Goal: Information Seeking & Learning: Learn about a topic

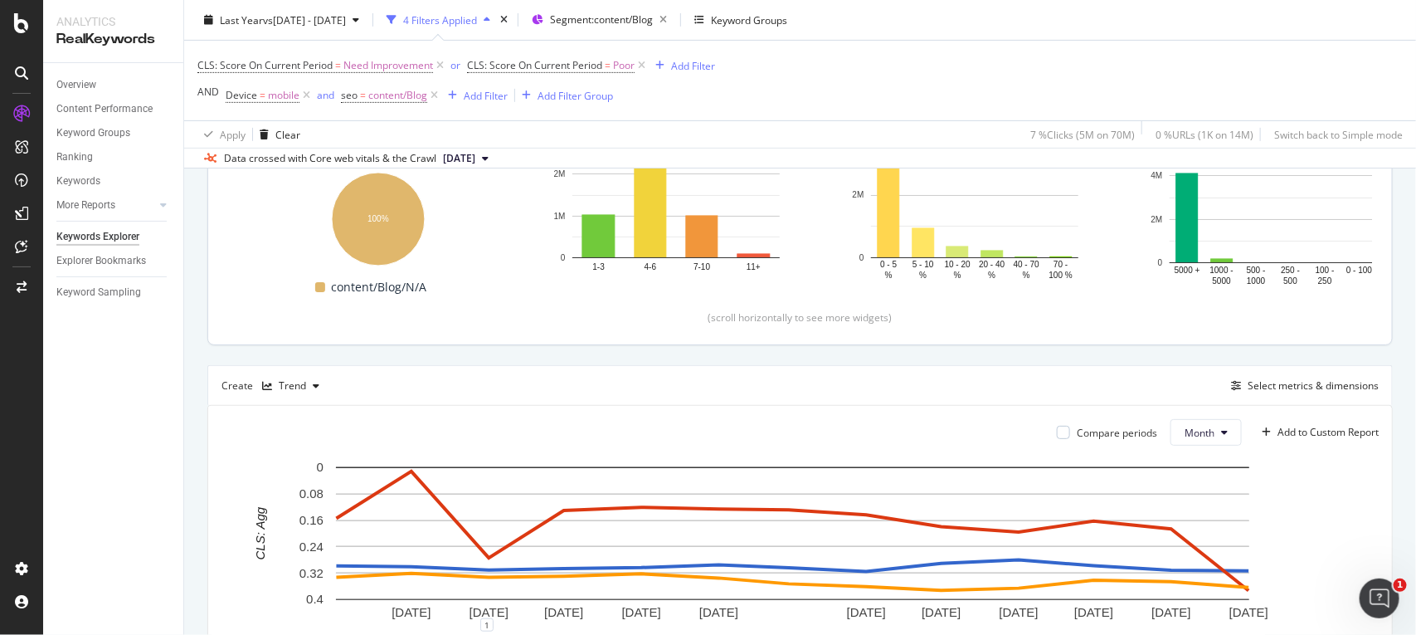
scroll to position [212, 0]
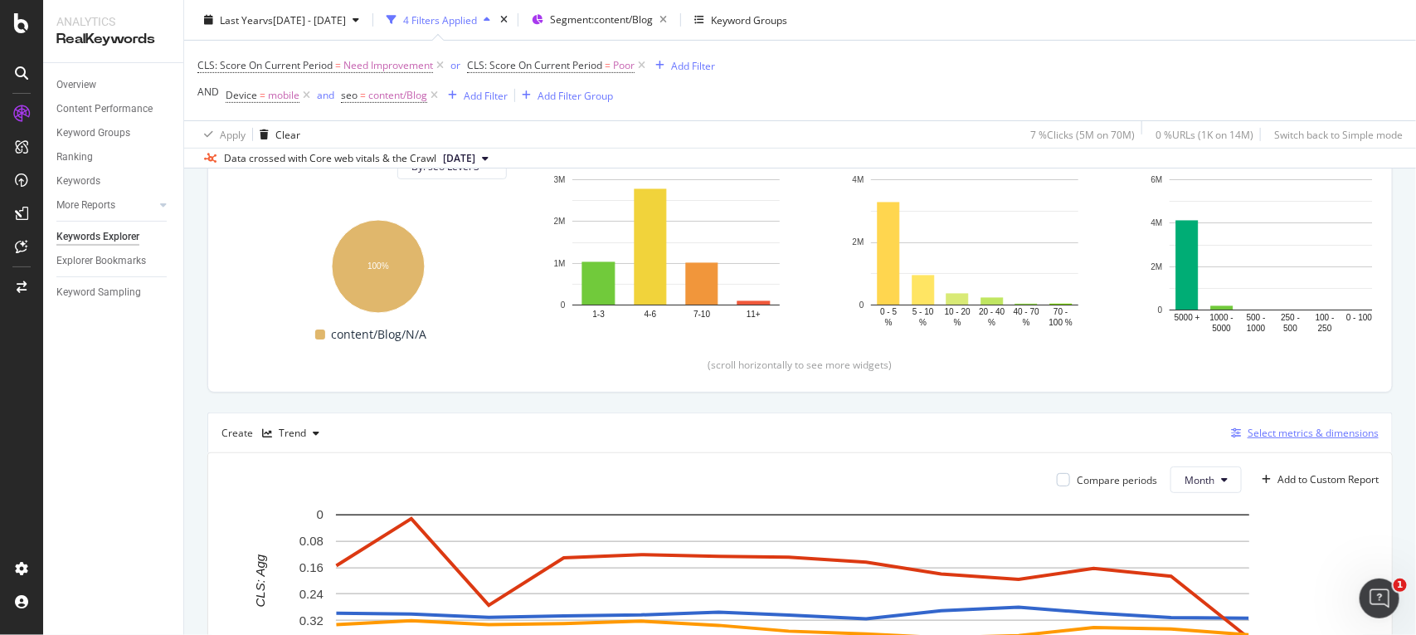
click at [1259, 432] on div "Select metrics & dimensions" at bounding box center [1313, 433] width 131 height 14
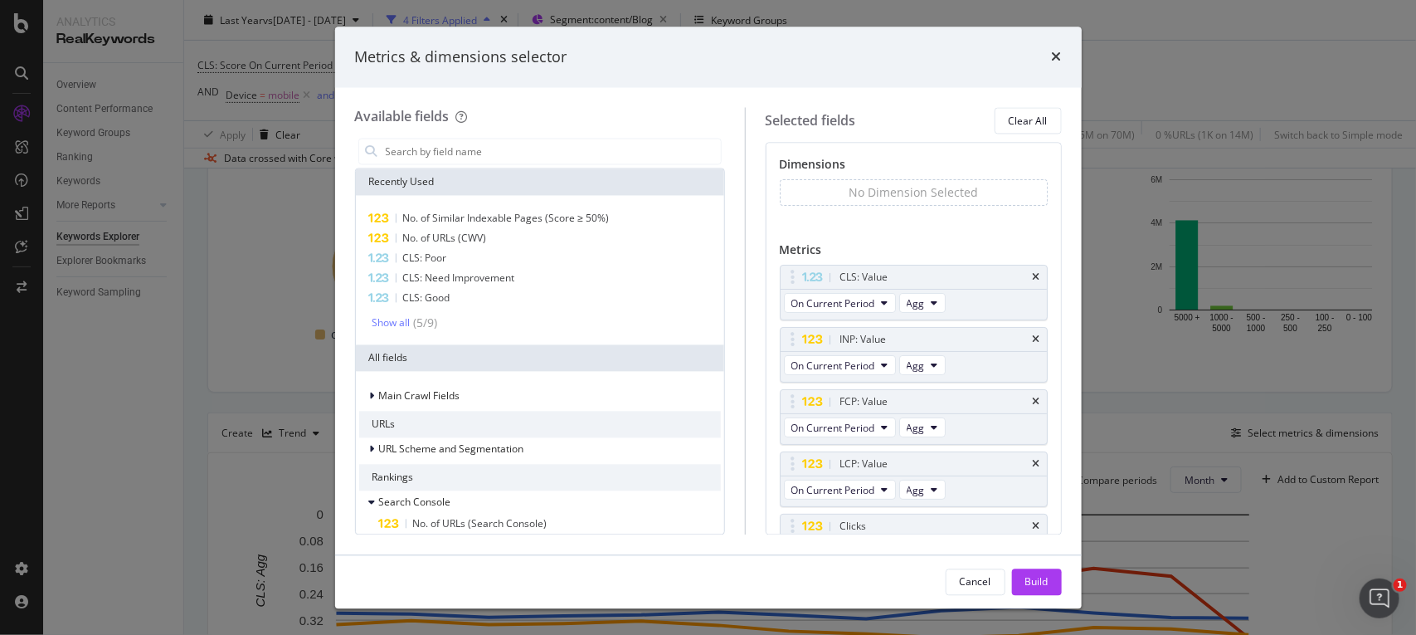
click at [1049, 55] on div "Metrics & dimensions selector" at bounding box center [708, 57] width 707 height 22
click at [1059, 52] on icon "times" at bounding box center [1057, 57] width 10 height 13
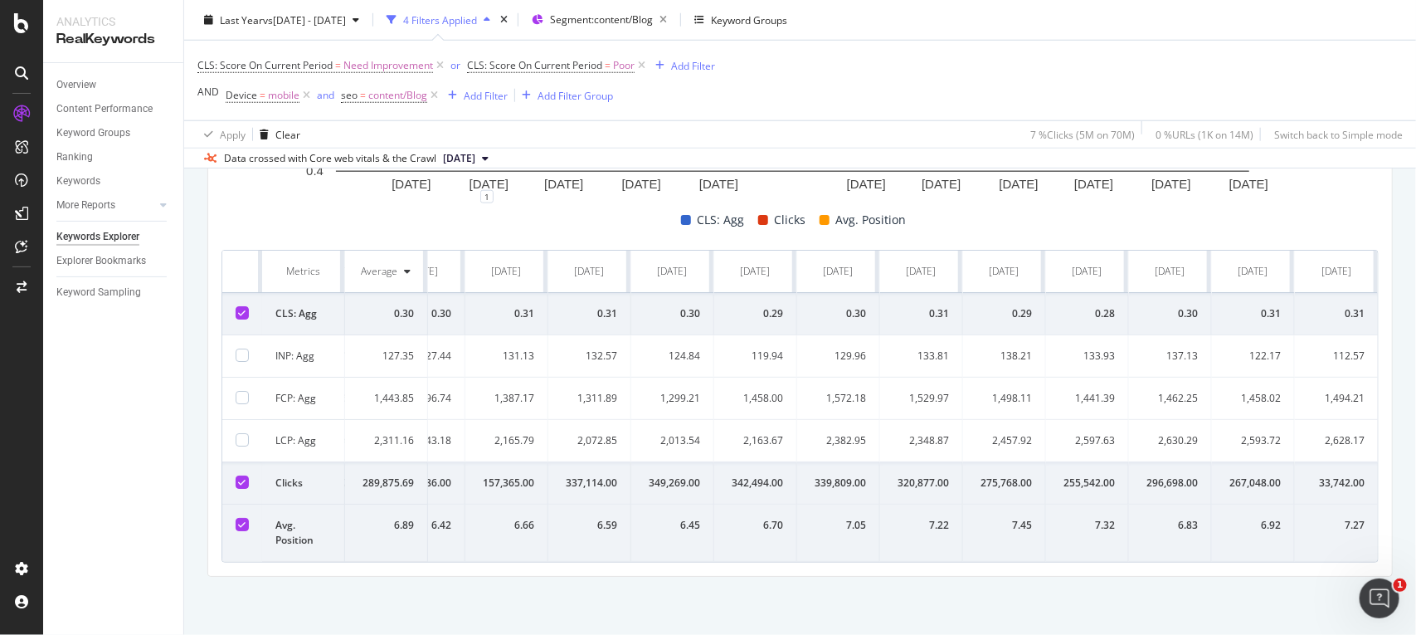
scroll to position [0, 0]
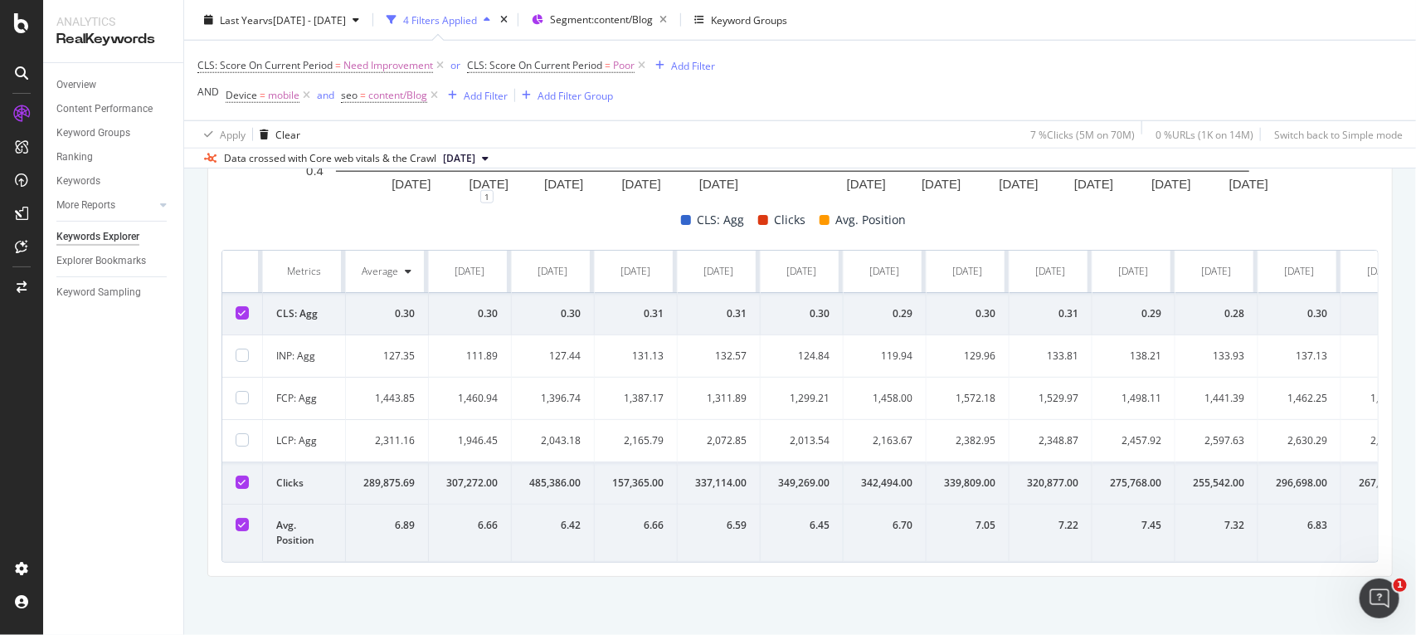
click at [645, 478] on td "157,365.00" at bounding box center [636, 483] width 83 height 42
click at [745, 504] on td "6.59" at bounding box center [719, 532] width 83 height 57
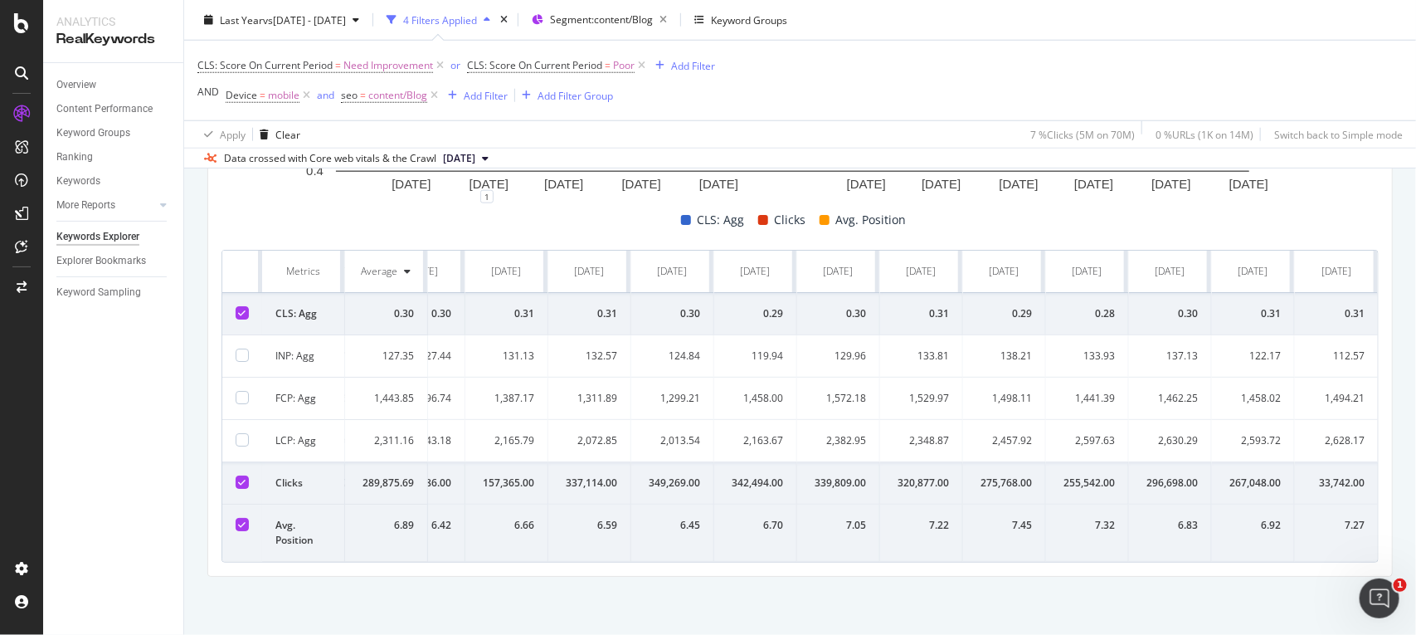
click at [1225, 475] on div "267,048.00" at bounding box center [1253, 482] width 56 height 15
click at [1166, 518] on div "6.83" at bounding box center [1170, 525] width 56 height 15
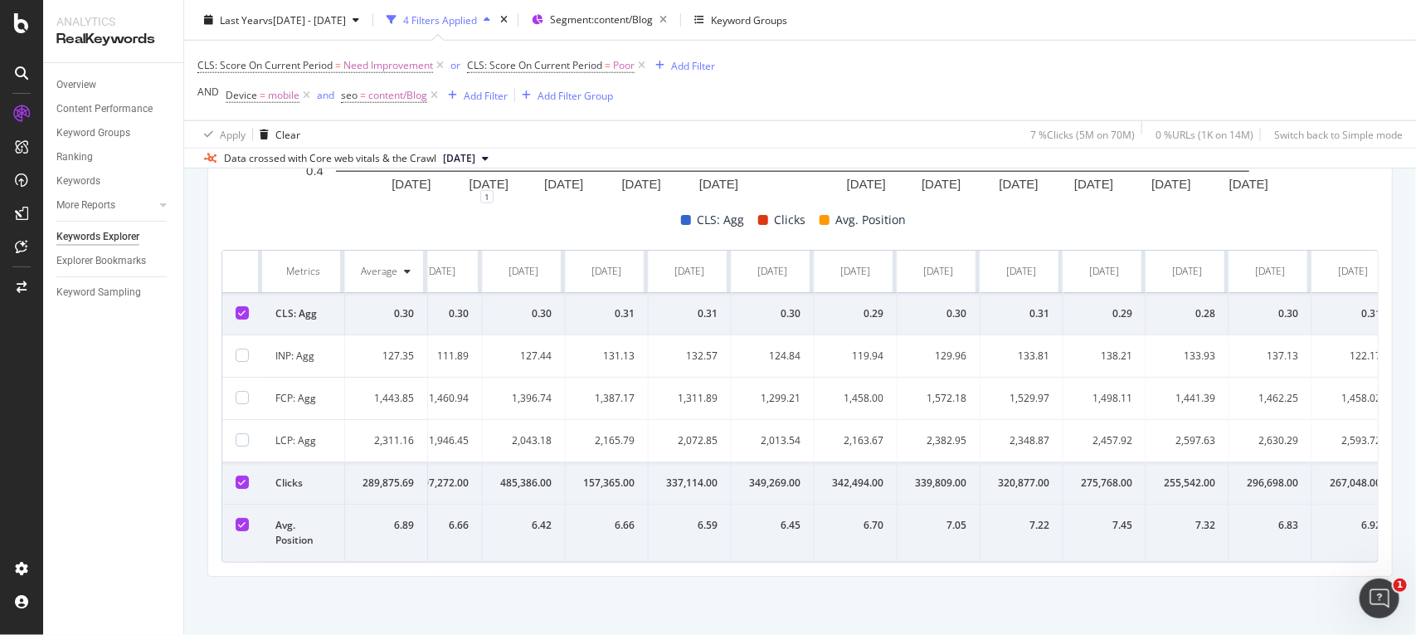
scroll to position [0, 0]
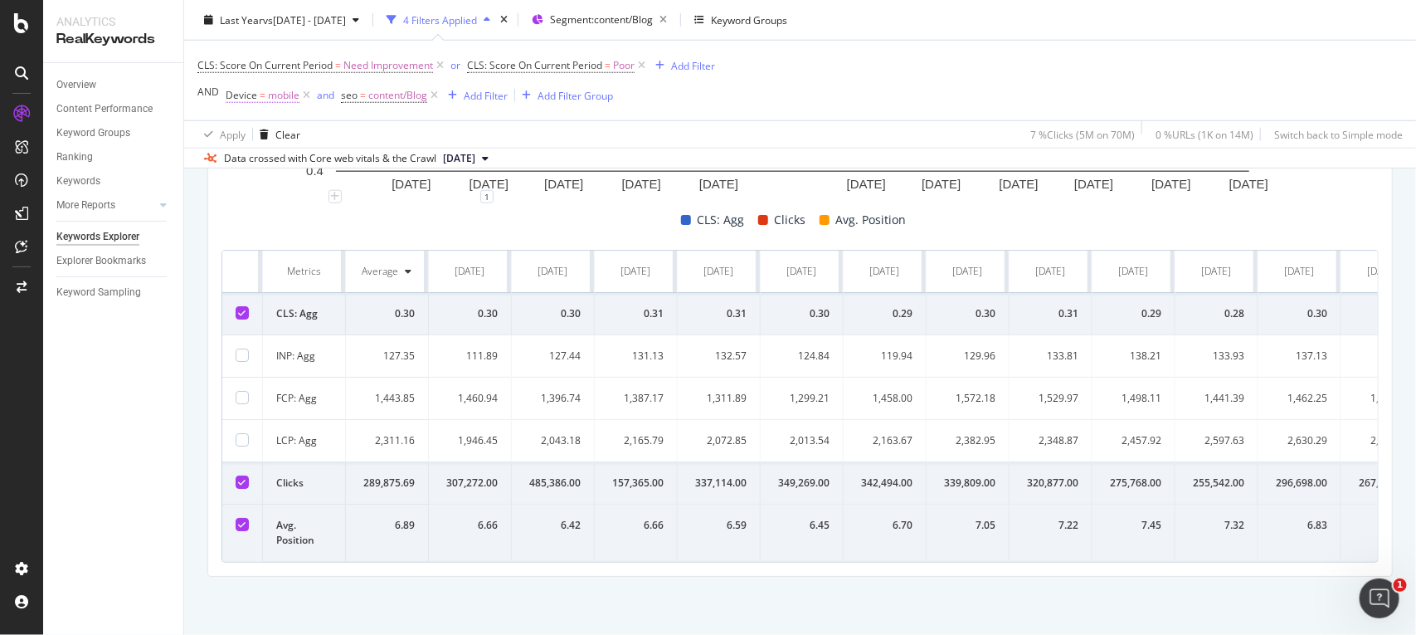
click at [278, 104] on span "mobile" at bounding box center [284, 95] width 32 height 23
click at [270, 137] on span "Equal to" at bounding box center [258, 134] width 37 height 14
click at [346, 108] on div "Equal to mobile mobile Cancel Add filter Apply" at bounding box center [330, 164] width 209 height 113
click at [590, 117] on div "CLS: Score On Current Period = Need Improvement or CLS: Score On Current Period…" at bounding box center [799, 81] width 1205 height 80
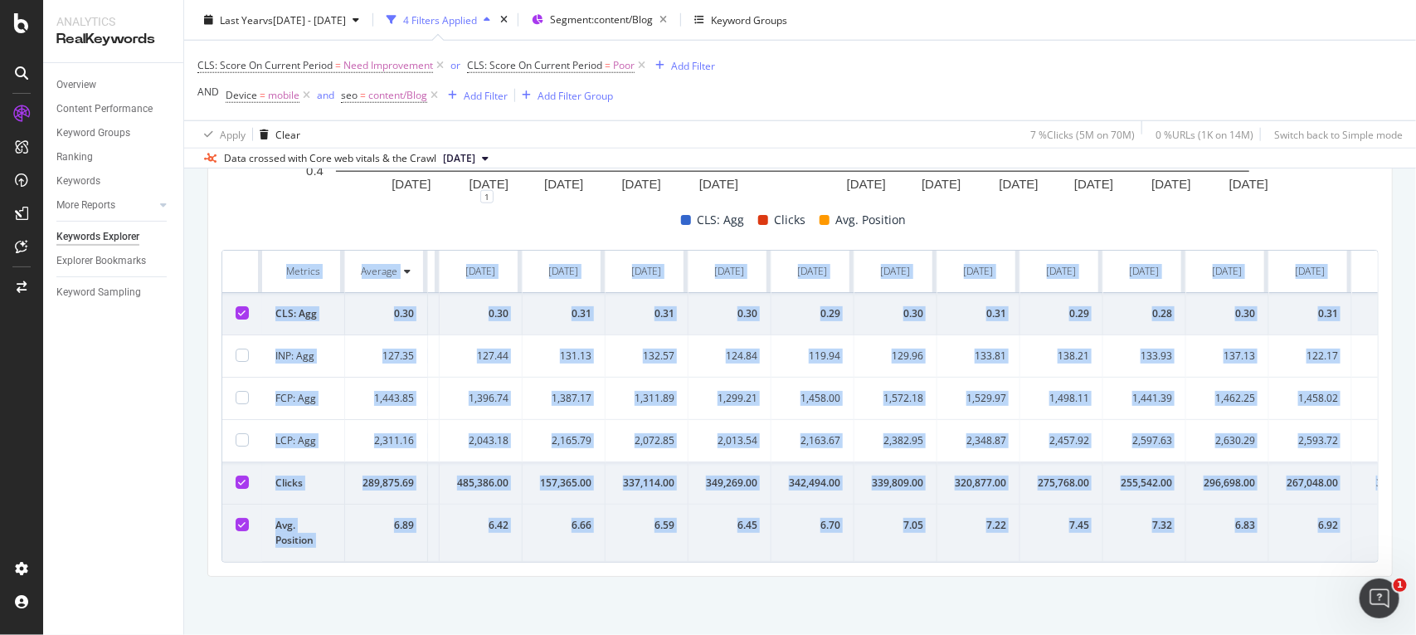
scroll to position [0, 145]
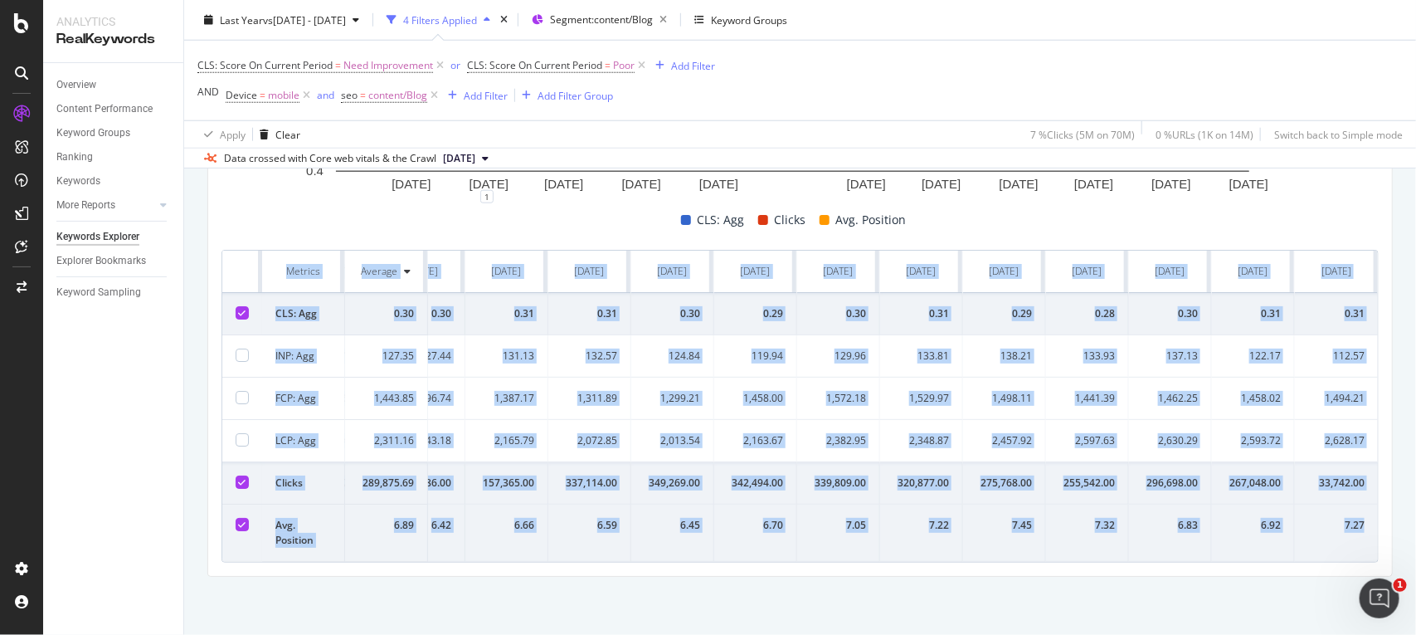
drag, startPoint x: 274, startPoint y: 491, endPoint x: 1361, endPoint y: 511, distance: 1087.8
click at [1361, 511] on table "Metrics Average Sep. 2024 Oct. 2024 Nov. 2024 Dec. 2024 Jan. 2025 Feb. 2025 Mar…" at bounding box center [735, 406] width 1285 height 311
copy table "Metrics Average Sep. 2024 Oct. 2024 Nov. 2024 Dec. 2024 Jan. 2025 Feb. 2025 Mar…"
click at [686, 293] on td "0.30" at bounding box center [672, 314] width 83 height 42
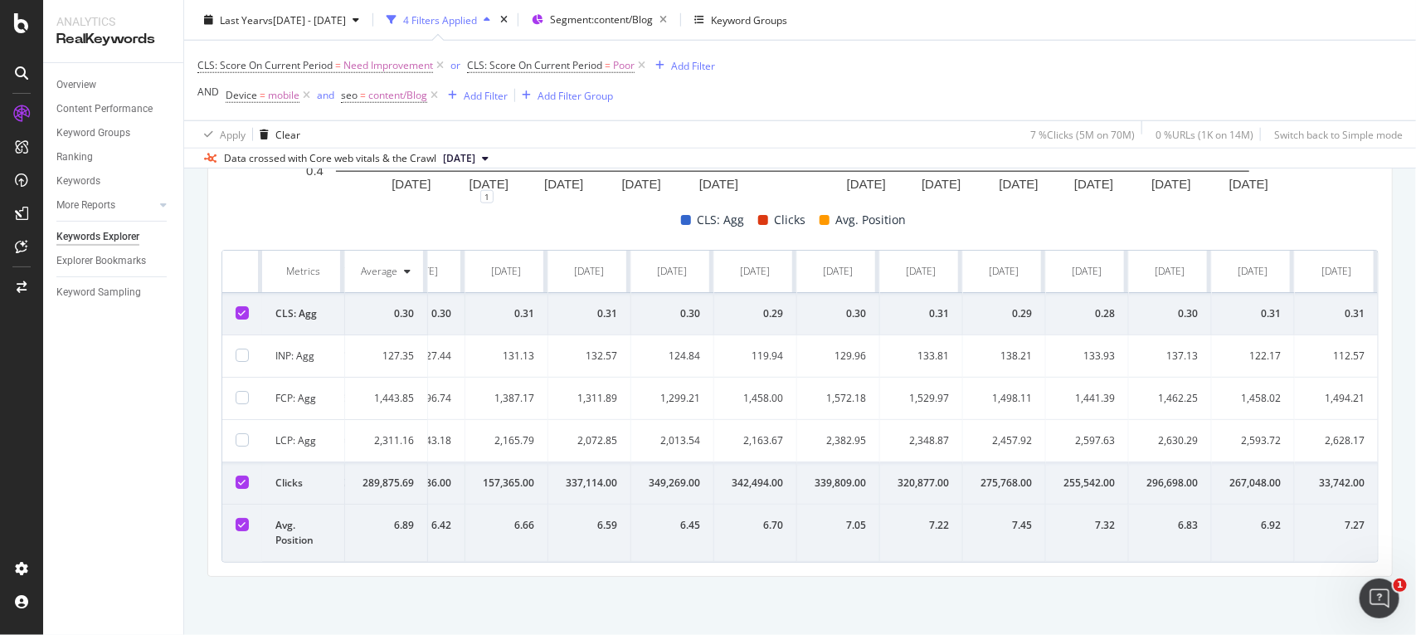
click at [1093, 306] on div "0.28" at bounding box center [1087, 313] width 56 height 15
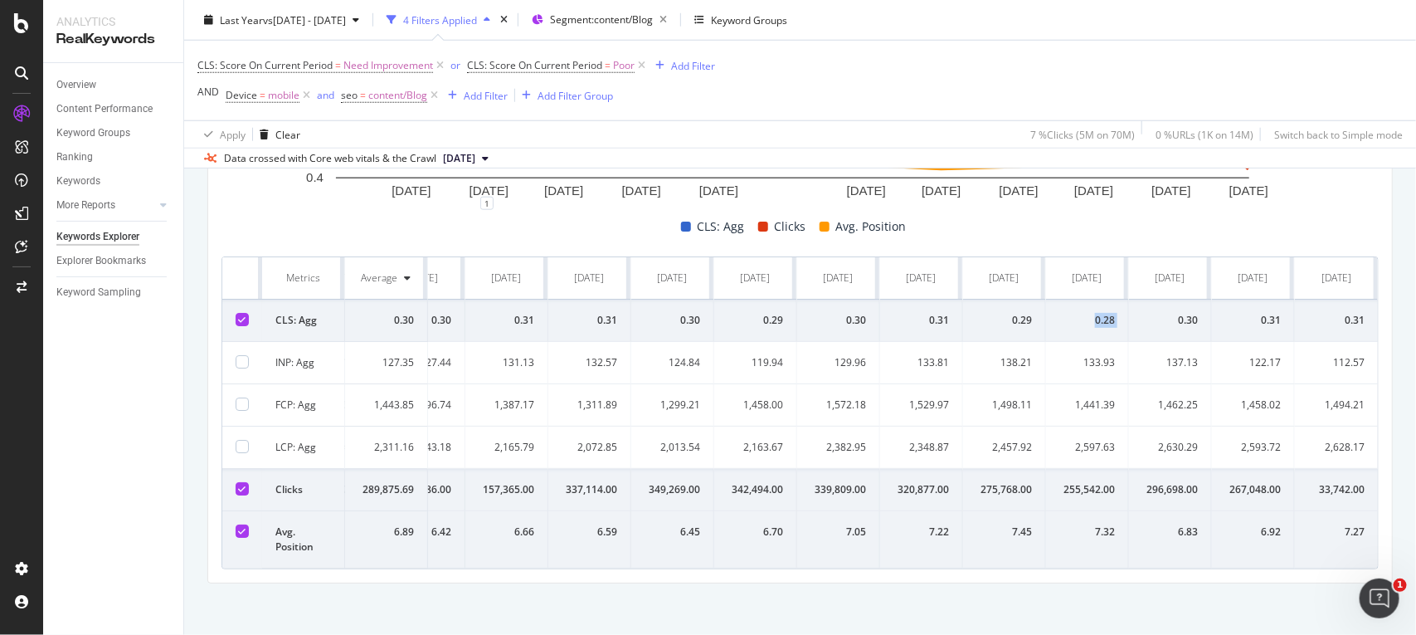
click at [1080, 326] on div "0.28" at bounding box center [1087, 320] width 56 height 15
click at [1089, 326] on div "0.28" at bounding box center [1087, 320] width 56 height 15
click at [1093, 341] on td "0.28" at bounding box center [1087, 320] width 83 height 42
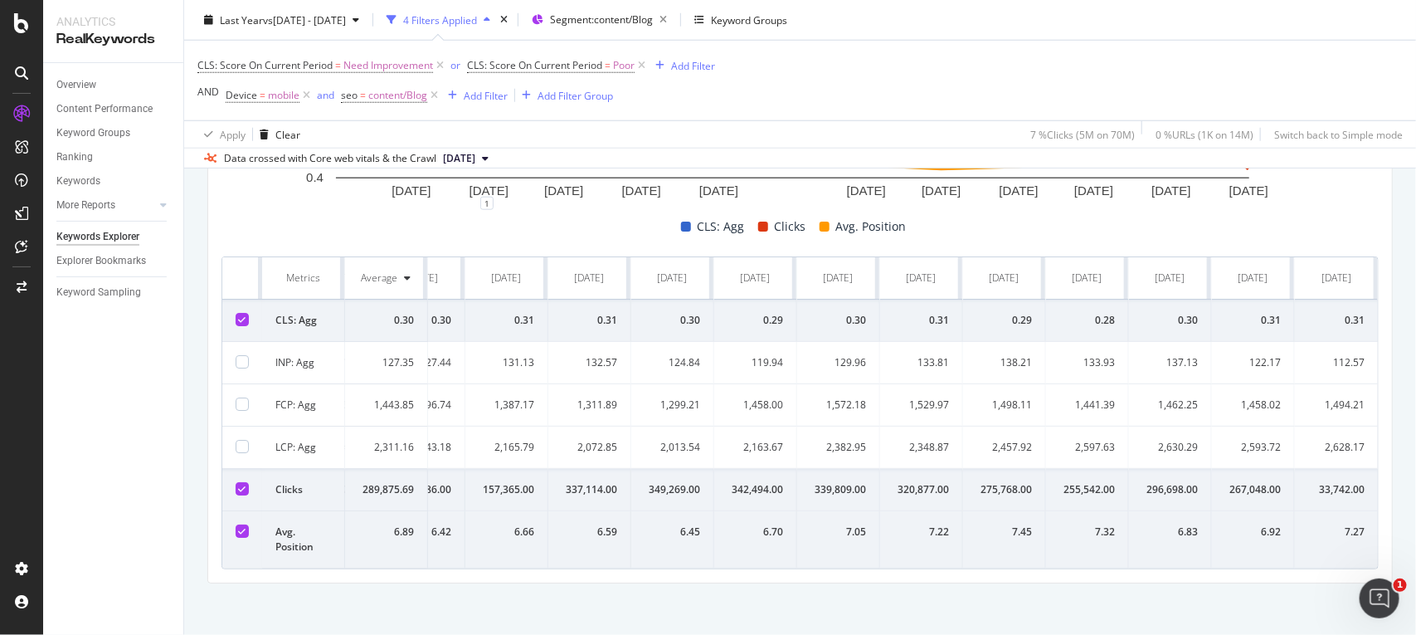
click at [1083, 311] on td "0.28" at bounding box center [1087, 320] width 83 height 42
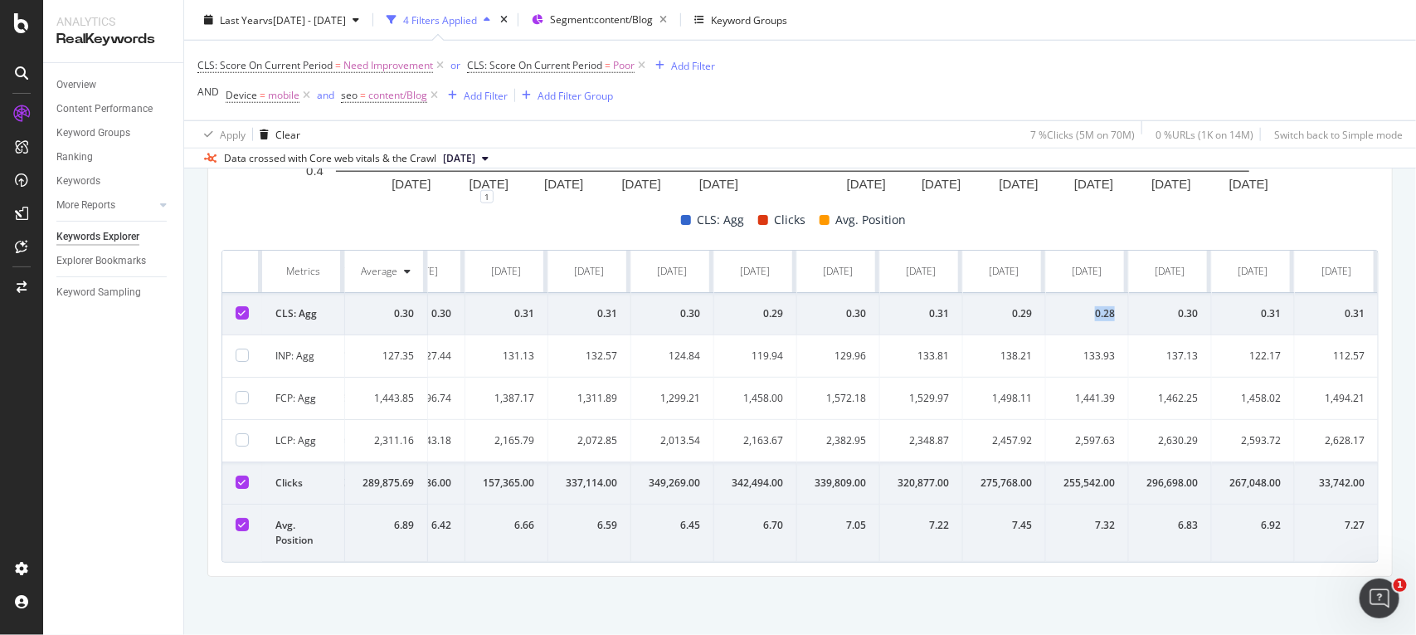
scroll to position [470, 0]
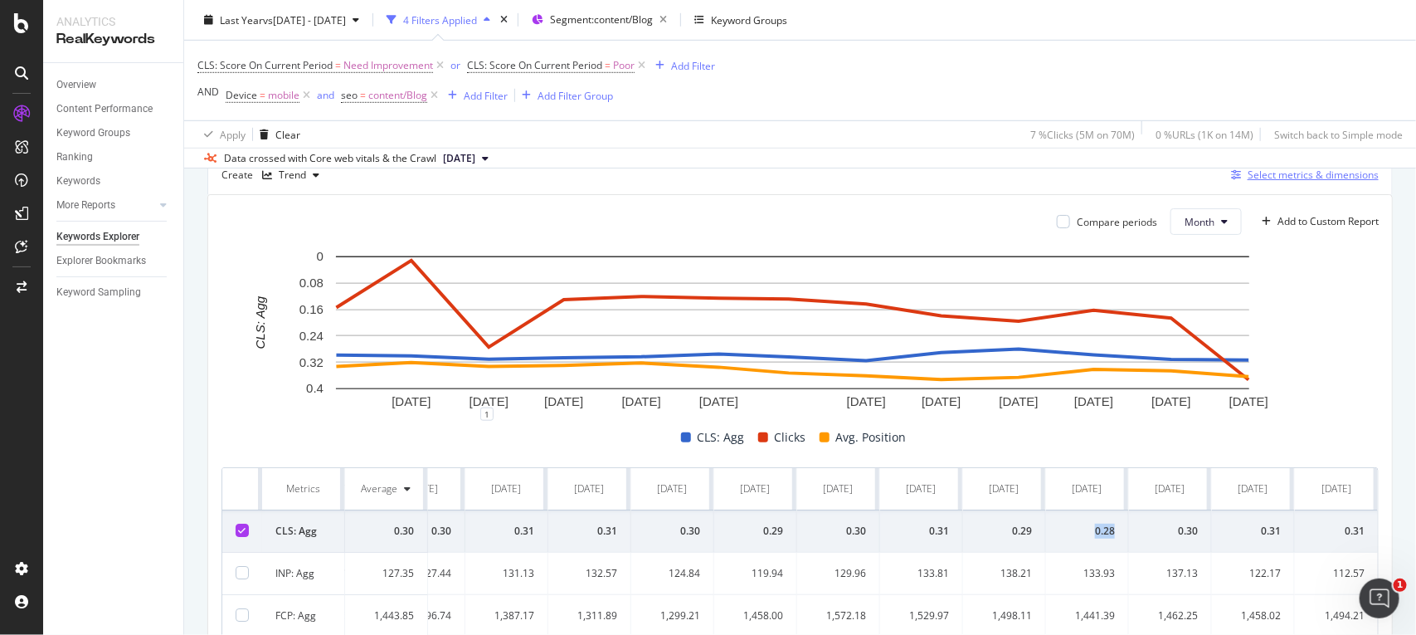
click at [1249, 175] on div "Select metrics & dimensions" at bounding box center [1313, 175] width 131 height 14
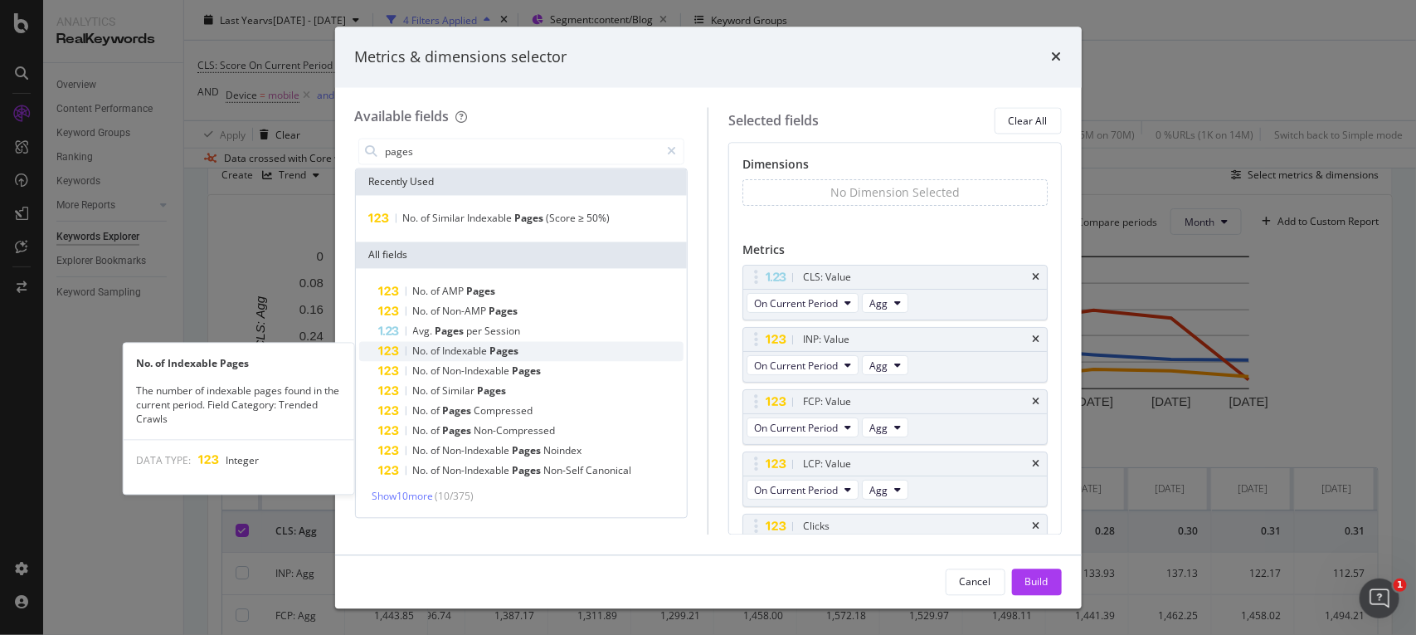
type input "pages"
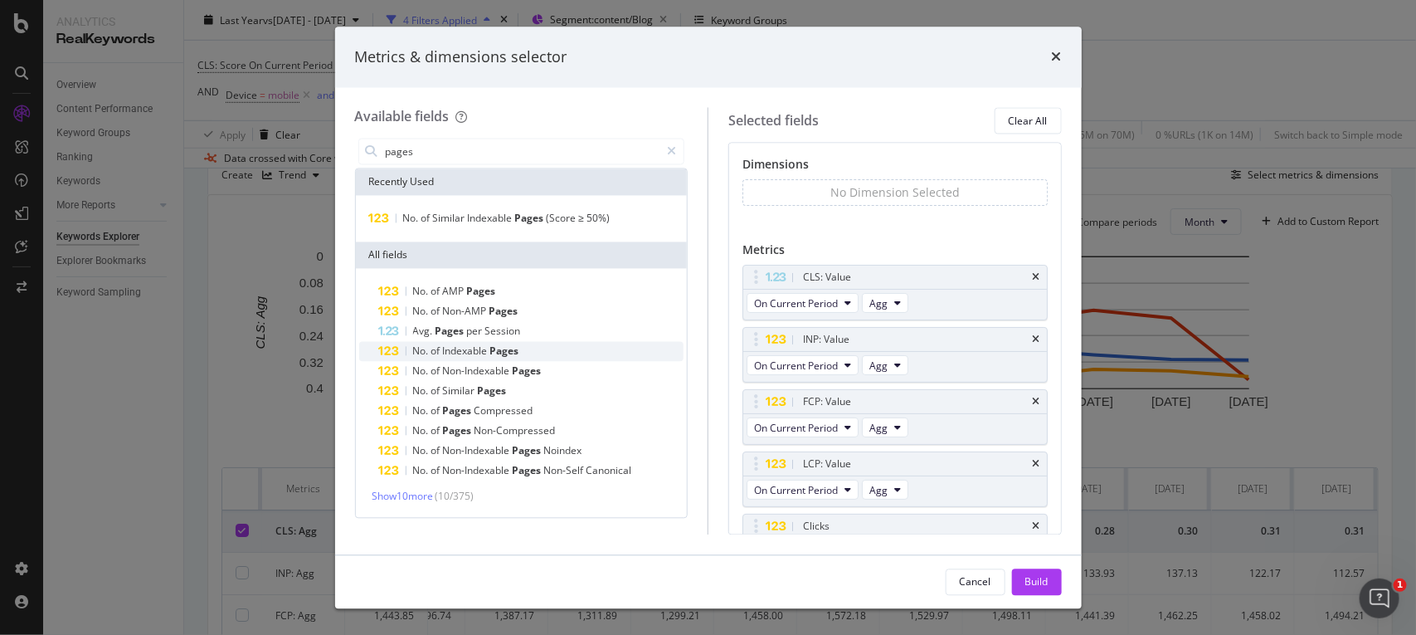
click at [589, 351] on div "No. of Indexable Pages" at bounding box center [531, 352] width 305 height 20
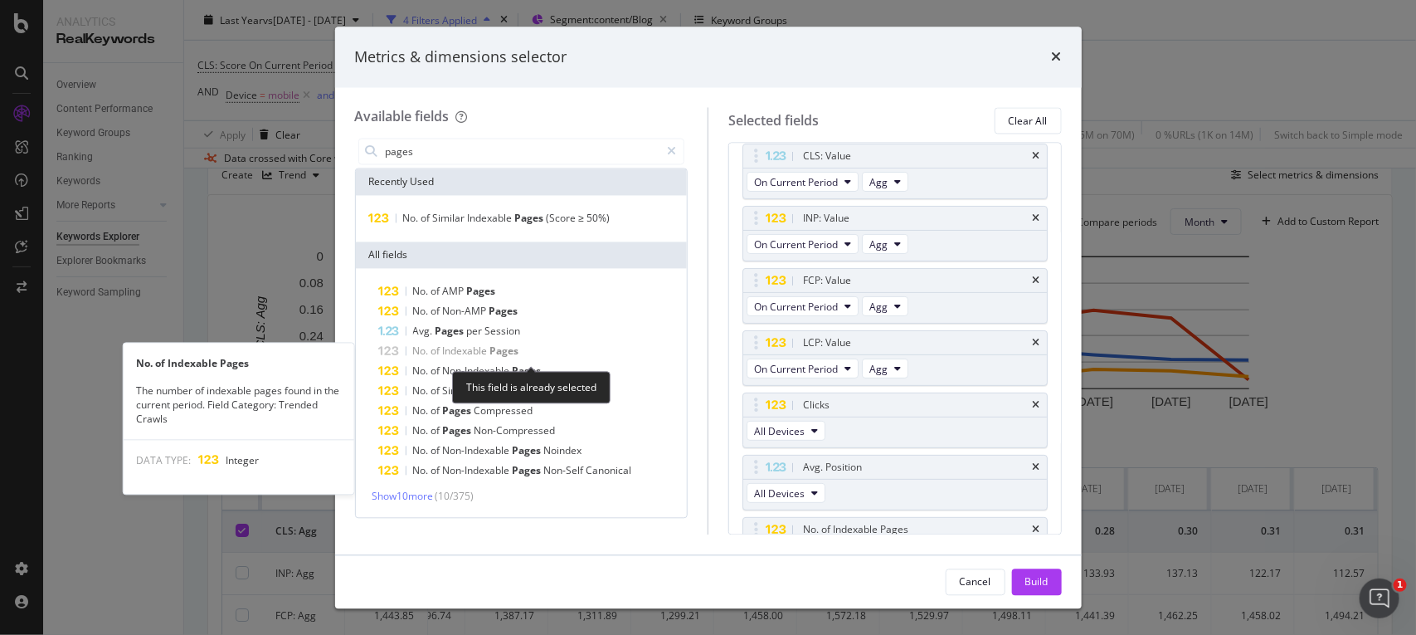
scroll to position [133, 0]
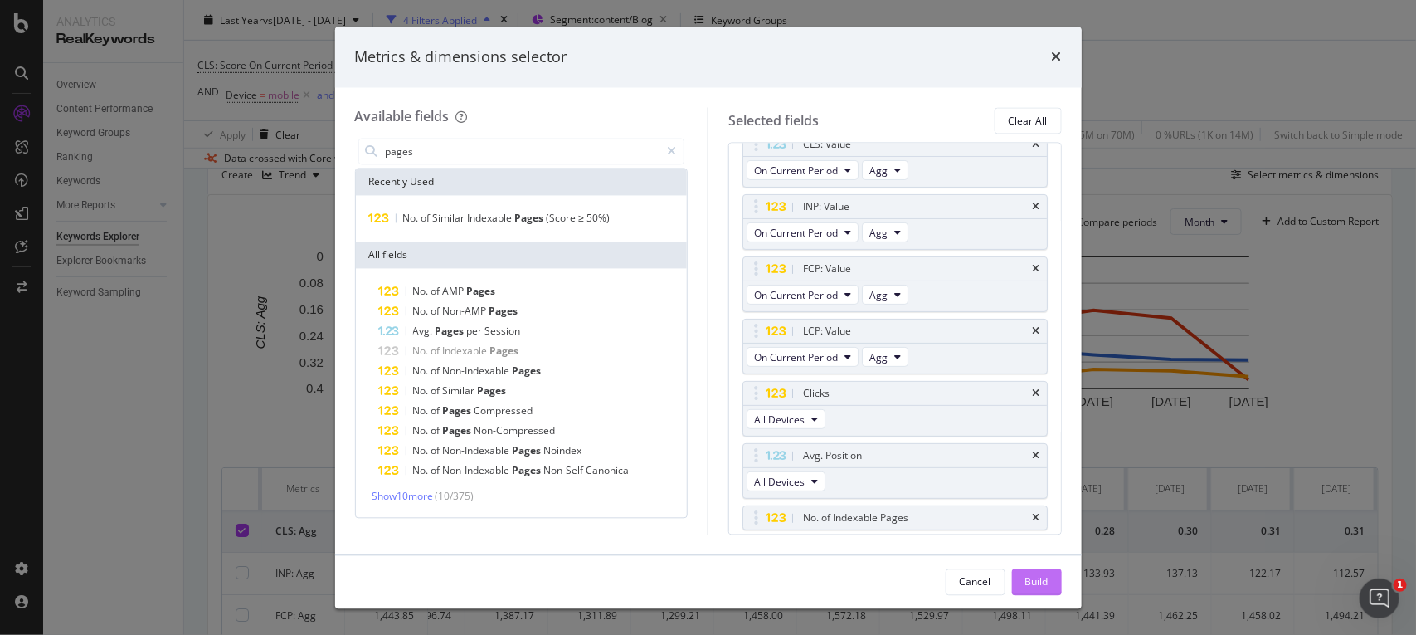
click at [1054, 577] on button "Build" at bounding box center [1037, 581] width 50 height 27
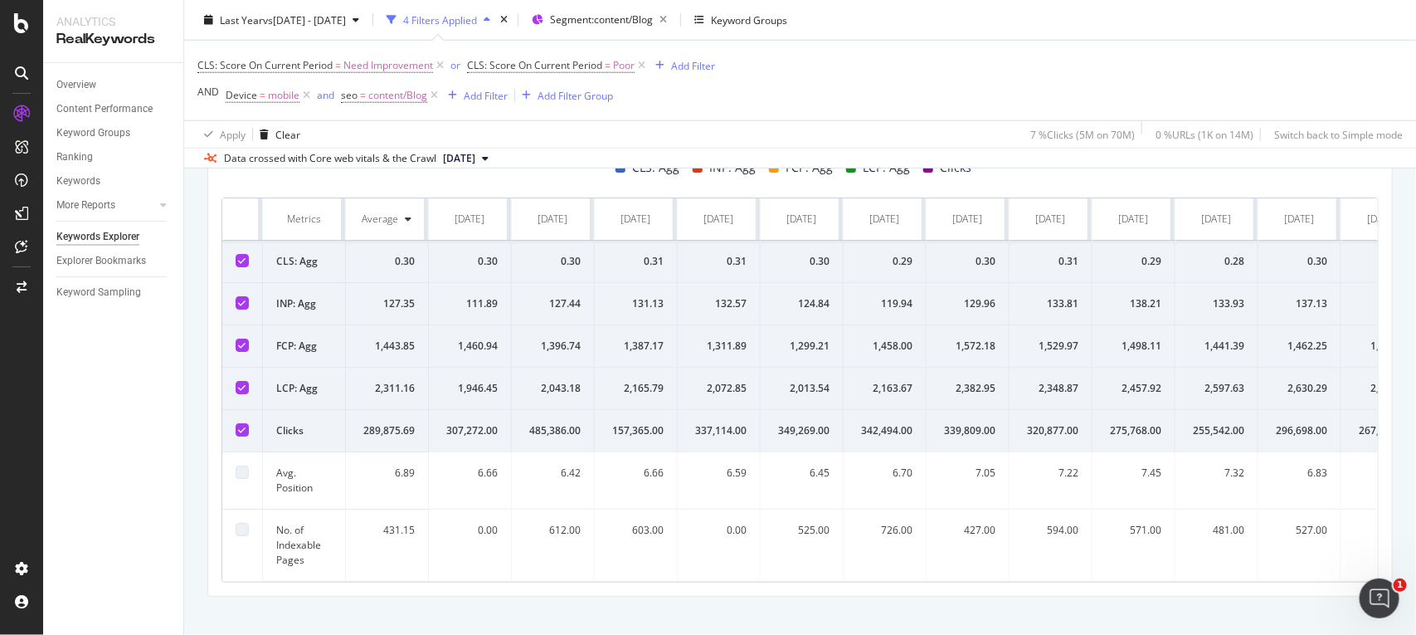
scroll to position [0, 145]
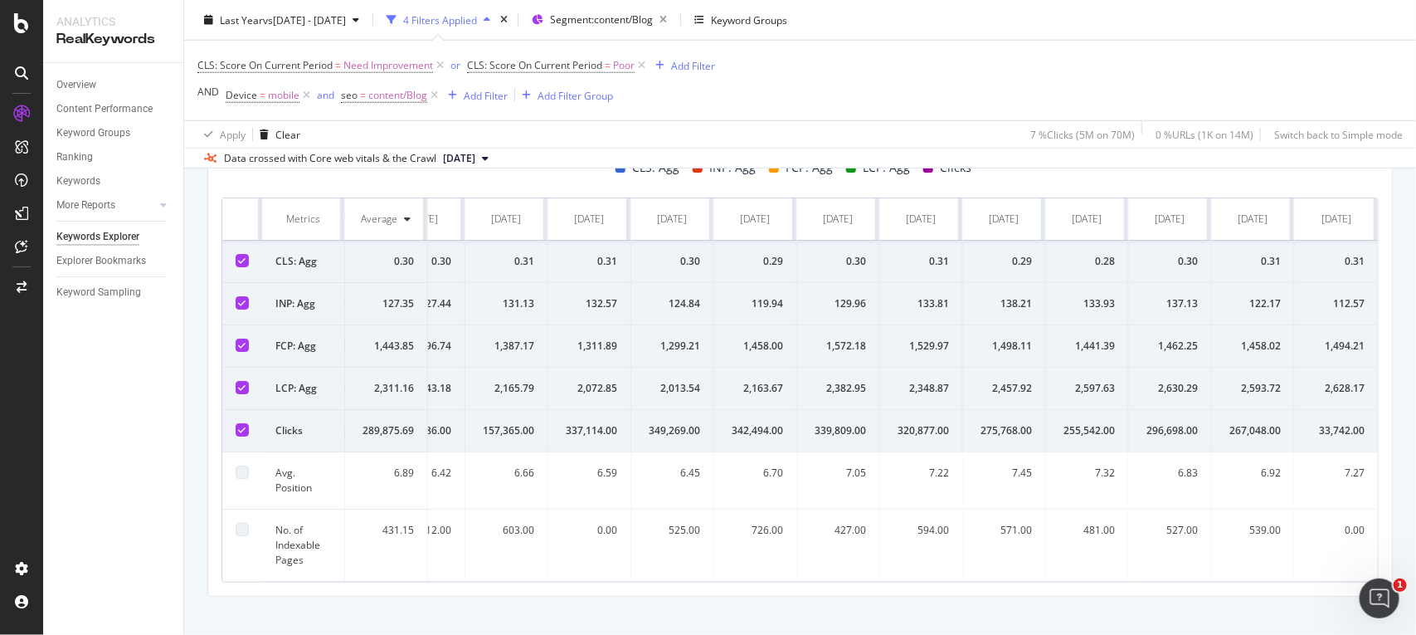
click at [1085, 532] on div "481.00" at bounding box center [1087, 530] width 56 height 15
click at [1085, 548] on td "481.00" at bounding box center [1087, 545] width 83 height 72
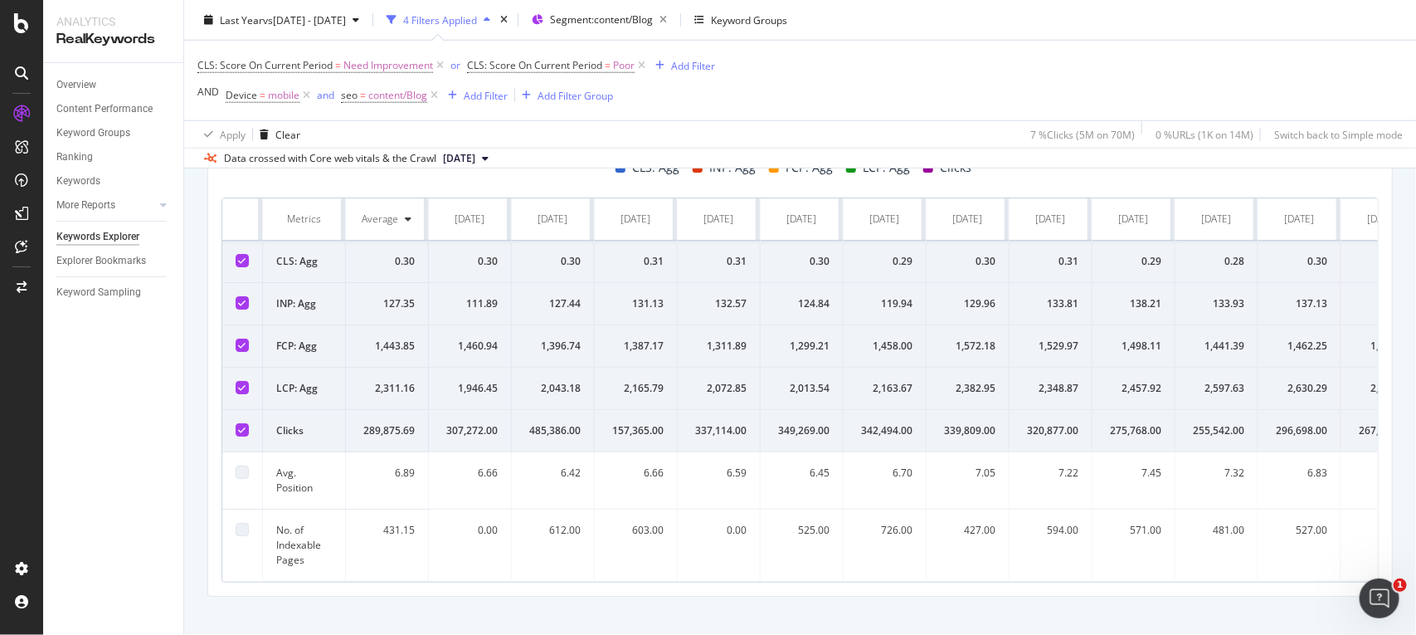
click at [727, 536] on div "0.00" at bounding box center [719, 530] width 56 height 15
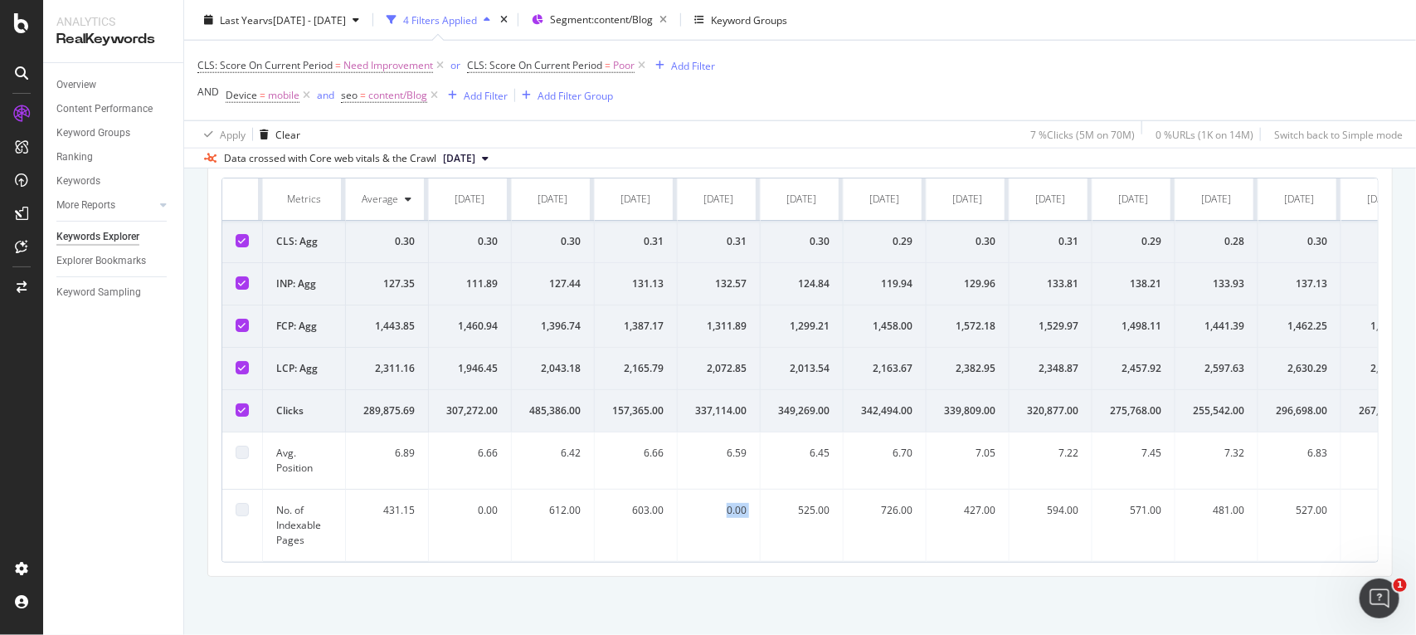
scroll to position [0, 145]
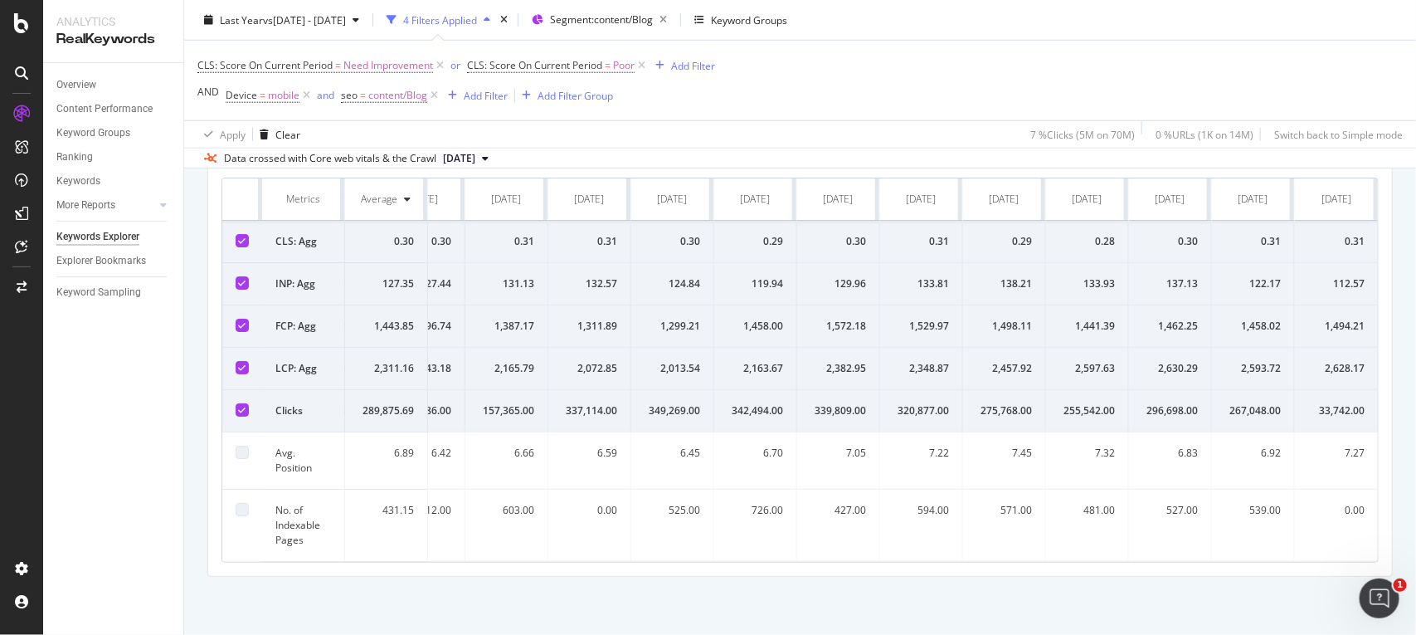
click at [834, 502] on td "427.00" at bounding box center [838, 525] width 83 height 72
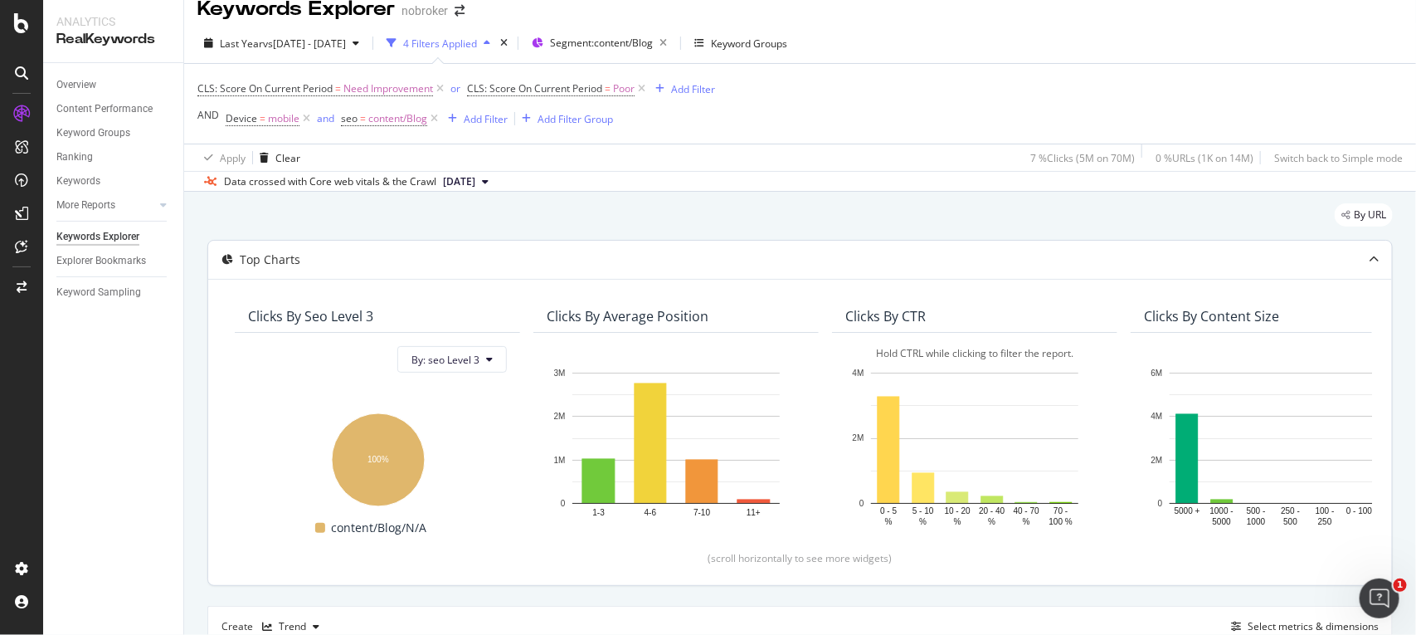
scroll to position [0, 0]
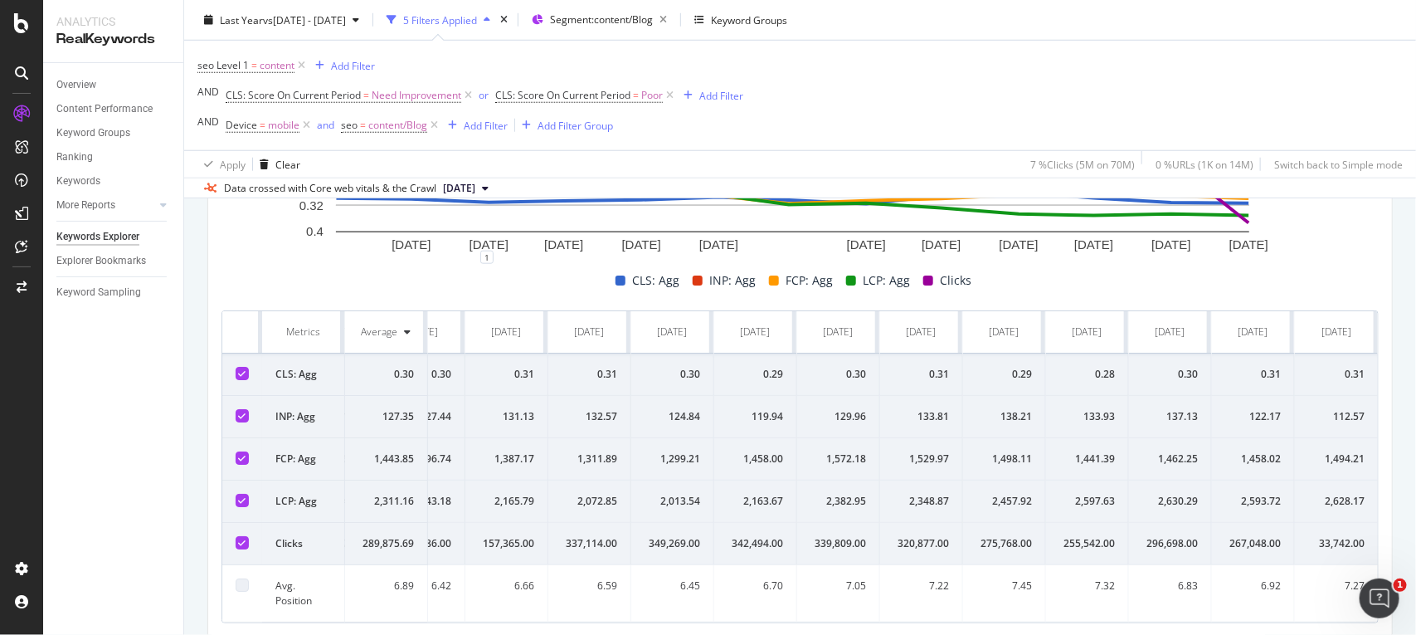
scroll to position [732, 0]
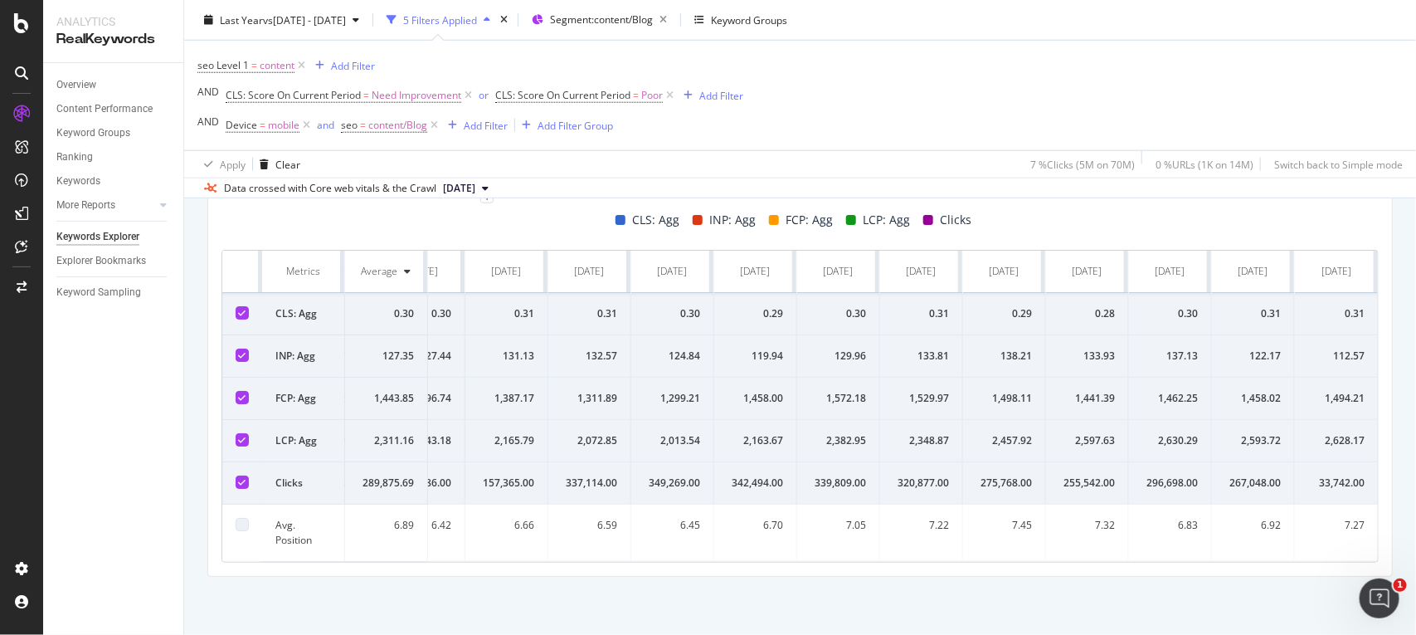
click at [1084, 518] on div "7.32" at bounding box center [1087, 525] width 56 height 15
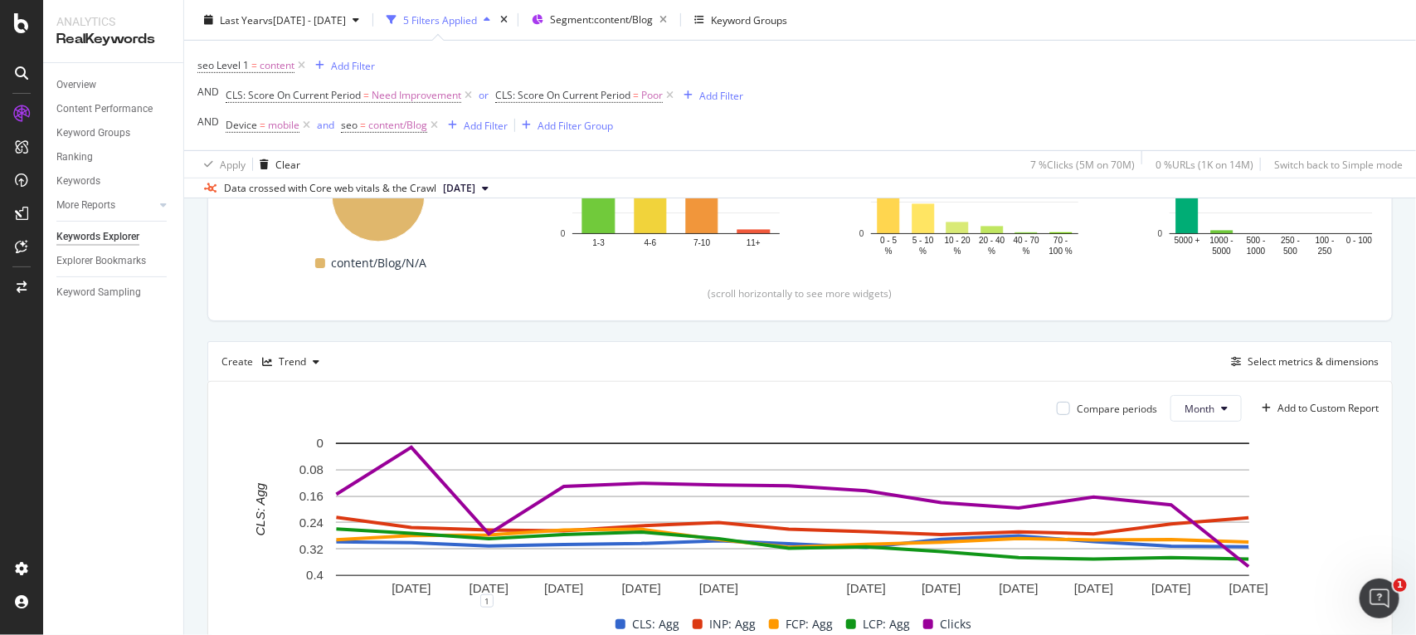
scroll to position [305, 0]
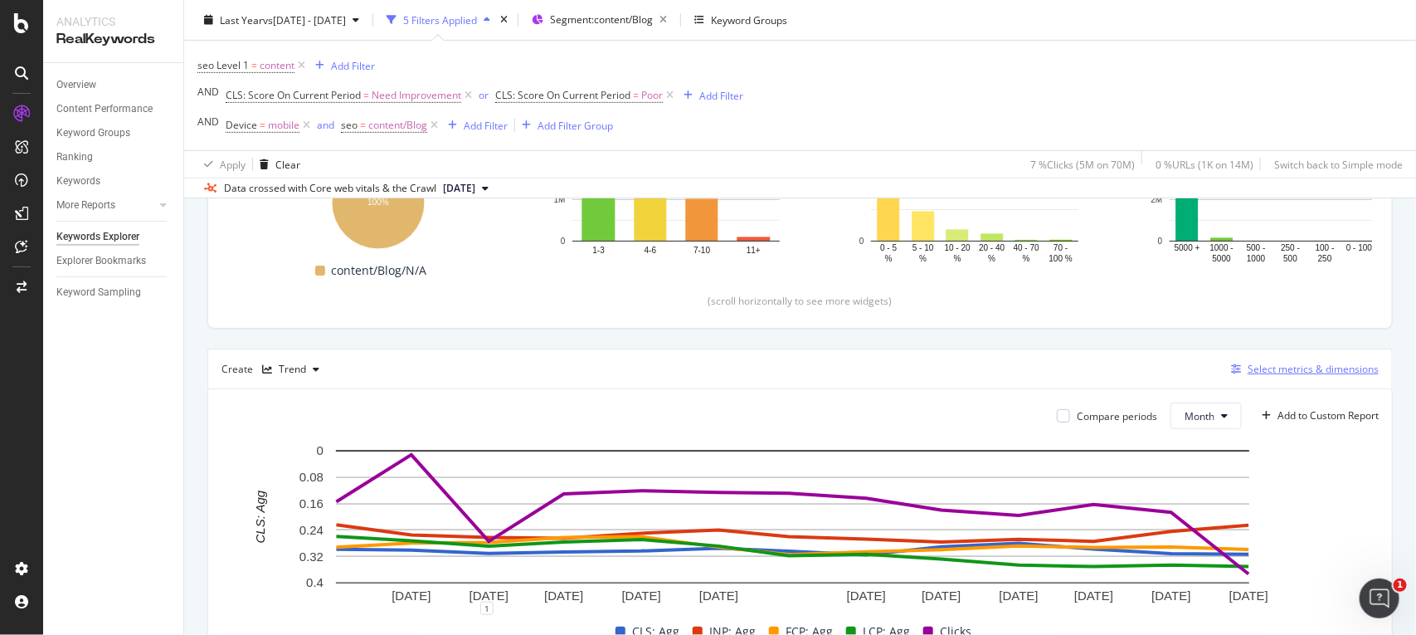
click at [1248, 371] on div "Select metrics & dimensions" at bounding box center [1313, 369] width 131 height 14
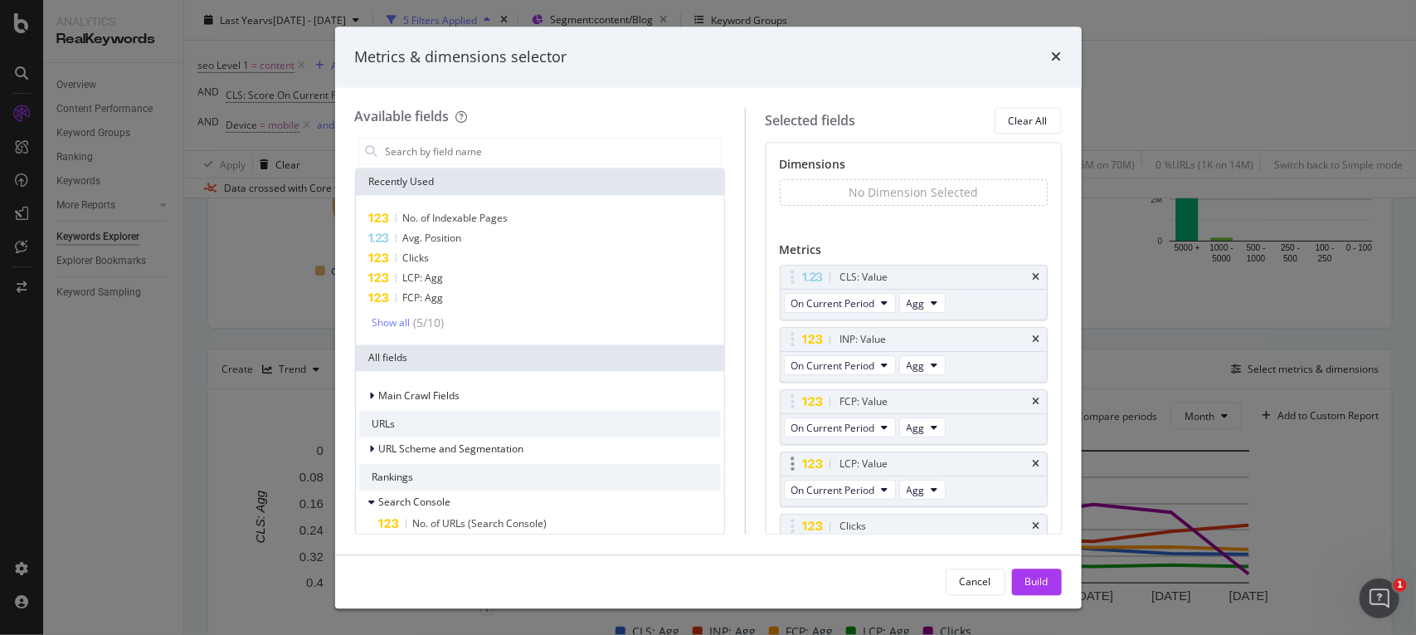
scroll to position [156, 0]
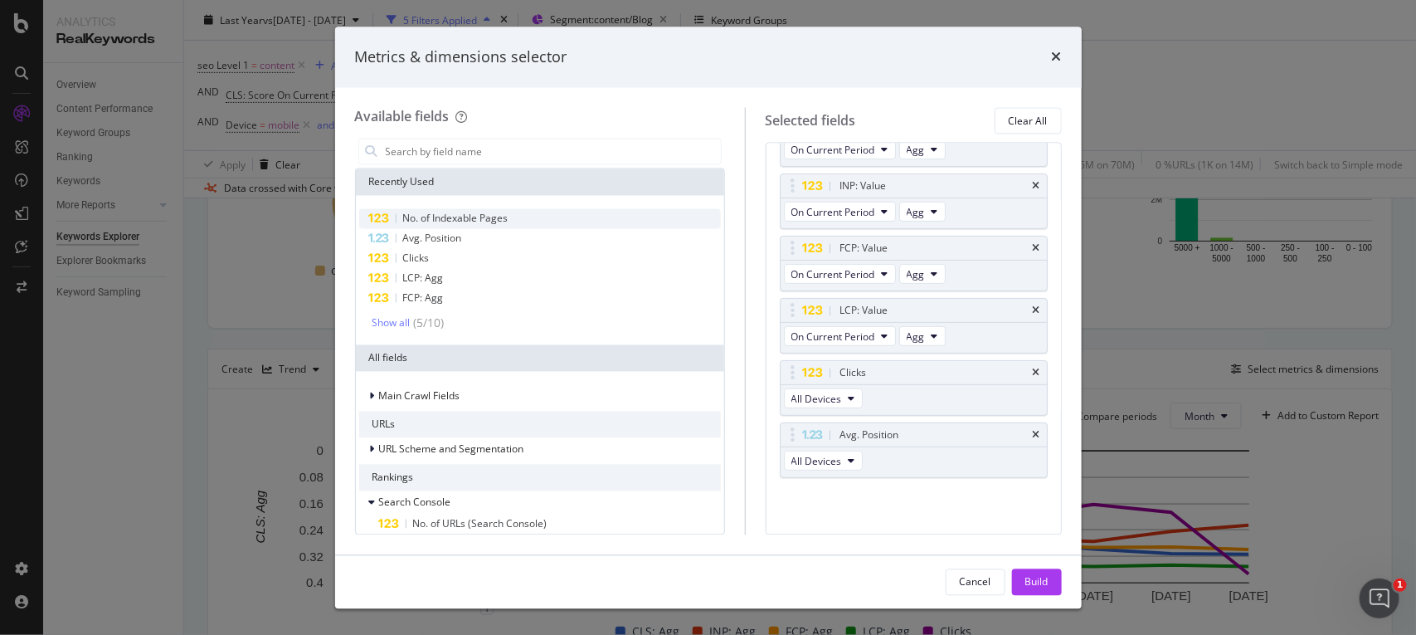
click at [589, 222] on div "No. of Indexable Pages" at bounding box center [540, 219] width 362 height 20
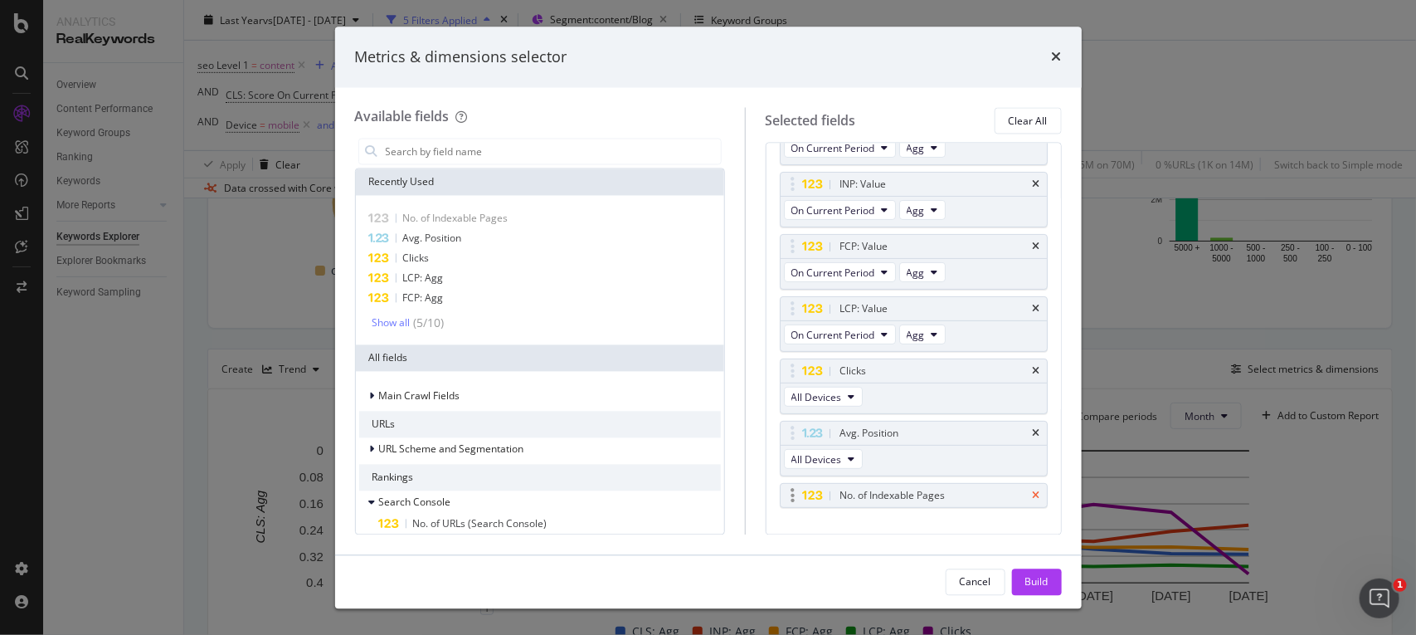
click at [1033, 499] on icon "times" at bounding box center [1036, 495] width 7 height 10
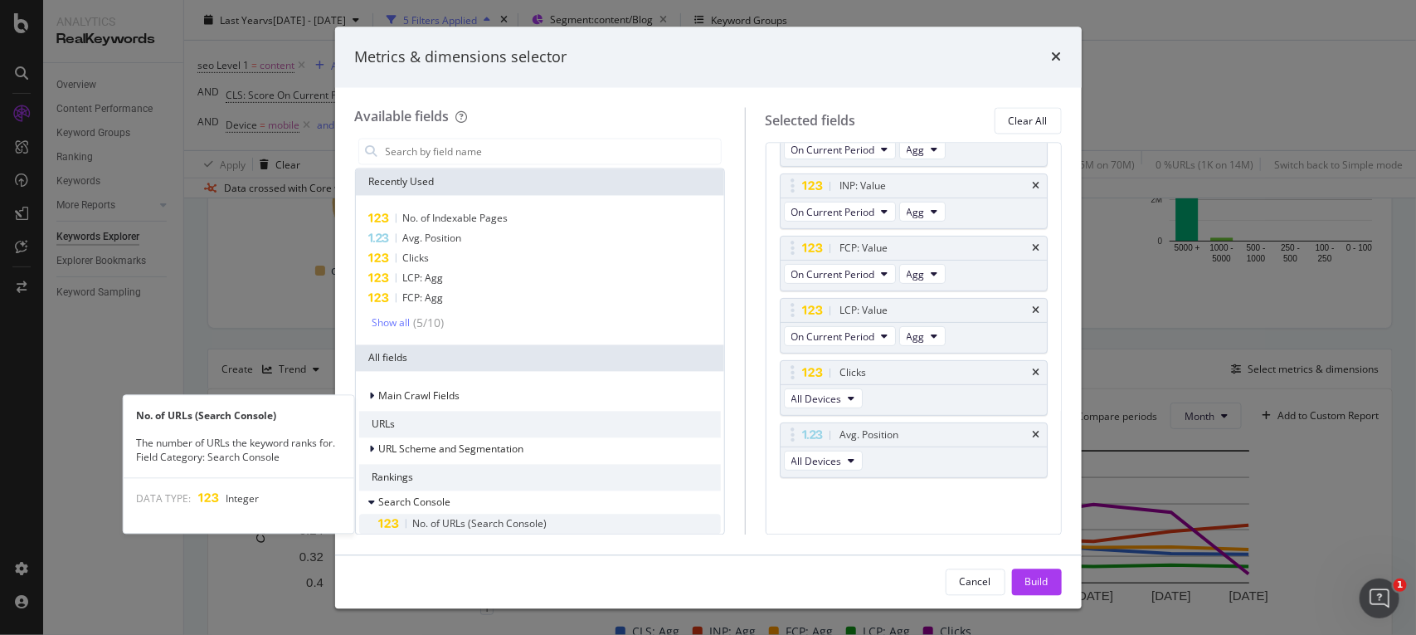
click at [592, 519] on div "No. of URLs (Search Console)" at bounding box center [550, 524] width 342 height 20
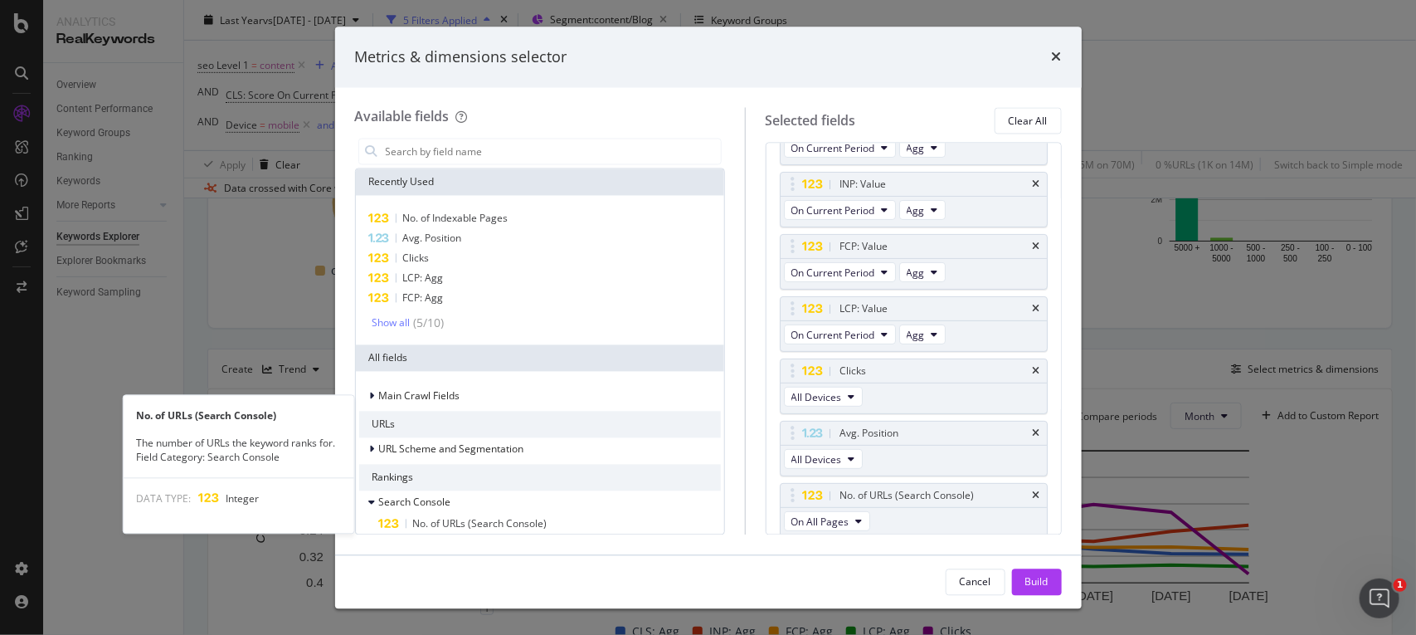
scroll to position [163, 0]
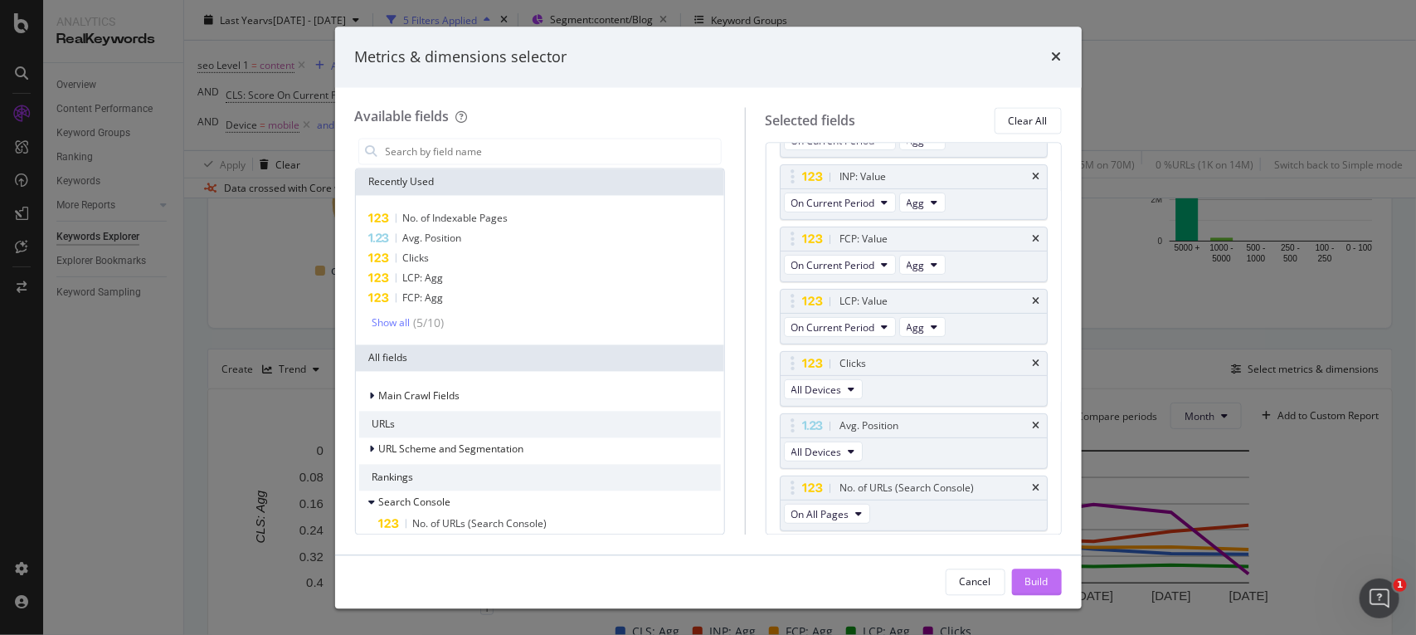
click at [1048, 590] on div "Build" at bounding box center [1036, 581] width 23 height 25
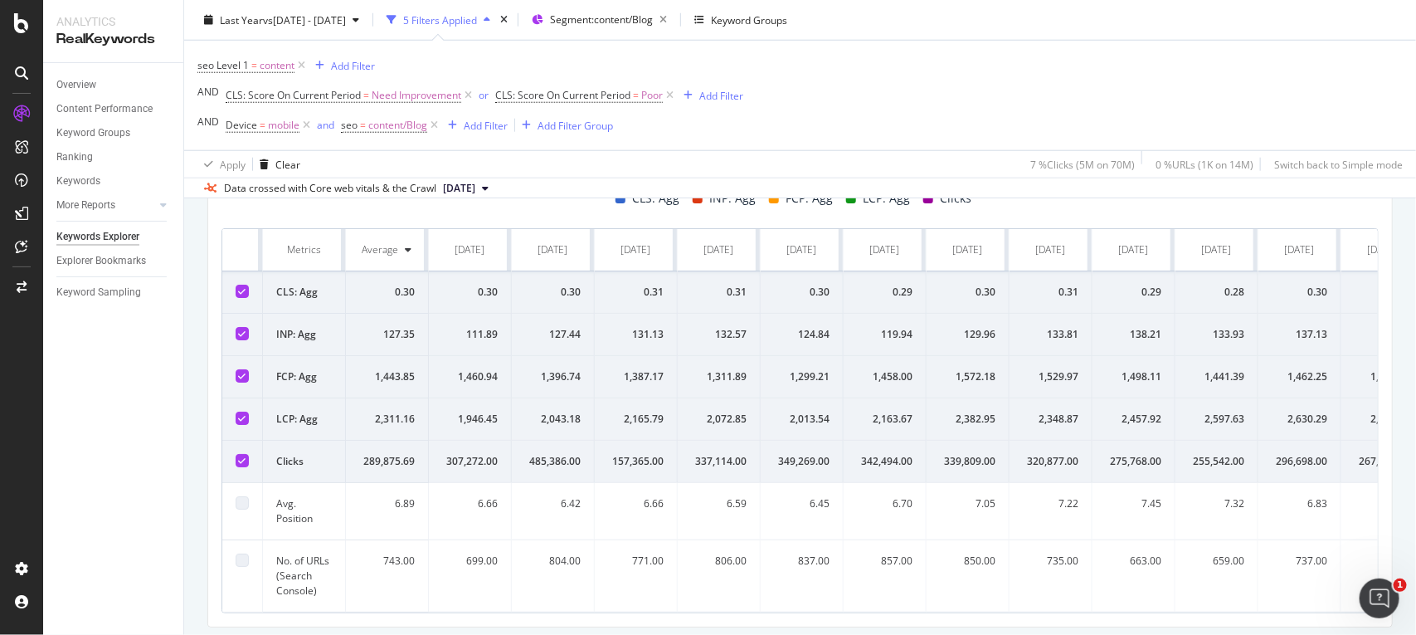
scroll to position [735, 0]
click at [239, 428] on div at bounding box center [242, 421] width 13 height 13
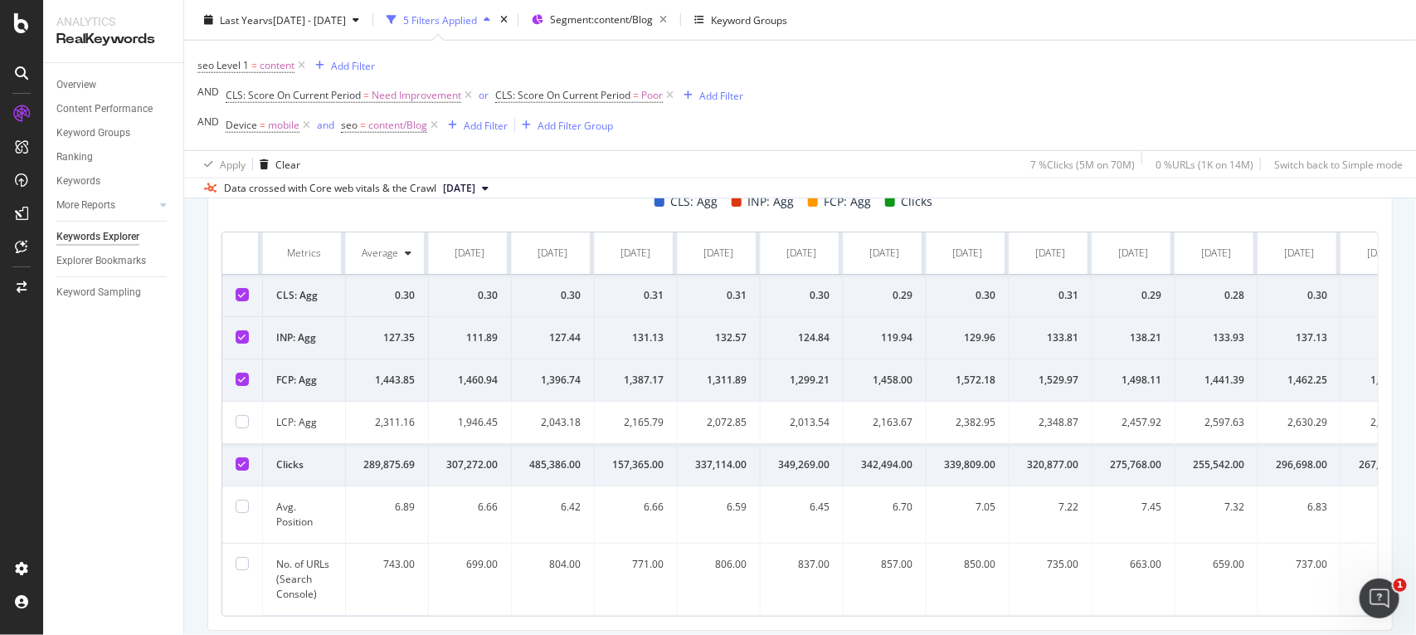
click at [241, 382] on icon at bounding box center [242, 379] width 7 height 8
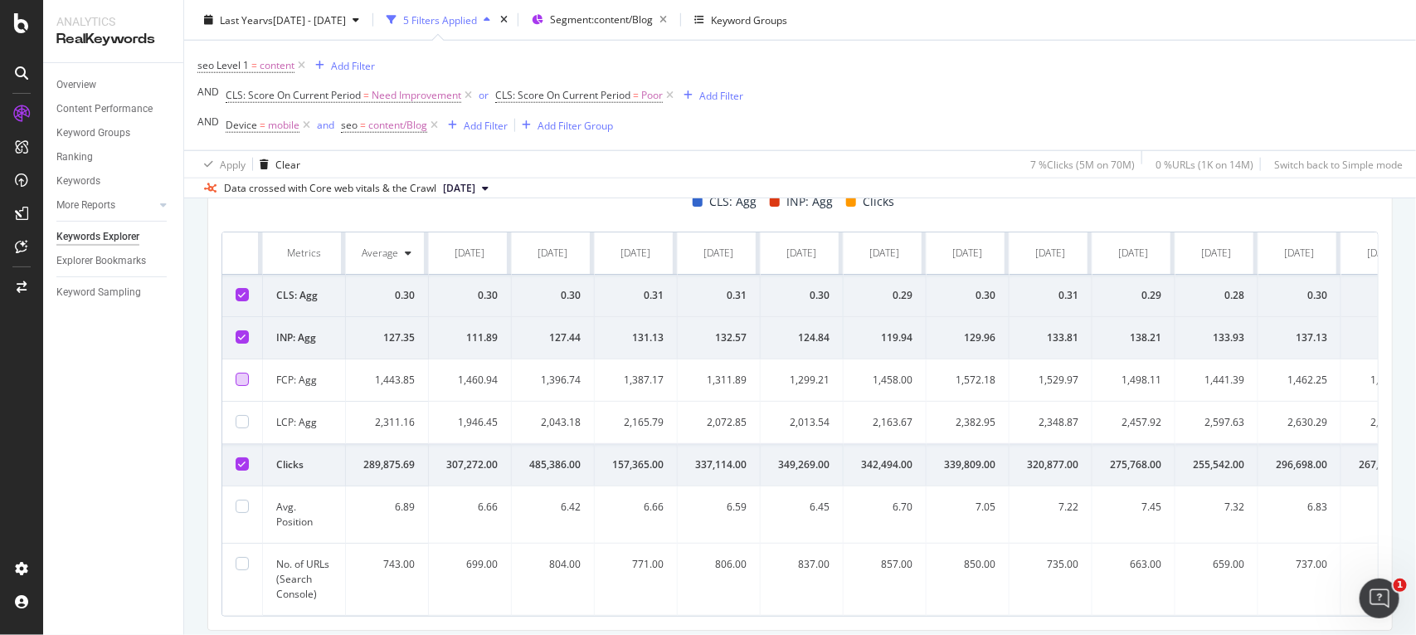
click at [241, 334] on icon at bounding box center [242, 337] width 7 height 8
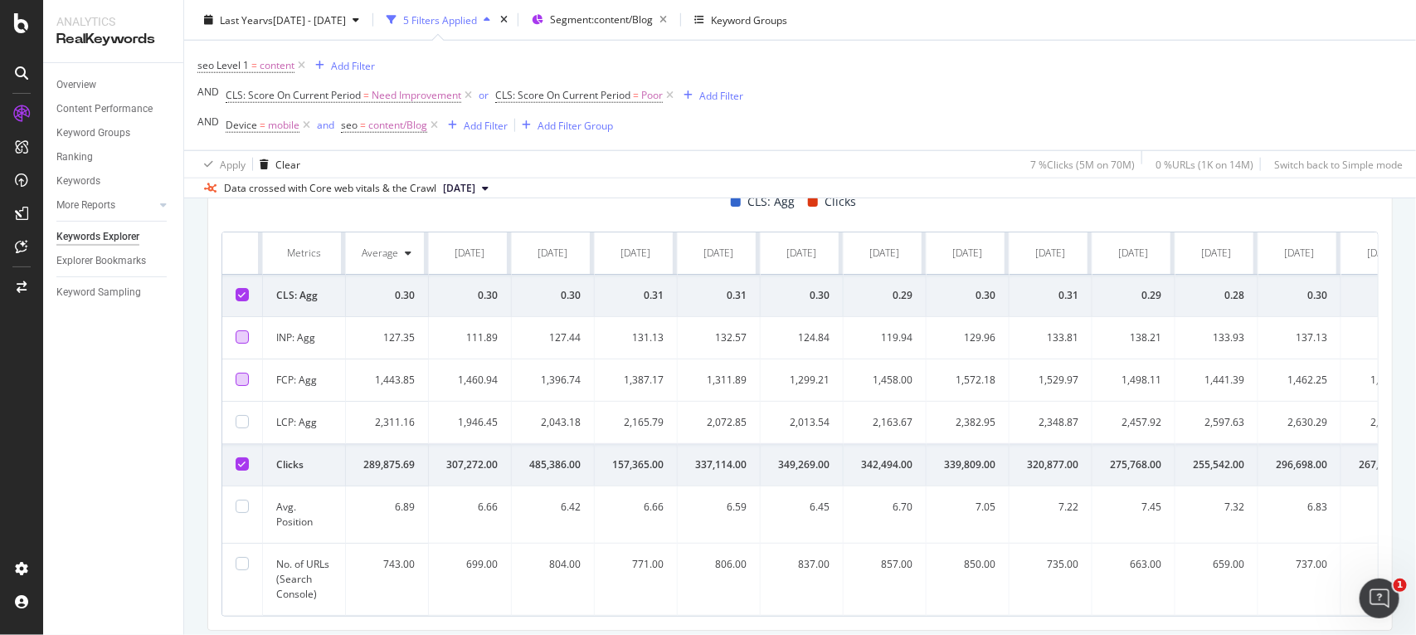
scroll to position [807, 0]
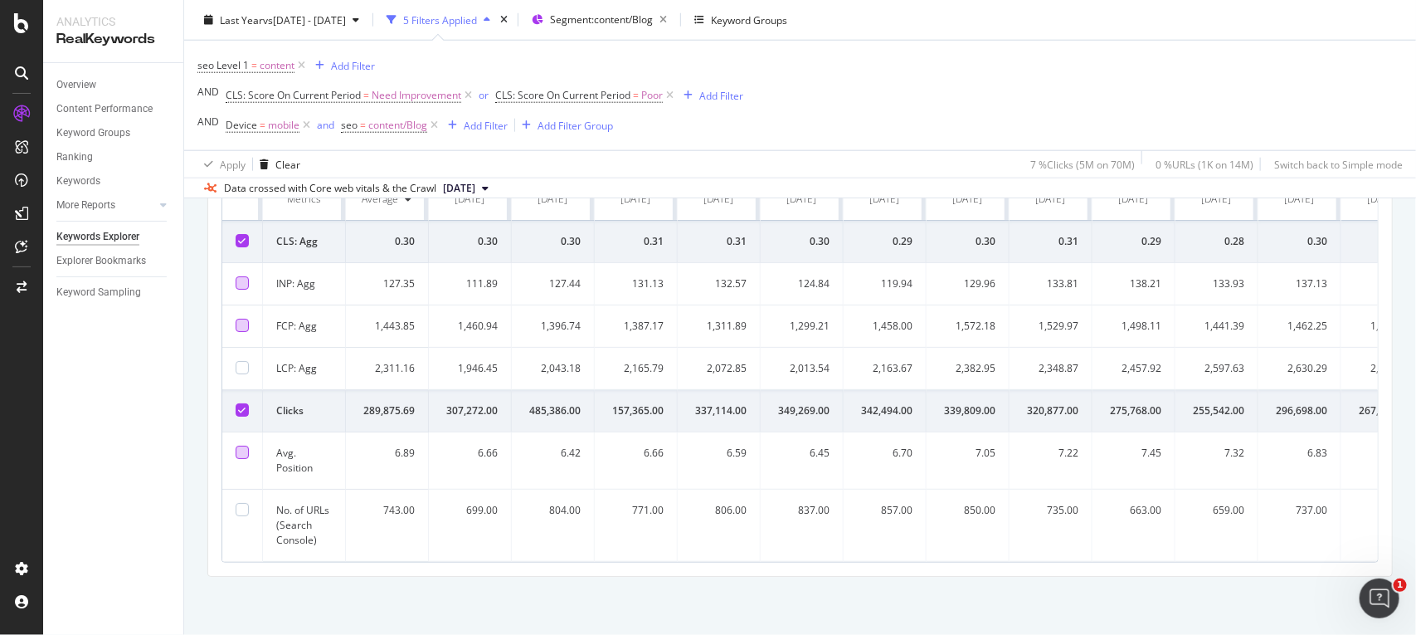
click at [239, 446] on div at bounding box center [242, 452] width 13 height 13
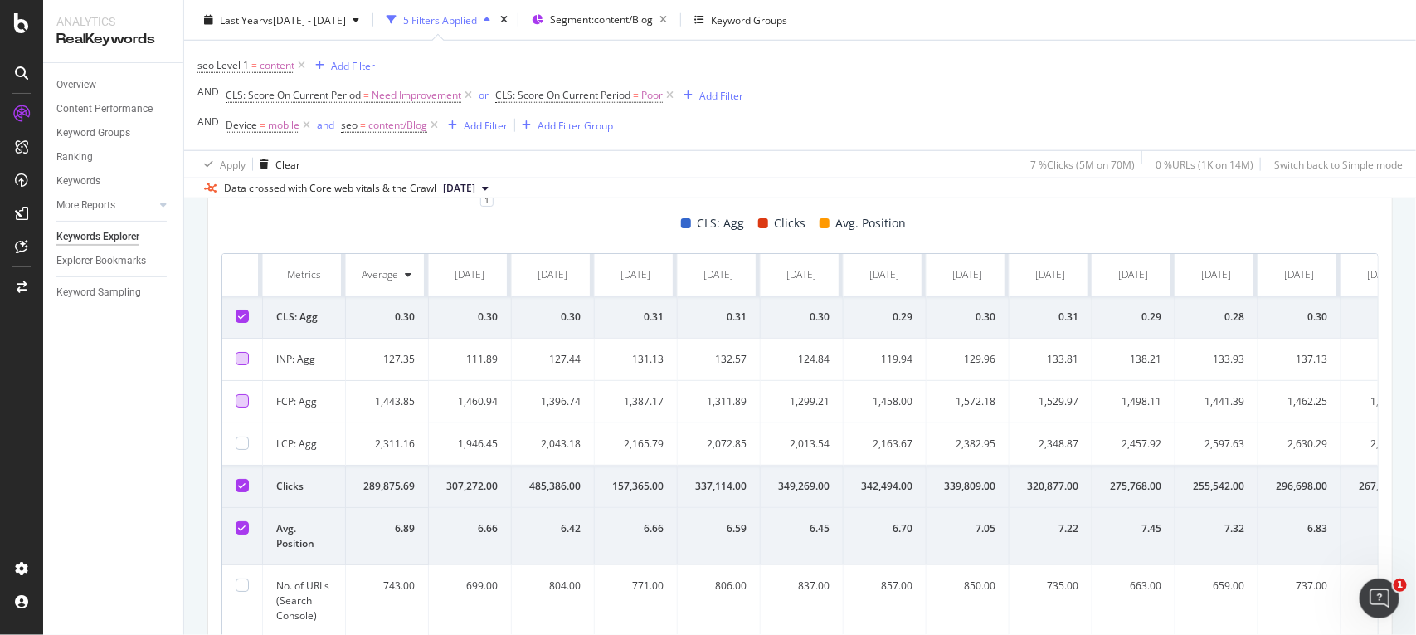
scroll to position [702, 0]
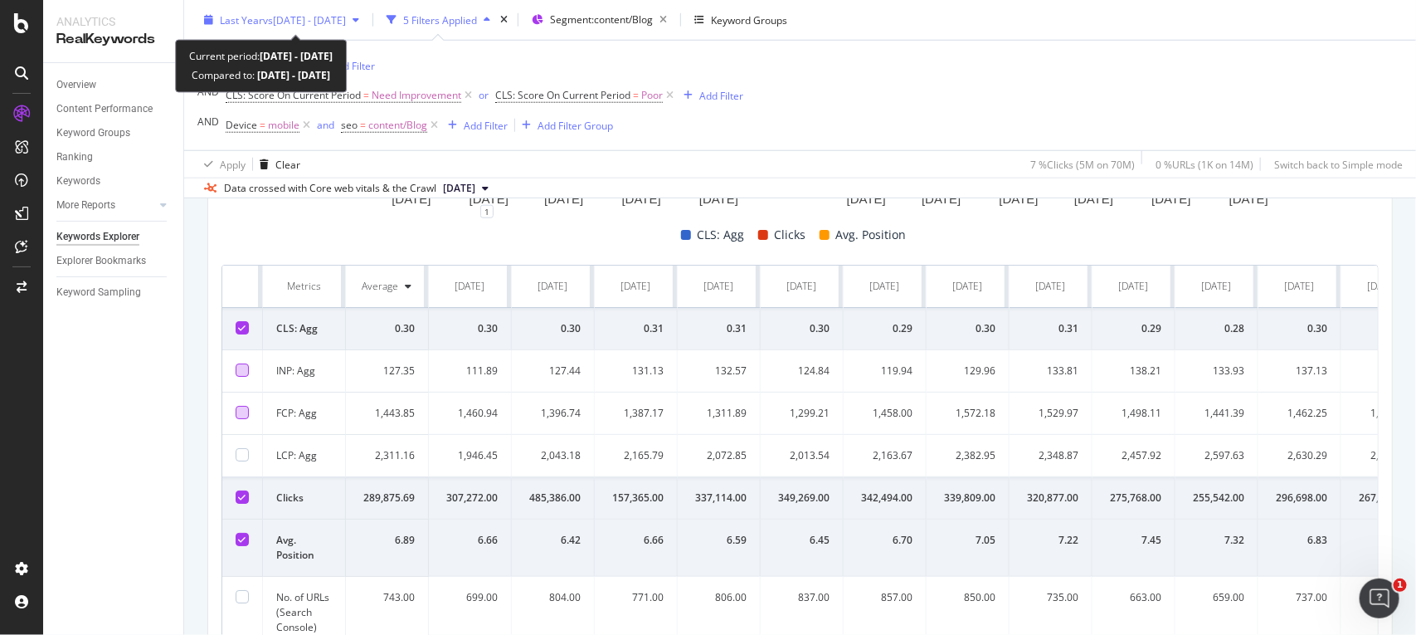
click at [313, 23] on span "vs [DATE] - [DATE]" at bounding box center [304, 19] width 83 height 14
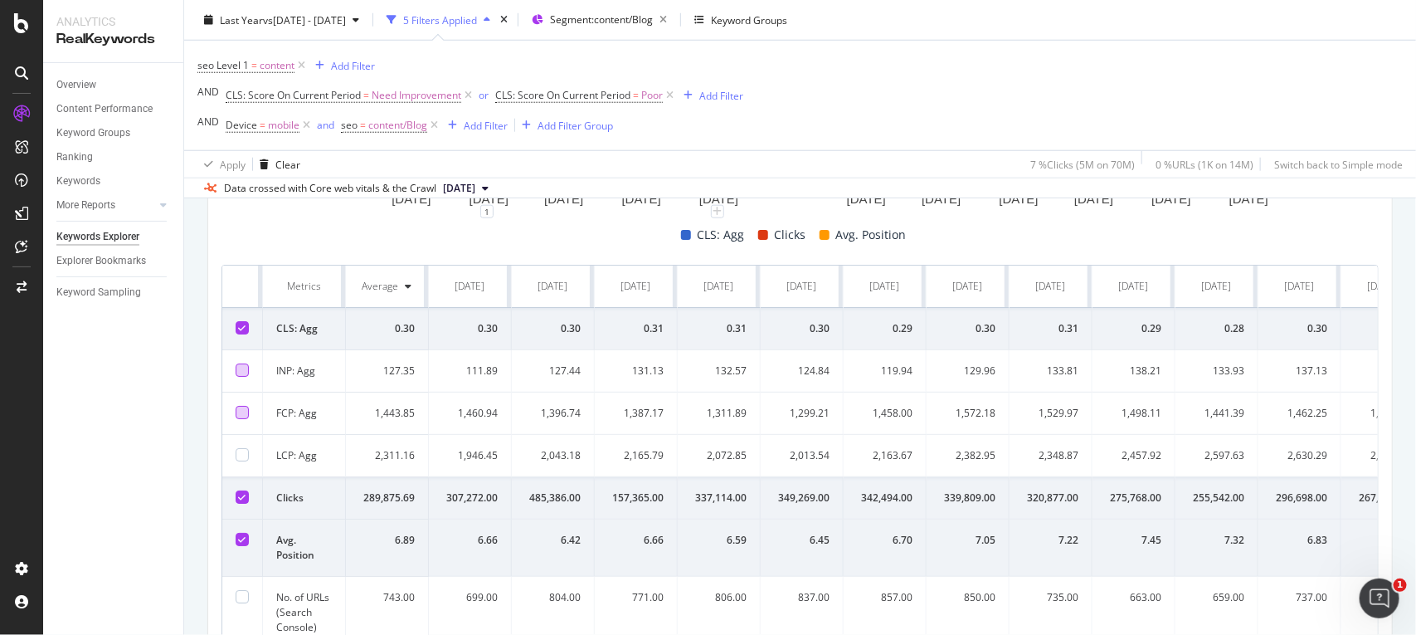
click at [736, 122] on div "seo Level 1 = content Add Filter AND CLS: Score On Current Period = Need Improv…" at bounding box center [470, 95] width 546 height 83
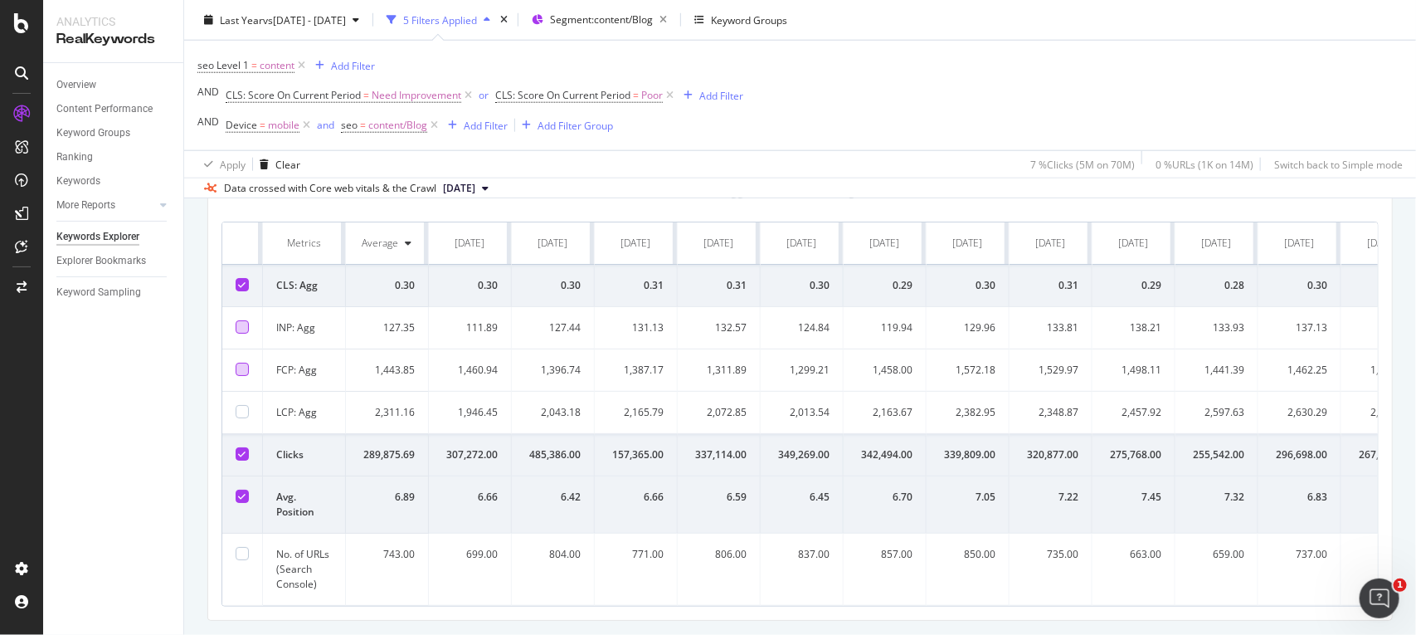
scroll to position [0, 145]
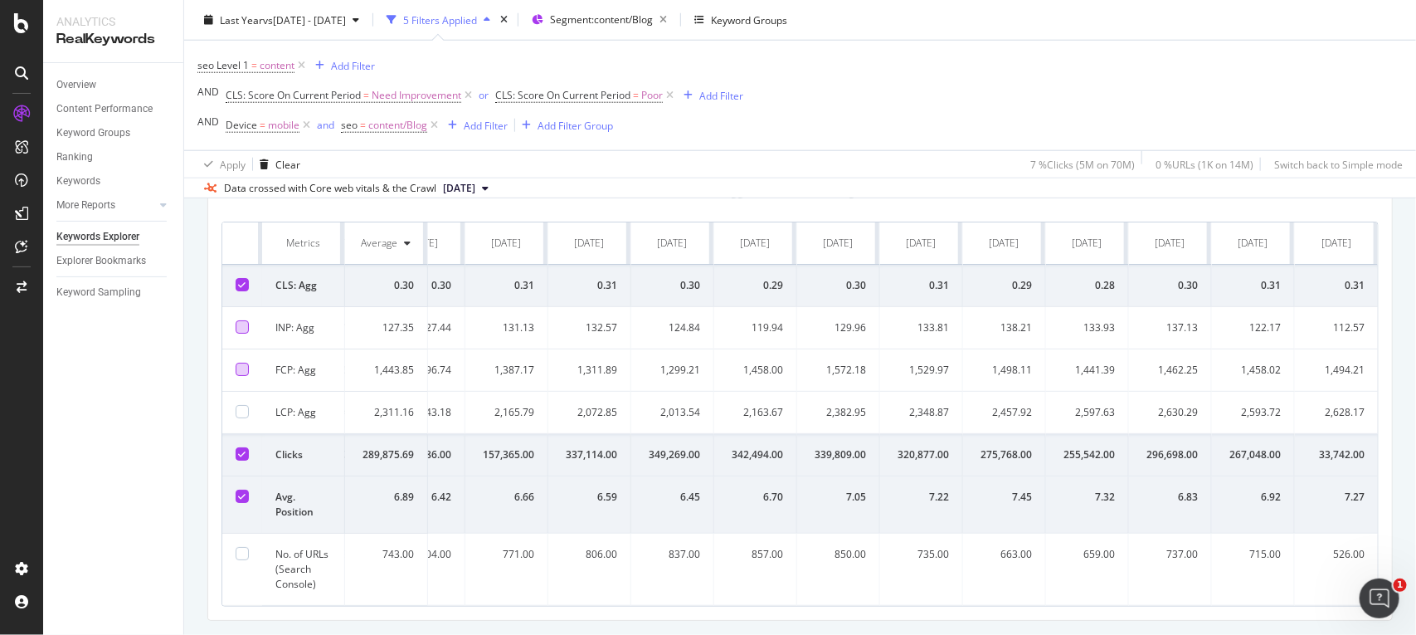
click at [1063, 284] on div "0.28" at bounding box center [1087, 285] width 56 height 15
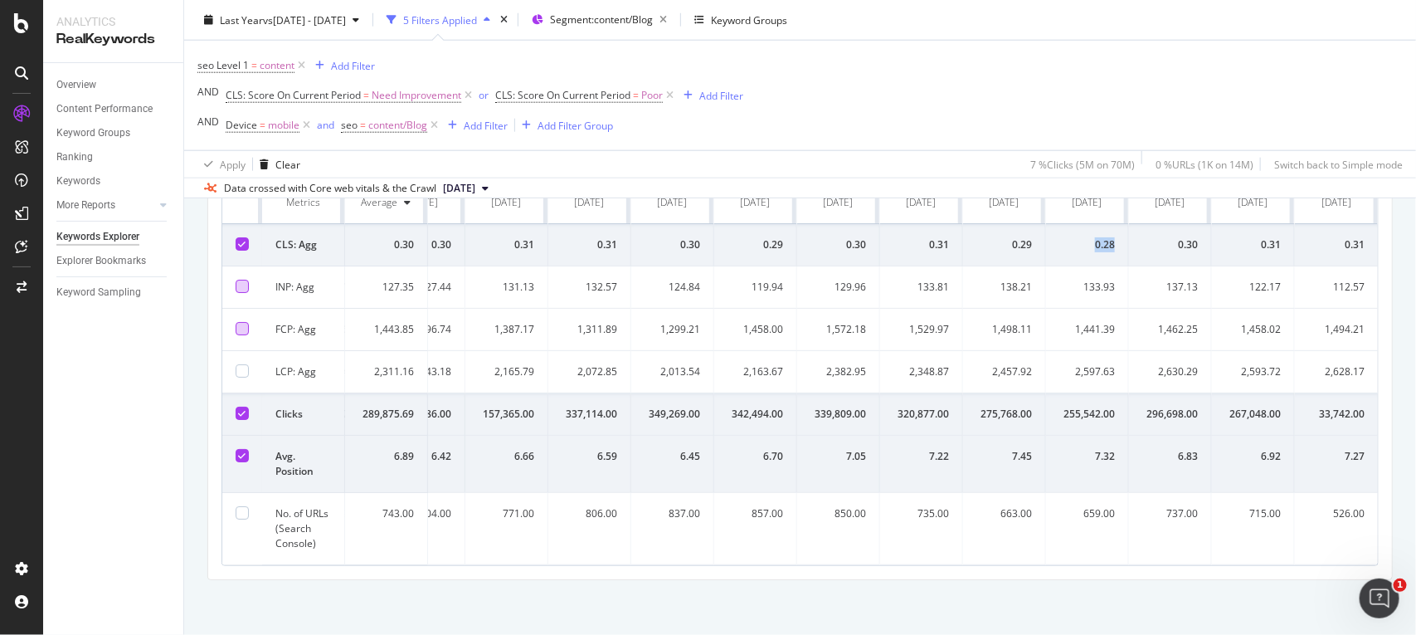
scroll to position [789, 0]
click at [1083, 516] on div "659.00" at bounding box center [1087, 510] width 56 height 15
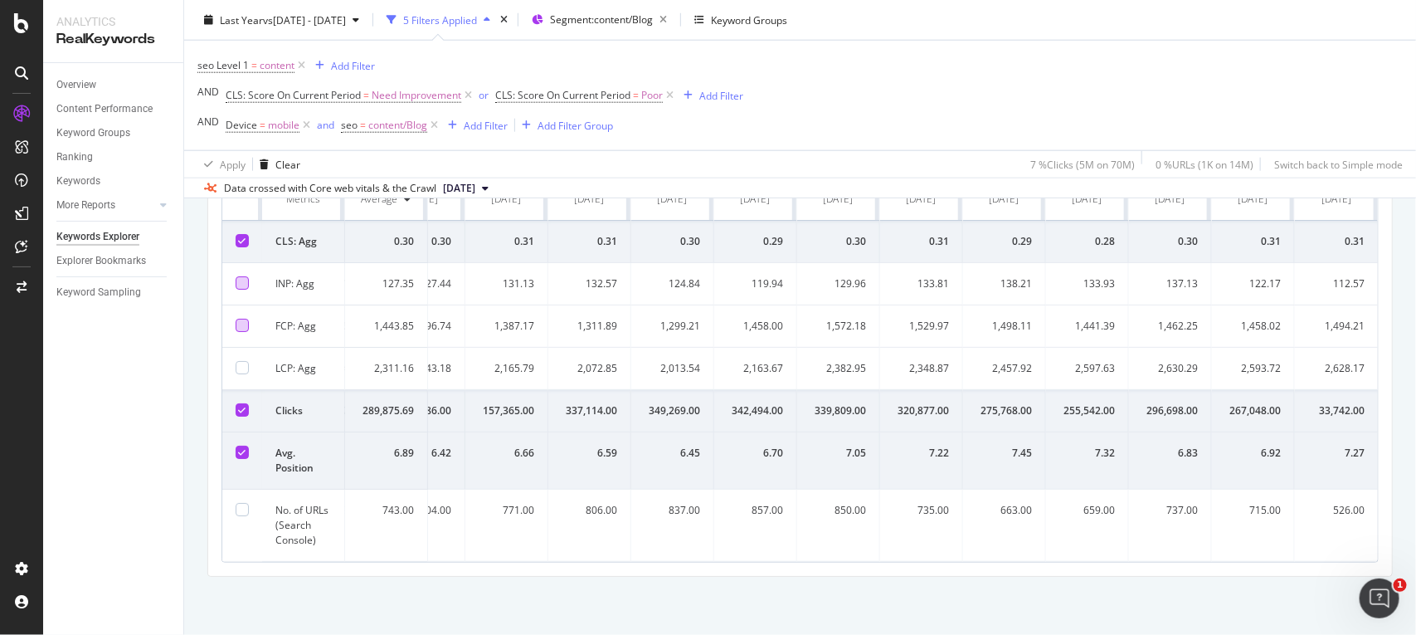
scroll to position [786, 0]
click at [1070, 519] on div "659.00" at bounding box center [1087, 513] width 56 height 15
click at [1070, 527] on td "659.00" at bounding box center [1087, 529] width 83 height 72
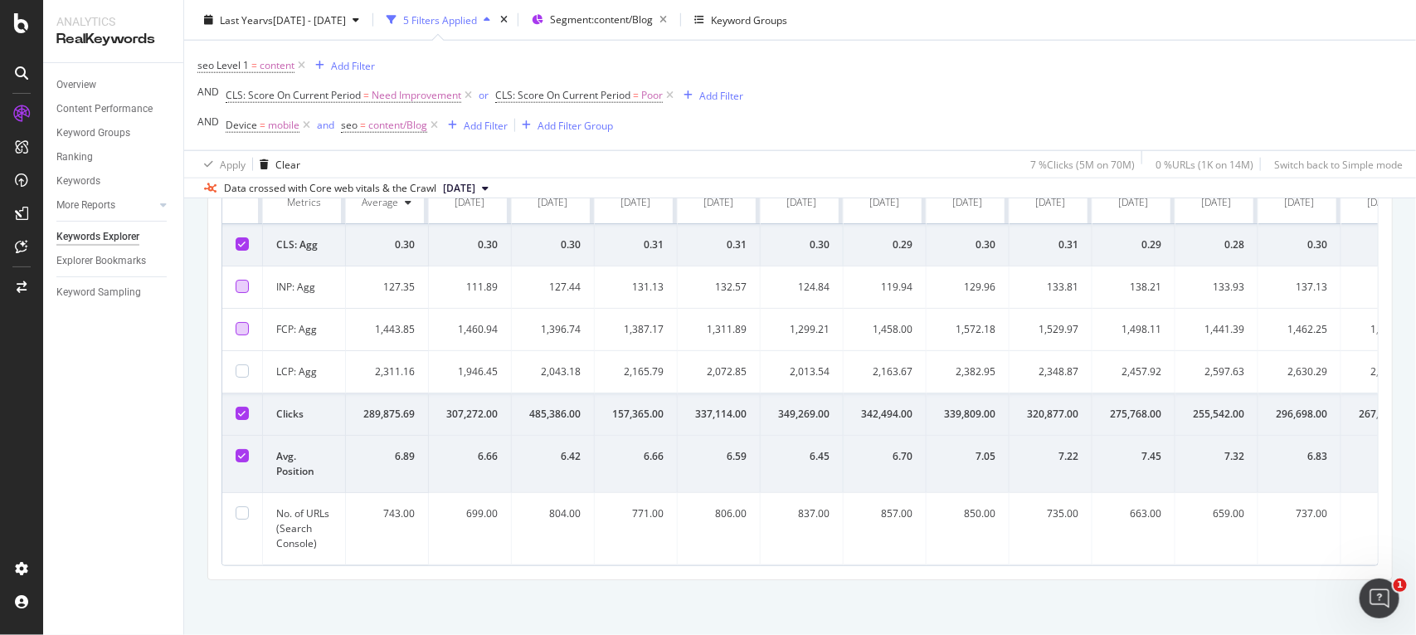
click at [469, 517] on div "699.00" at bounding box center [470, 513] width 56 height 15
click at [405, 511] on div "743.00" at bounding box center [387, 513] width 56 height 15
click at [483, 513] on div "699.00" at bounding box center [470, 513] width 56 height 15
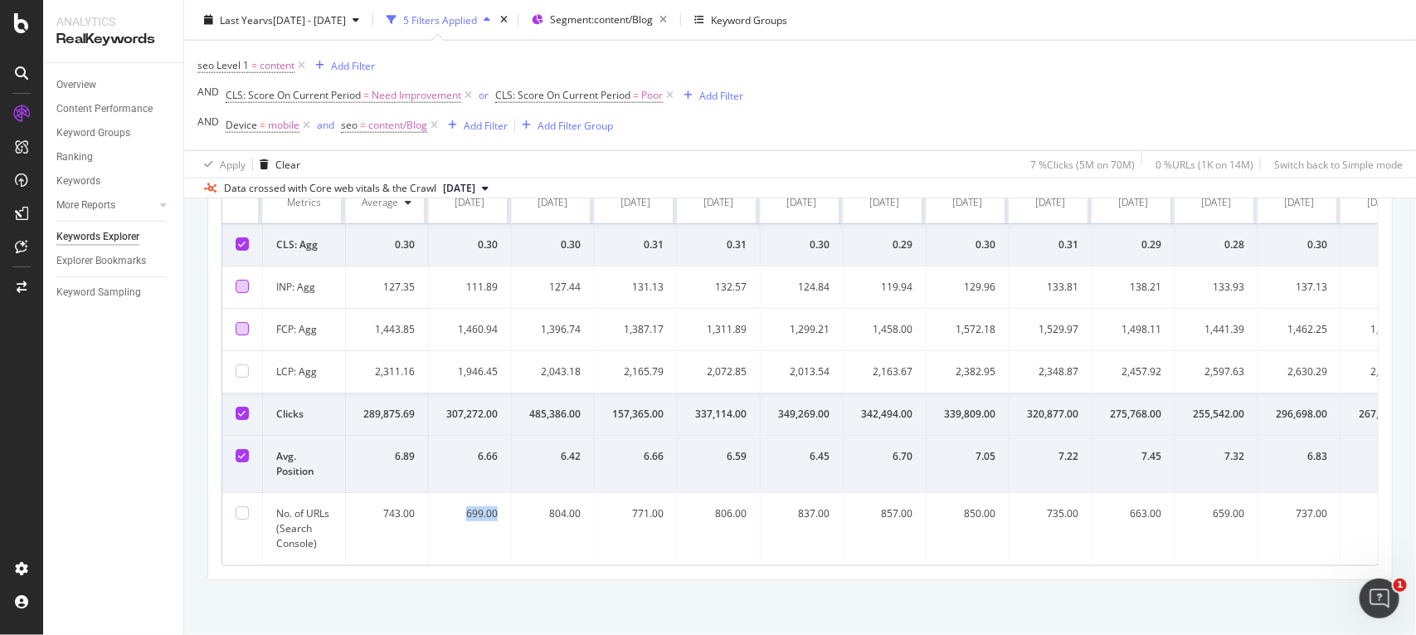
click at [483, 513] on div "699.00" at bounding box center [470, 513] width 56 height 15
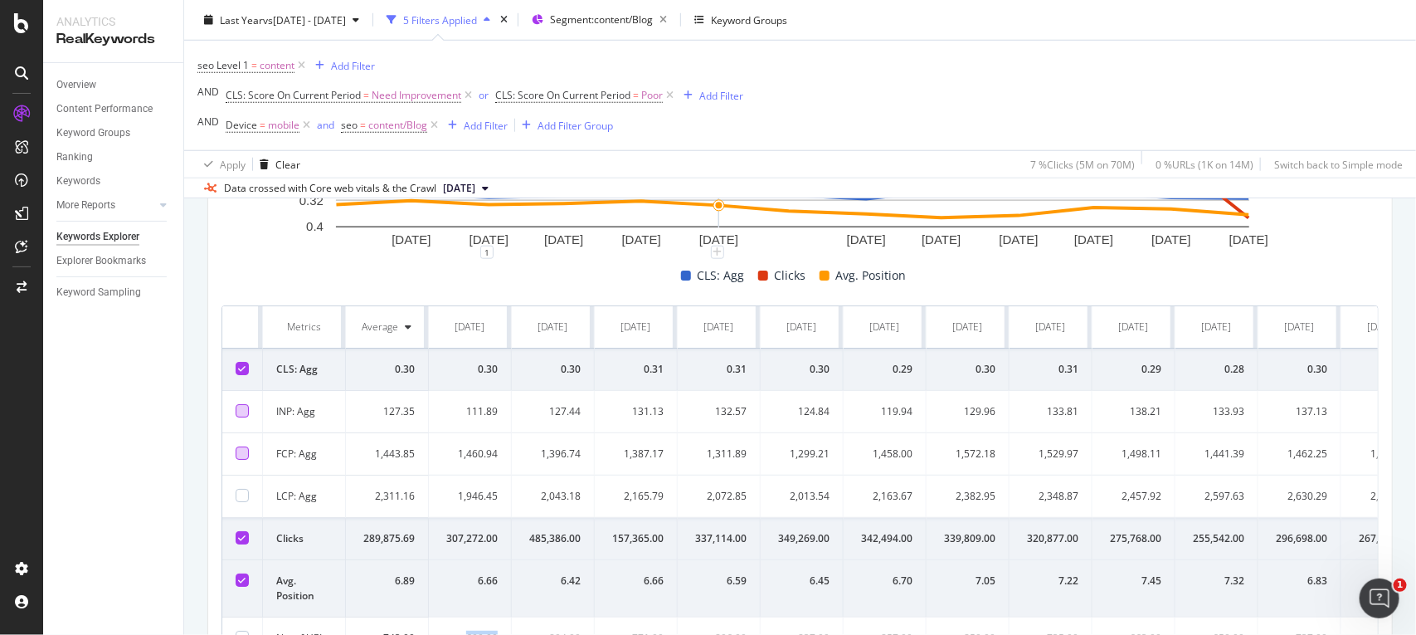
scroll to position [807, 0]
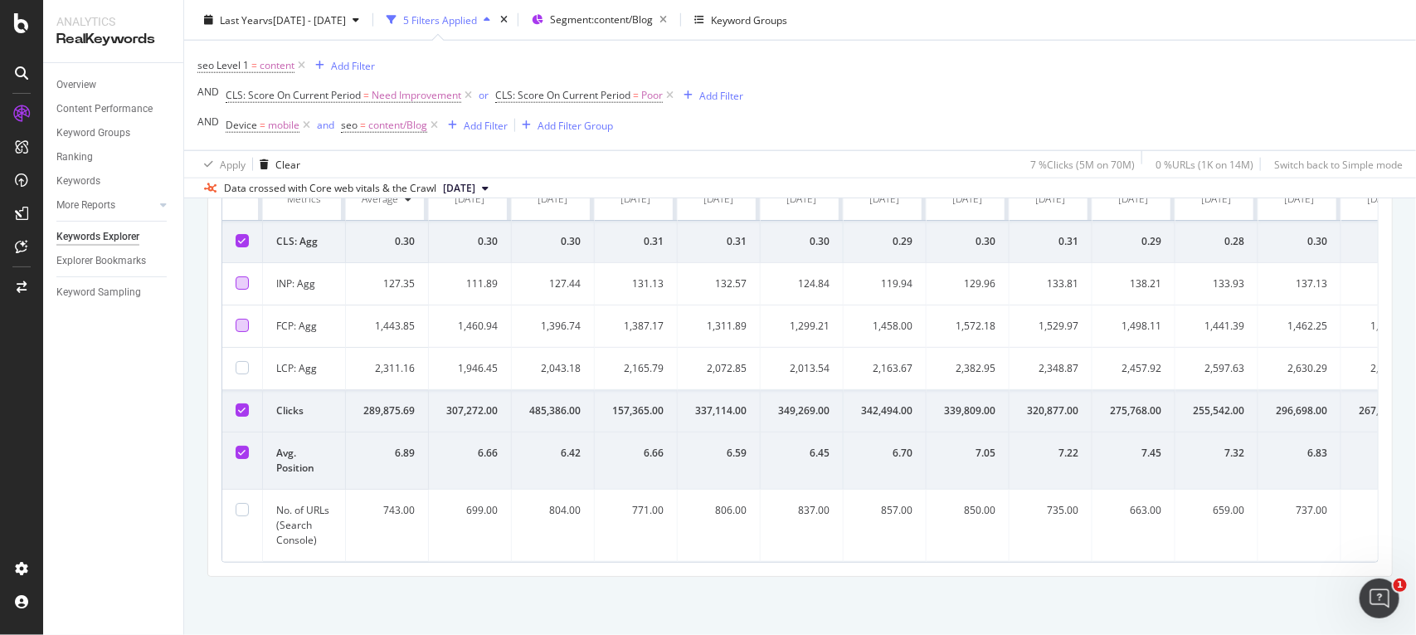
click at [561, 504] on td "804.00" at bounding box center [553, 525] width 83 height 72
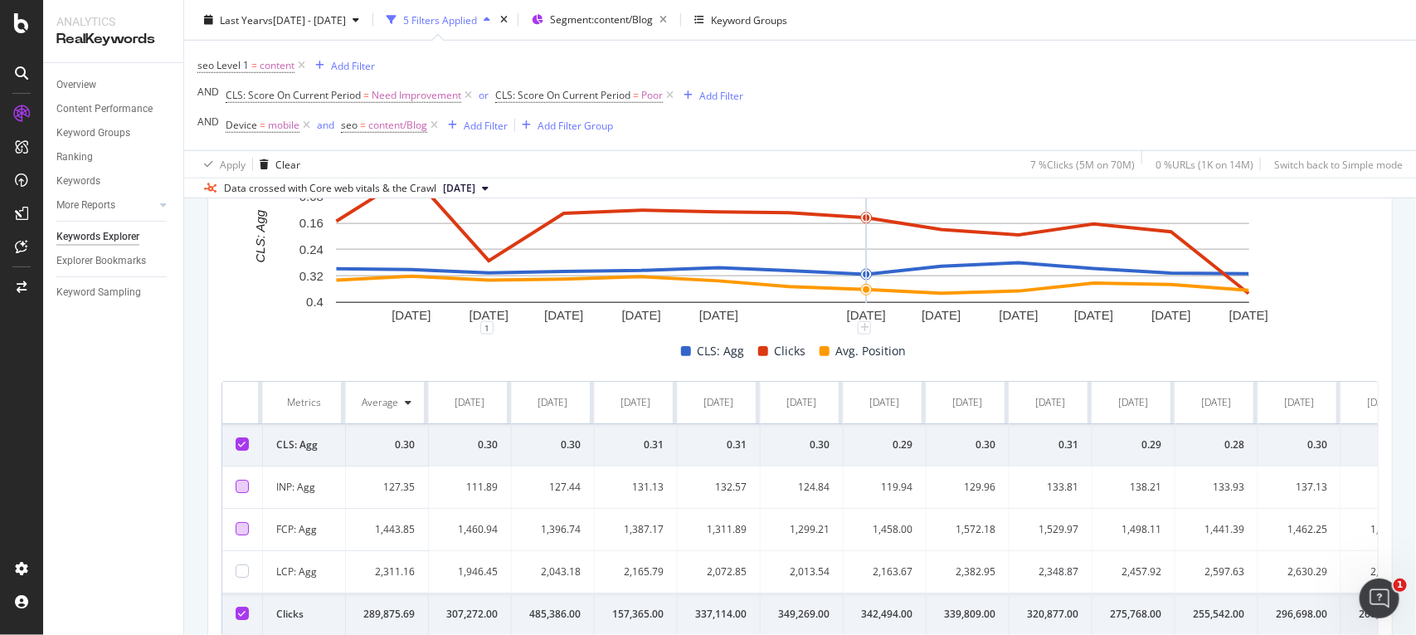
scroll to position [0, 0]
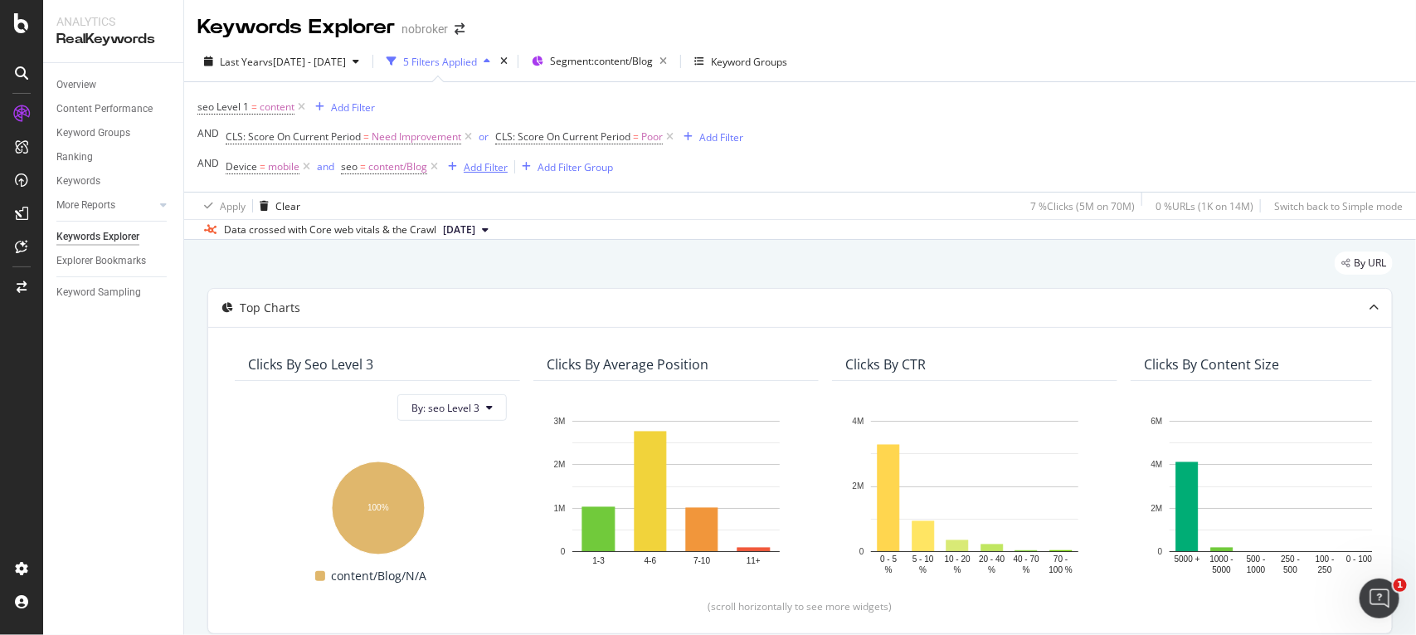
click at [489, 170] on div "Add Filter" at bounding box center [486, 167] width 44 height 14
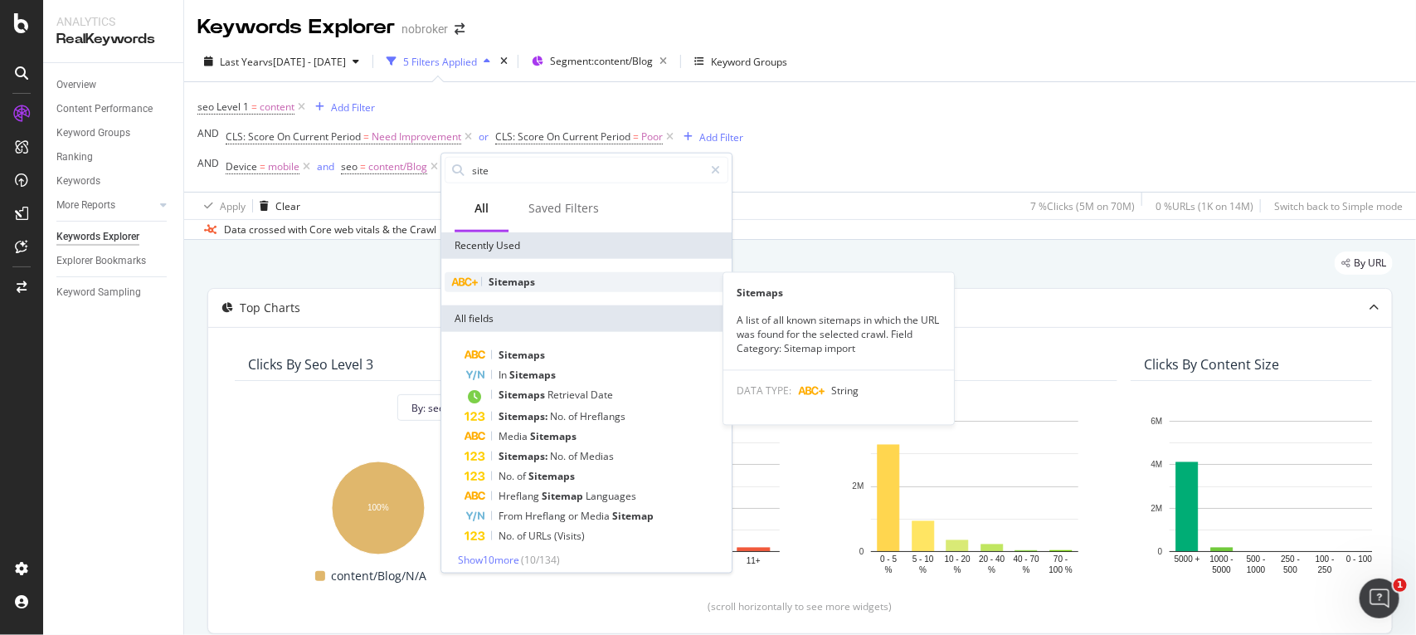
type input "site"
click at [531, 283] on span "Sitemaps" at bounding box center [512, 282] width 46 height 14
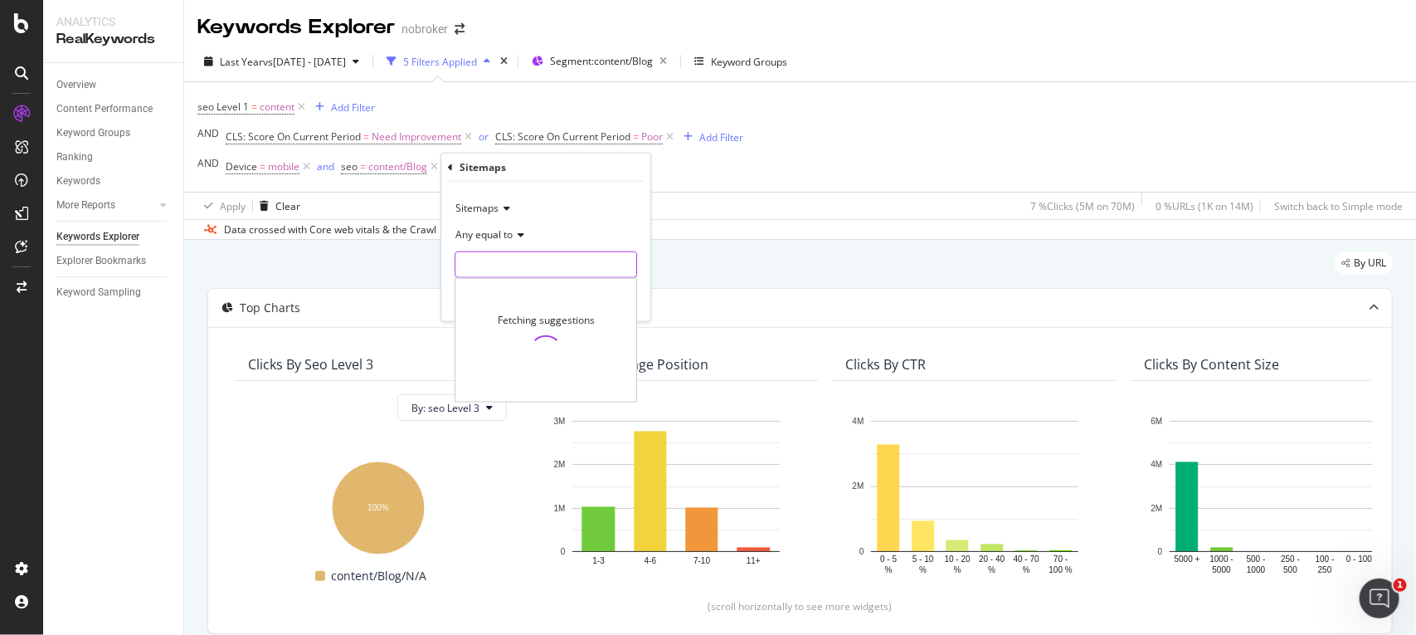
click at [525, 268] on input "text" at bounding box center [545, 264] width 181 height 27
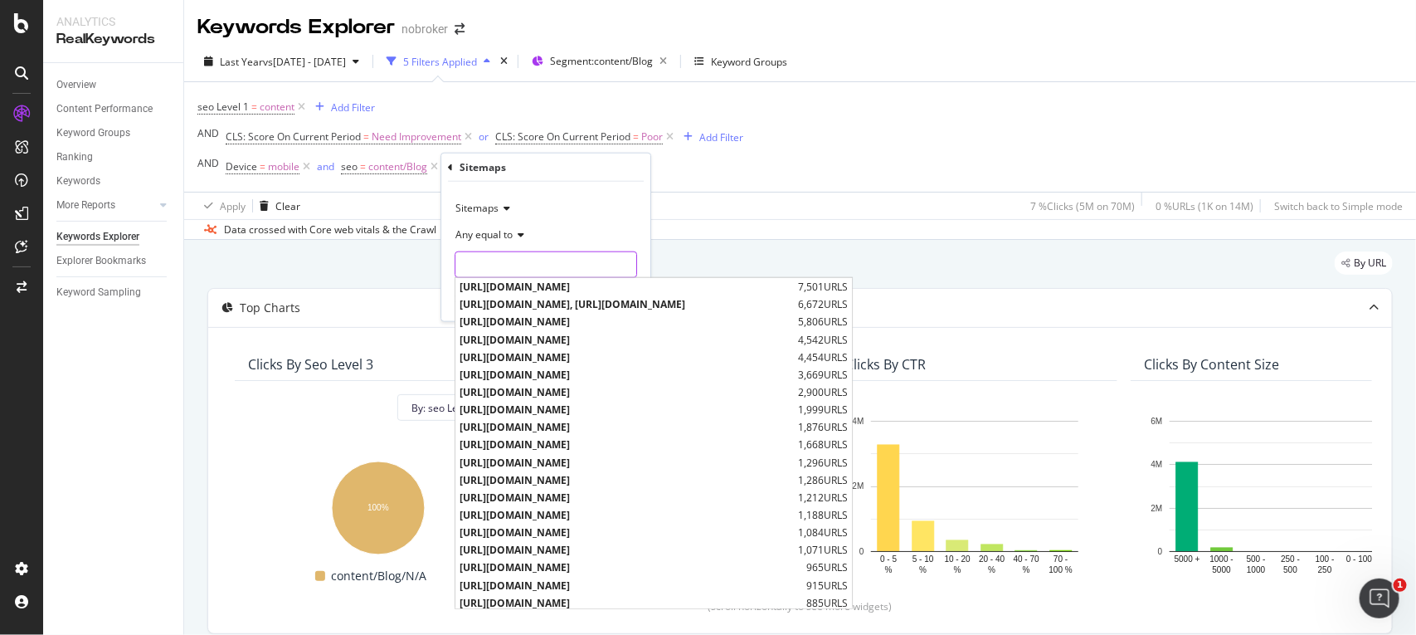
paste input "https://www.nobroker.in/blog/sitemap_index/?id=real-estate-legal-guide.xml"
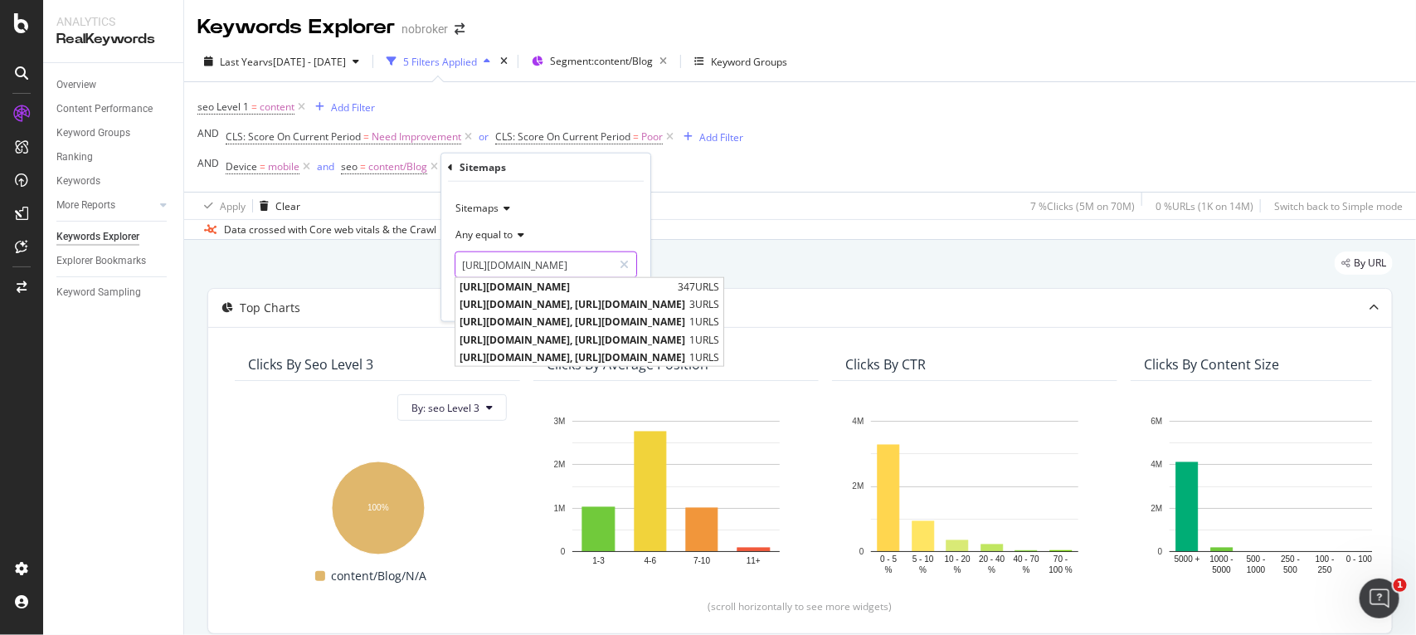
scroll to position [0, 210]
type input "https://www.nobroker.in/blog/sitemap_index/?id=real-estate-legal-guide.xml"
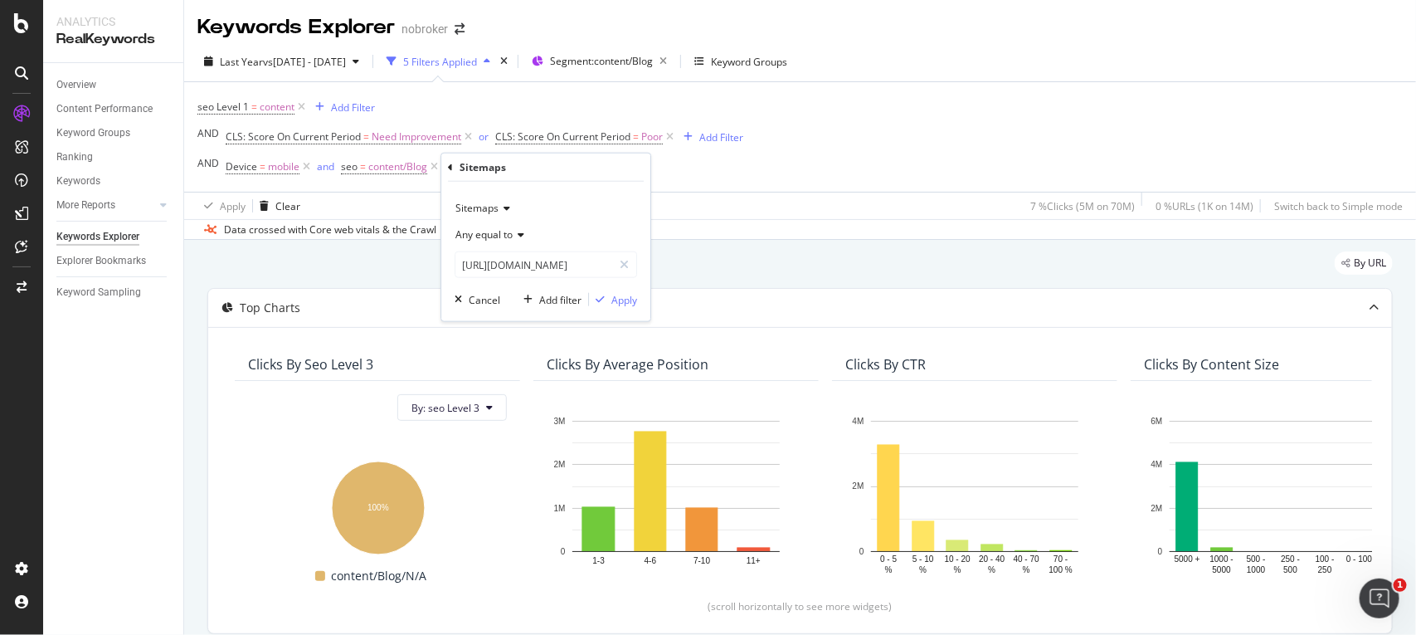
click at [644, 262] on div "Sitemaps Any equal to https://www.nobroker.in/blog/sitemap_index/?id=real-estat…" at bounding box center [545, 251] width 209 height 139
click at [625, 304] on div "Apply" at bounding box center [624, 299] width 26 height 14
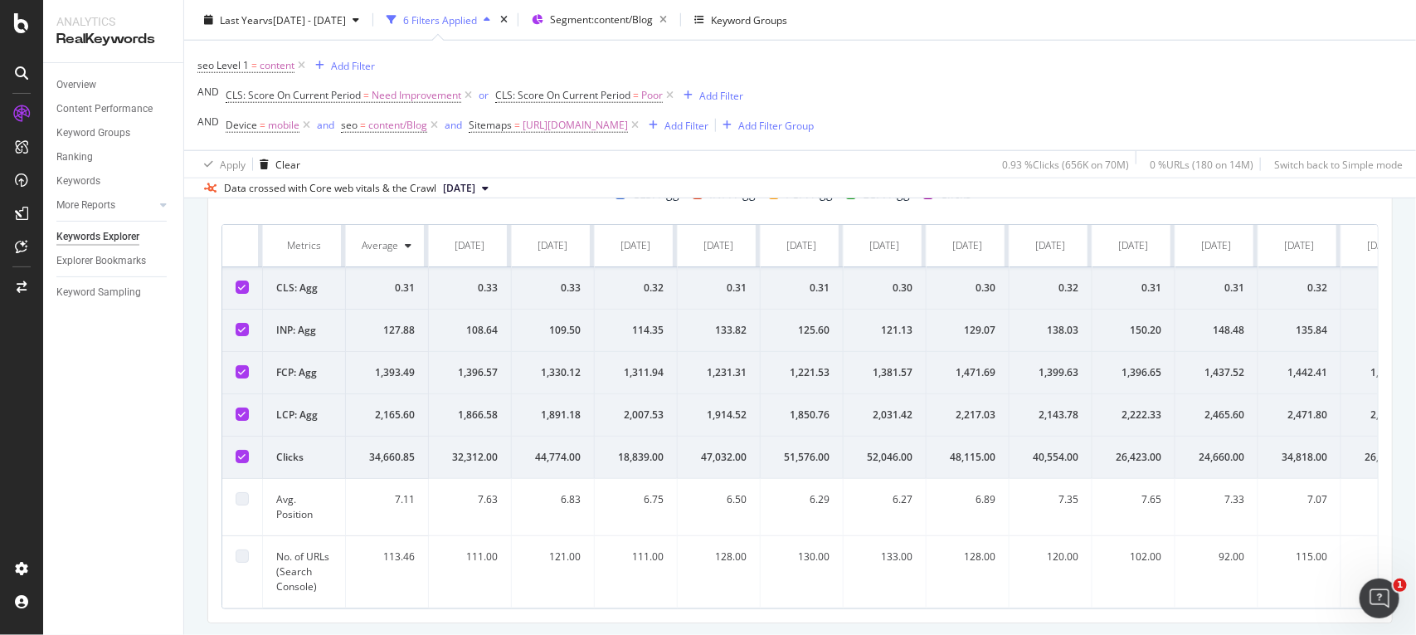
click at [986, 558] on div "128.00" at bounding box center [968, 556] width 56 height 15
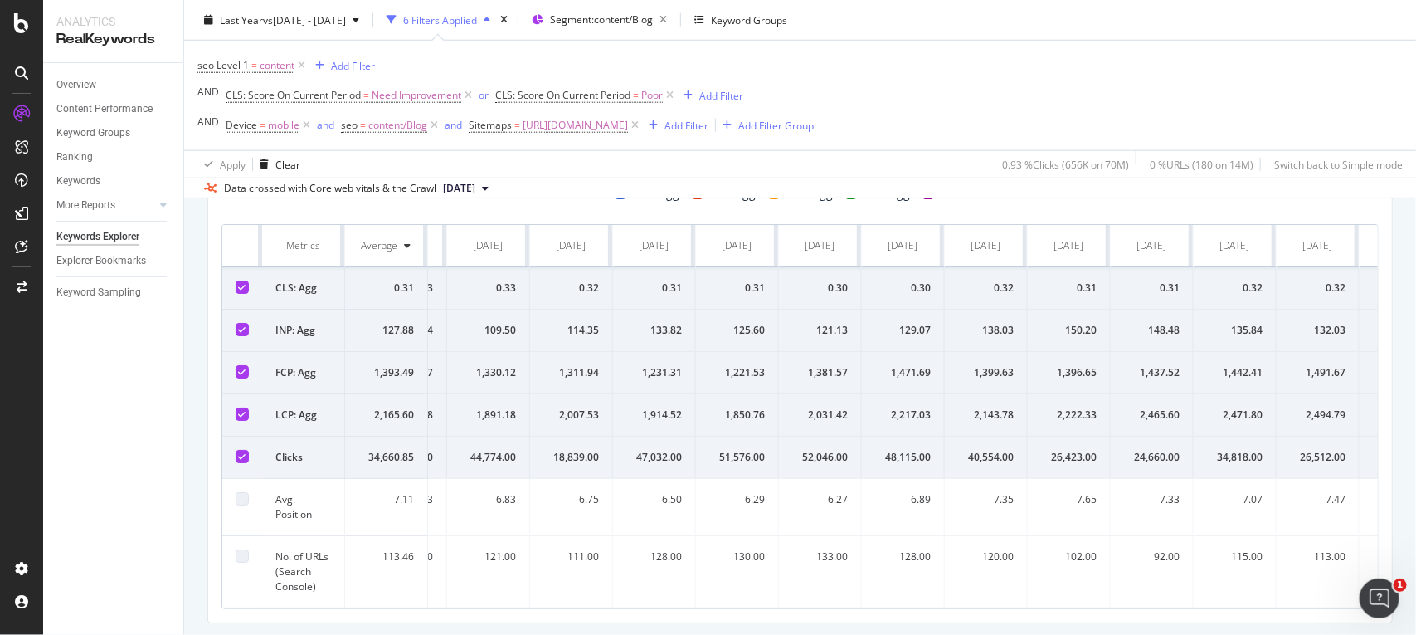
click at [993, 532] on td "7.35" at bounding box center [986, 507] width 83 height 57
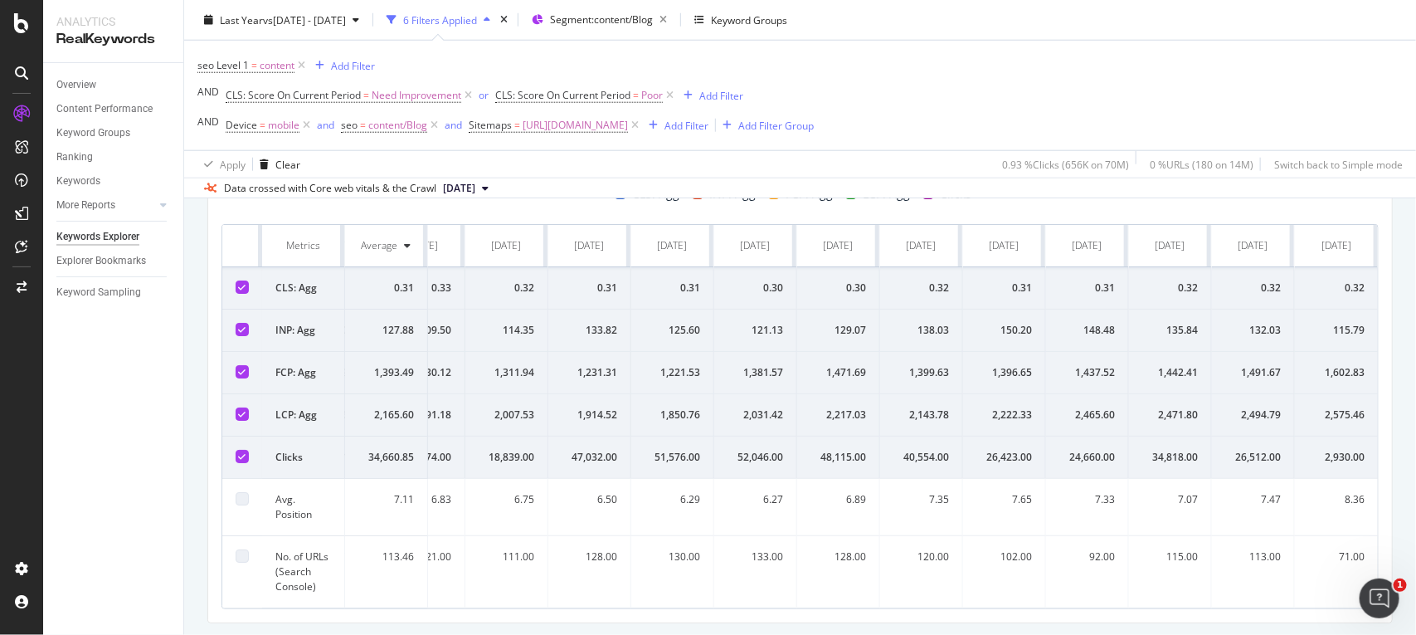
scroll to position [0, 145]
click at [628, 129] on span "https://www.nobroker.in/blog/sitemap_index/?id=real-estate-legal-guide.xml" at bounding box center [575, 125] width 105 height 23
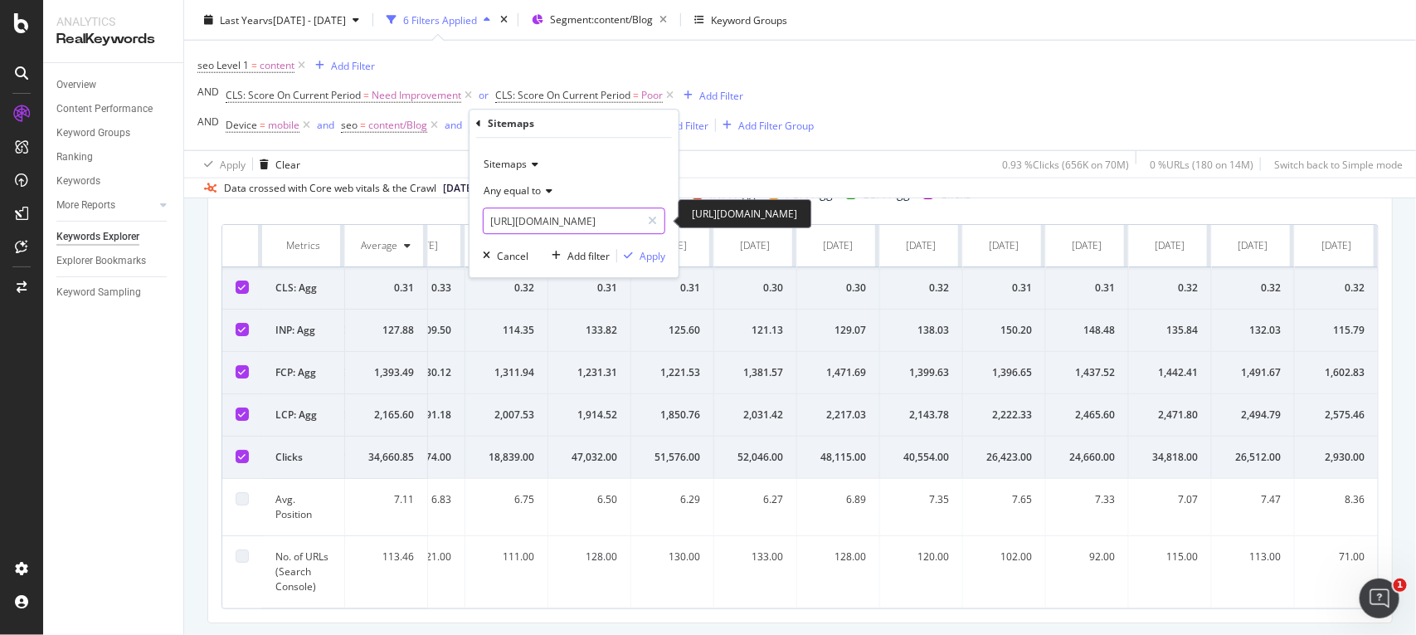
click at [572, 220] on input "https://www.nobroker.in/blog/sitemap_index/?id=real-estate-legal-guide.xml" at bounding box center [562, 220] width 157 height 27
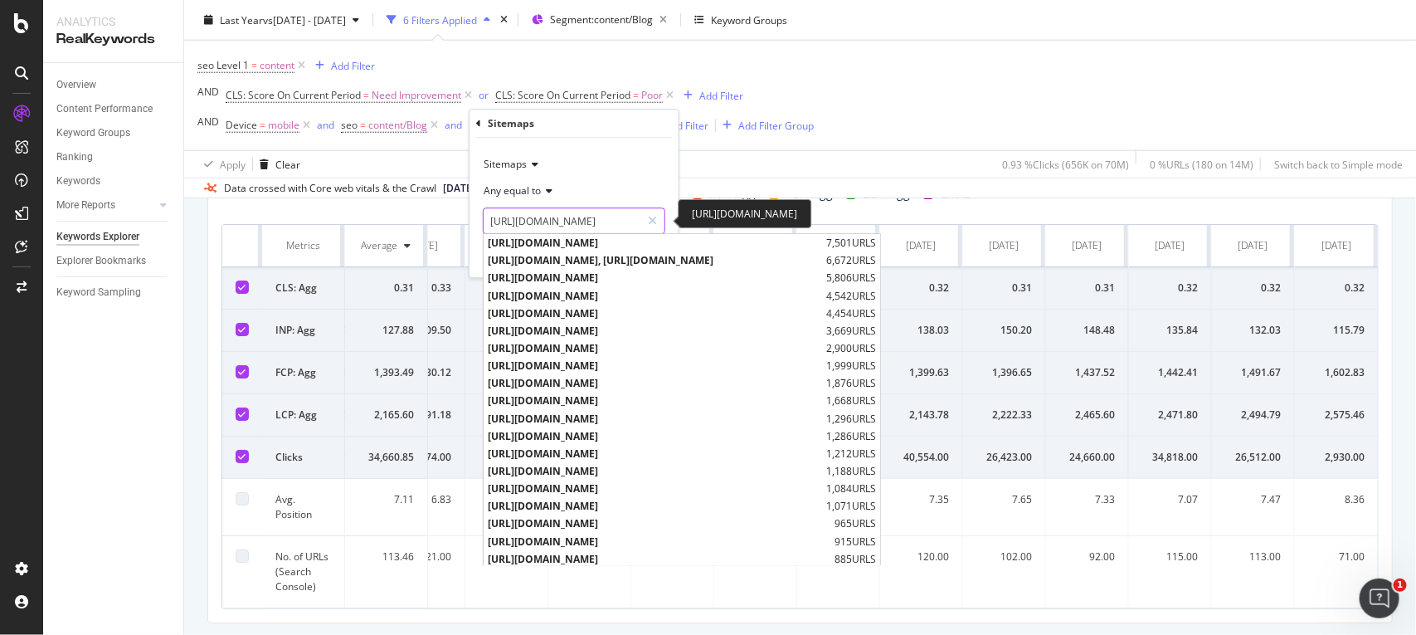
paste input "painting-tips"
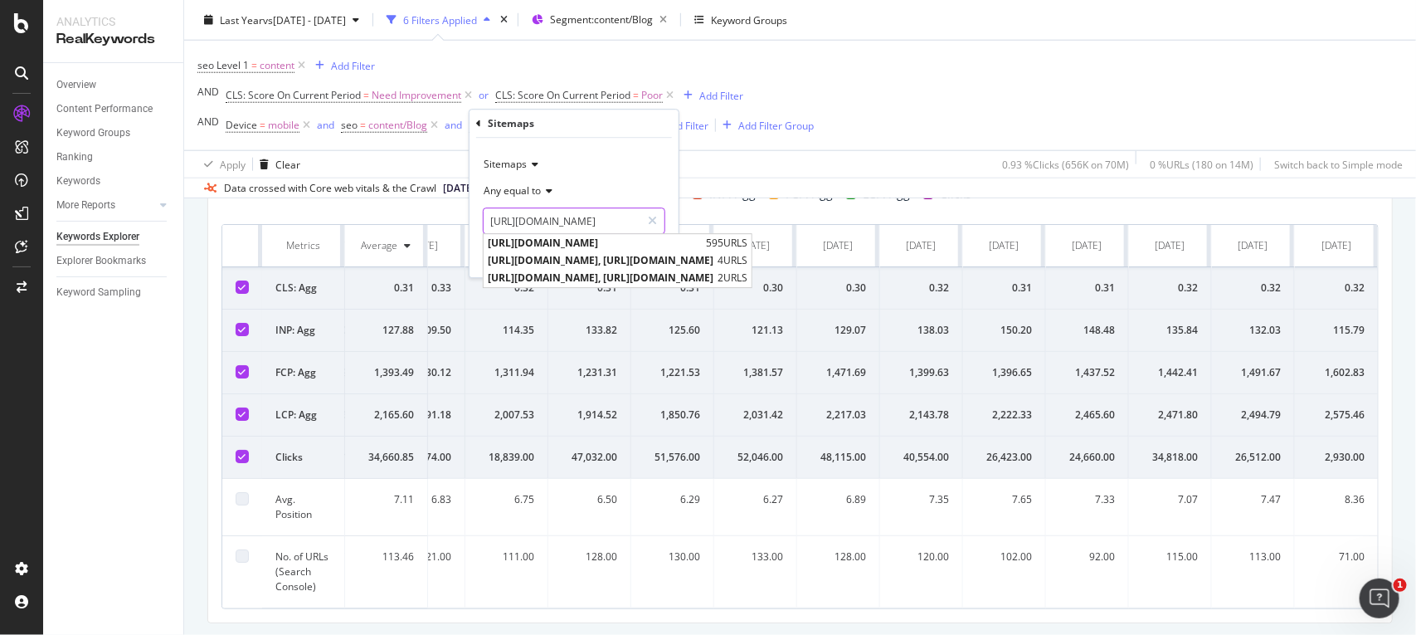
type input "[URL][DOMAIN_NAME]"
drag, startPoint x: 673, startPoint y: 221, endPoint x: 654, endPoint y: 251, distance: 35.4
click at [654, 251] on div "Sitemaps Any equal to https://www.nobroker.in/blog/sitemap_index/?id=painting-t…" at bounding box center [574, 207] width 209 height 139
click at [654, 251] on div "Apply" at bounding box center [653, 256] width 26 height 14
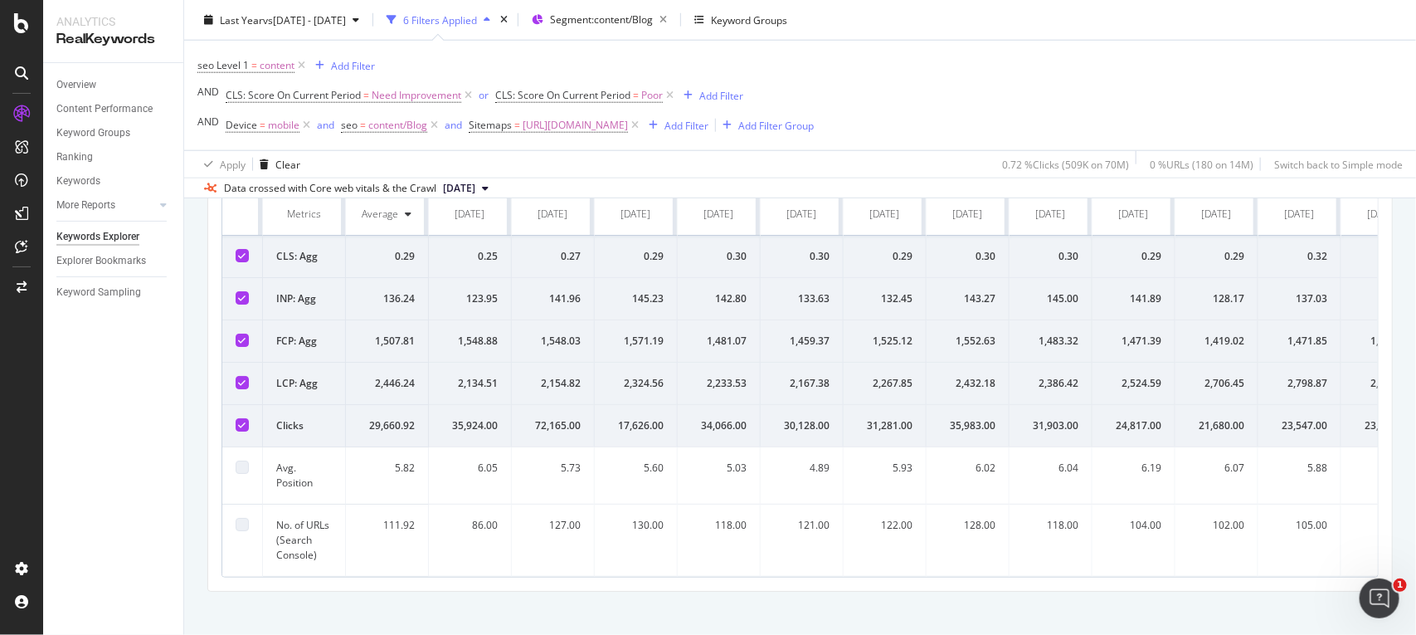
scroll to position [807, 0]
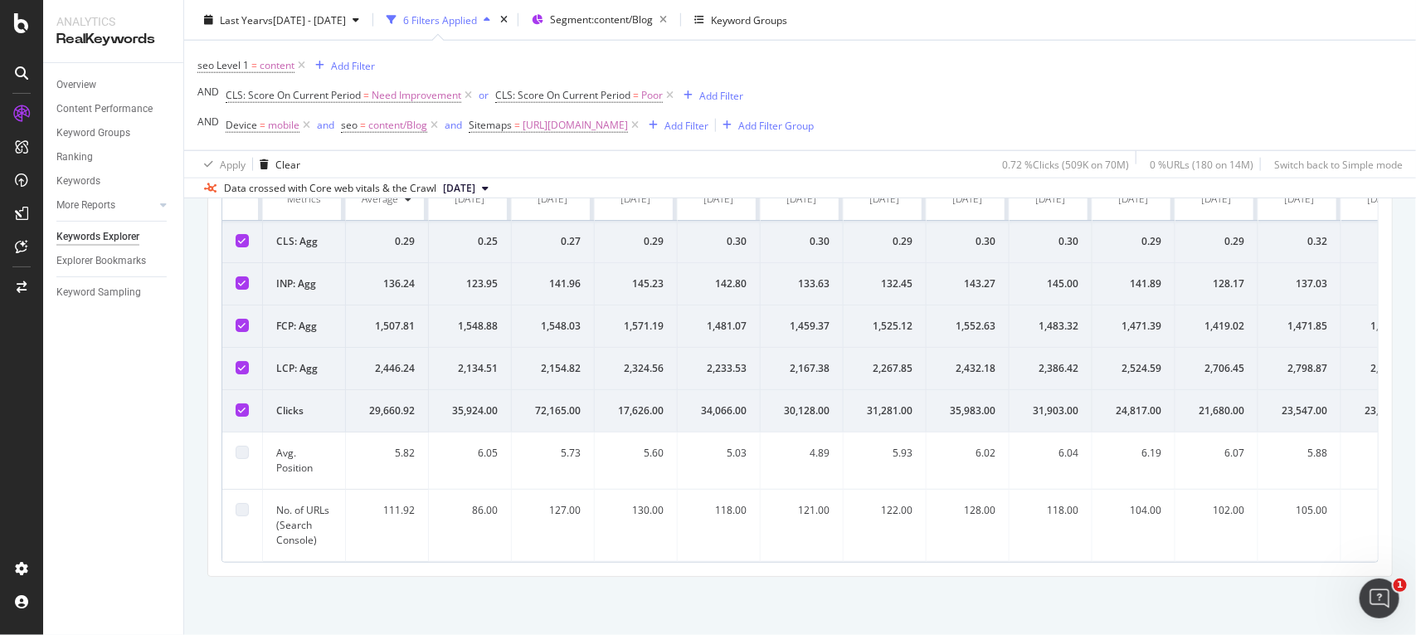
click at [474, 503] on div "86.00" at bounding box center [470, 510] width 56 height 15
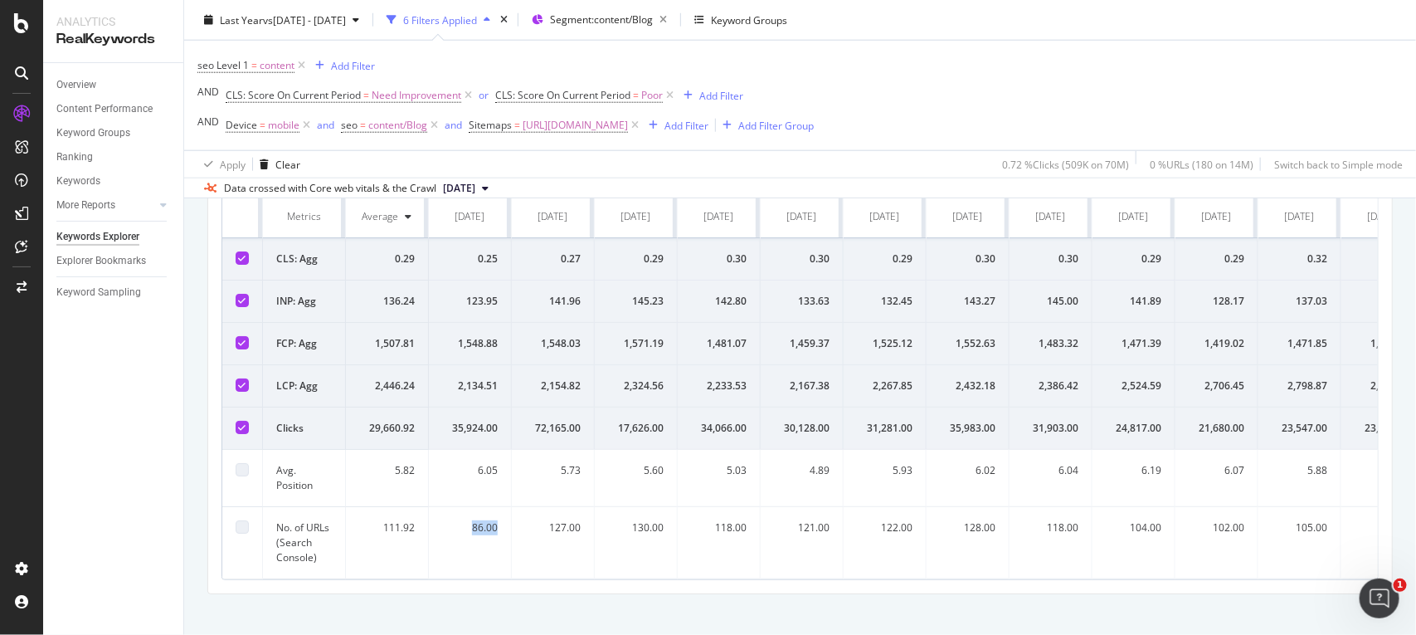
scroll to position [767, 0]
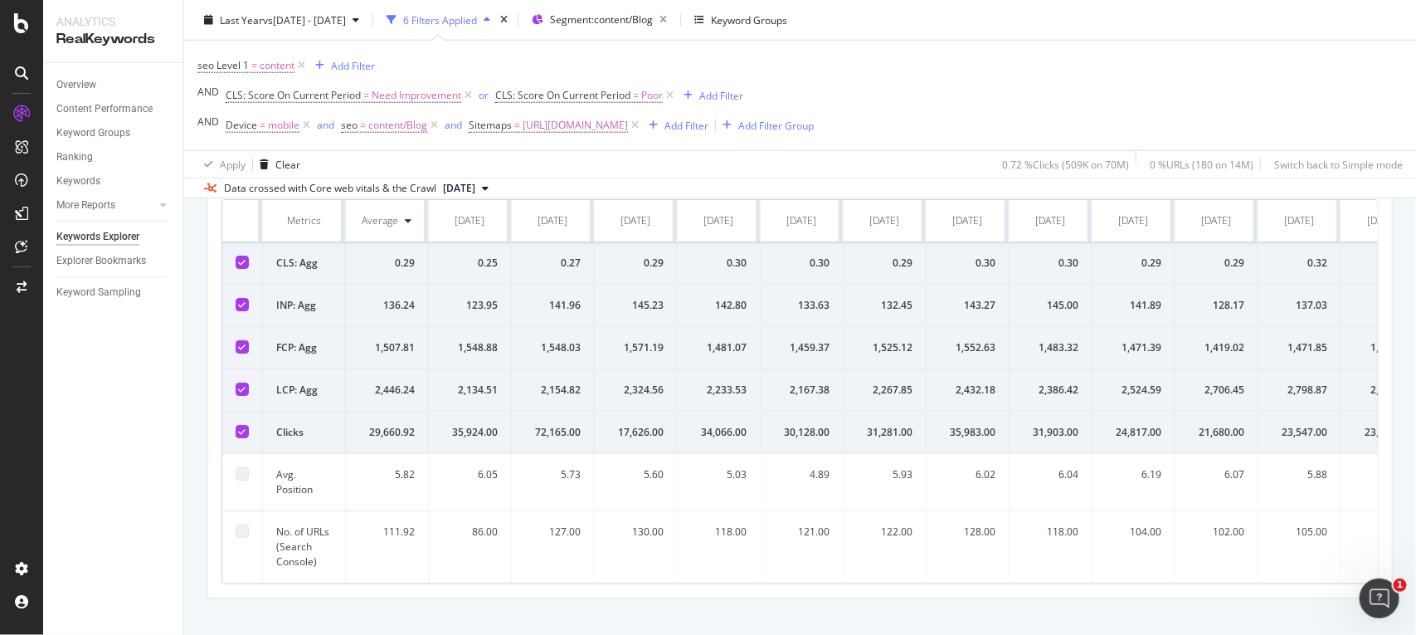
click at [470, 217] on div "[DATE]" at bounding box center [470, 220] width 30 height 15
click at [474, 539] on div "86.00" at bounding box center [470, 531] width 56 height 15
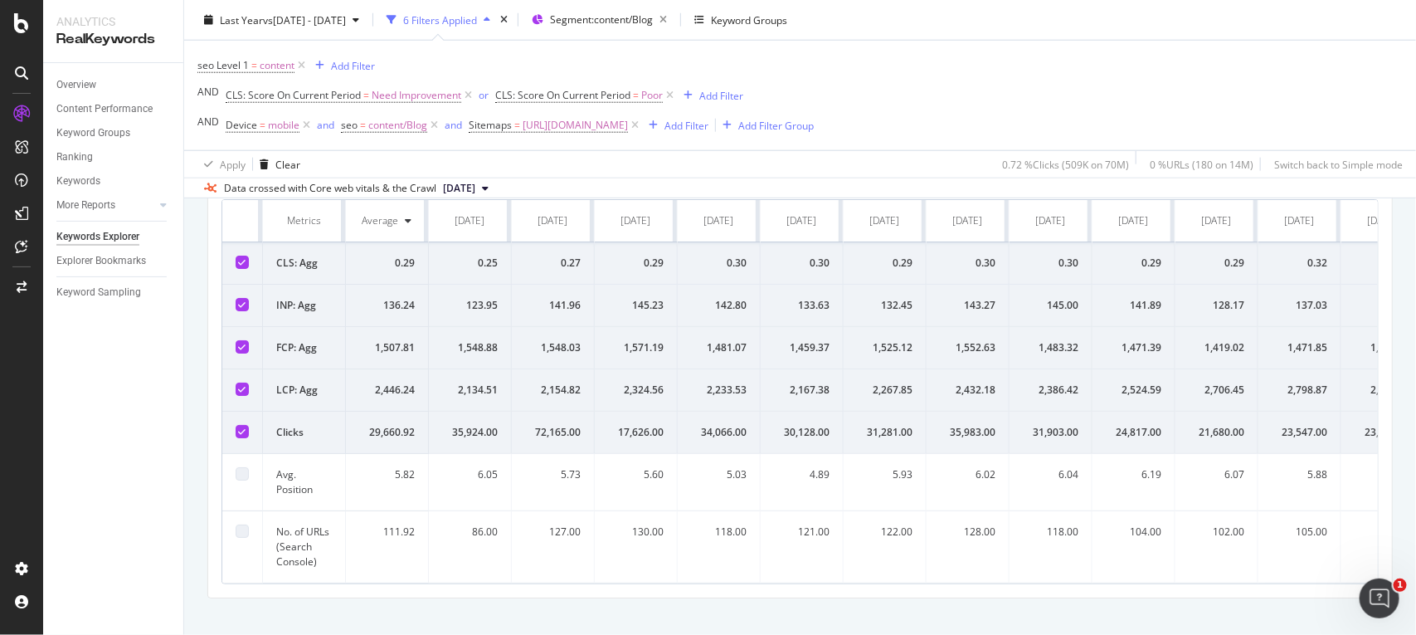
click at [495, 257] on div "0.25" at bounding box center [470, 263] width 56 height 15
click at [460, 236] on th "[DATE]" at bounding box center [470, 221] width 83 height 42
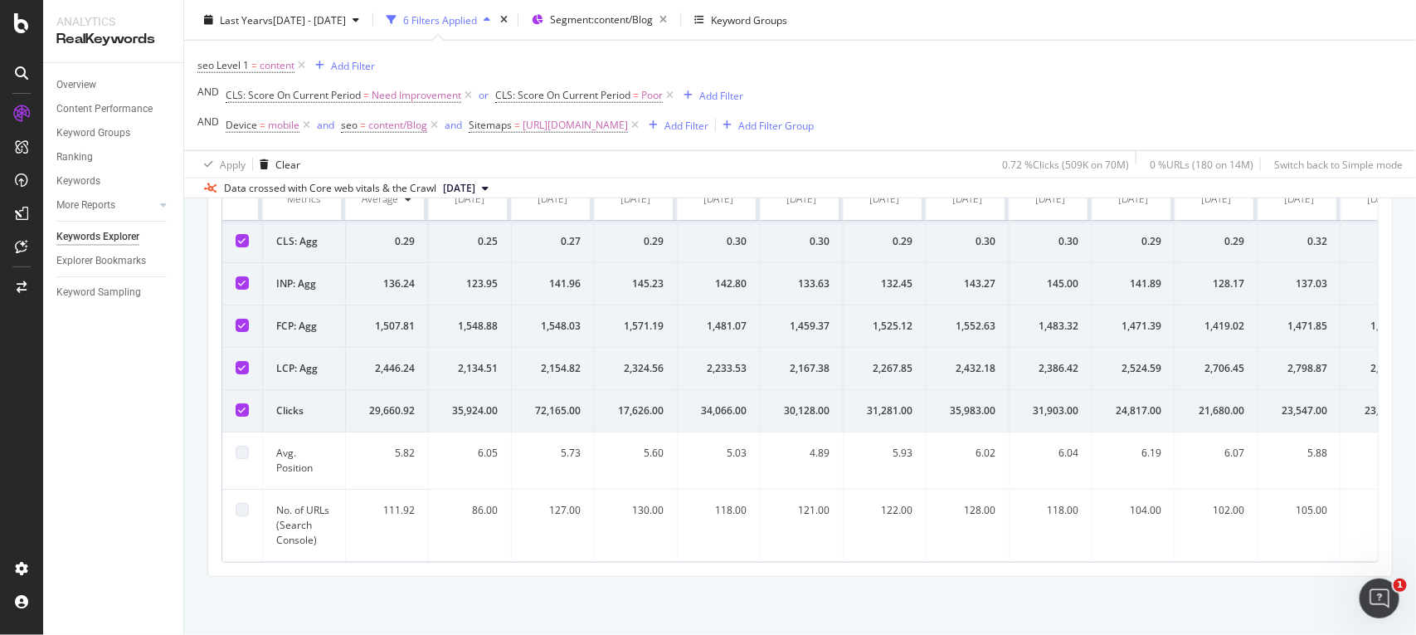
click at [485, 503] on div "86.00" at bounding box center [470, 510] width 56 height 15
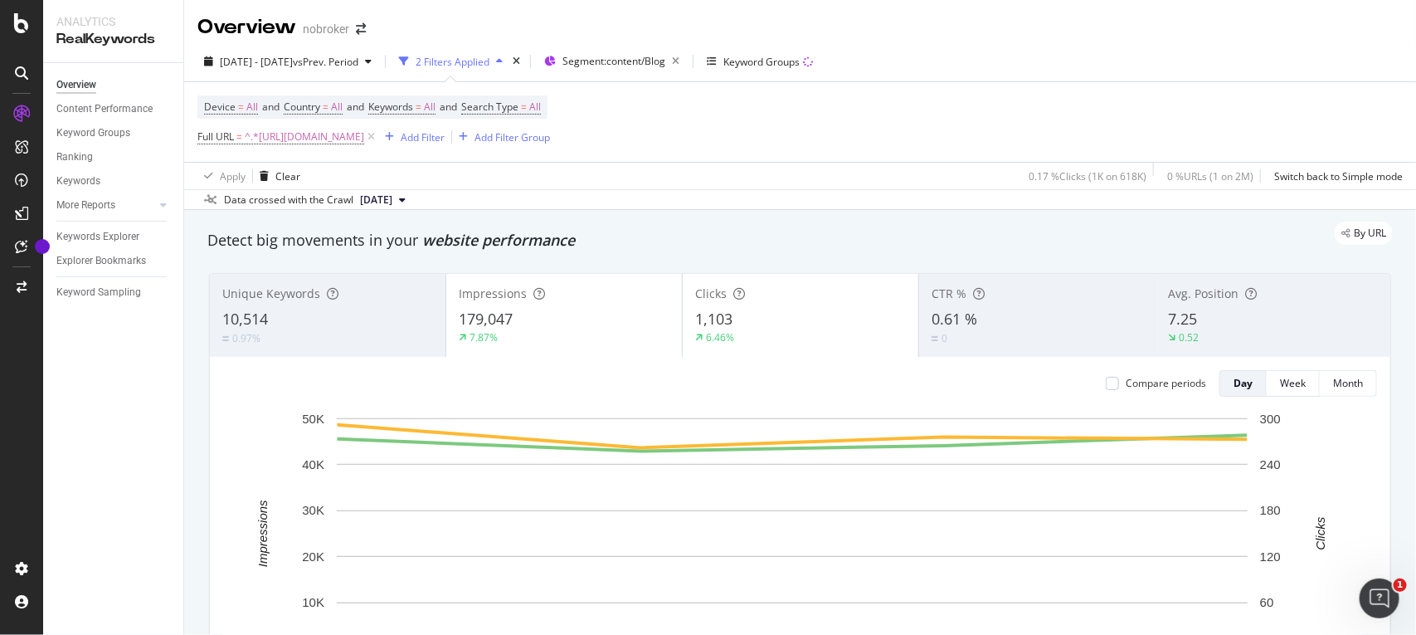
scroll to position [772, 0]
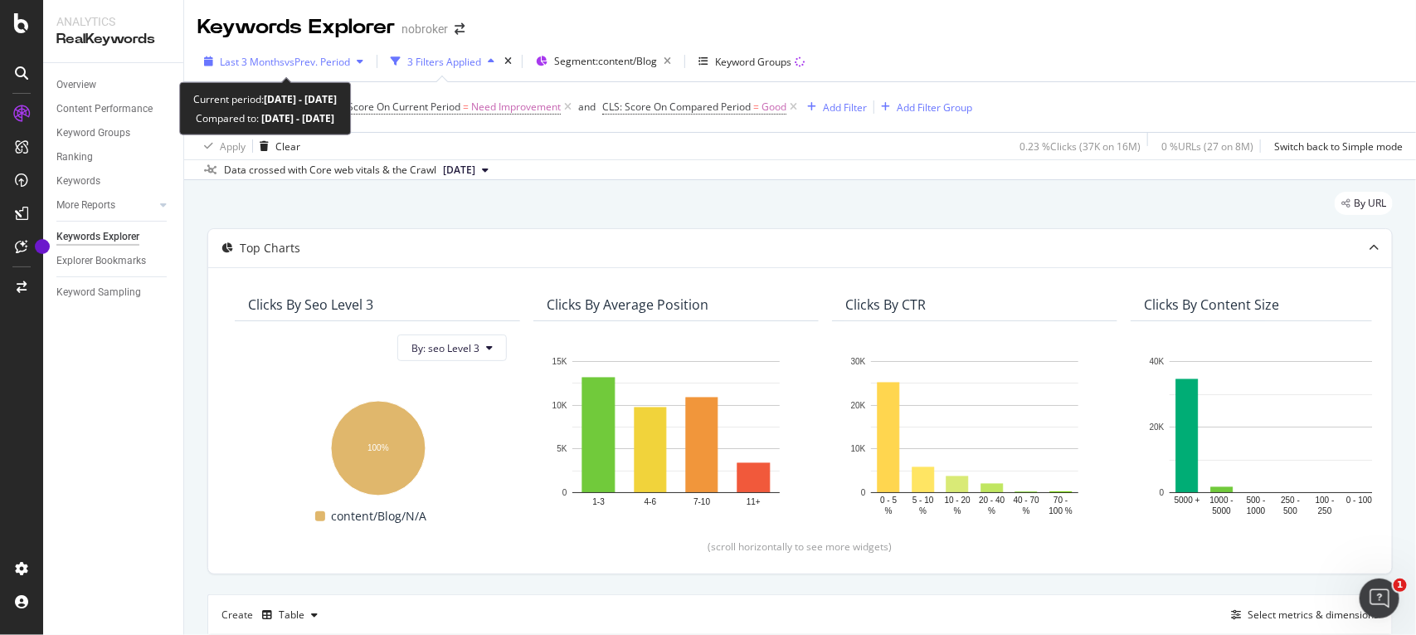
click at [337, 61] on span "vs Prev. Period" at bounding box center [318, 62] width 66 height 14
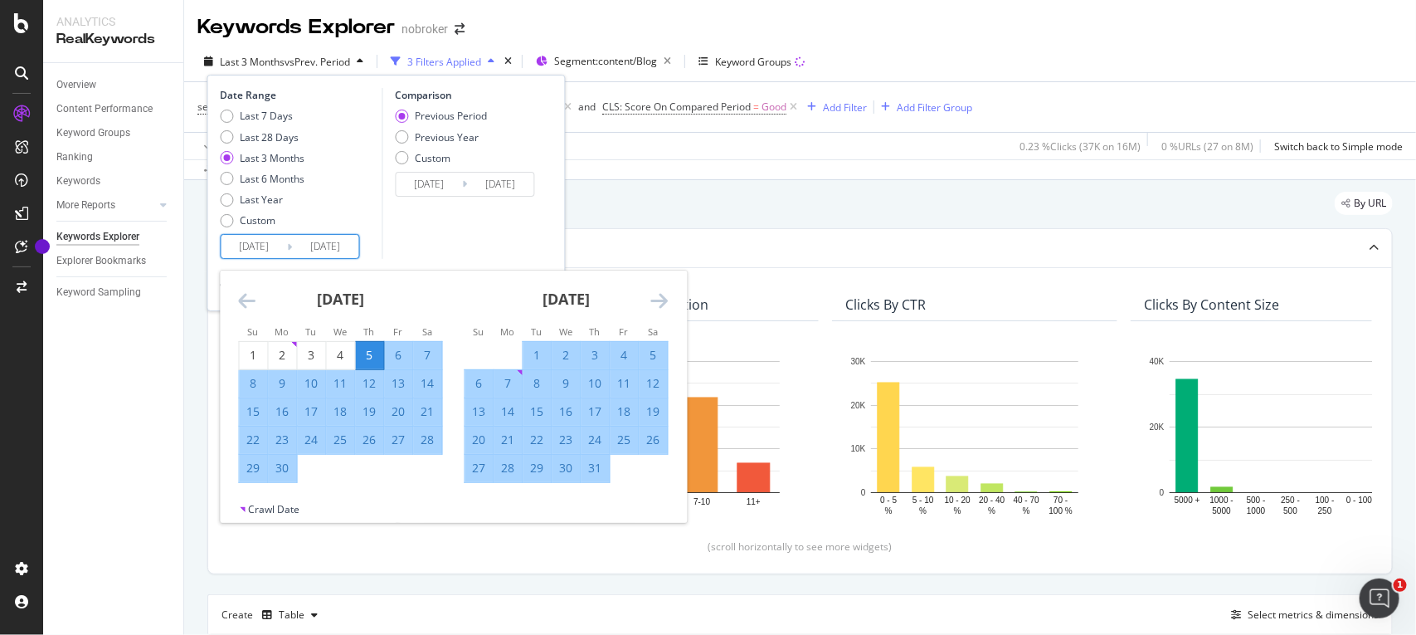
click at [270, 251] on input "2025/06/05" at bounding box center [255, 246] width 66 height 23
click at [660, 307] on icon "Move forward to switch to the next month." at bounding box center [659, 300] width 17 height 20
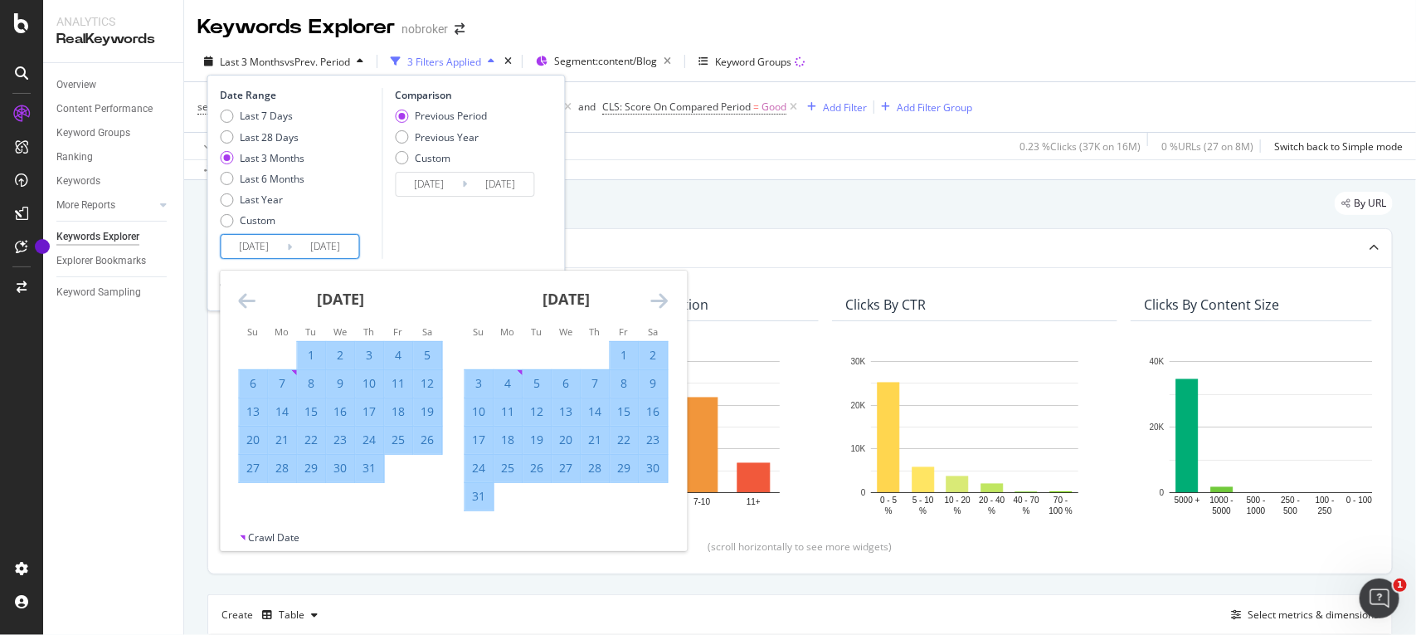
click at [660, 307] on icon "Move forward to switch to the next month." at bounding box center [659, 300] width 17 height 20
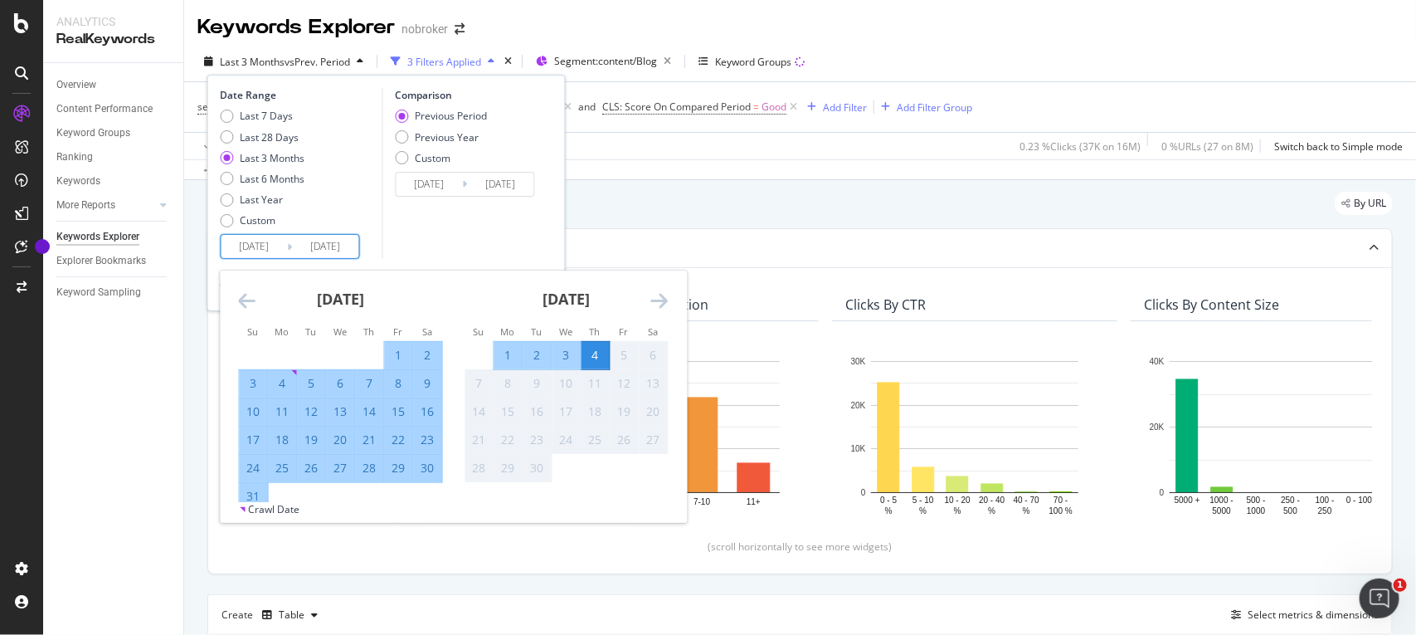
click at [402, 357] on div "1" at bounding box center [399, 355] width 28 height 17
type input "[DATE]"
type input "2025/06/27"
type input "2025/07/31"
click at [247, 494] on div "31" at bounding box center [254, 496] width 28 height 17
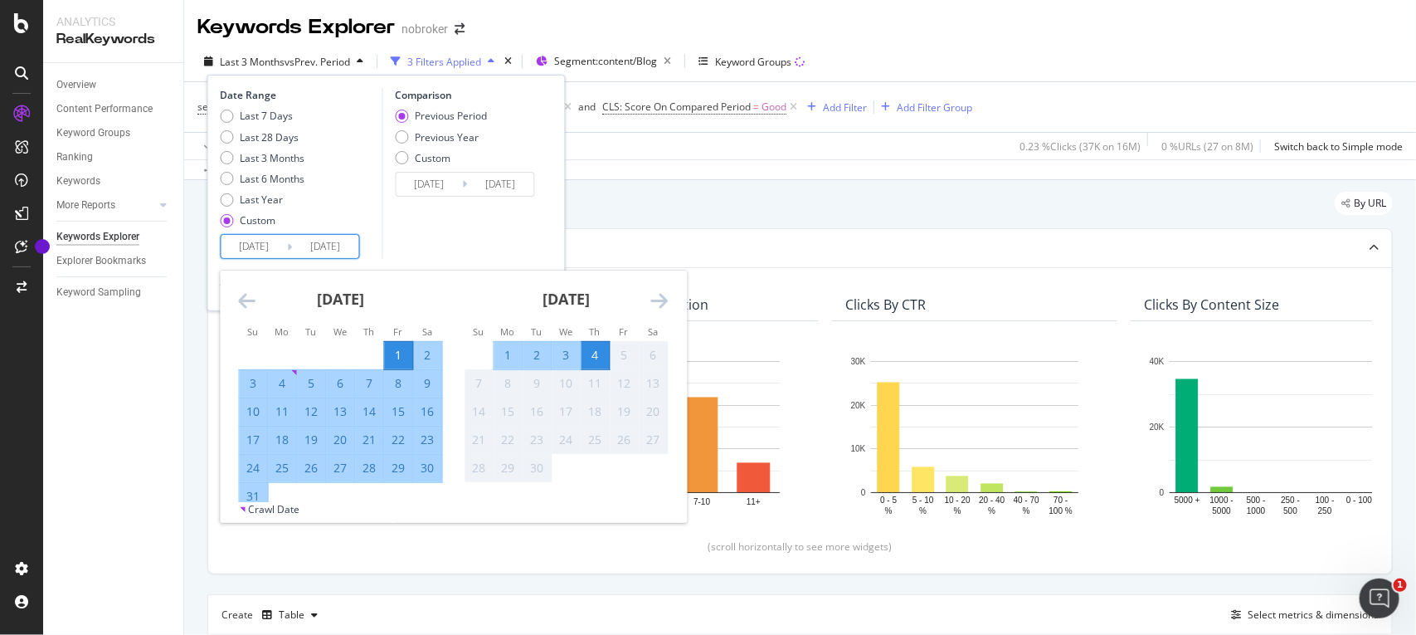
type input "[DATE]"
type input "2025/07/01"
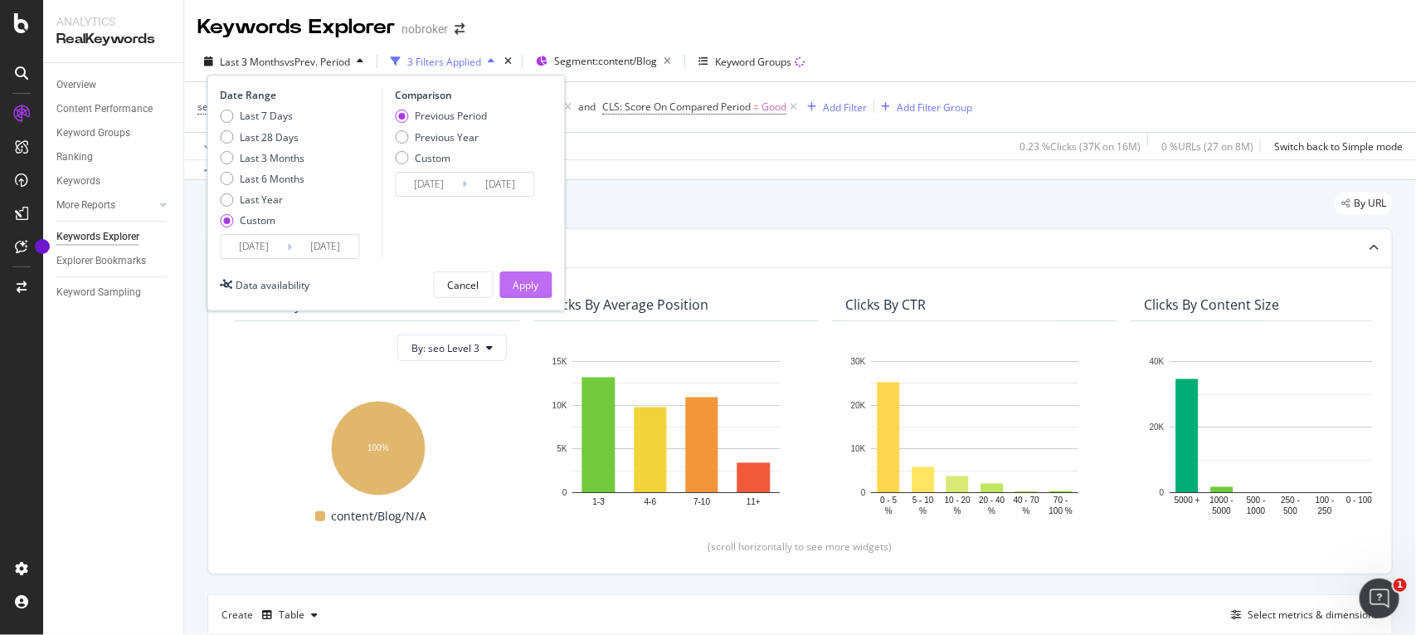
click at [524, 293] on div "Apply" at bounding box center [527, 284] width 26 height 25
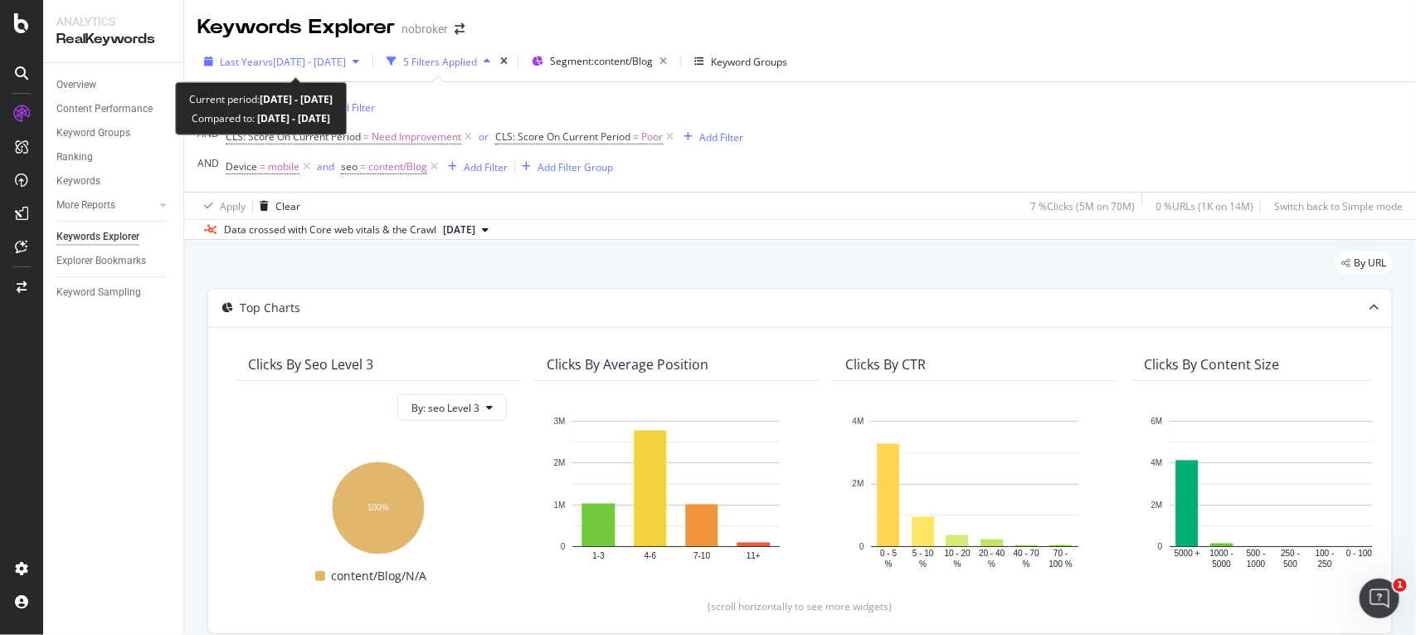
click at [346, 61] on span "vs [DATE] - [DATE]" at bounding box center [304, 62] width 83 height 14
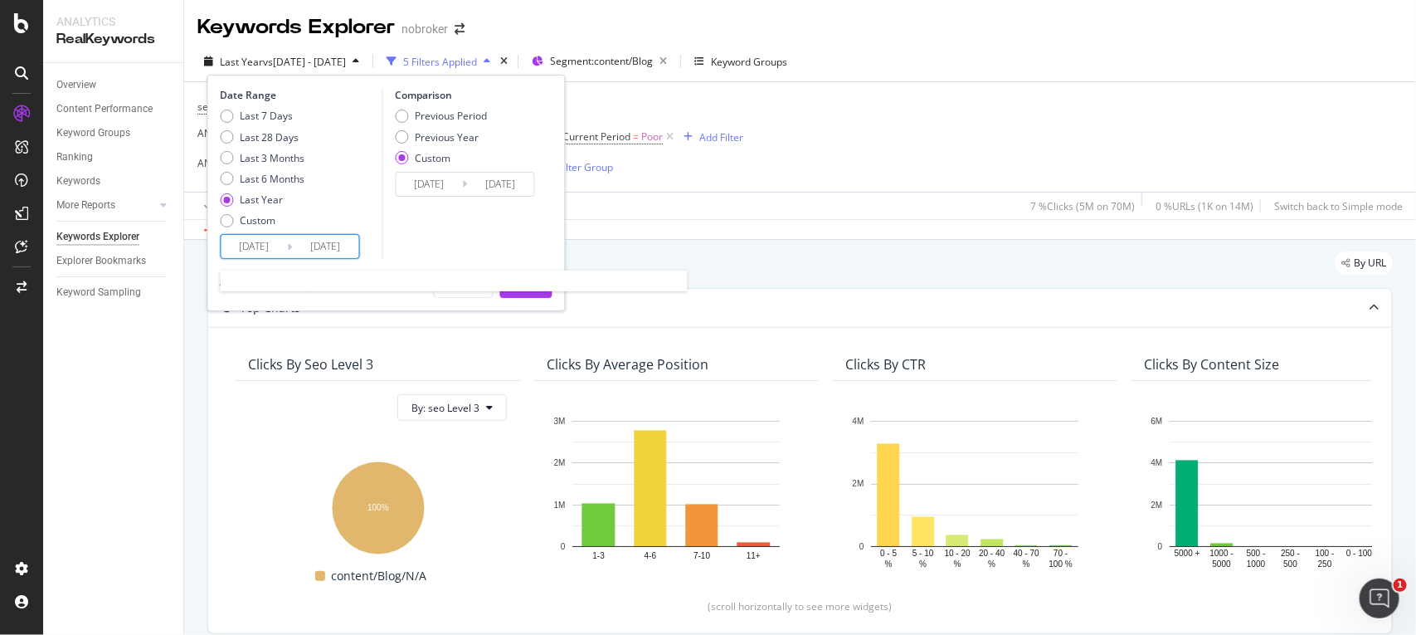
click at [283, 245] on input "[DATE]" at bounding box center [255, 246] width 66 height 23
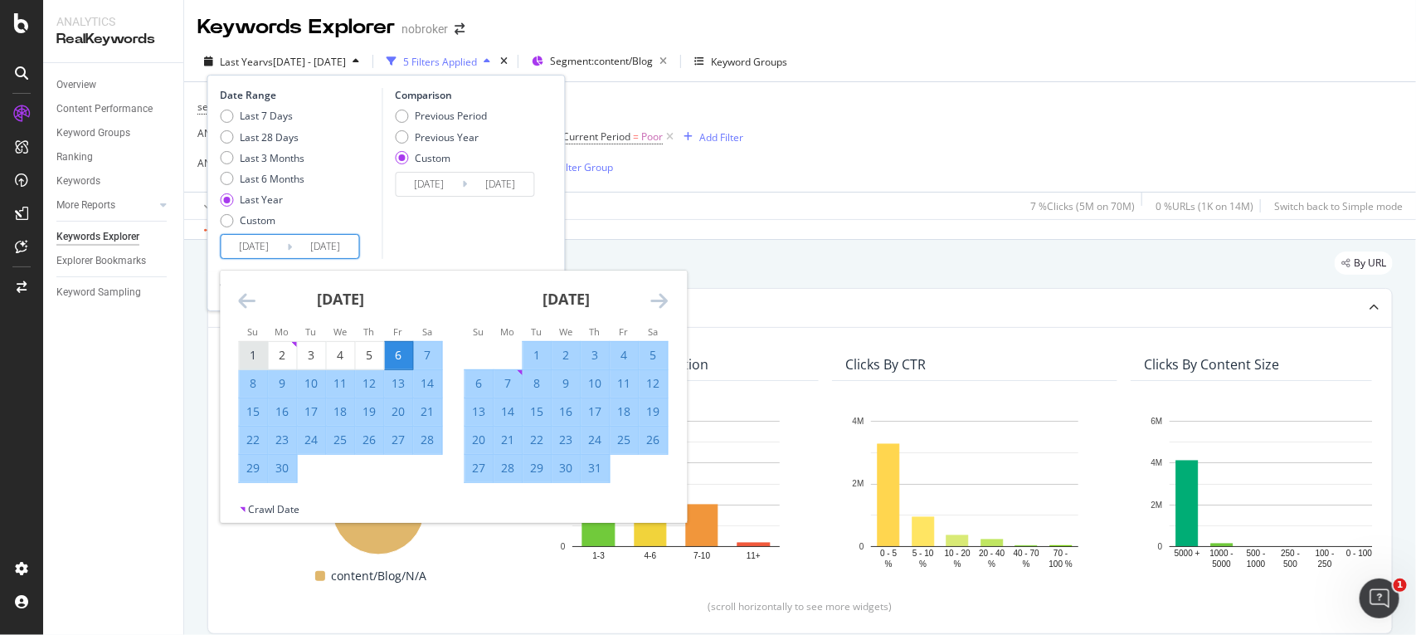
click at [251, 358] on div "1" at bounding box center [254, 355] width 28 height 17
type input "[DATE]"
click at [282, 470] on div "30" at bounding box center [283, 468] width 28 height 17
type input "[DATE]"
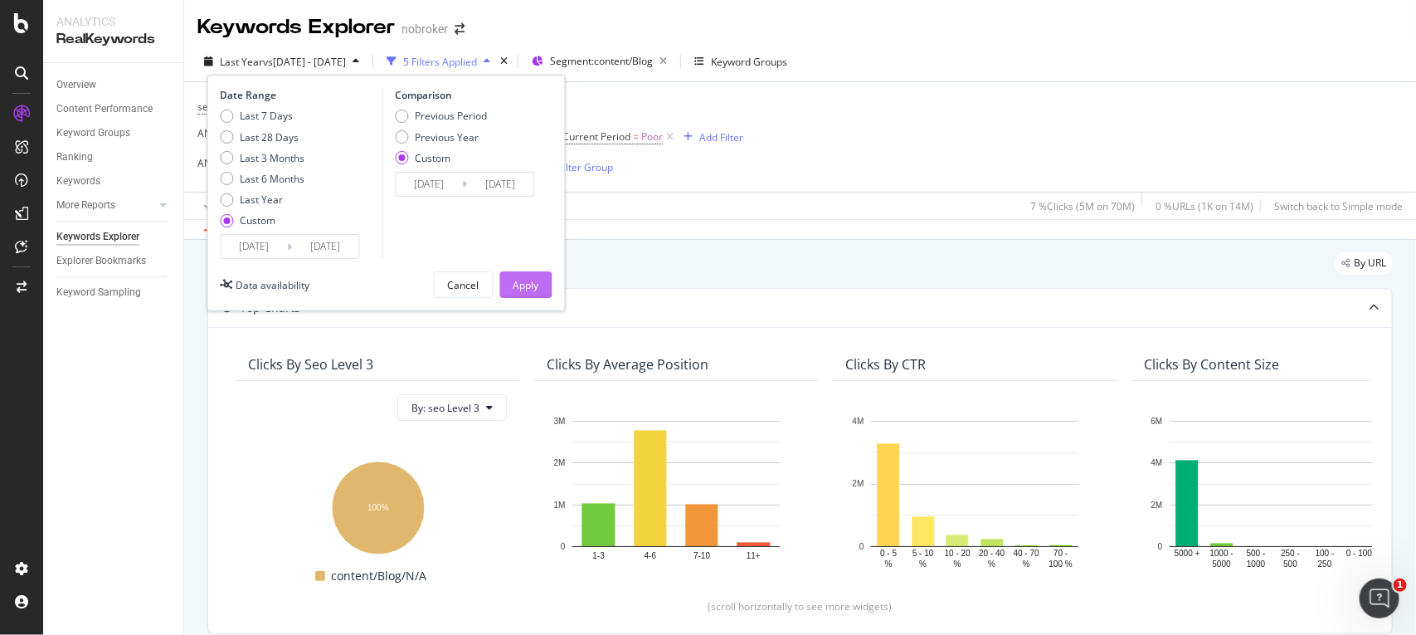
click at [509, 285] on button "Apply" at bounding box center [526, 284] width 52 height 27
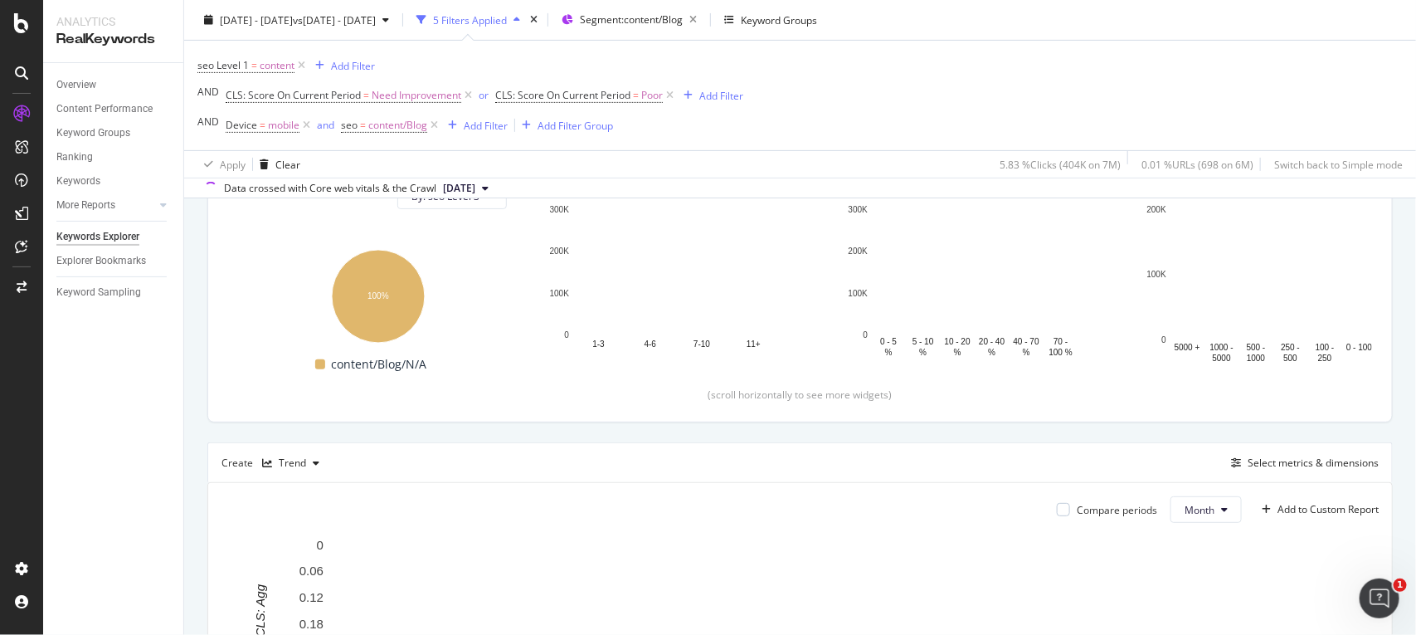
scroll to position [251, 0]
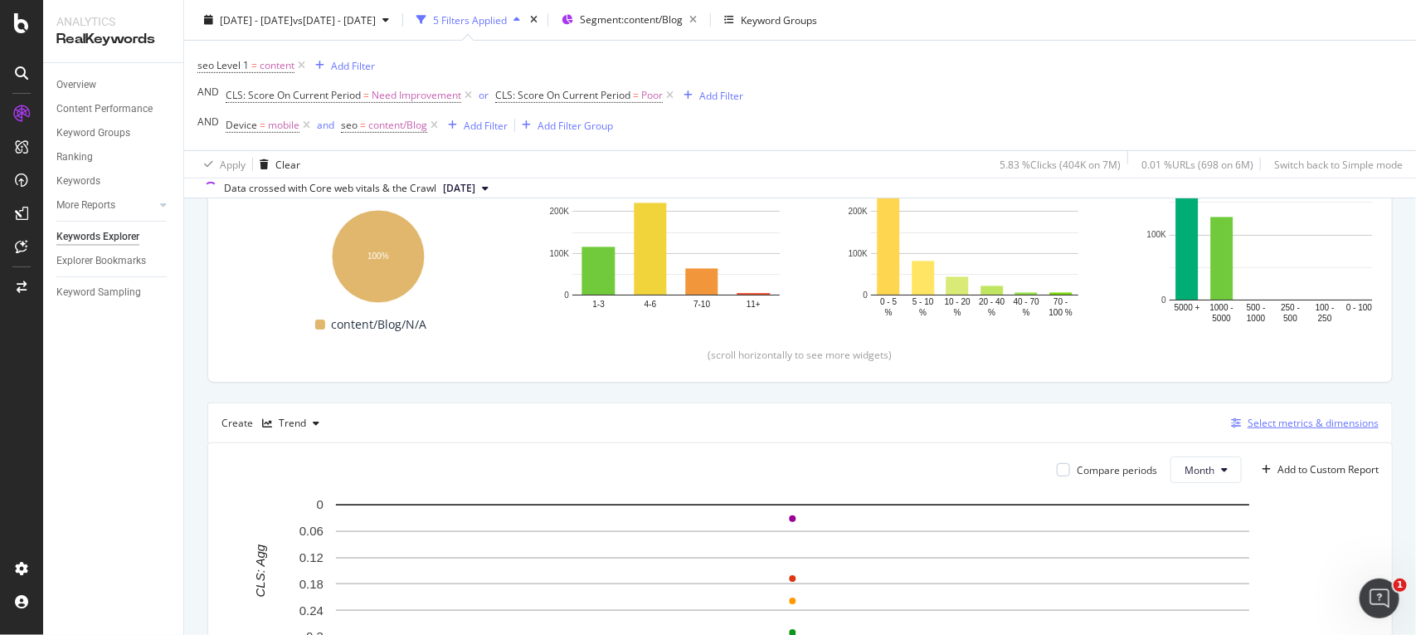
click at [1248, 423] on div "Select metrics & dimensions" at bounding box center [1313, 423] width 131 height 14
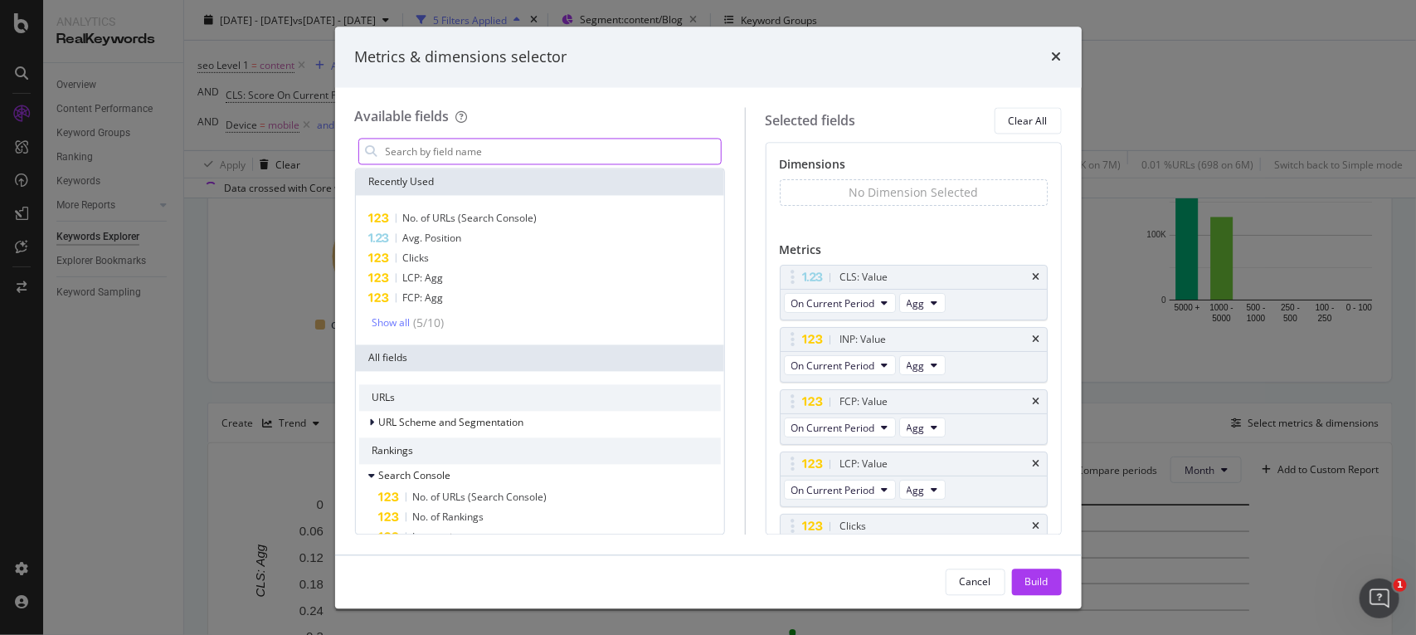
click at [475, 143] on input "modal" at bounding box center [552, 151] width 337 height 25
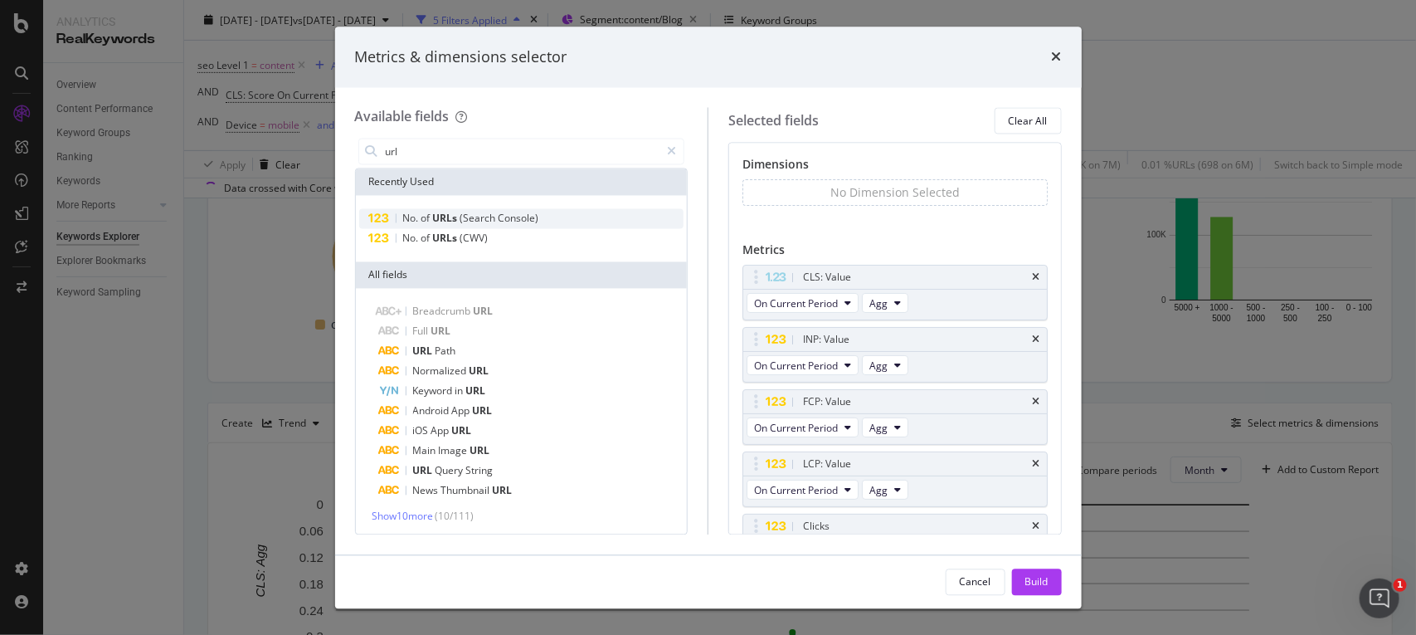
click at [525, 218] on span "Console)" at bounding box center [519, 219] width 41 height 14
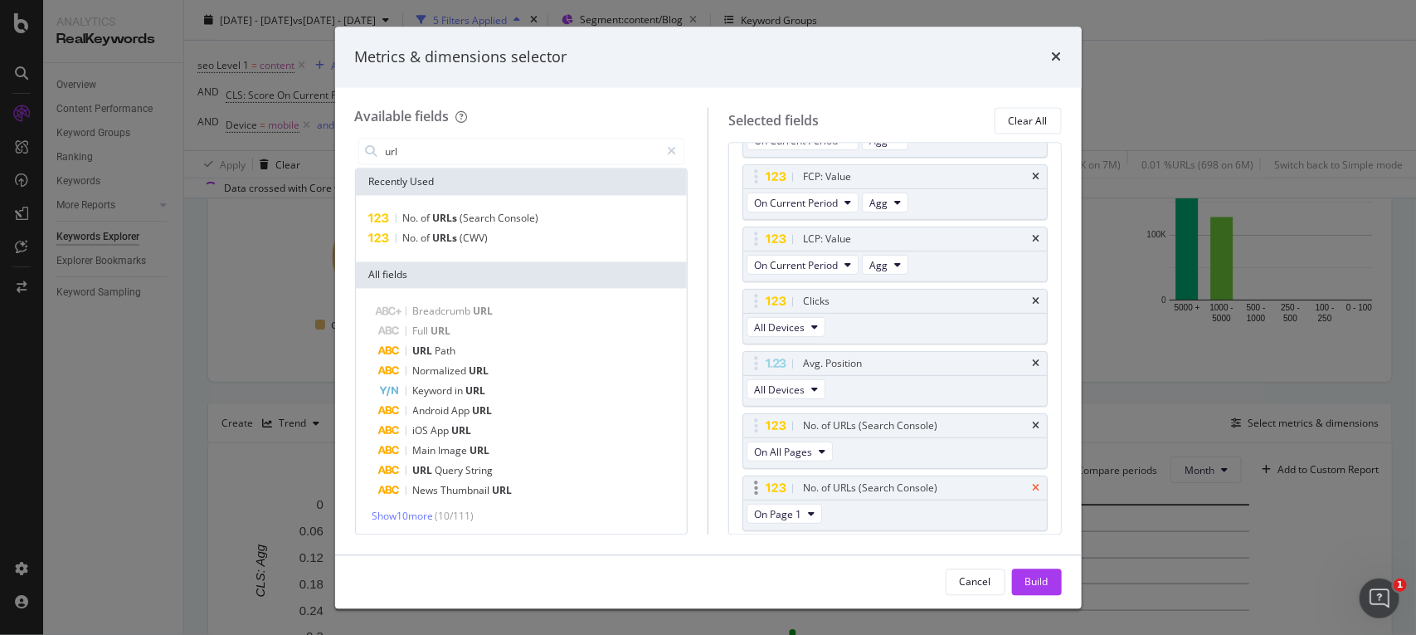
click at [1033, 491] on icon "times" at bounding box center [1036, 488] width 7 height 10
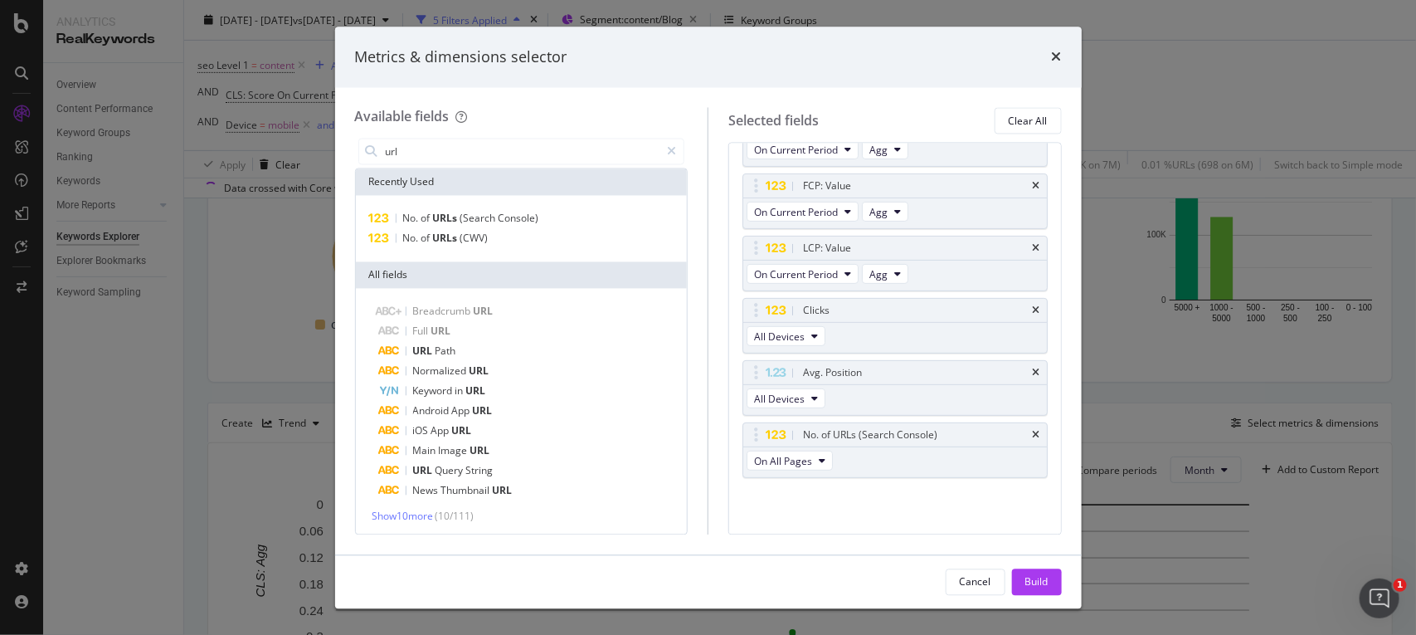
scroll to position [220, 0]
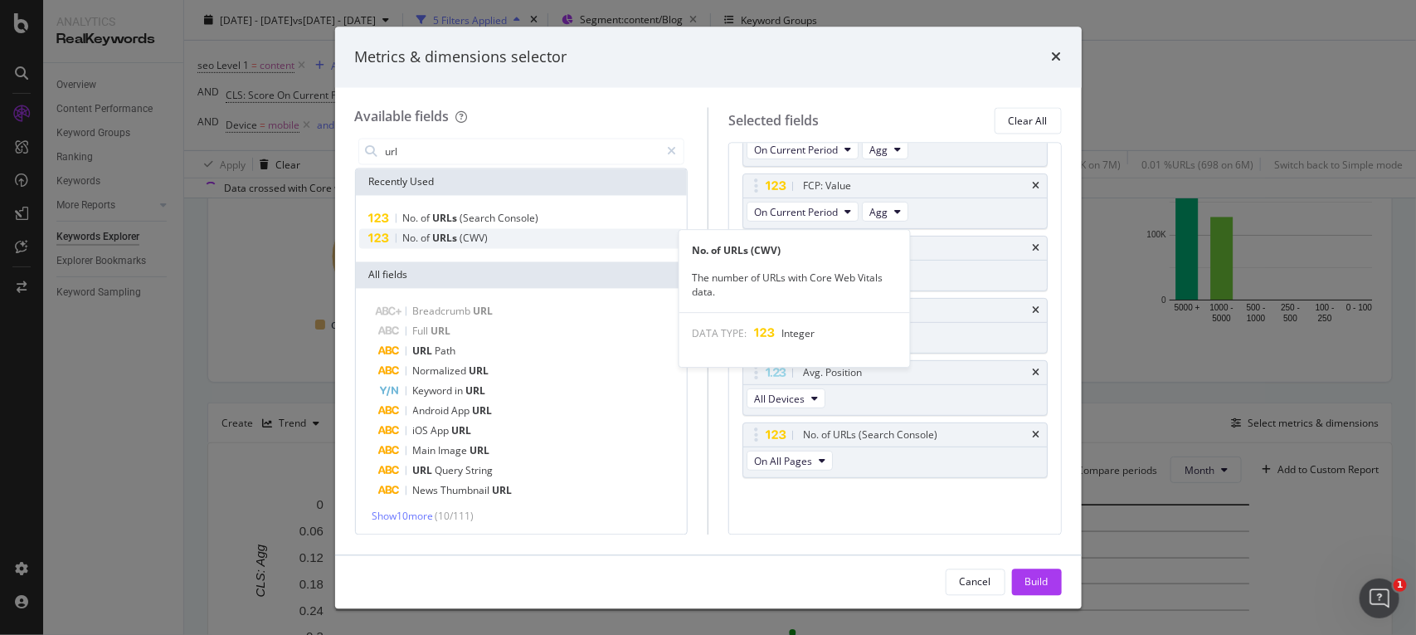
click at [469, 246] on div "No. of URLs (CWV)" at bounding box center [521, 239] width 325 height 20
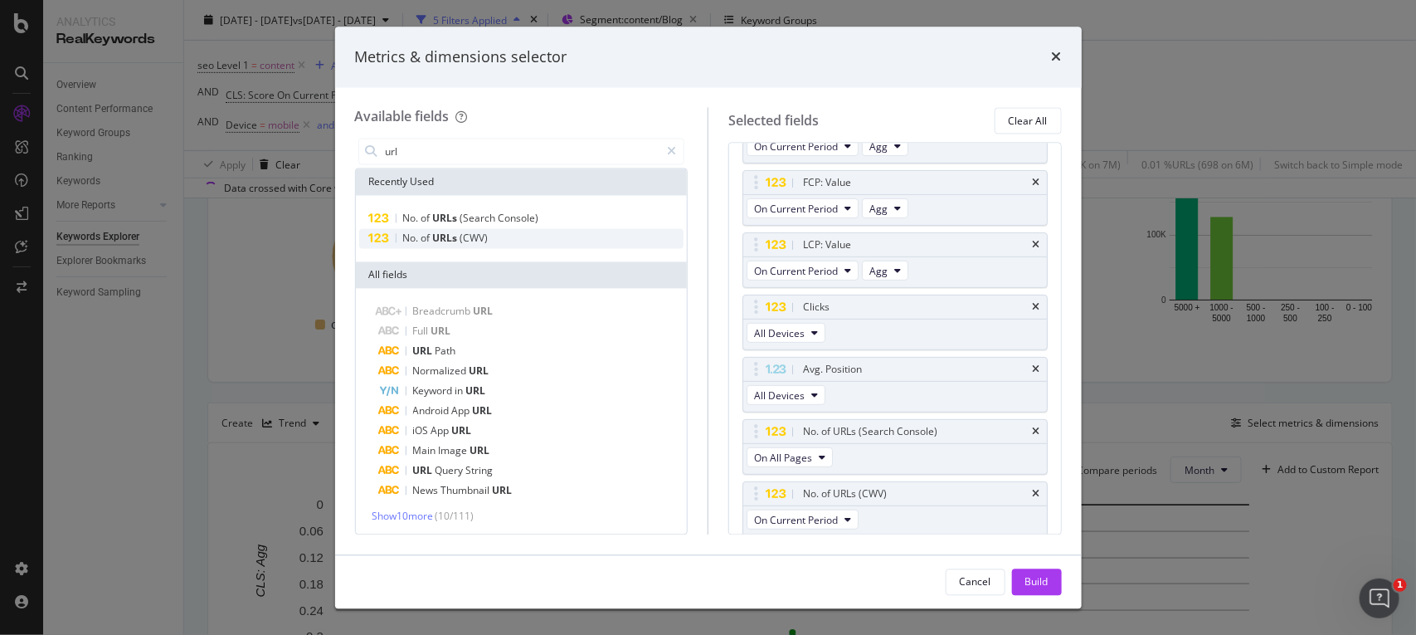
scroll to position [226, 0]
click at [1033, 487] on icon "times" at bounding box center [1036, 488] width 7 height 10
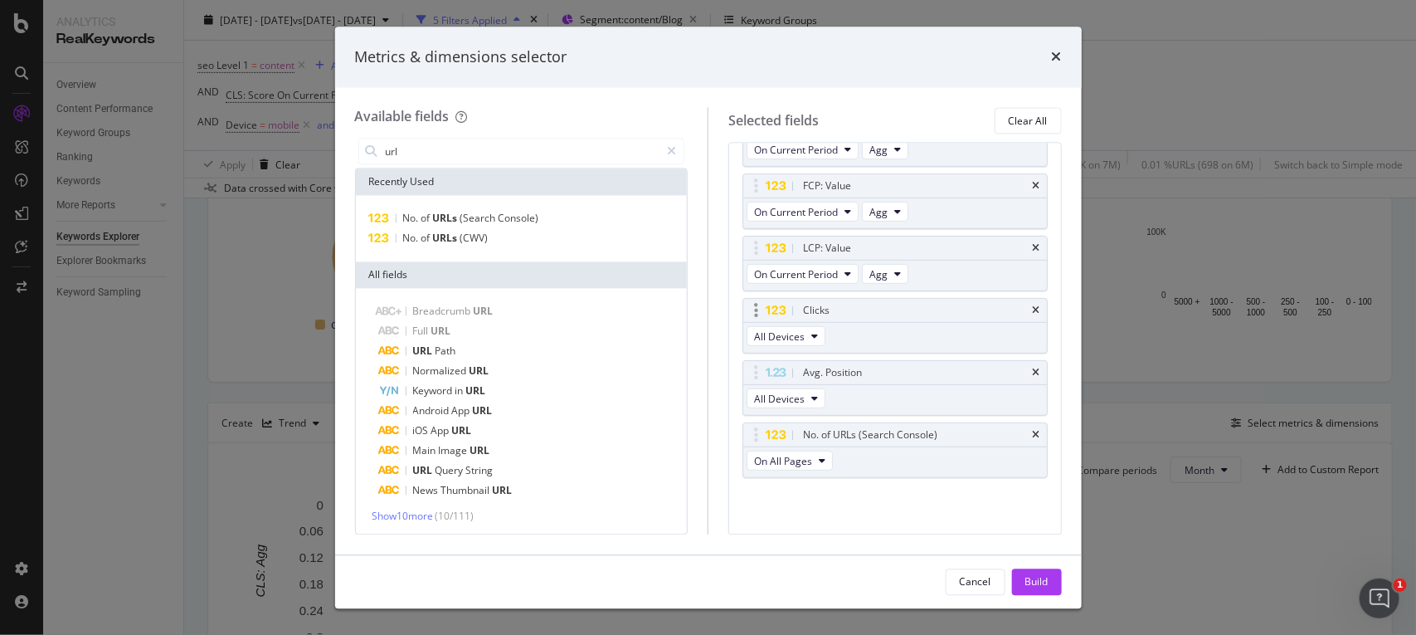
scroll to position [0, 0]
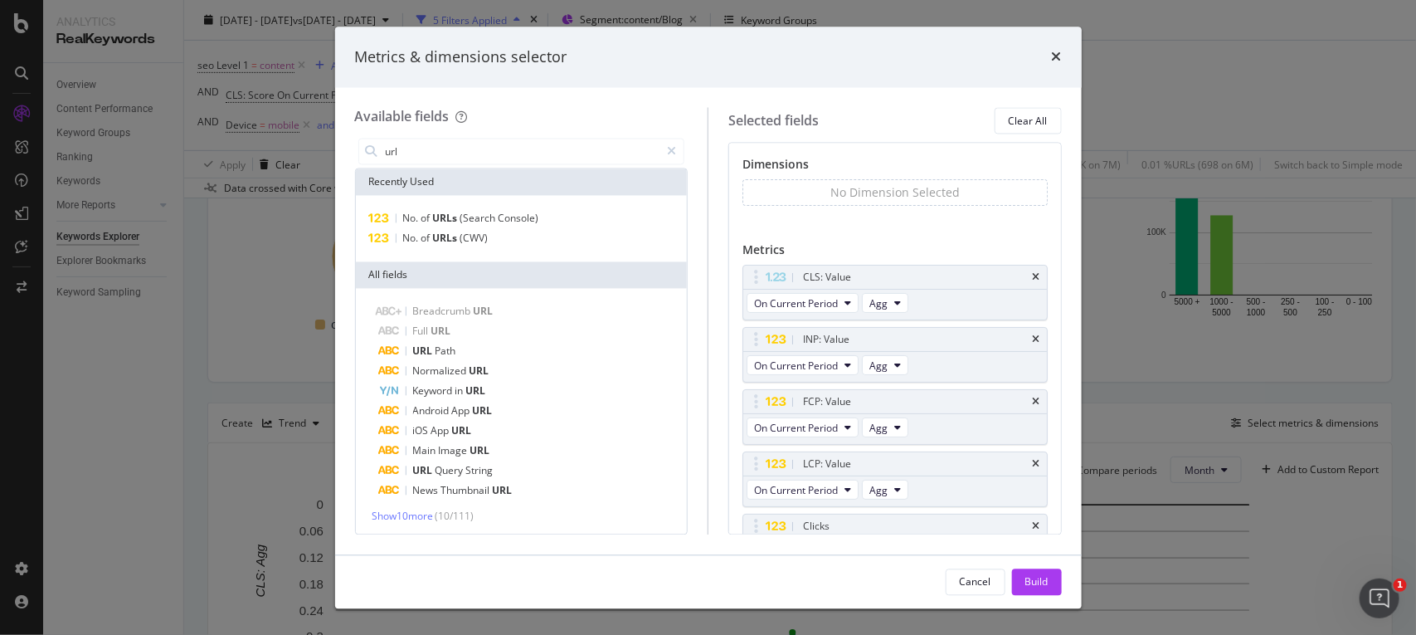
click at [881, 189] on div "No Dimension Selected" at bounding box center [894, 193] width 129 height 17
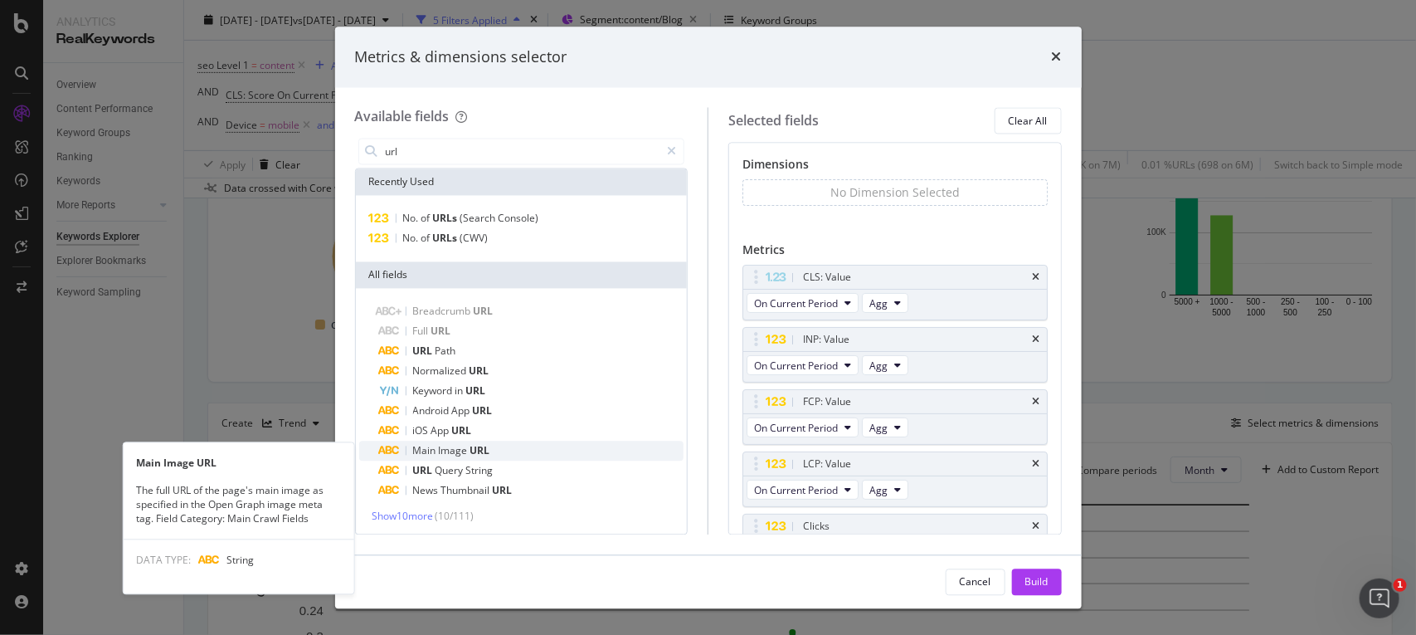
scroll to position [2, 0]
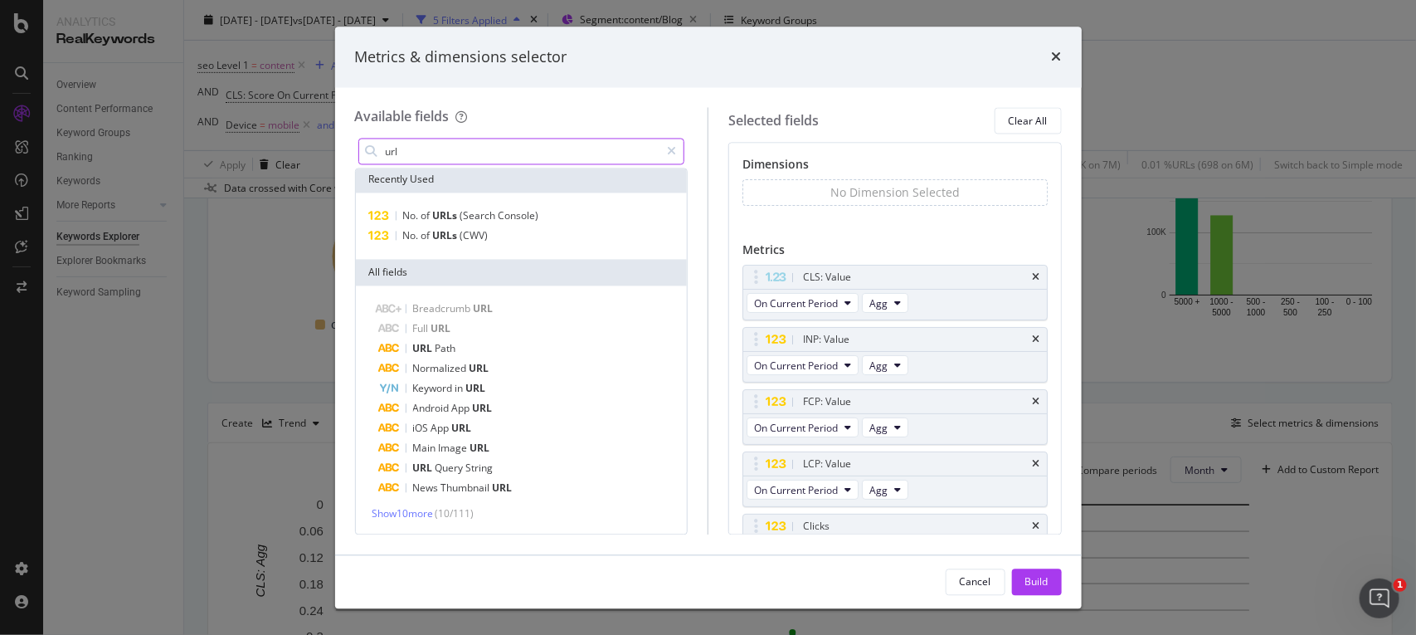
click at [445, 150] on input "url" at bounding box center [522, 151] width 276 height 25
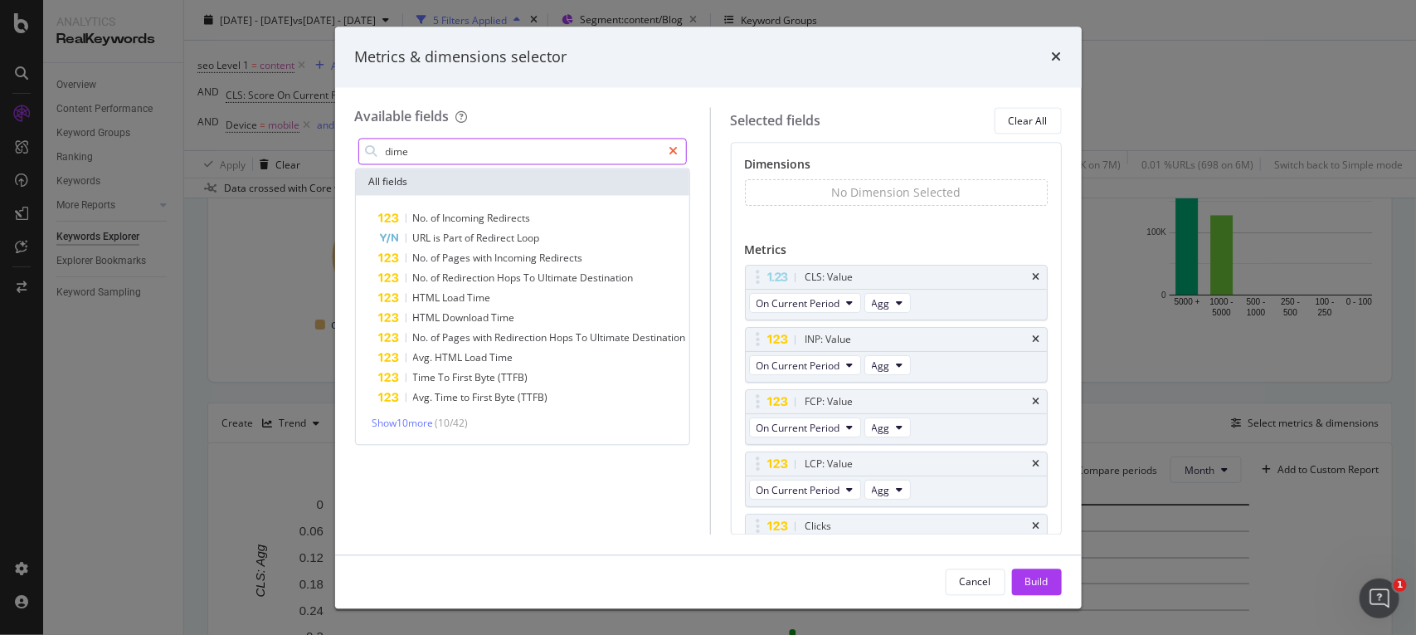
type input "dime"
click at [672, 146] on icon "modal" at bounding box center [674, 152] width 9 height 12
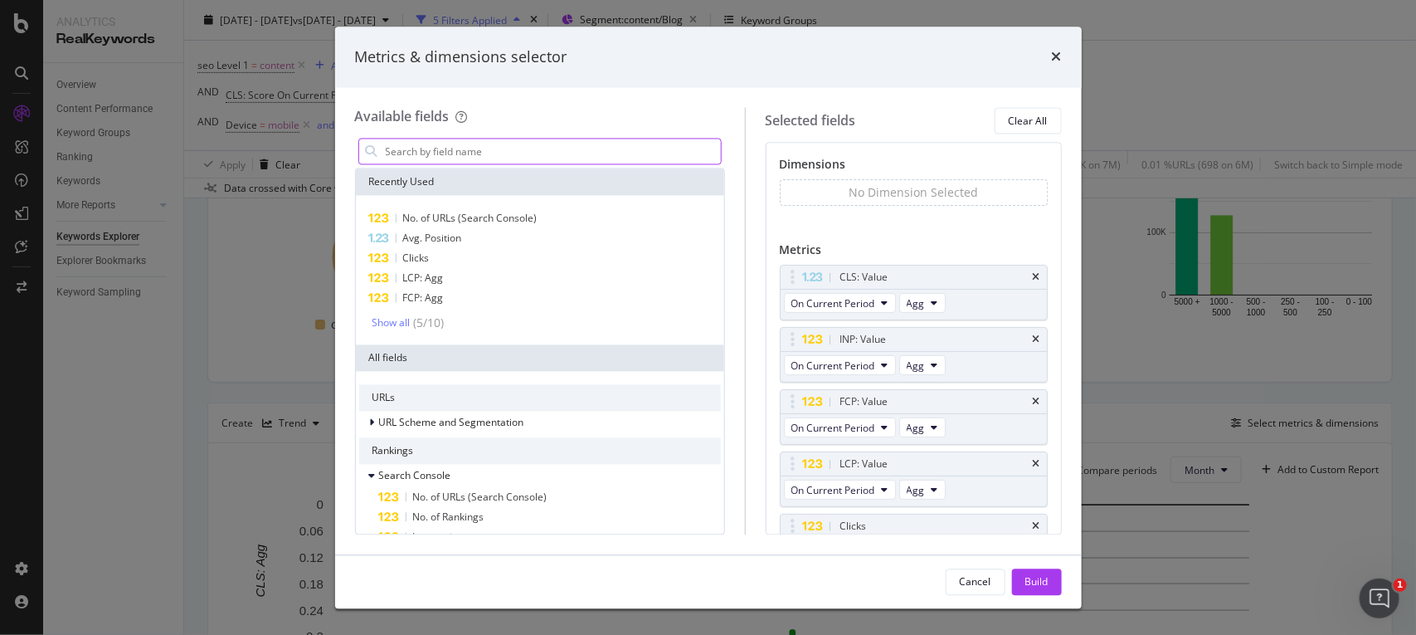
click at [611, 160] on input "modal" at bounding box center [552, 151] width 337 height 25
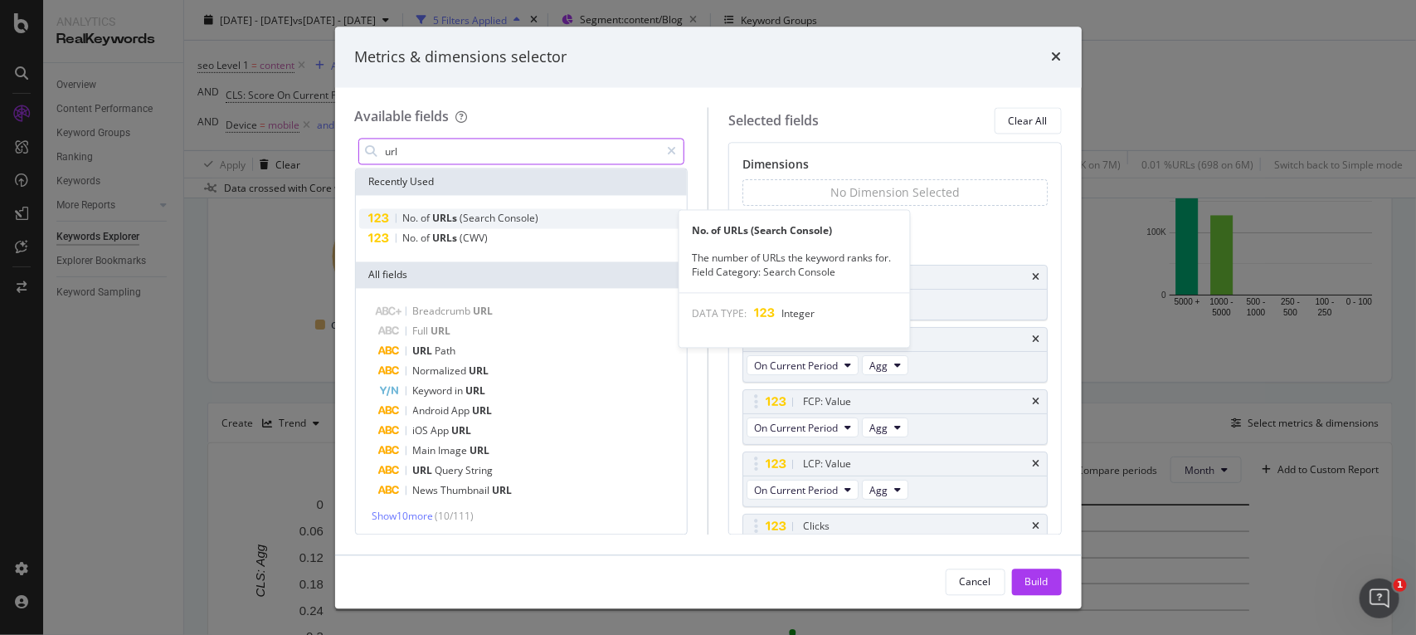
type input "url"
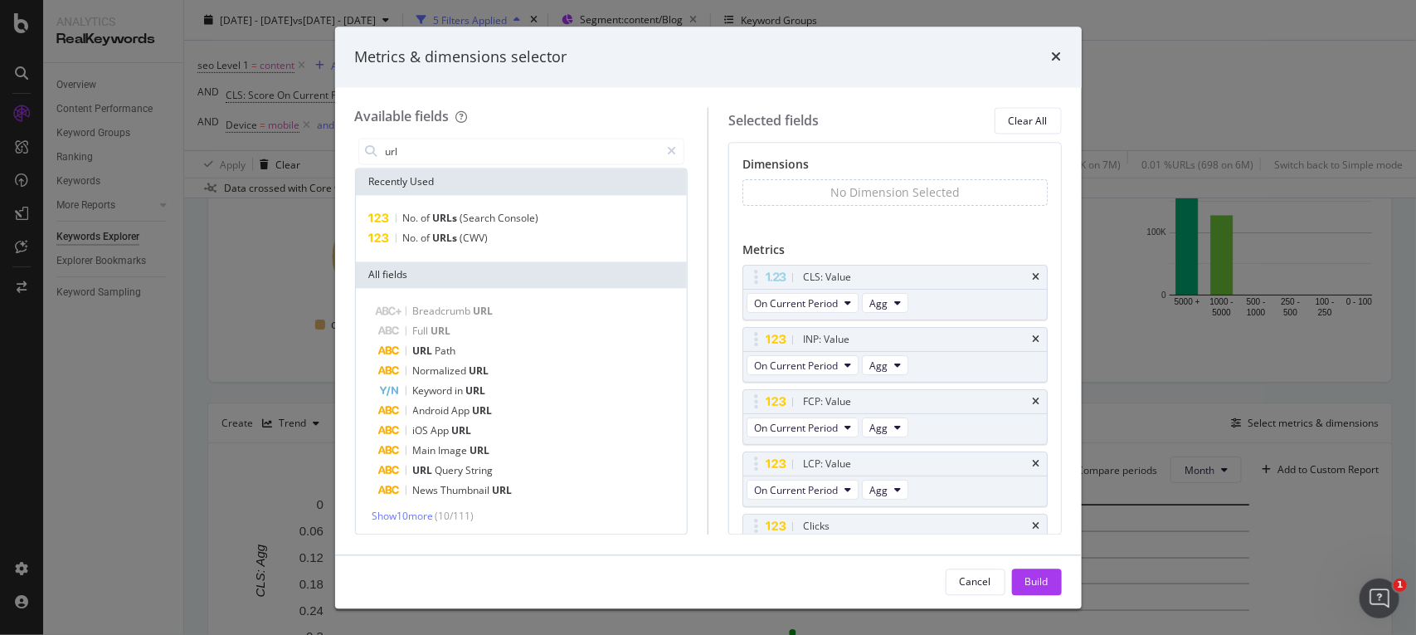
drag, startPoint x: 514, startPoint y: 222, endPoint x: 877, endPoint y: 171, distance: 366.1
click at [877, 171] on div "Available fields url Recently Used No. of URLs (Search Console) No. of URLs (CW…" at bounding box center [708, 321] width 707 height 426
click at [1033, 340] on icon "times" at bounding box center [1036, 340] width 7 height 10
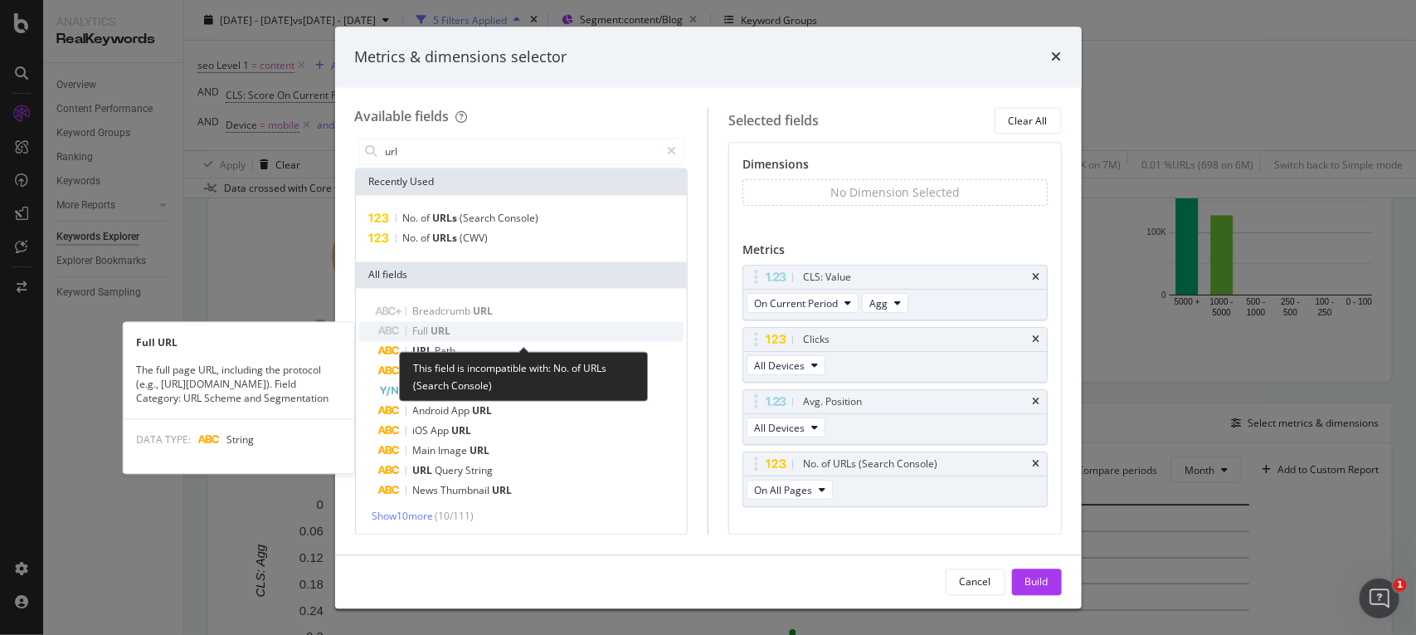
click at [465, 333] on div "Full URL" at bounding box center [531, 332] width 305 height 20
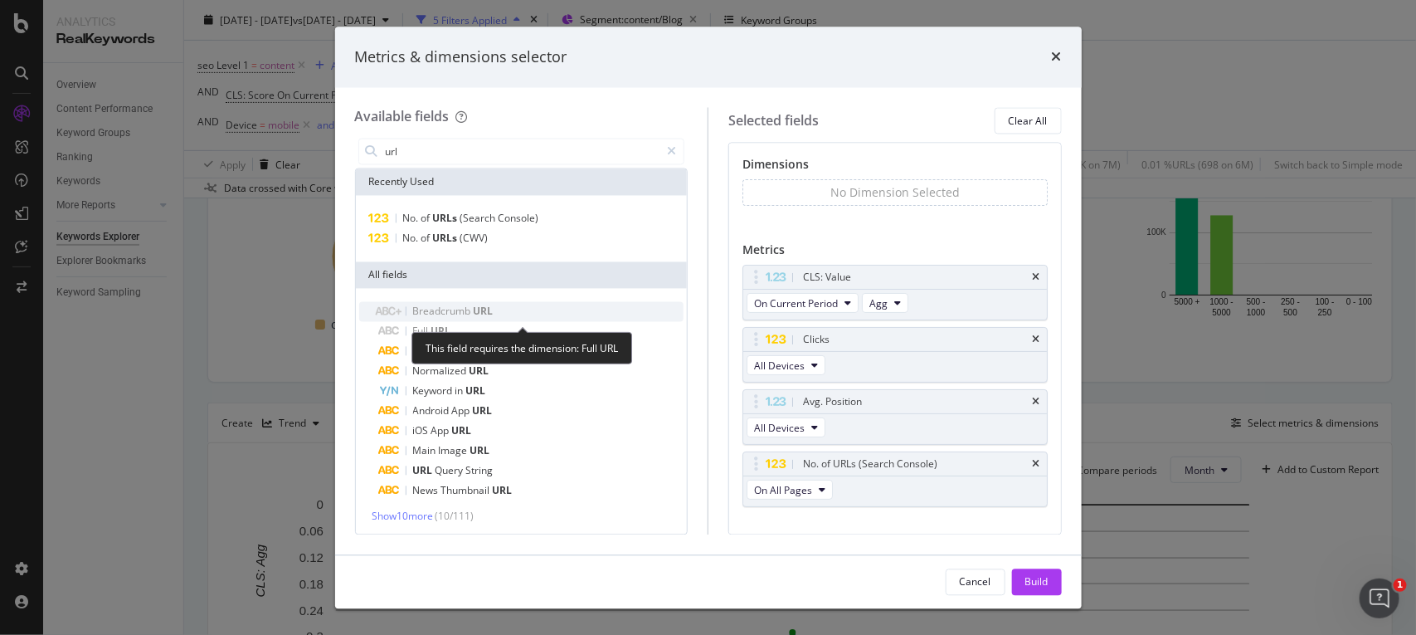
click at [465, 307] on span "Breadcrumb" at bounding box center [443, 311] width 61 height 14
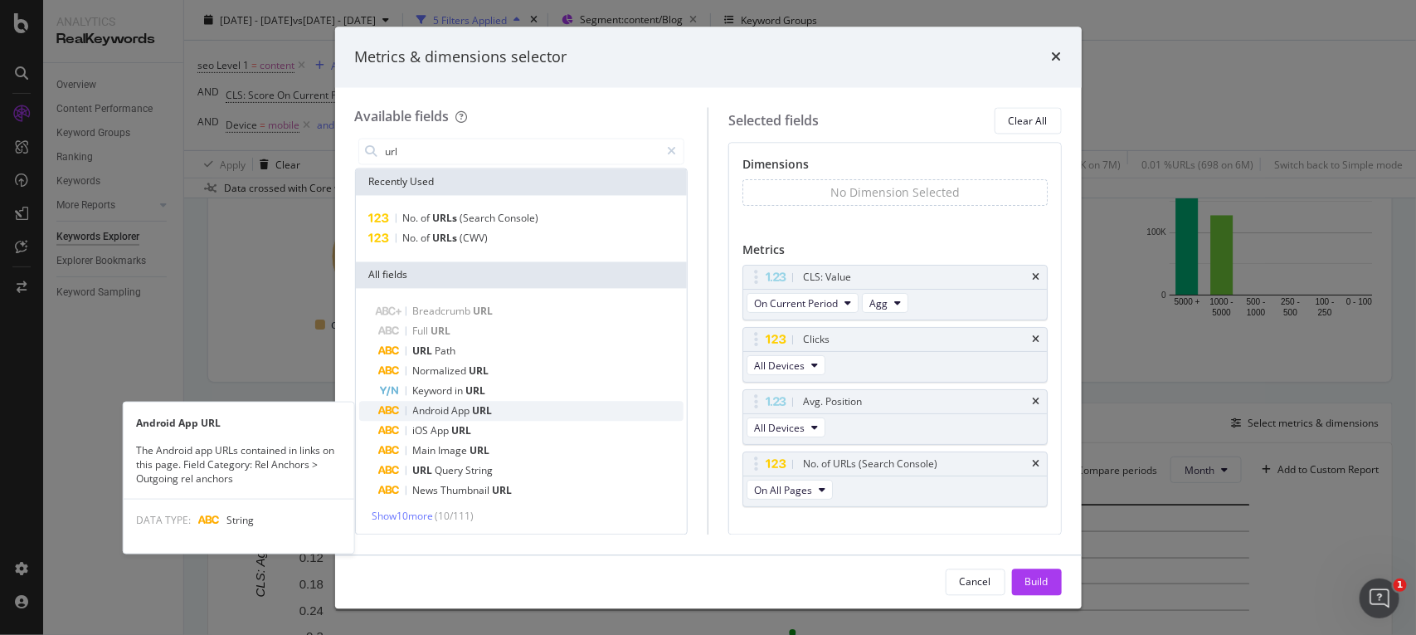
scroll to position [2, 0]
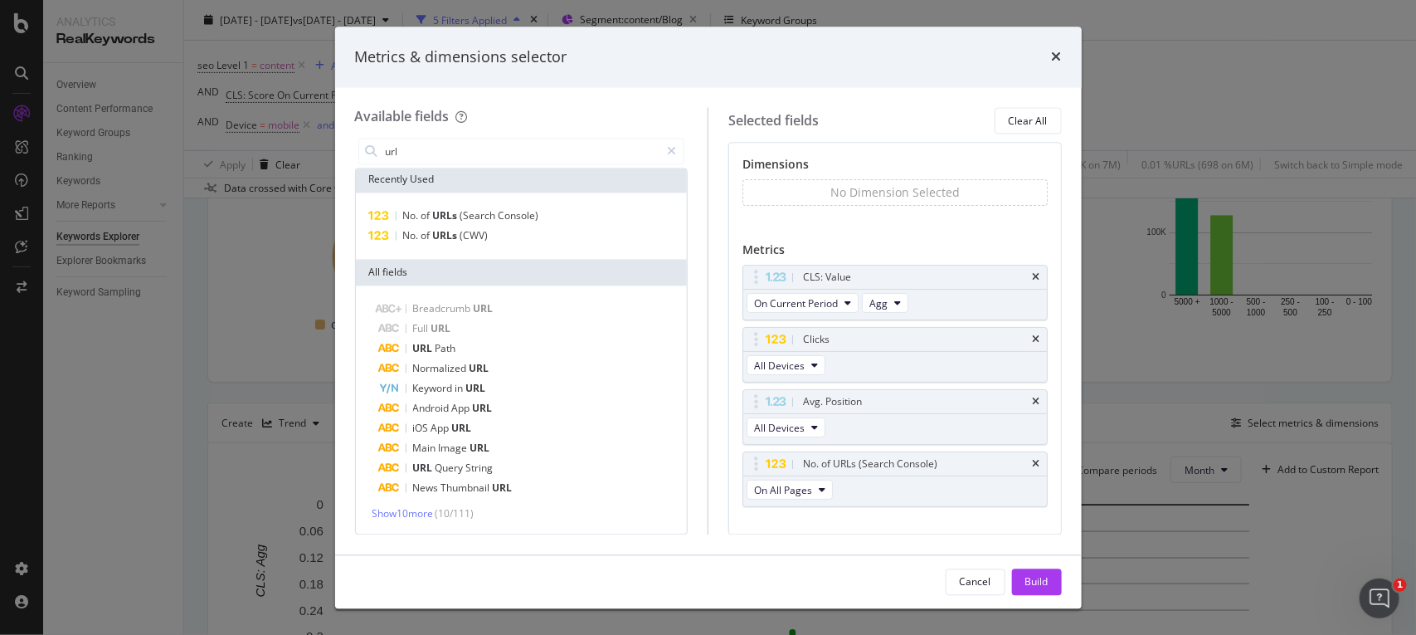
click at [927, 193] on div "No Dimension Selected" at bounding box center [894, 193] width 129 height 17
click at [401, 520] on span "Show 10 more" at bounding box center [403, 516] width 61 height 14
click at [1059, 55] on icon "times" at bounding box center [1057, 57] width 10 height 13
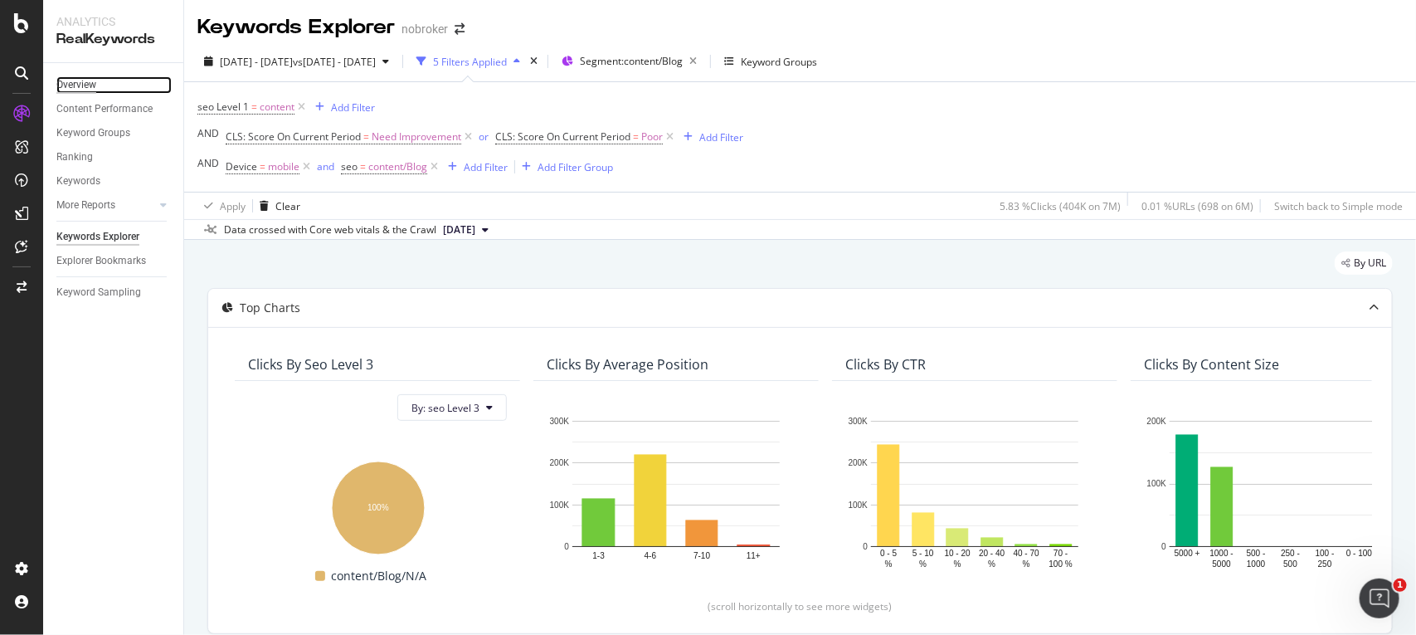
click at [71, 83] on div "Overview" at bounding box center [76, 84] width 40 height 17
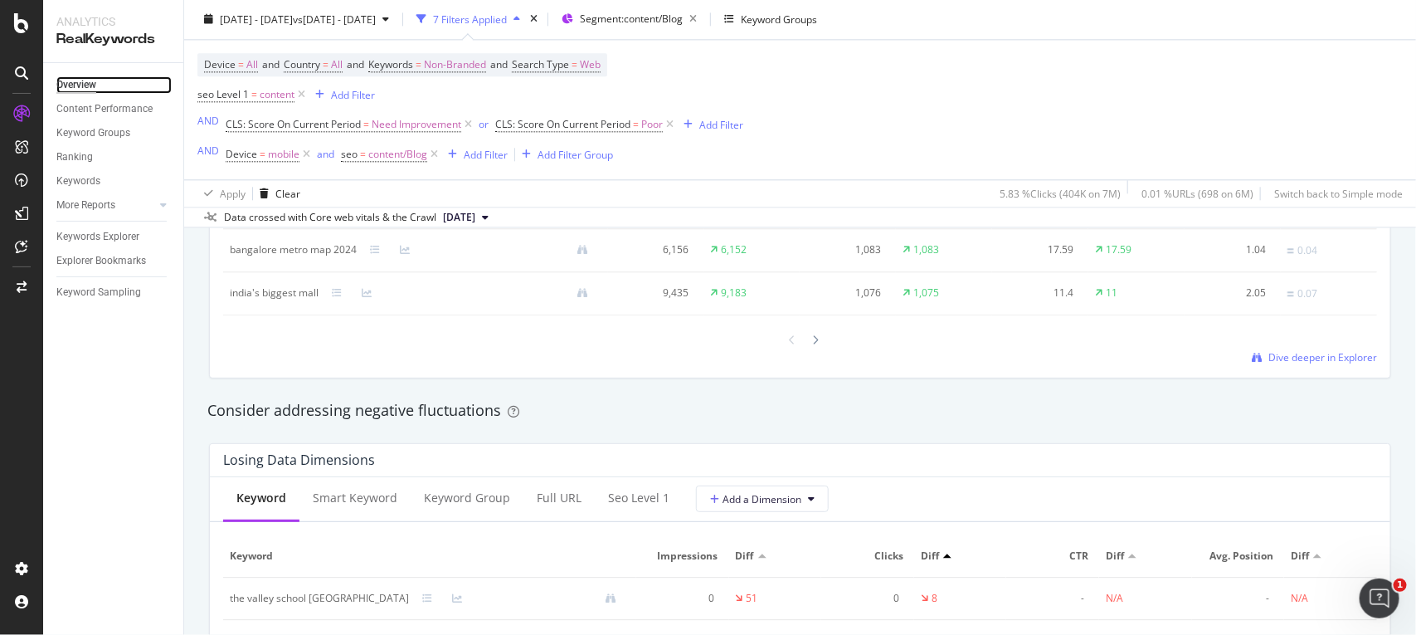
scroll to position [1757, 0]
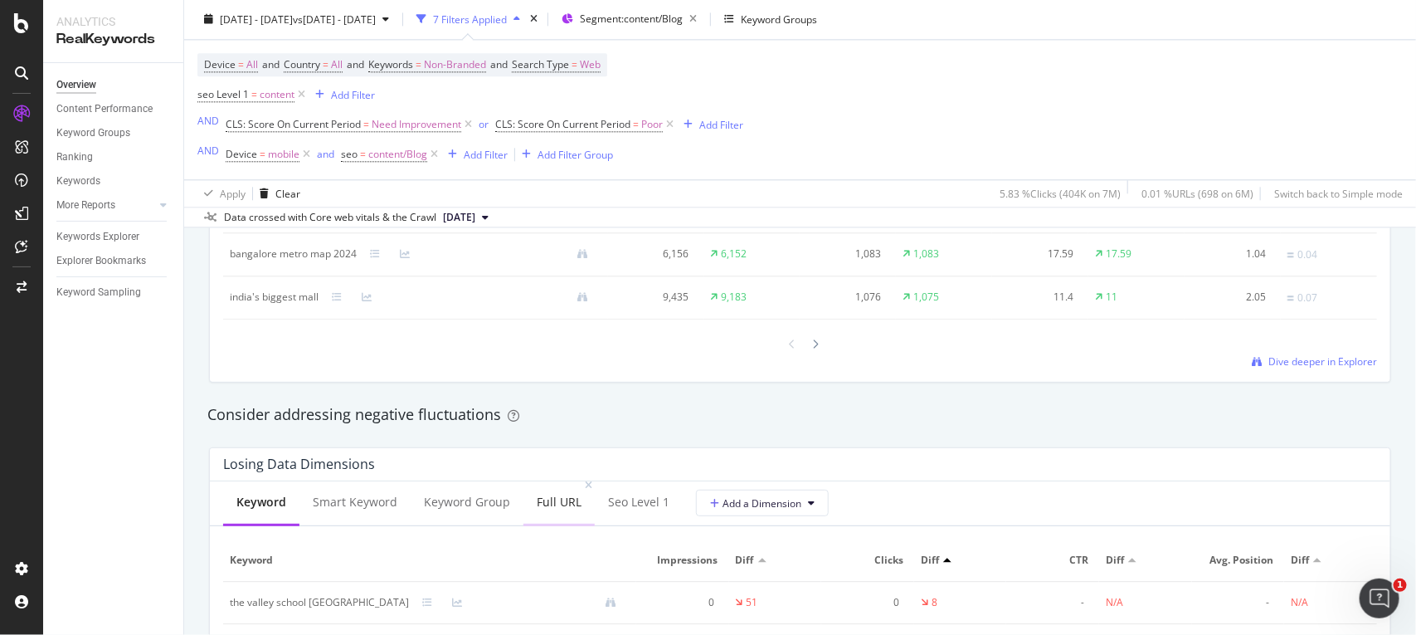
click at [537, 504] on div "Full URL" at bounding box center [559, 502] width 45 height 17
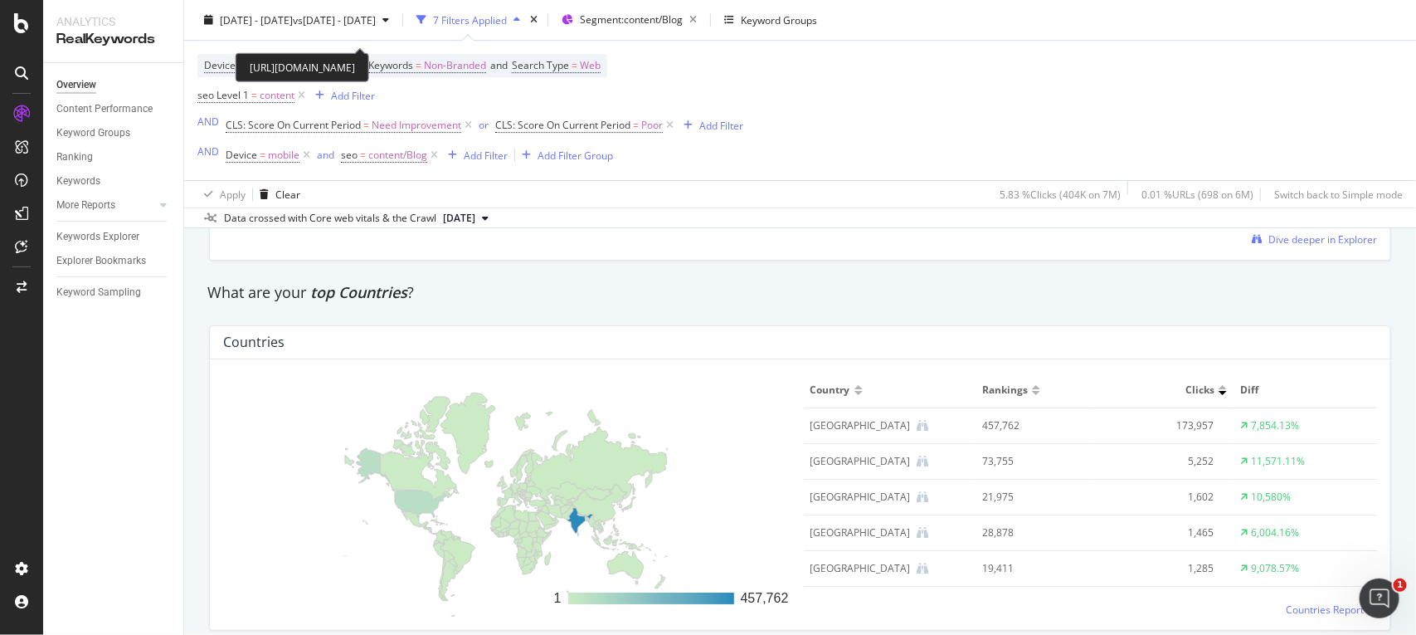
scroll to position [2356, 0]
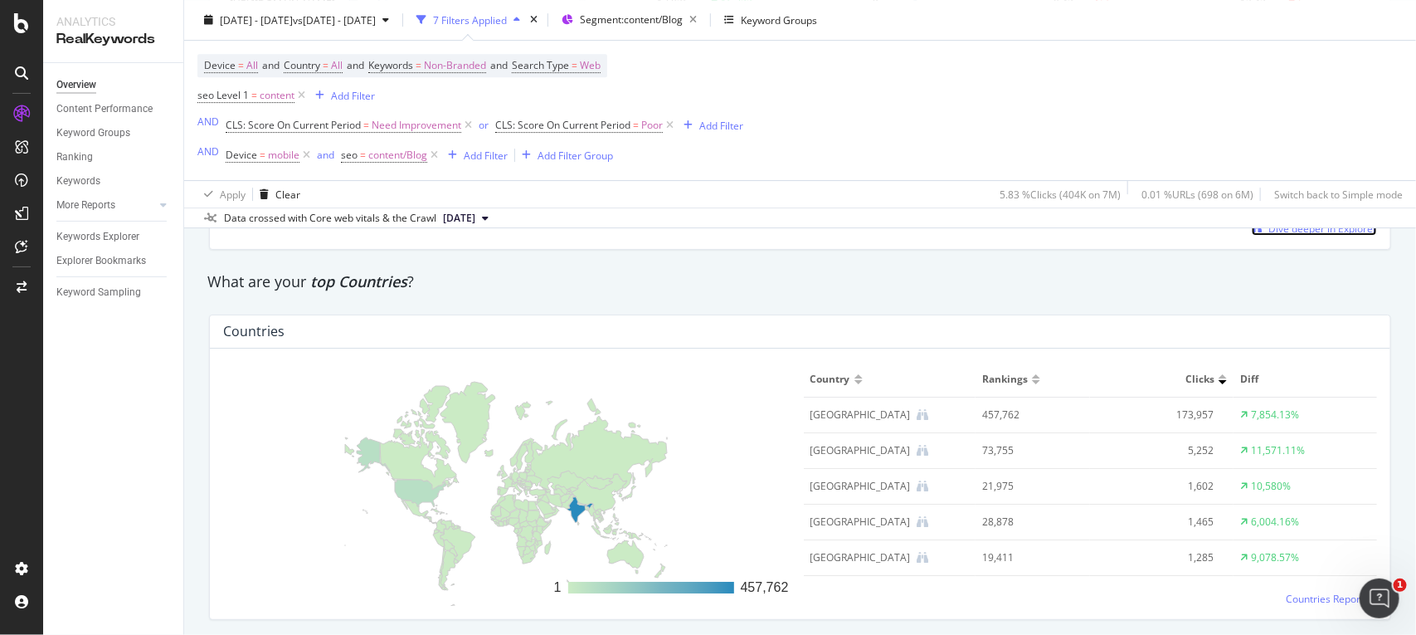
click at [1291, 232] on span "Dive deeper in Explorer" at bounding box center [1323, 229] width 109 height 14
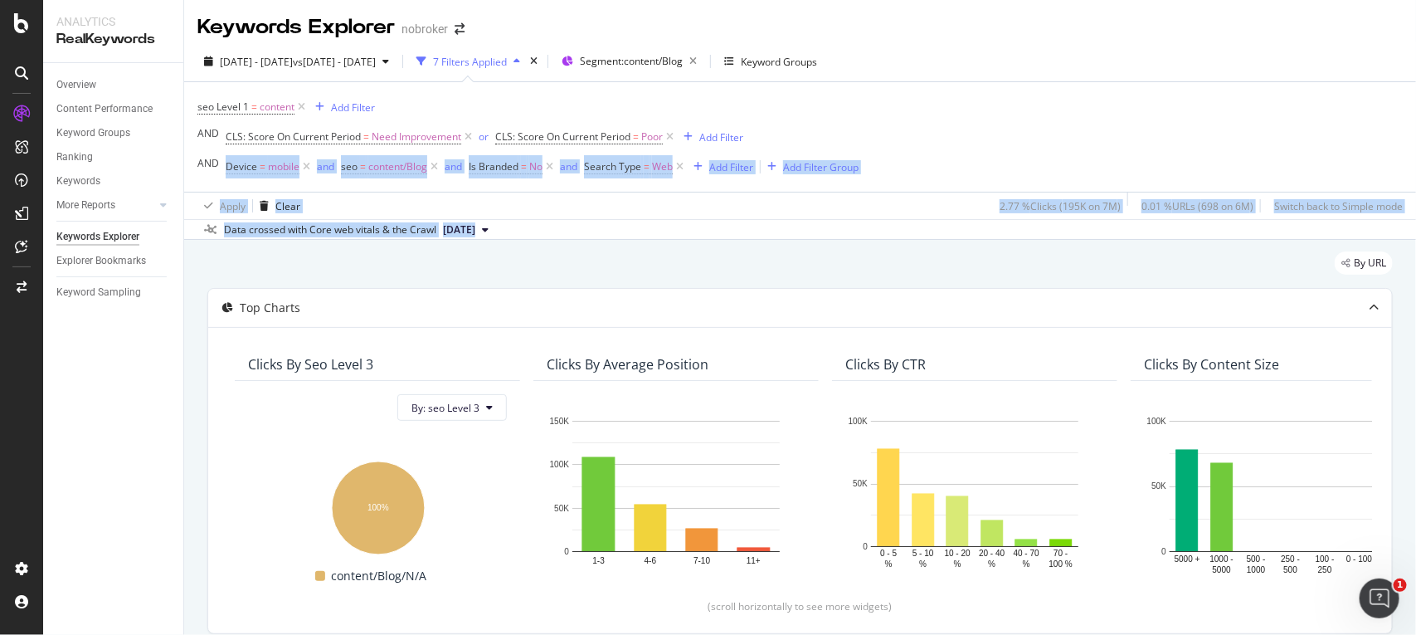
drag, startPoint x: 947, startPoint y: 251, endPoint x: 952, endPoint y: 102, distance: 149.4
click at [952, 102] on div "Keywords Explorer nobroker [DATE] - [DATE] vs [DATE] - [DATE] 7 Filters Applied…" at bounding box center [800, 317] width 1232 height 635
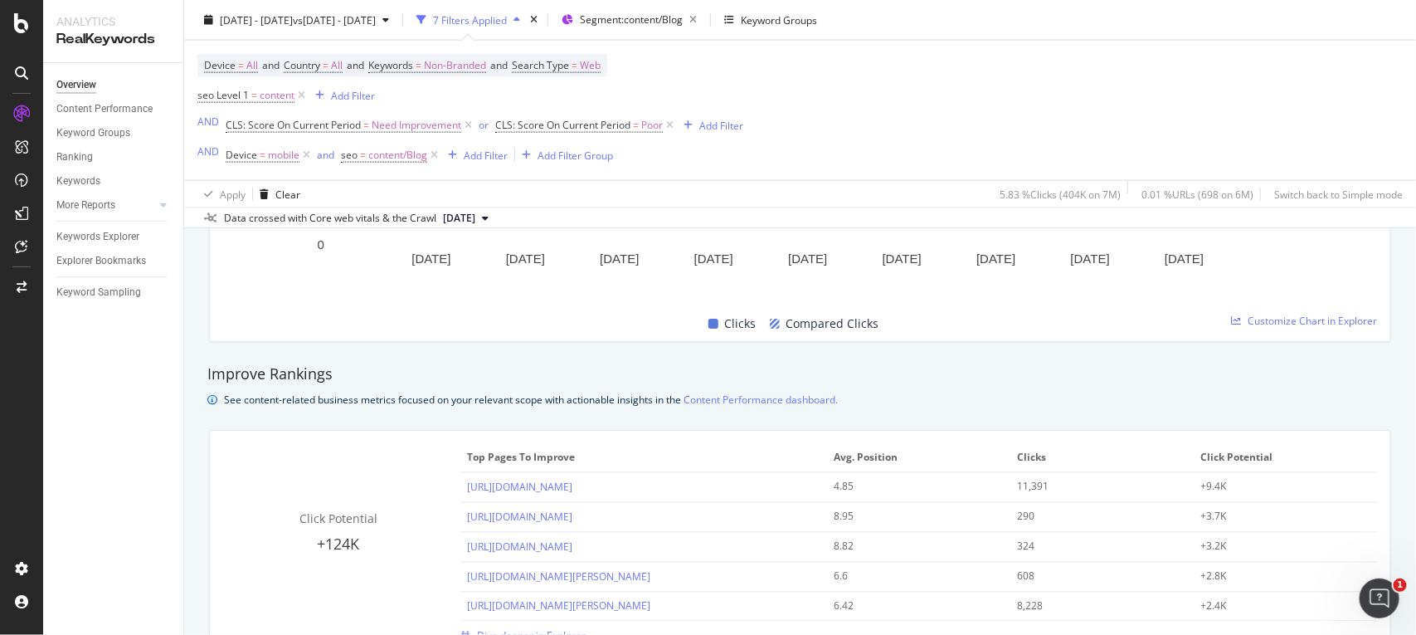
scroll to position [1118, 0]
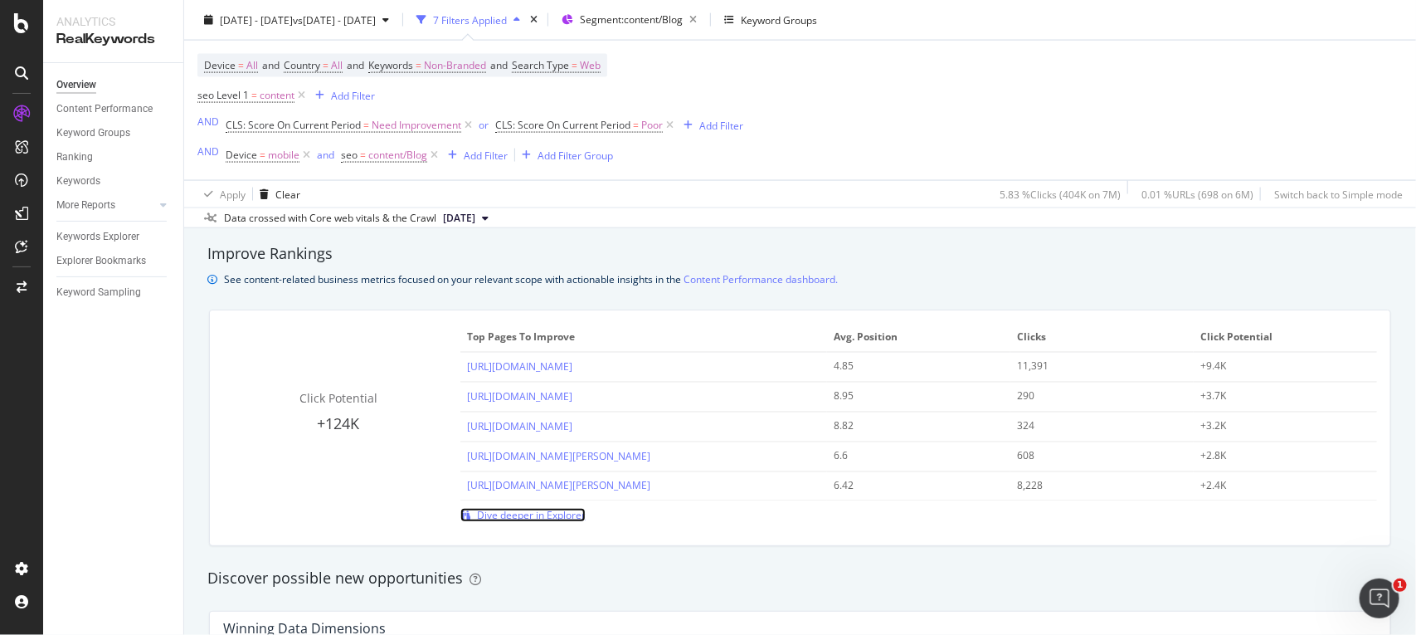
click at [496, 519] on span "Dive deeper in Explorer" at bounding box center [531, 515] width 109 height 14
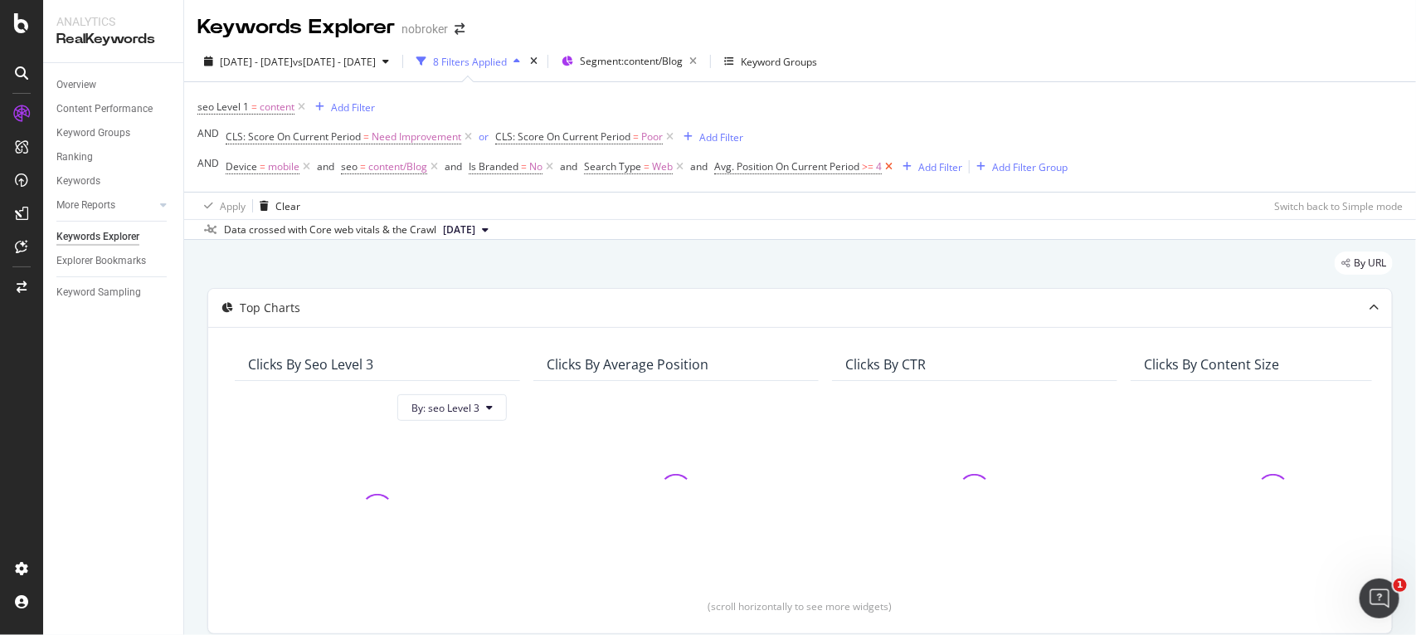
click at [889, 162] on icon at bounding box center [889, 166] width 14 height 17
click at [737, 166] on div "Add Filter" at bounding box center [731, 167] width 44 height 14
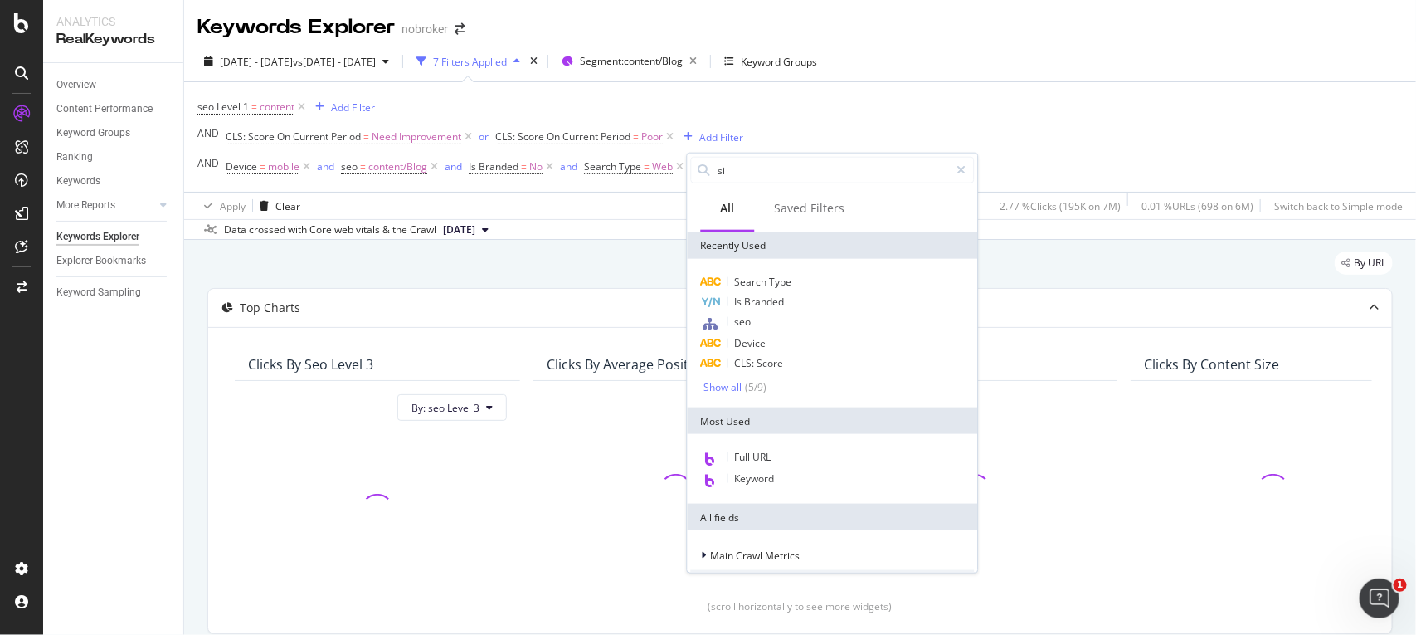
type input "sit"
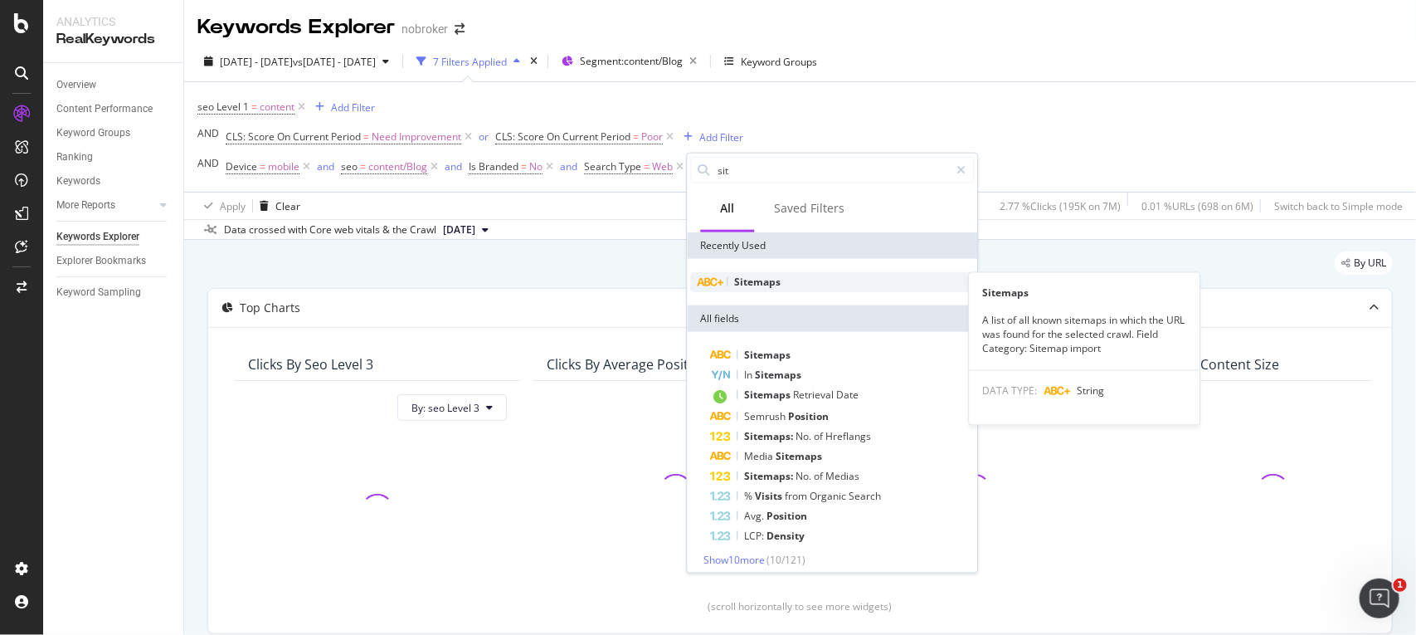
click at [813, 284] on div "Sitemaps" at bounding box center [833, 282] width 284 height 20
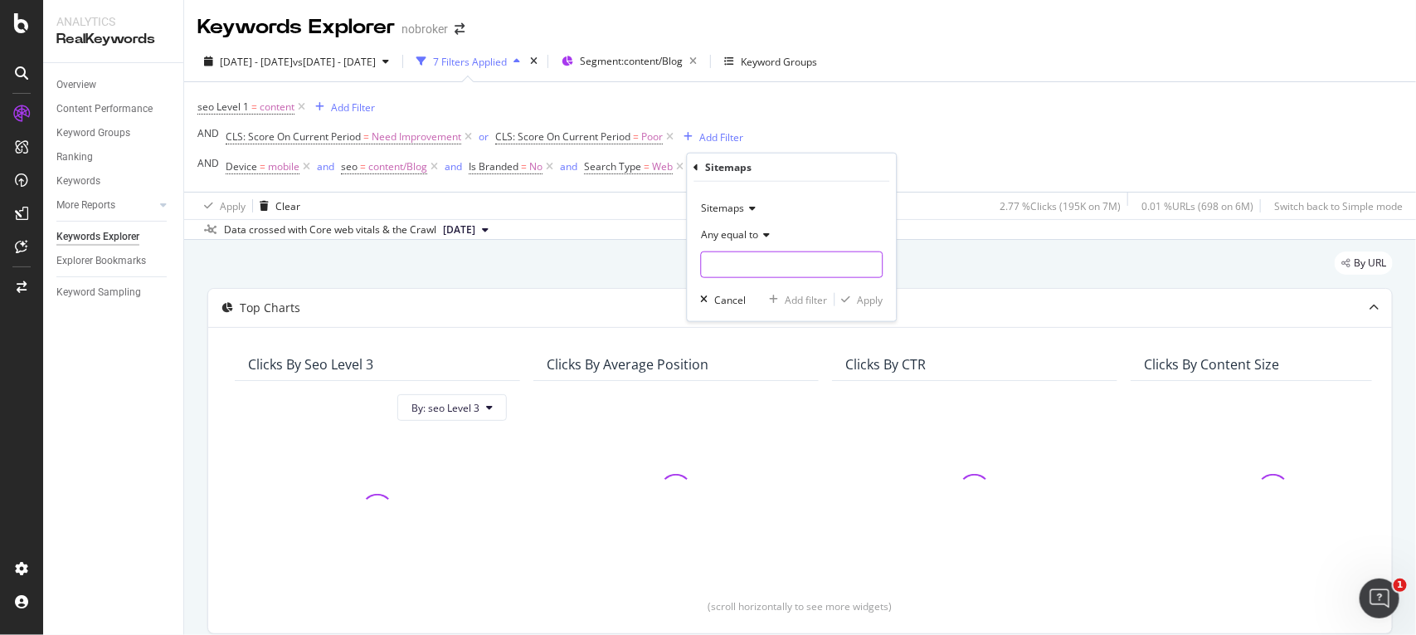
click at [802, 265] on input "text" at bounding box center [792, 264] width 181 height 27
paste input "[URL][DOMAIN_NAME]"
type input "[URL][DOMAIN_NAME]"
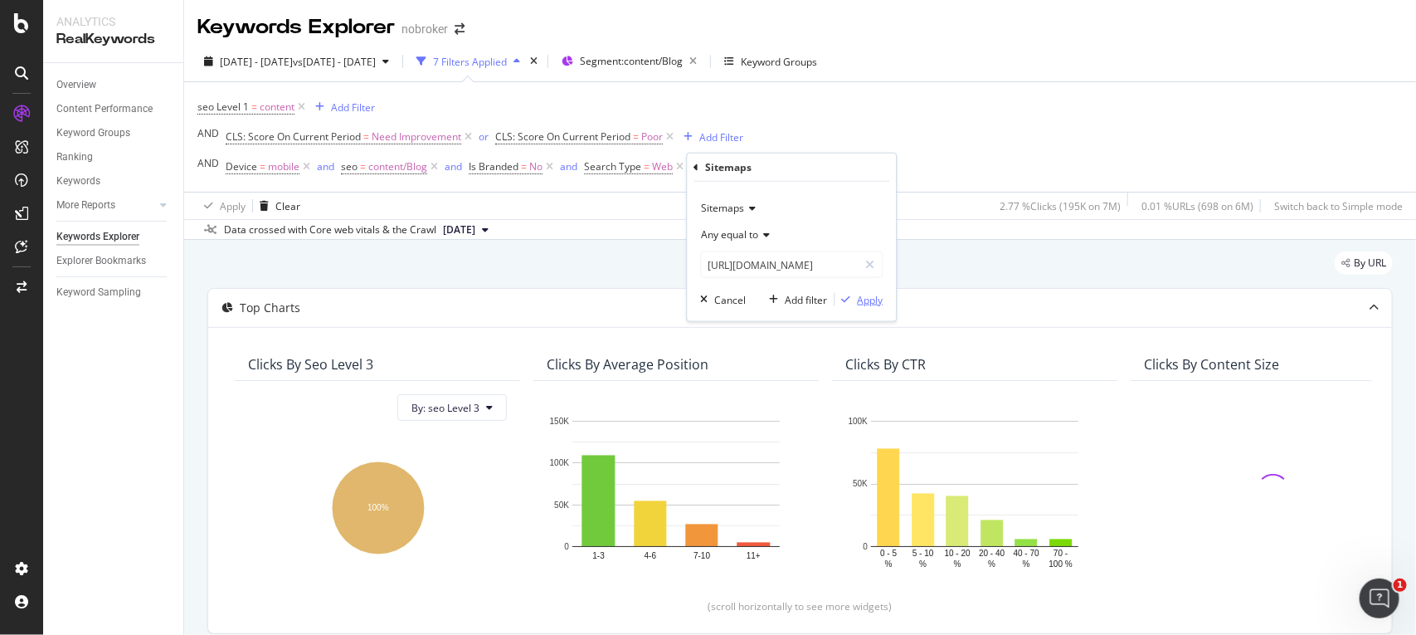
click at [882, 299] on div "Apply" at bounding box center [871, 299] width 26 height 14
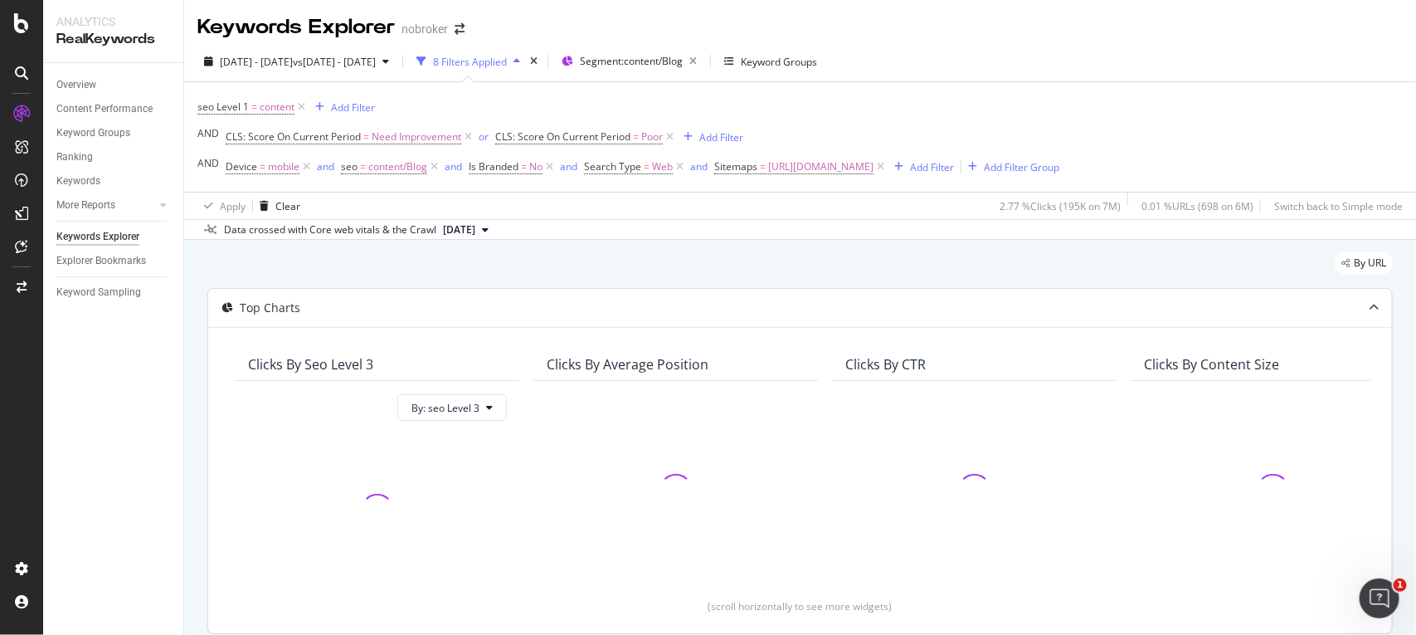
click at [873, 303] on div "Top Charts" at bounding box center [767, 307] width 1118 height 17
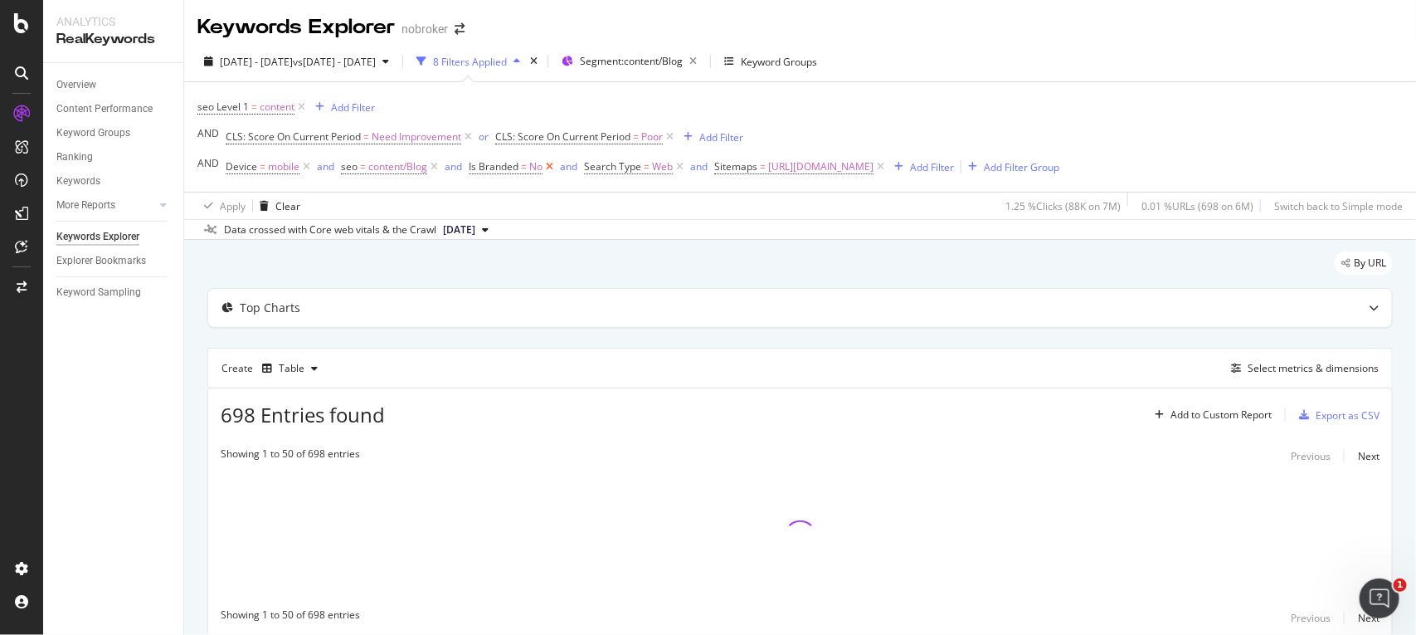
click at [546, 167] on icon at bounding box center [550, 166] width 14 height 17
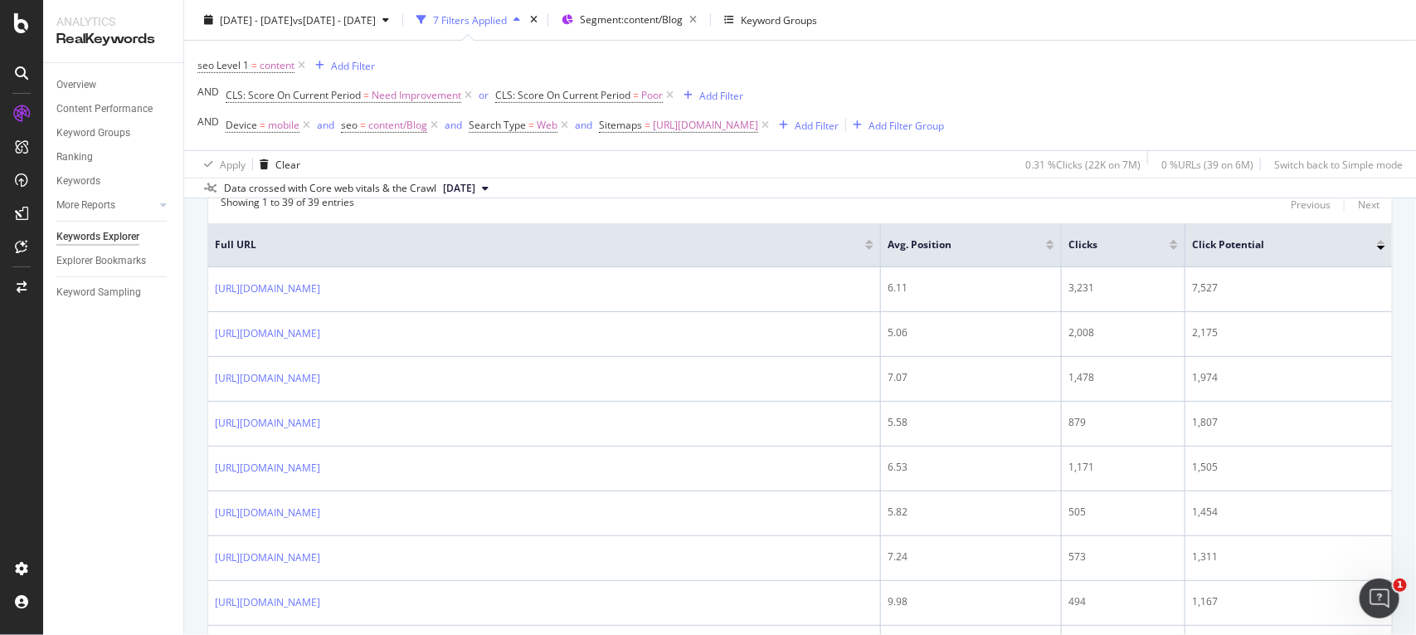
scroll to position [259, 0]
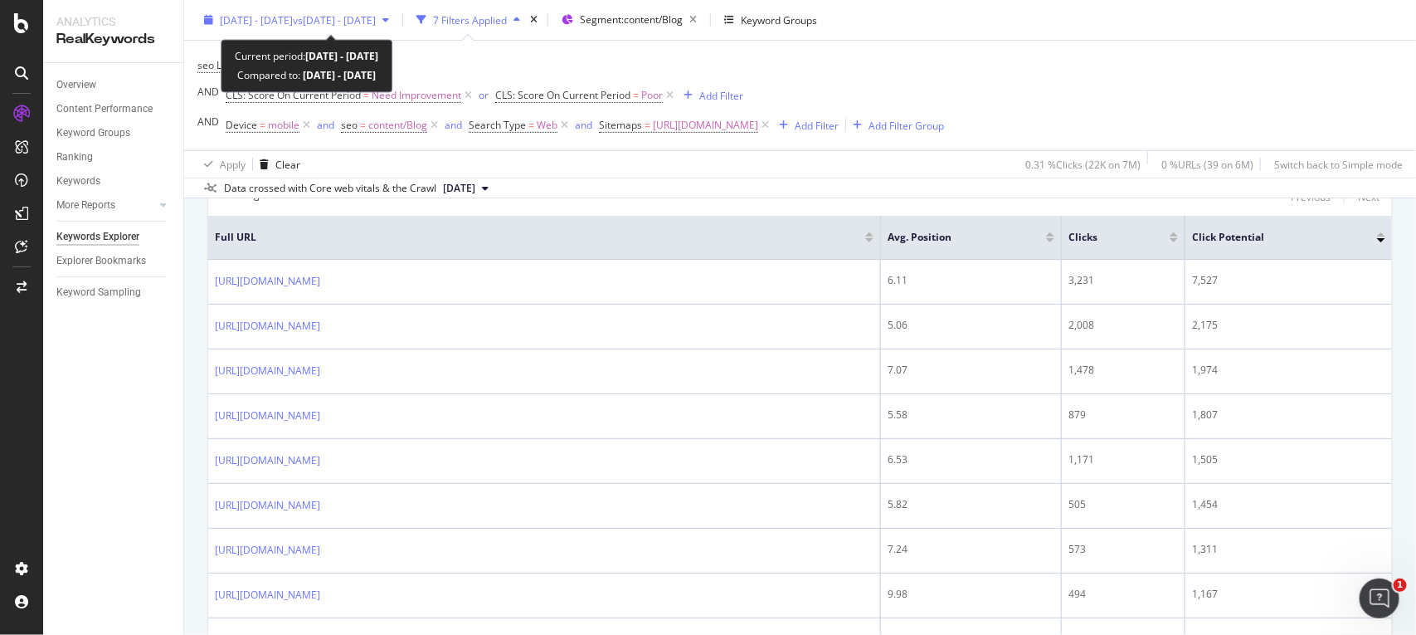
click at [286, 23] on span "[DATE] - [DATE]" at bounding box center [256, 19] width 73 height 14
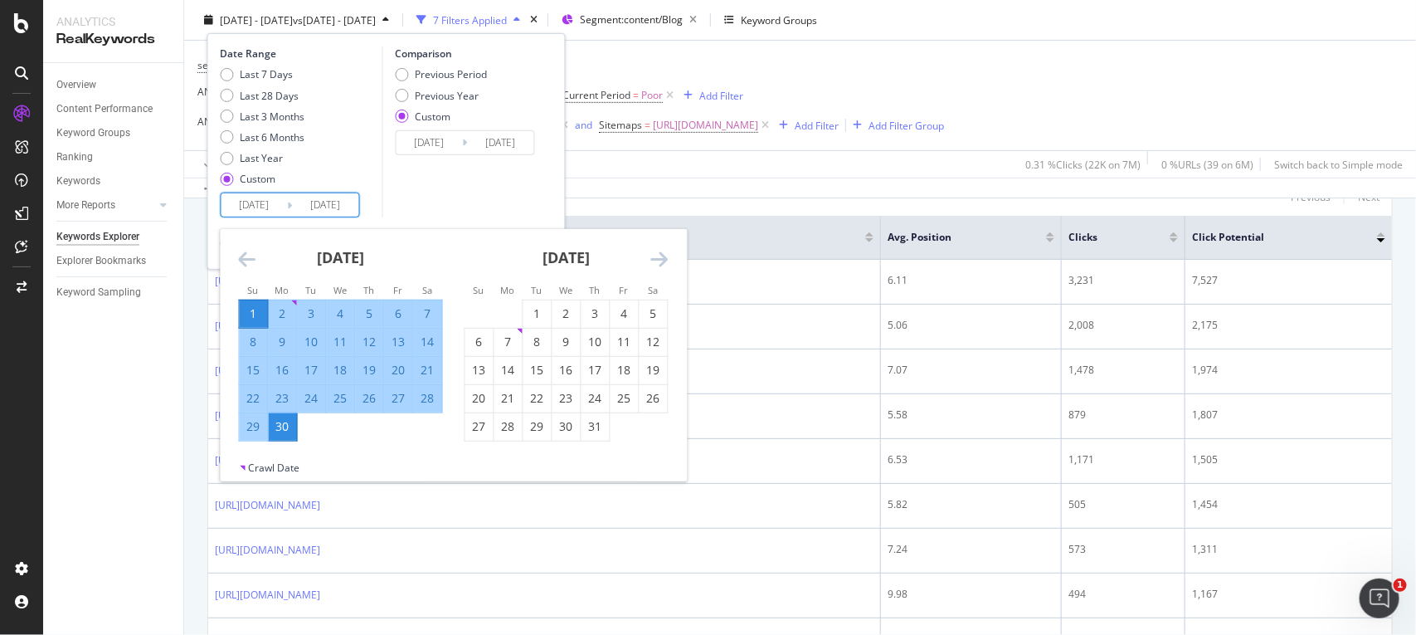
click at [279, 203] on input "[DATE]" at bounding box center [255, 204] width 66 height 23
click at [756, 193] on div "Data crossed with Core web vitals & the Crawl [DATE]" at bounding box center [800, 188] width 1232 height 20
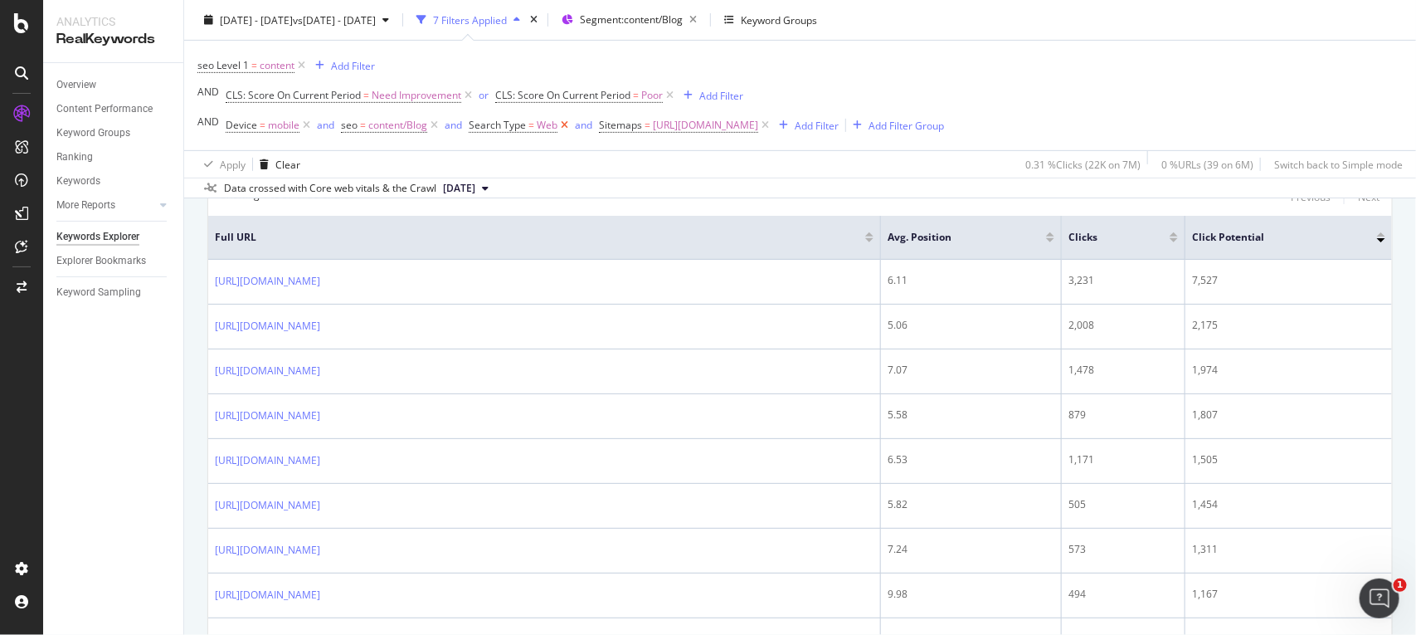
click at [562, 123] on icon at bounding box center [565, 125] width 14 height 17
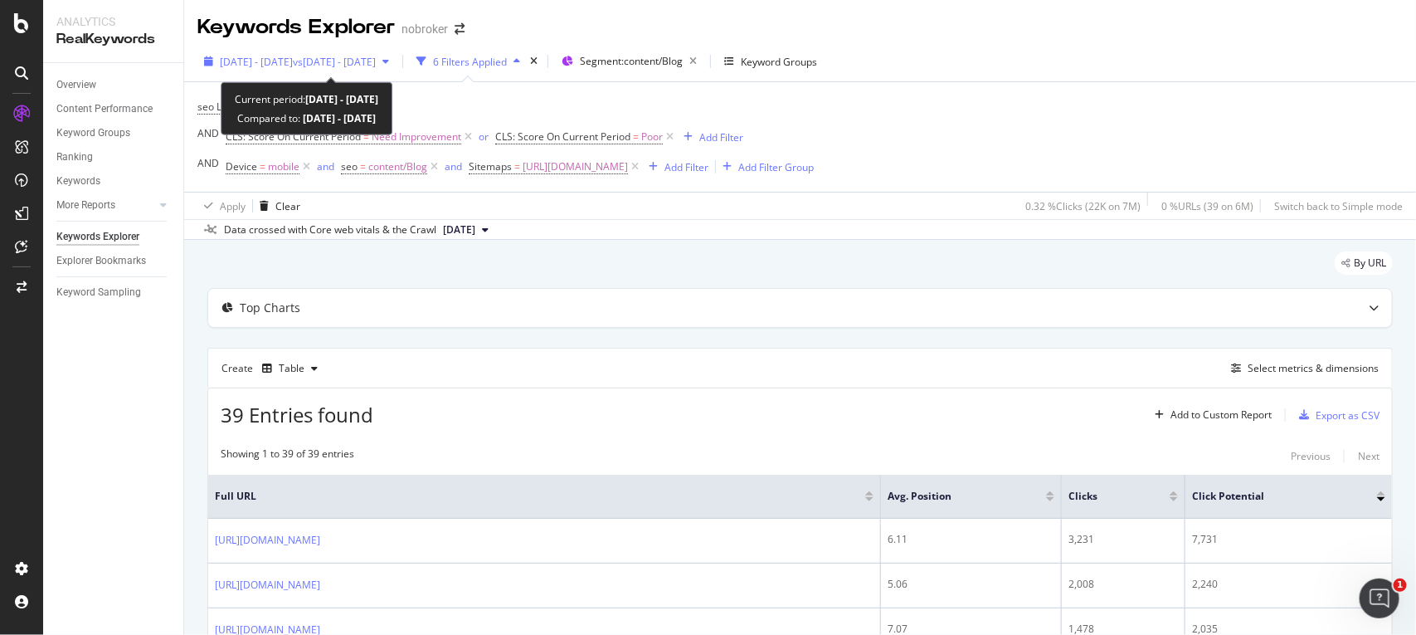
click at [376, 66] on span "vs [DATE] - [DATE]" at bounding box center [334, 62] width 83 height 14
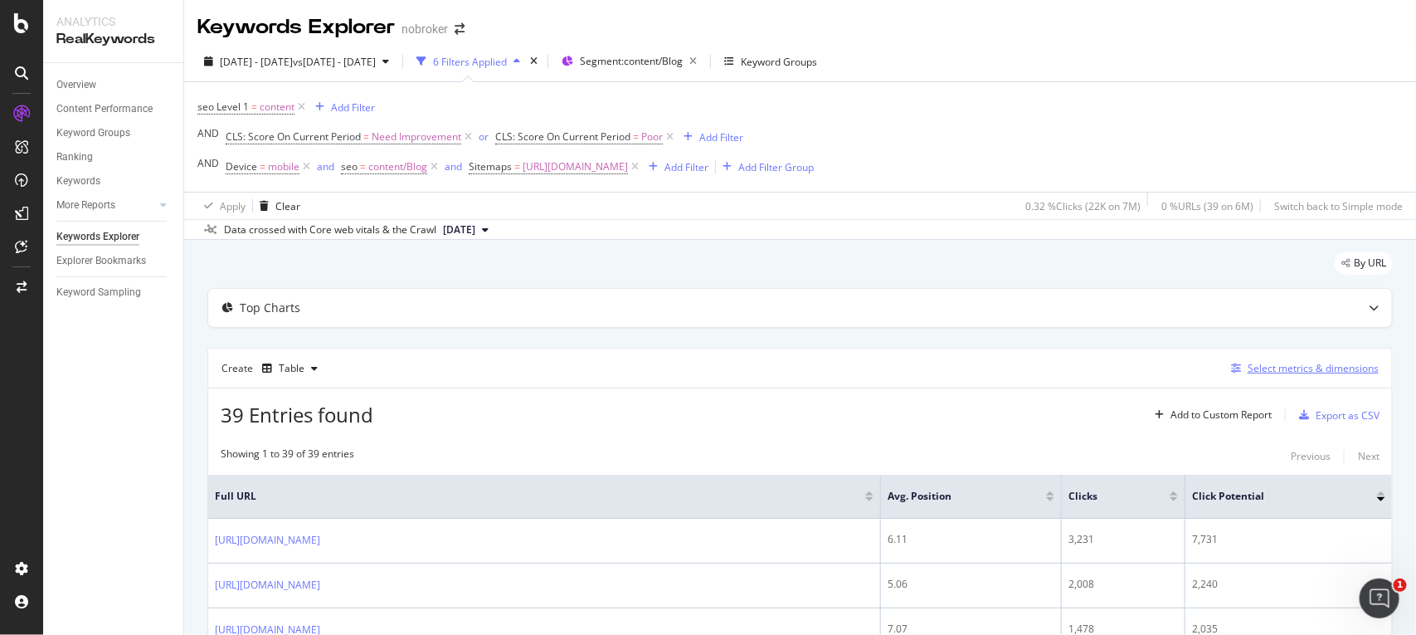
click at [1229, 378] on button "Select metrics & dimensions" at bounding box center [1302, 368] width 154 height 20
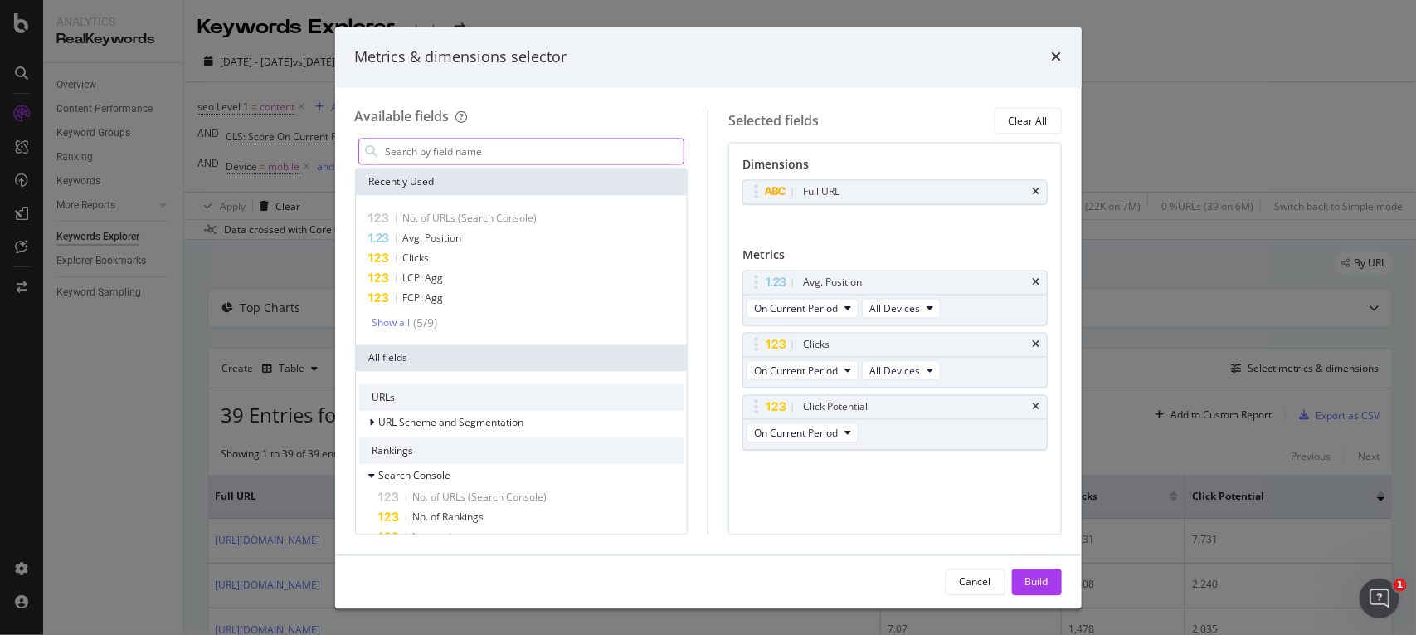
click at [585, 146] on input "modal" at bounding box center [534, 151] width 300 height 25
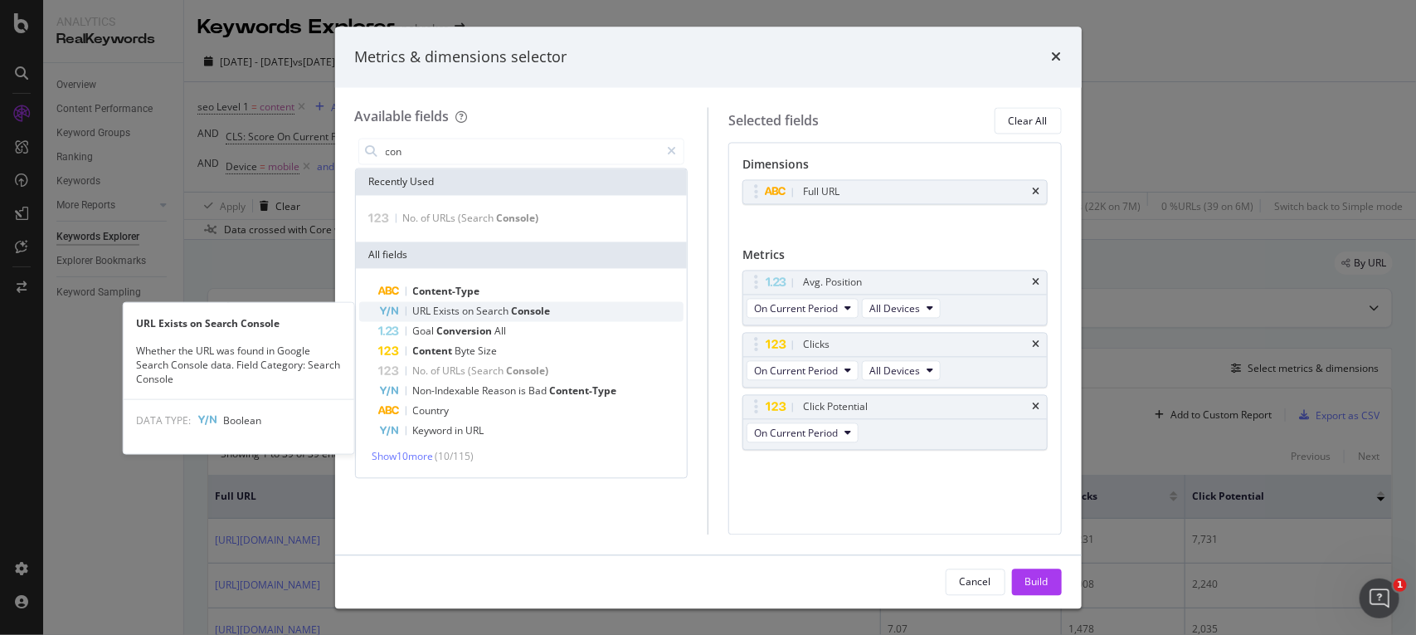
type input "con"
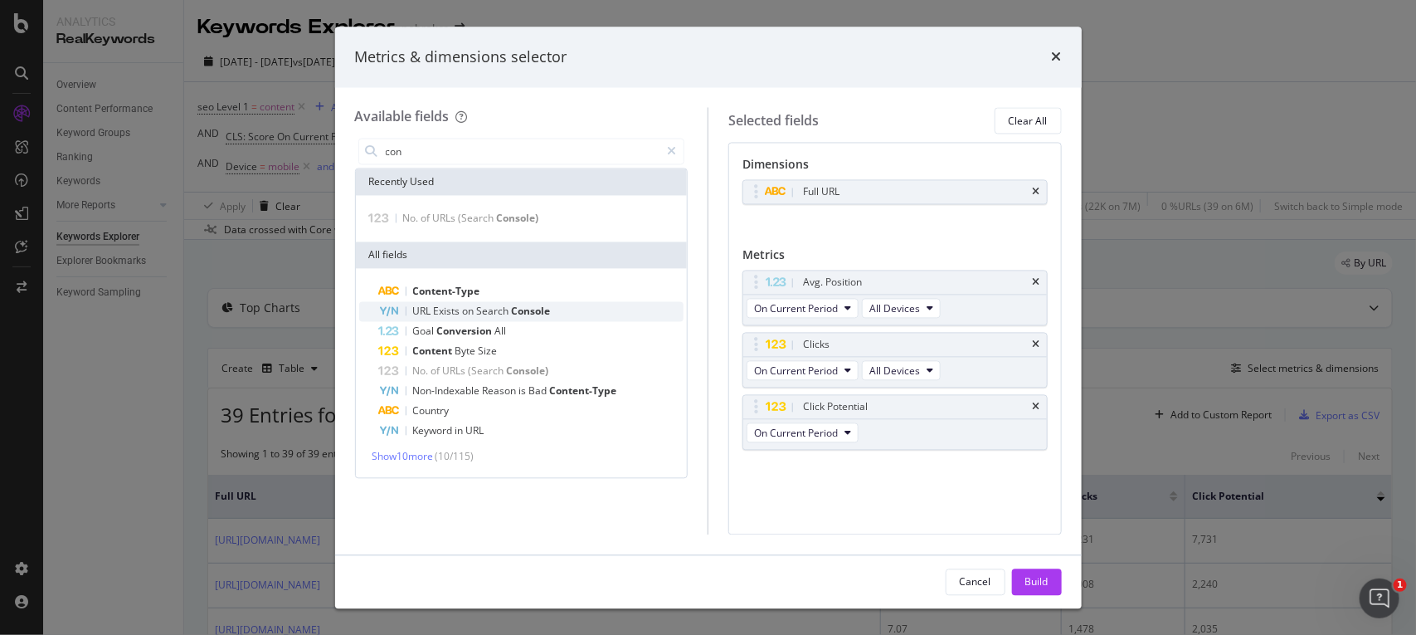
click at [549, 309] on span "Console" at bounding box center [531, 311] width 39 height 14
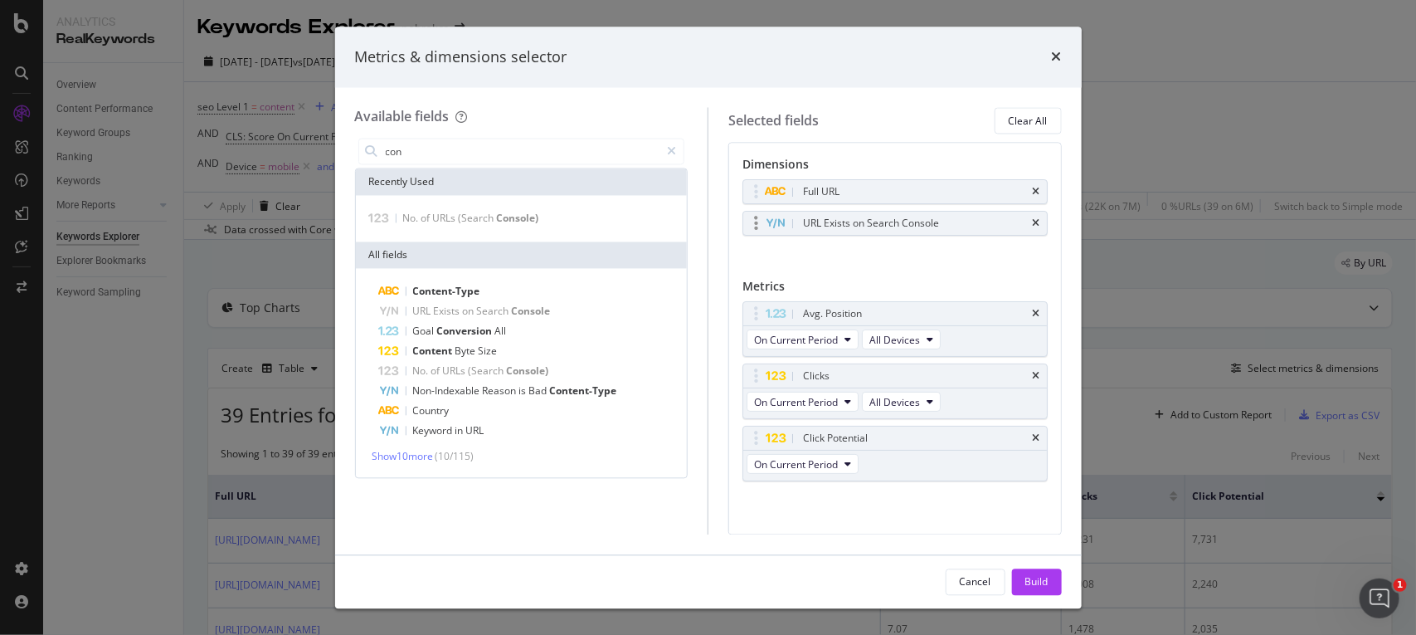
click at [1019, 212] on div "URL Exists on Search Console" at bounding box center [895, 223] width 304 height 23
click at [1019, 231] on div "URL Exists on Search Console" at bounding box center [895, 223] width 304 height 23
click at [1033, 226] on icon "times" at bounding box center [1036, 224] width 7 height 10
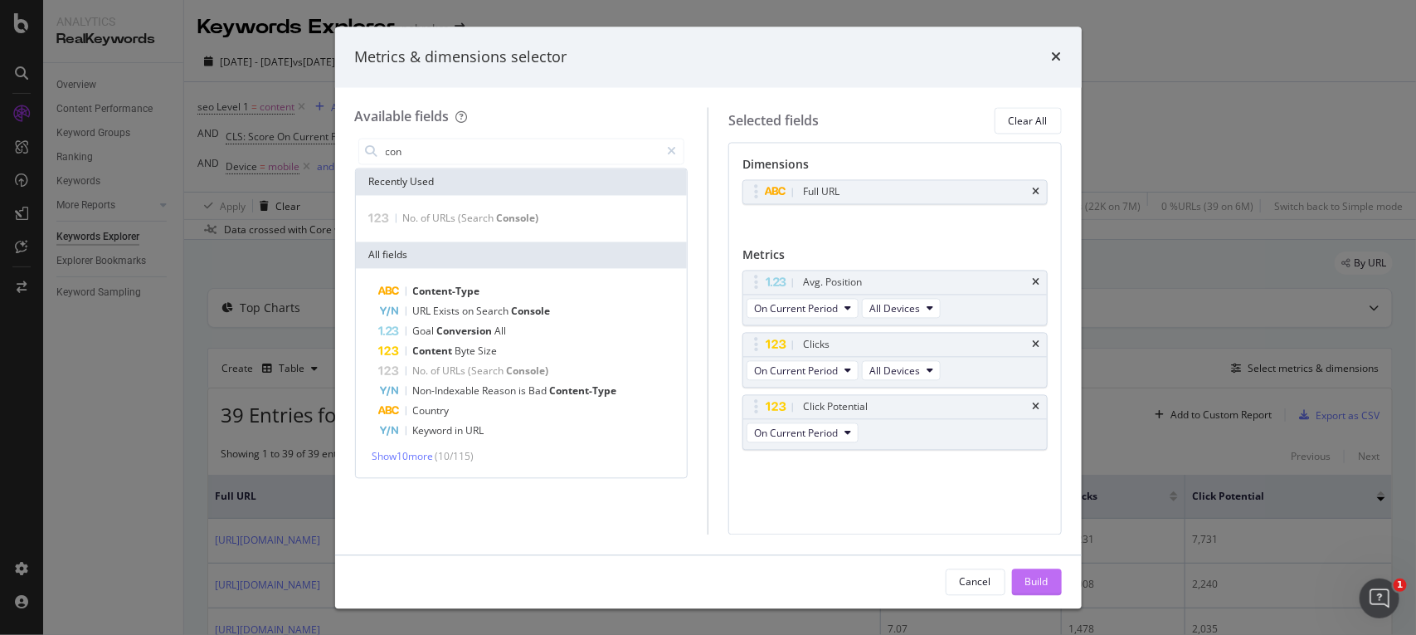
click at [1038, 575] on div "Build" at bounding box center [1036, 581] width 23 height 14
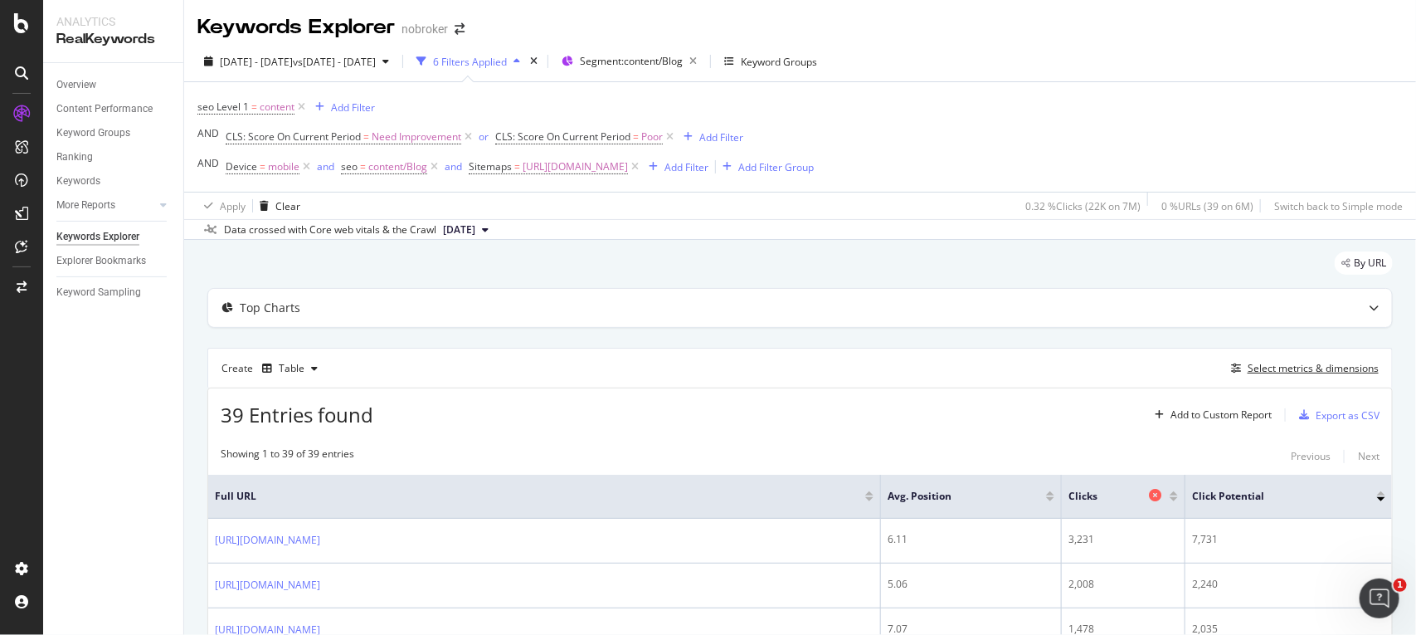
scroll to position [36, 0]
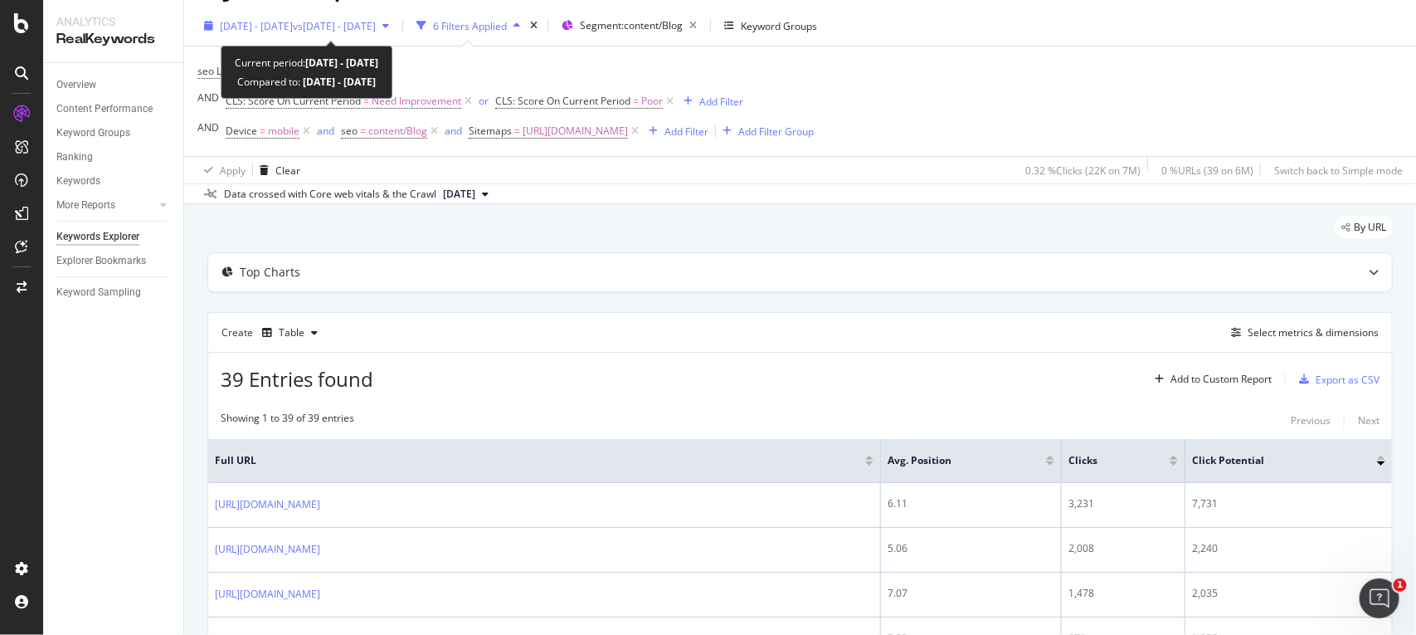
click at [374, 33] on div "[DATE] - [DATE] vs [DATE] - [DATE]" at bounding box center [296, 25] width 198 height 25
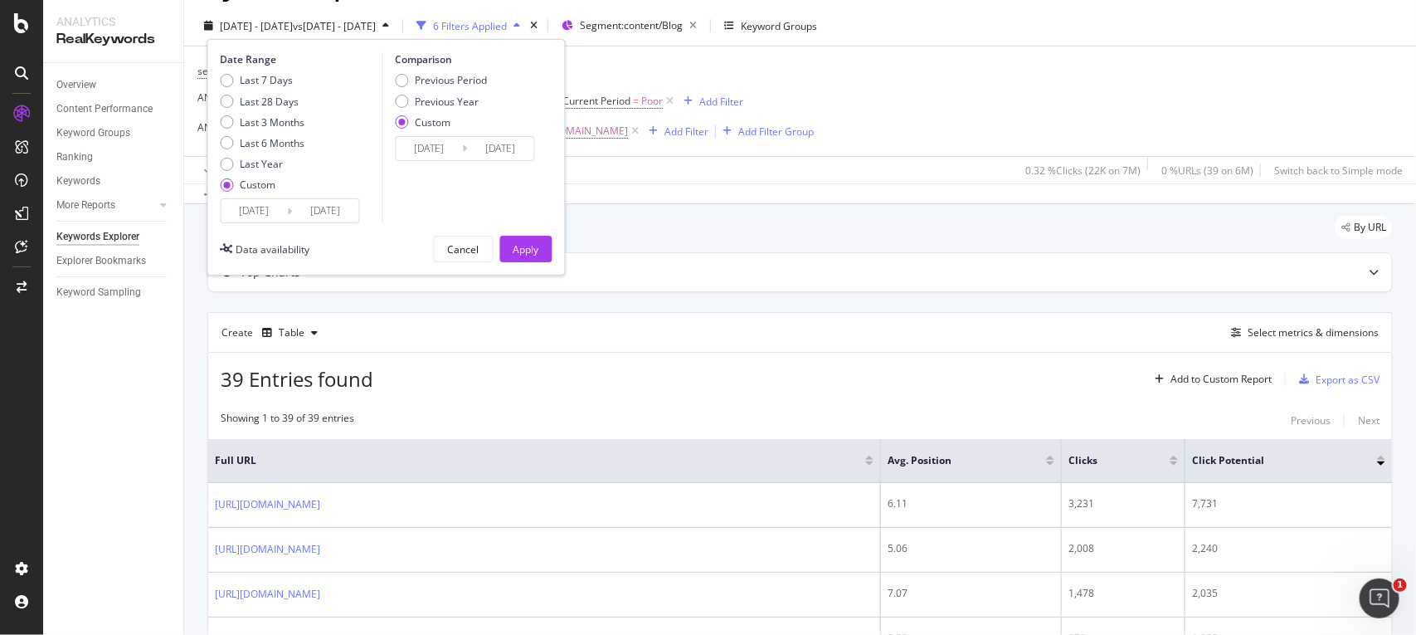
click at [448, 162] on div "Comparison Previous Period Previous Year Custom [DATE] Navigate forward to inte…" at bounding box center [461, 137] width 158 height 171
click at [441, 149] on input "[DATE]" at bounding box center [429, 148] width 66 height 23
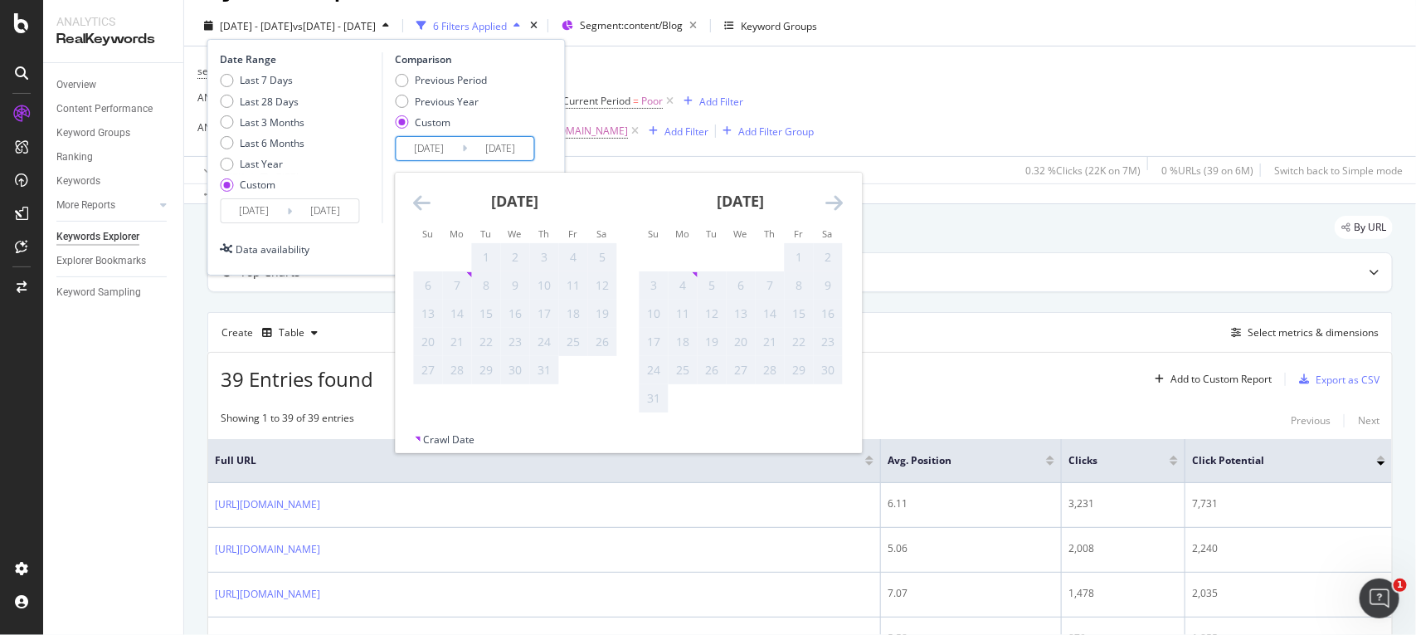
click at [411, 200] on div "[DATE] 1 2 3 4 5 6 7 8 9 10 11 12 13 14 15 16 17 18 19 20 21 22 23 24 25 26 27 …" at bounding box center [515, 279] width 226 height 212
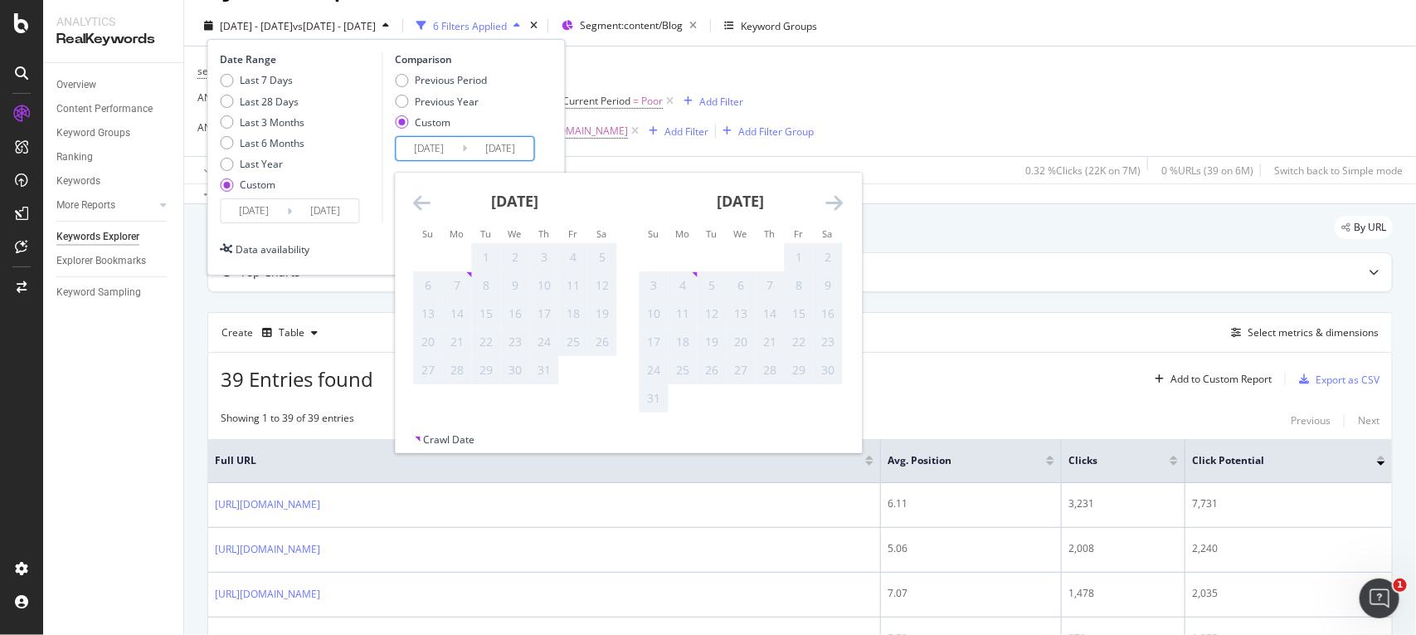
click at [416, 197] on div "[DATE] 1 2 3 4 5 6 7 8 9 10 11 12 13 14 15 16 17 18 19 20 21 22 23 24 25 26 27 …" at bounding box center [628, 303] width 466 height 260
click at [416, 197] on icon "Move backward to switch to the previous month." at bounding box center [421, 202] width 17 height 20
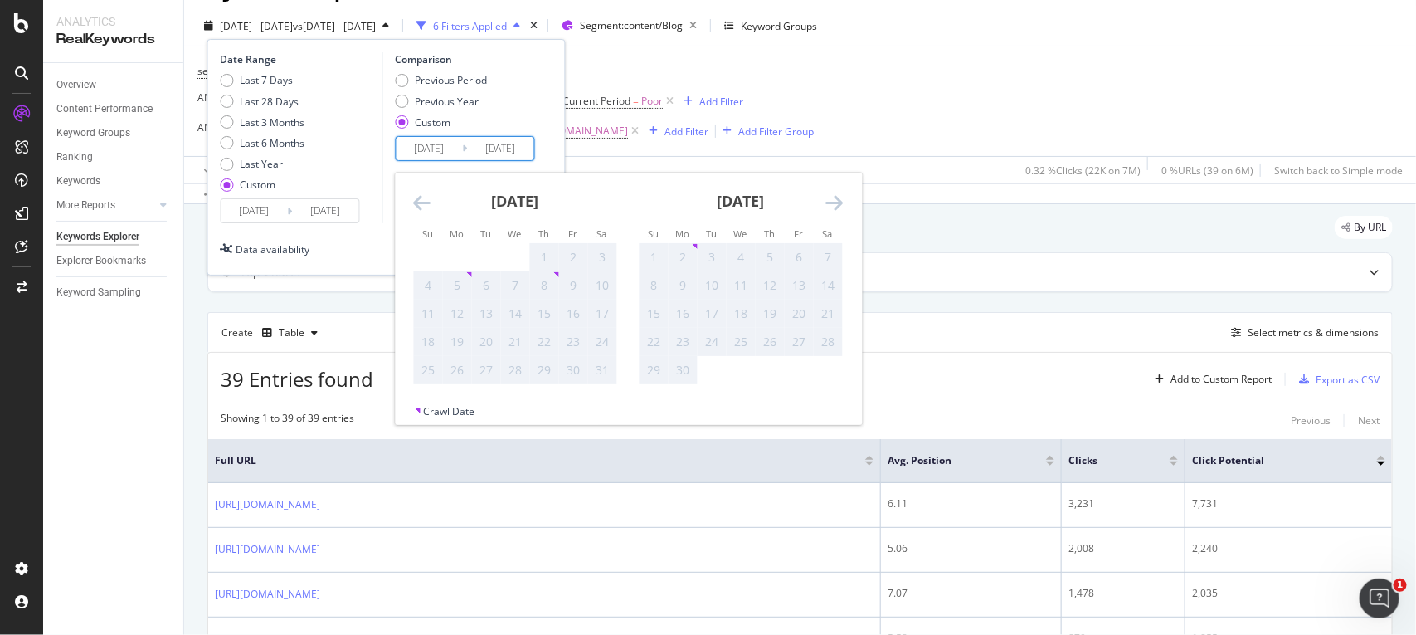
click at [416, 197] on icon "Move backward to switch to the previous month." at bounding box center [421, 202] width 17 height 20
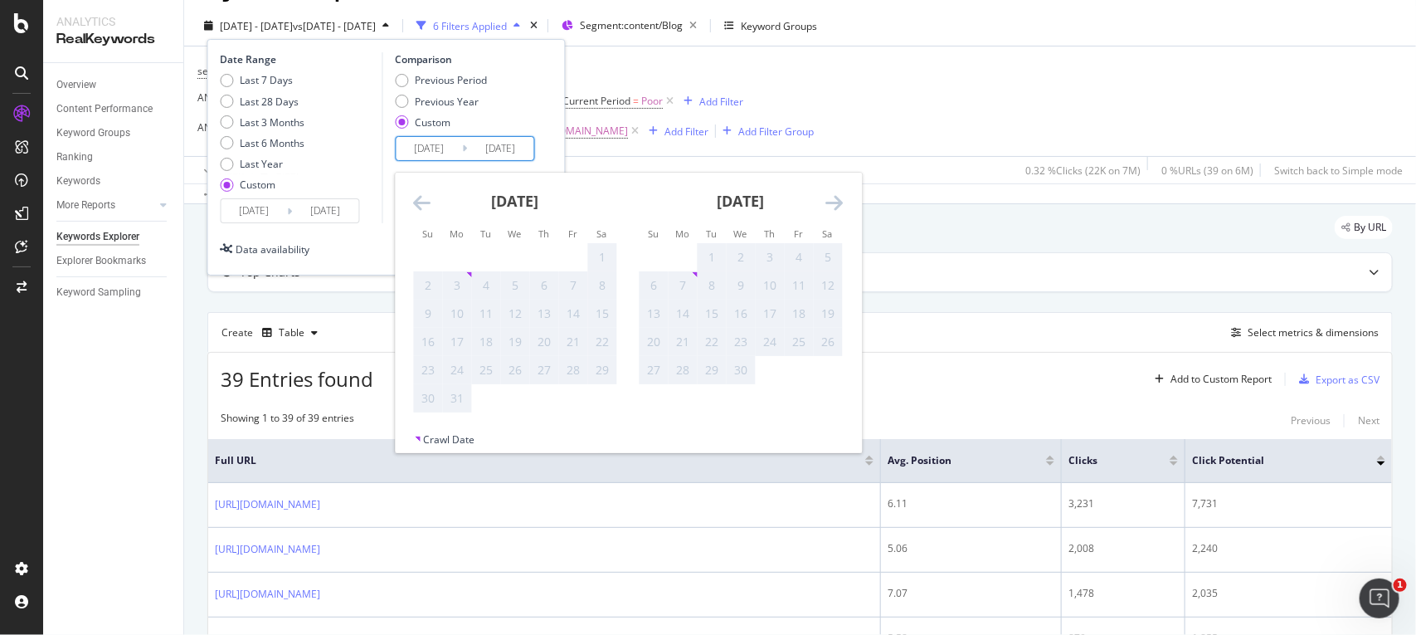
click at [416, 197] on icon "Move backward to switch to the previous month." at bounding box center [421, 202] width 17 height 20
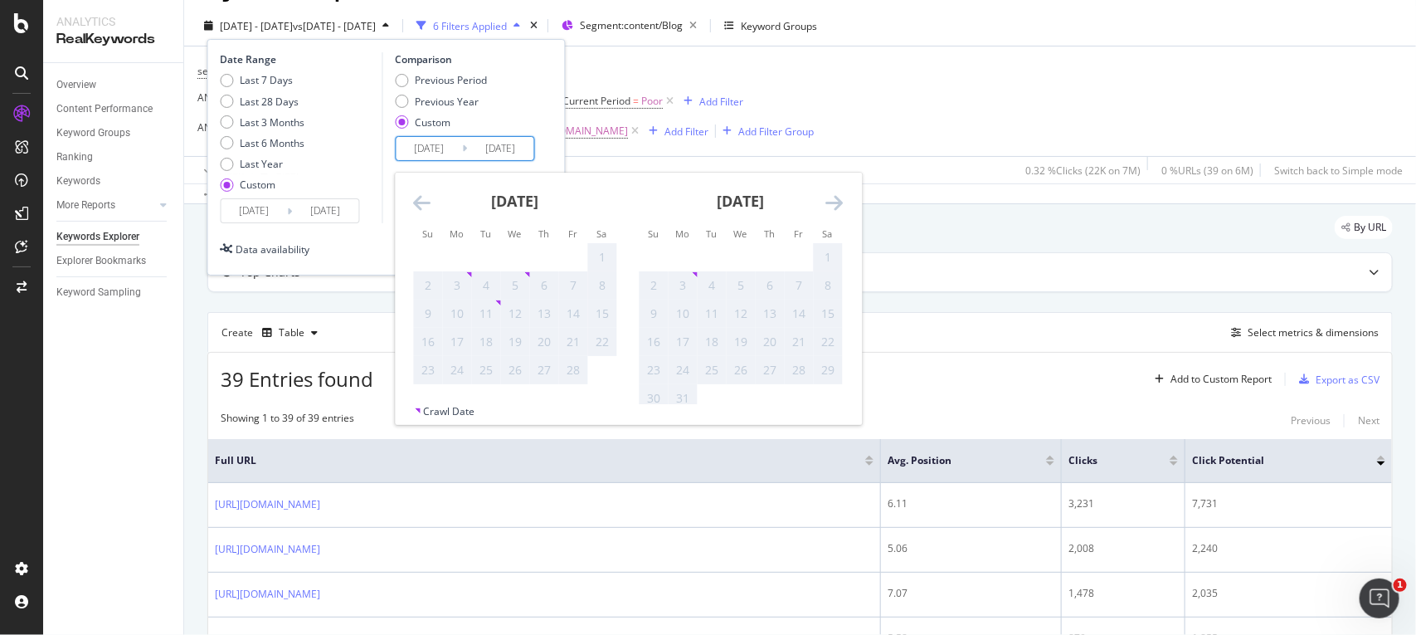
click at [416, 197] on icon "Move backward to switch to the previous month." at bounding box center [421, 202] width 17 height 20
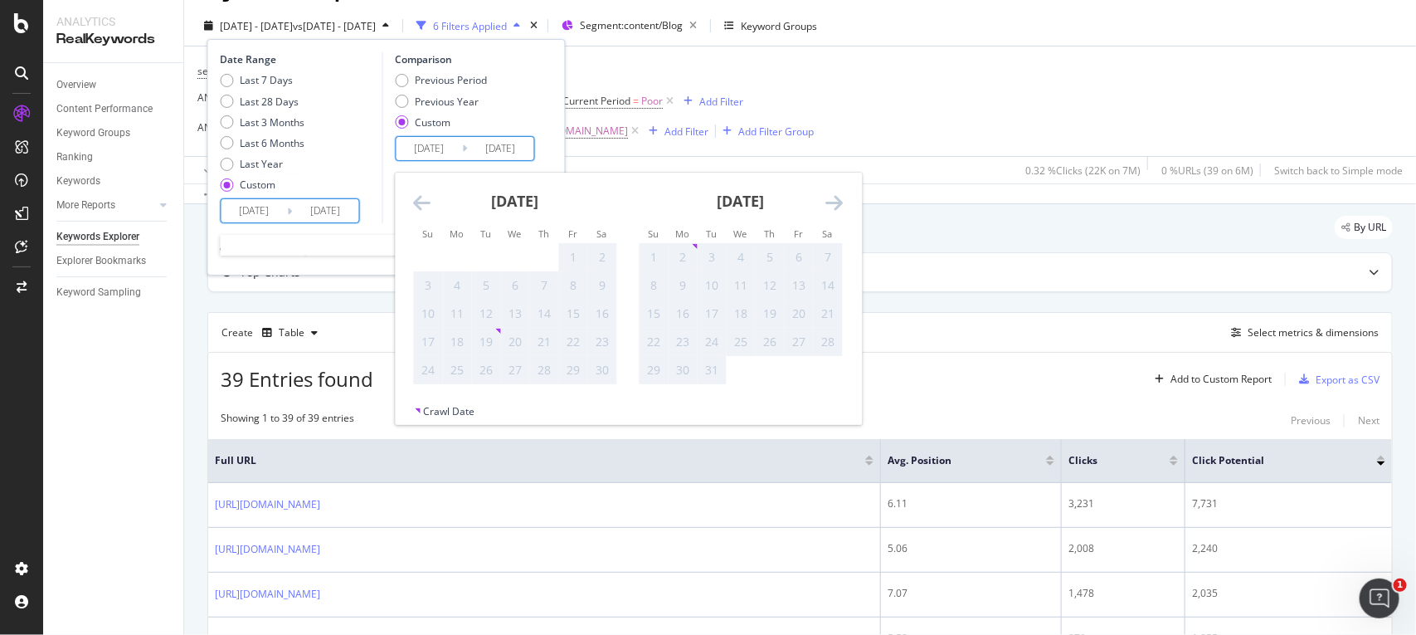
click at [250, 217] on input "[DATE]" at bounding box center [255, 210] width 66 height 23
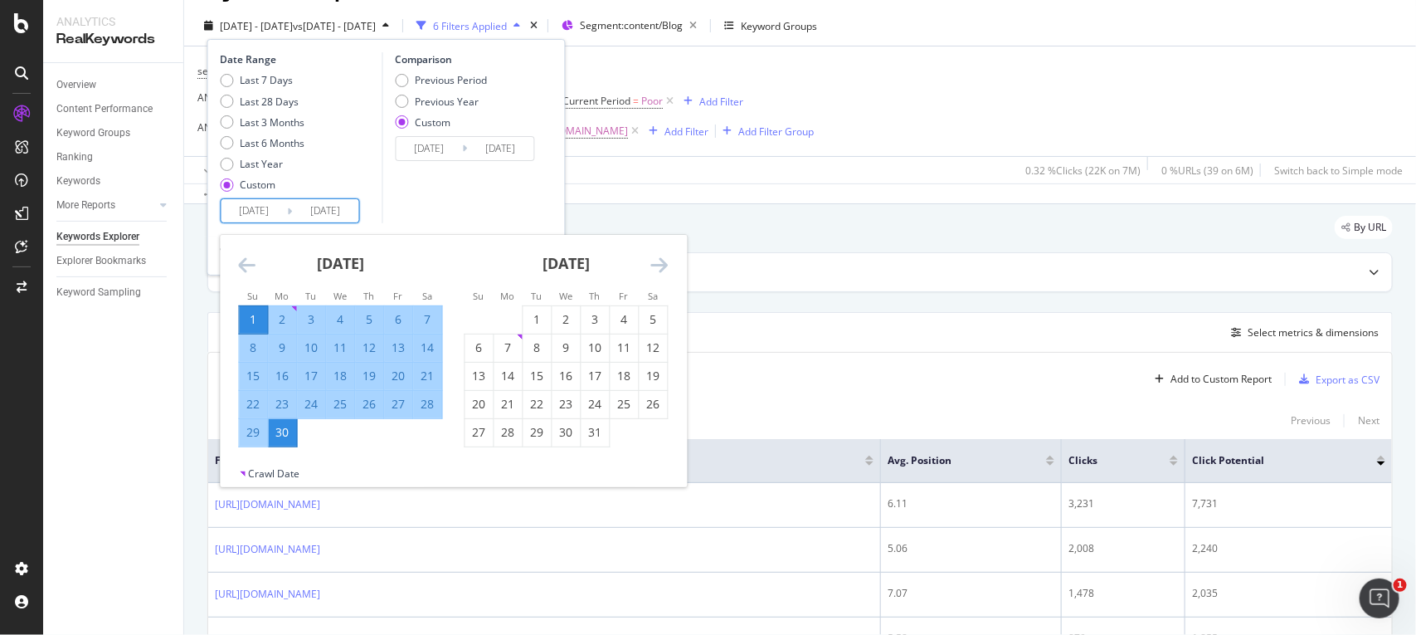
click at [647, 270] on div "[DATE]" at bounding box center [567, 270] width 204 height 71
click at [654, 258] on icon "Move forward to switch to the next month." at bounding box center [659, 265] width 17 height 20
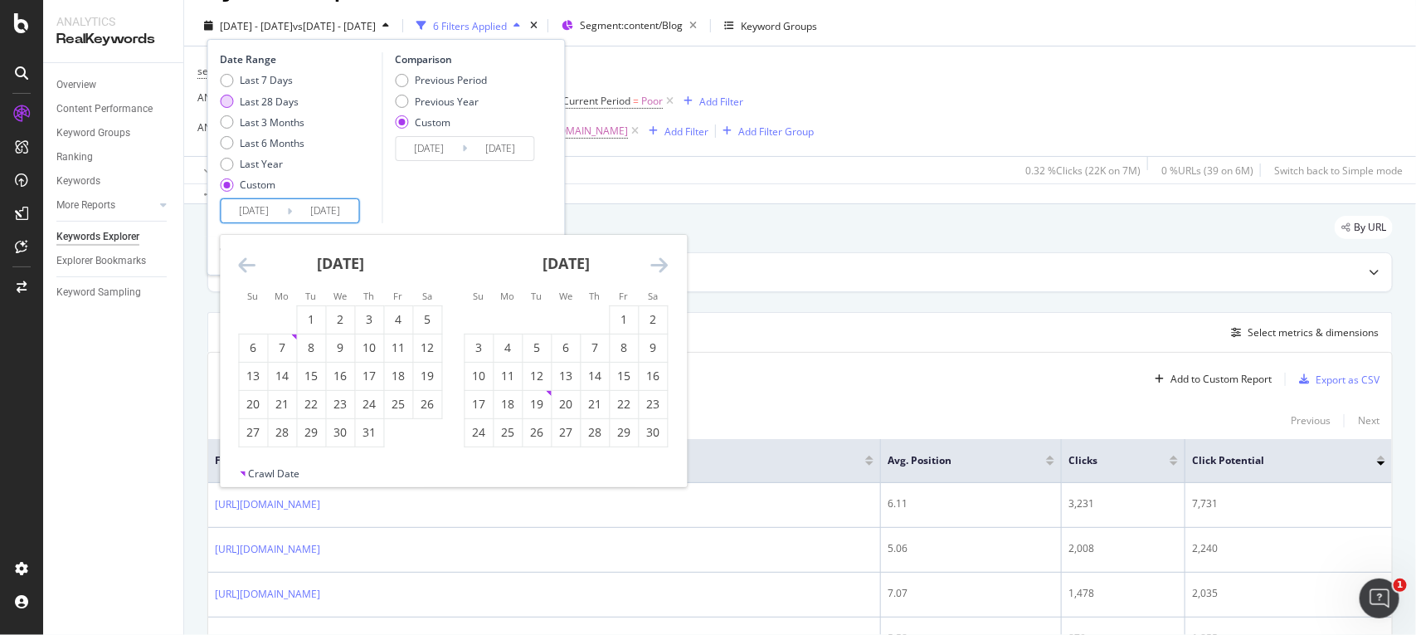
click at [221, 100] on div "Last 28 Days" at bounding box center [227, 101] width 13 height 13
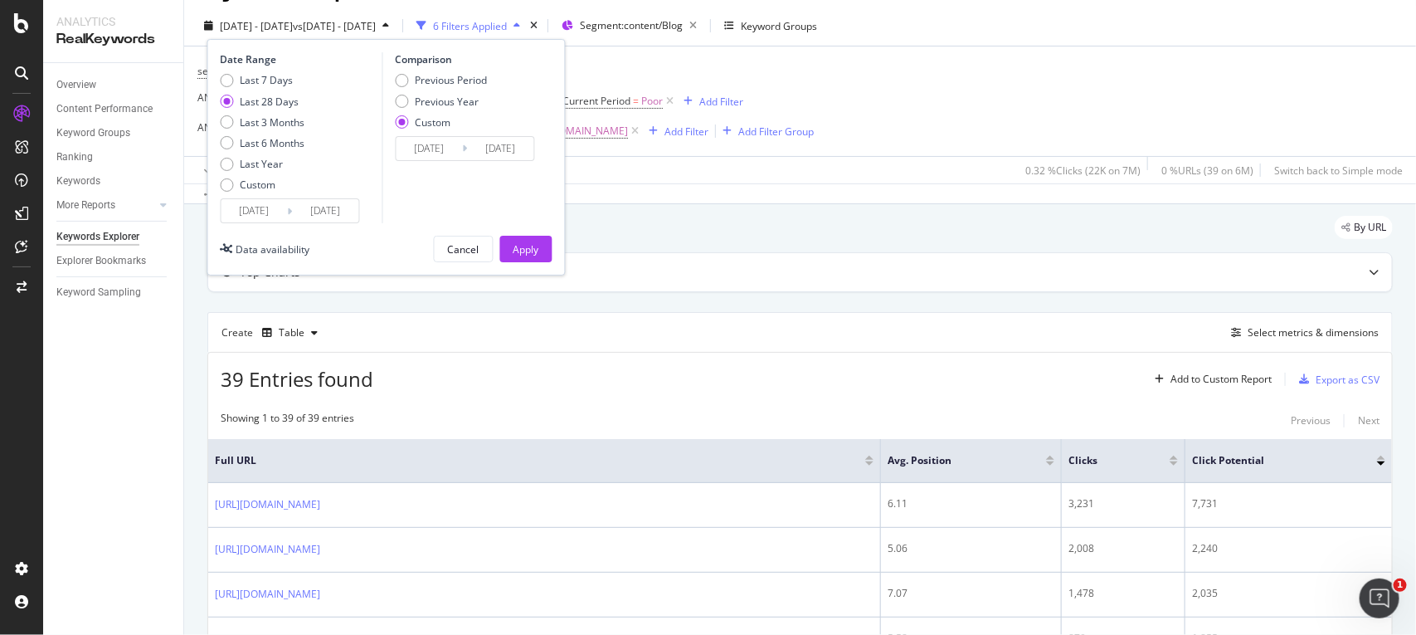
type input "[DATE]"
click at [265, 218] on input "[DATE]" at bounding box center [255, 210] width 66 height 23
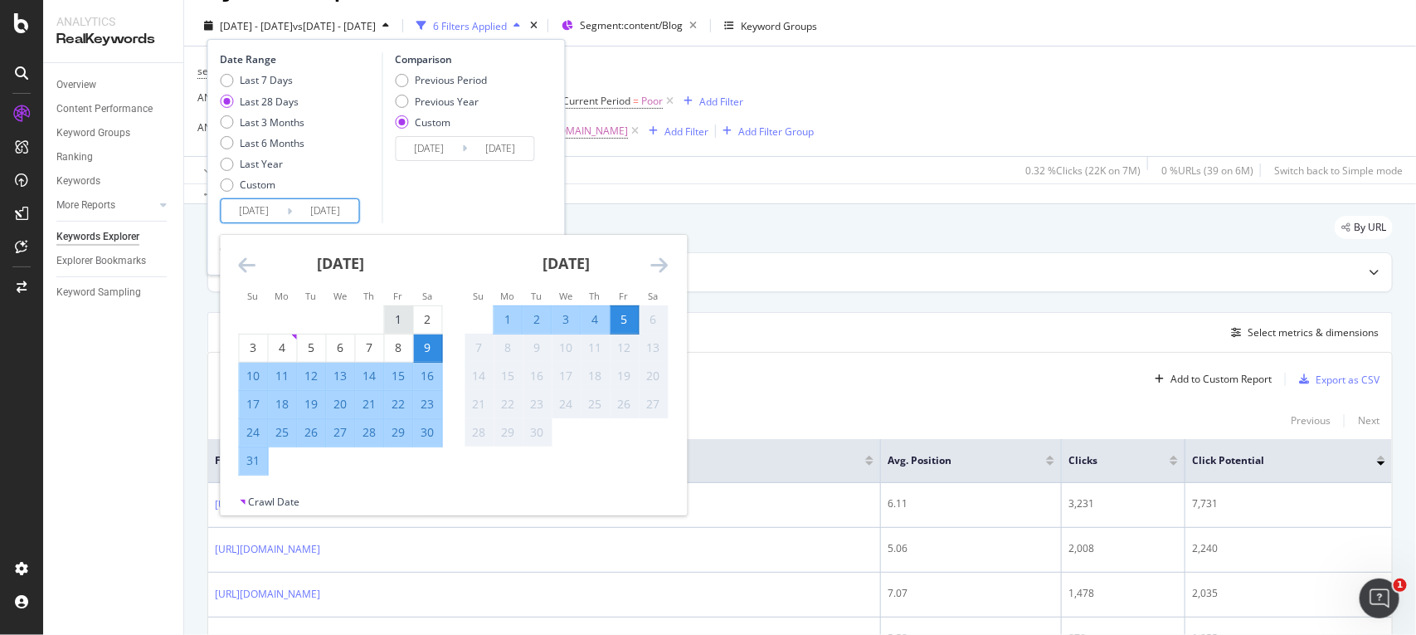
click at [395, 313] on div "1" at bounding box center [399, 319] width 28 height 17
type input "[DATE]"
click at [246, 466] on div "31" at bounding box center [254, 460] width 28 height 17
type input "[DATE]"
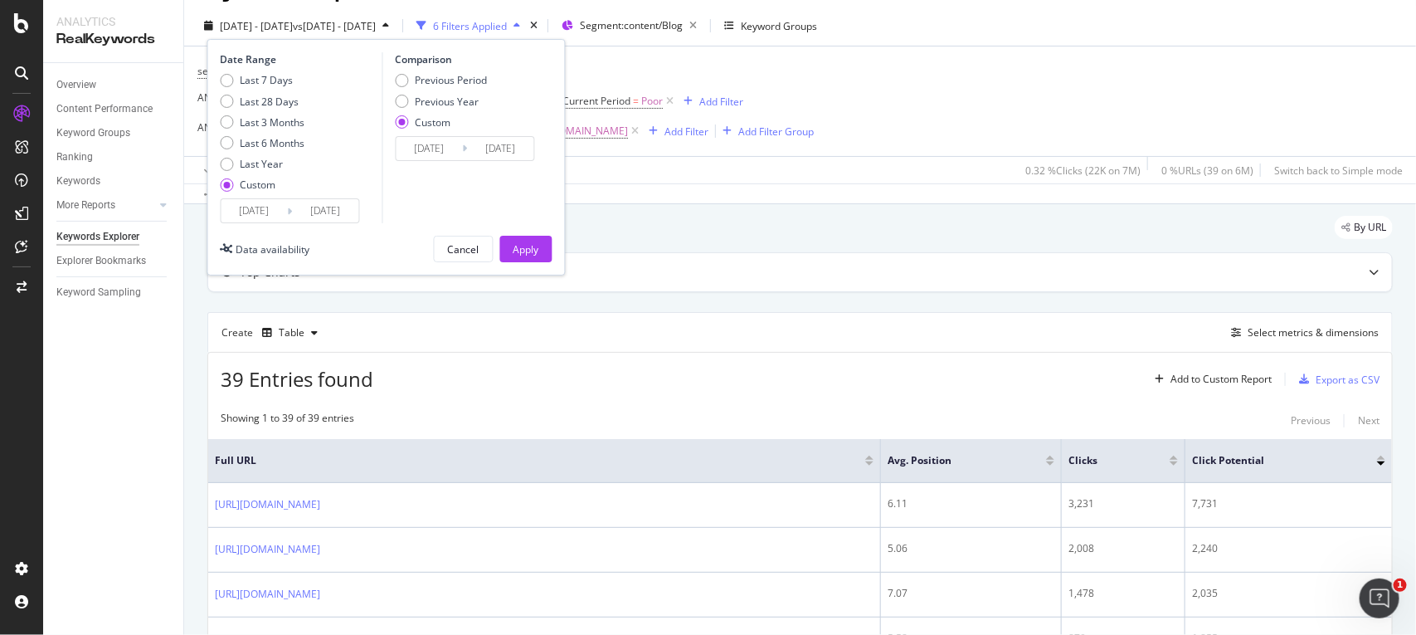
click at [427, 145] on input "[DATE]" at bounding box center [429, 148] width 66 height 23
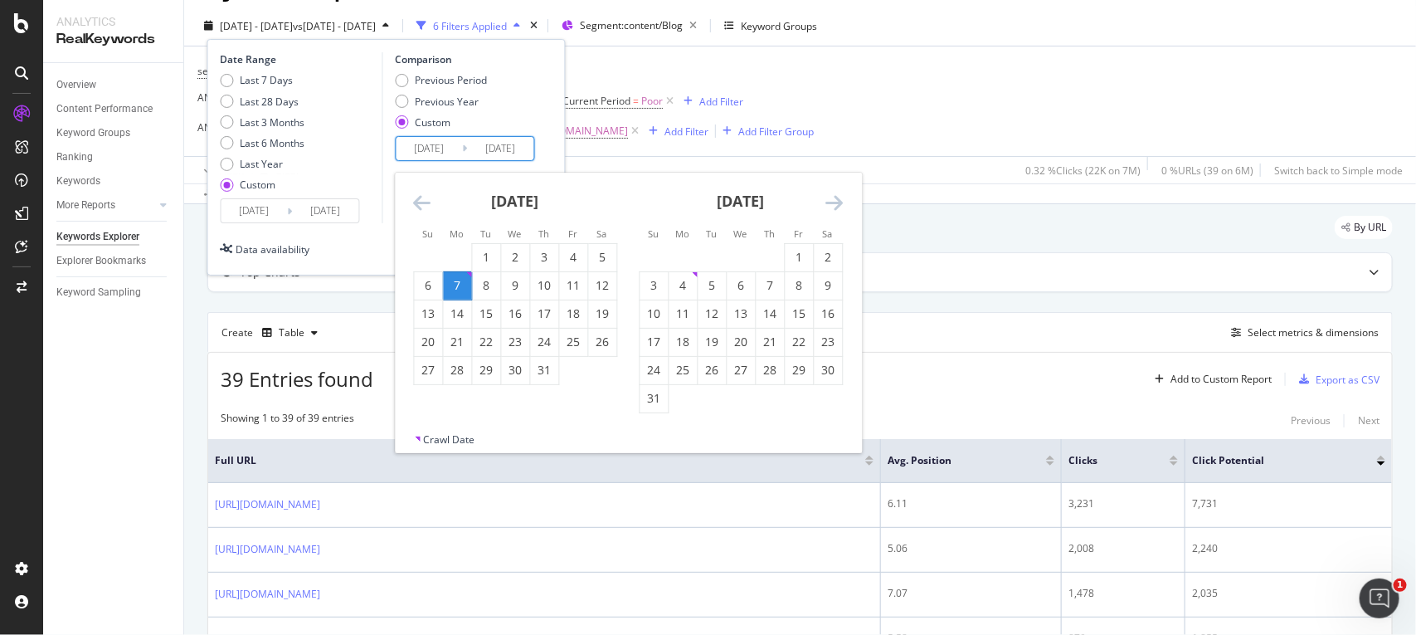
click at [431, 193] on div "[DATE]" at bounding box center [515, 208] width 204 height 71
click at [429, 193] on div "[DATE] 1 2 3 4 5 6 7 8 9 10 11 12 13 14 15 16 17 18 19 20 21 22 23 24 25 26 27 …" at bounding box center [628, 303] width 466 height 260
click at [429, 193] on icon "Move backward to switch to the previous month." at bounding box center [421, 202] width 17 height 20
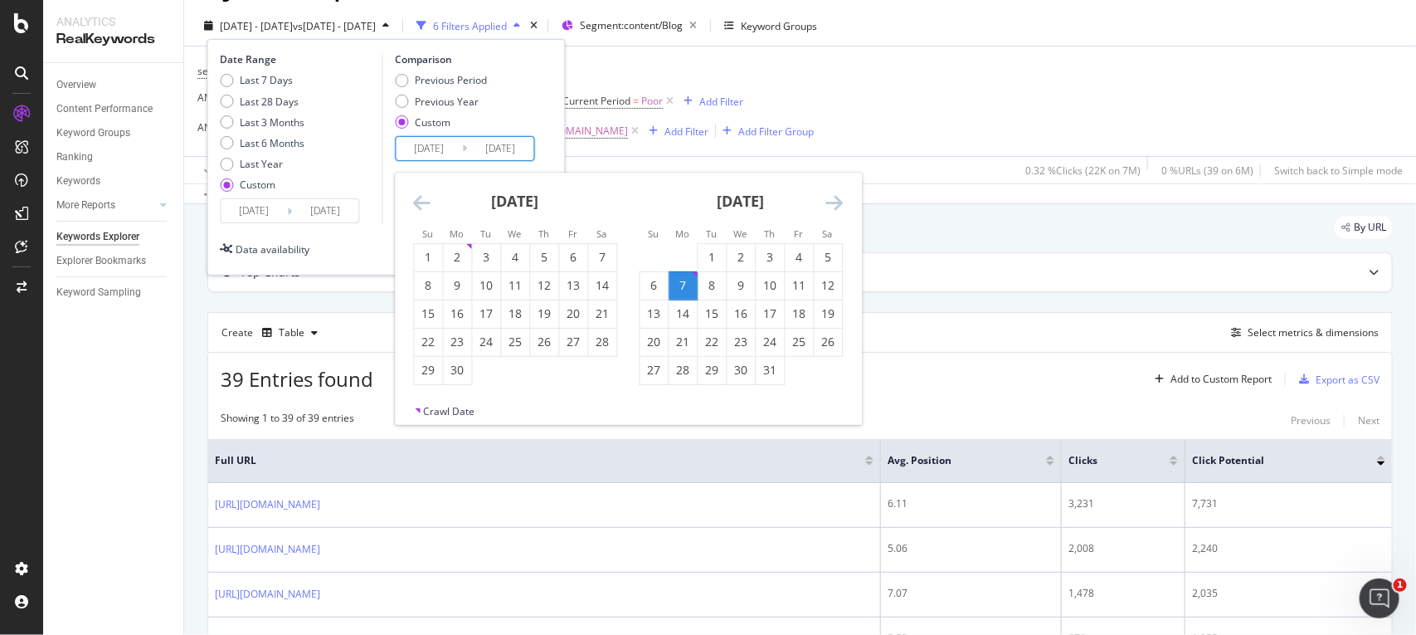
click at [429, 193] on icon "Move backward to switch to the previous month." at bounding box center [421, 202] width 17 height 20
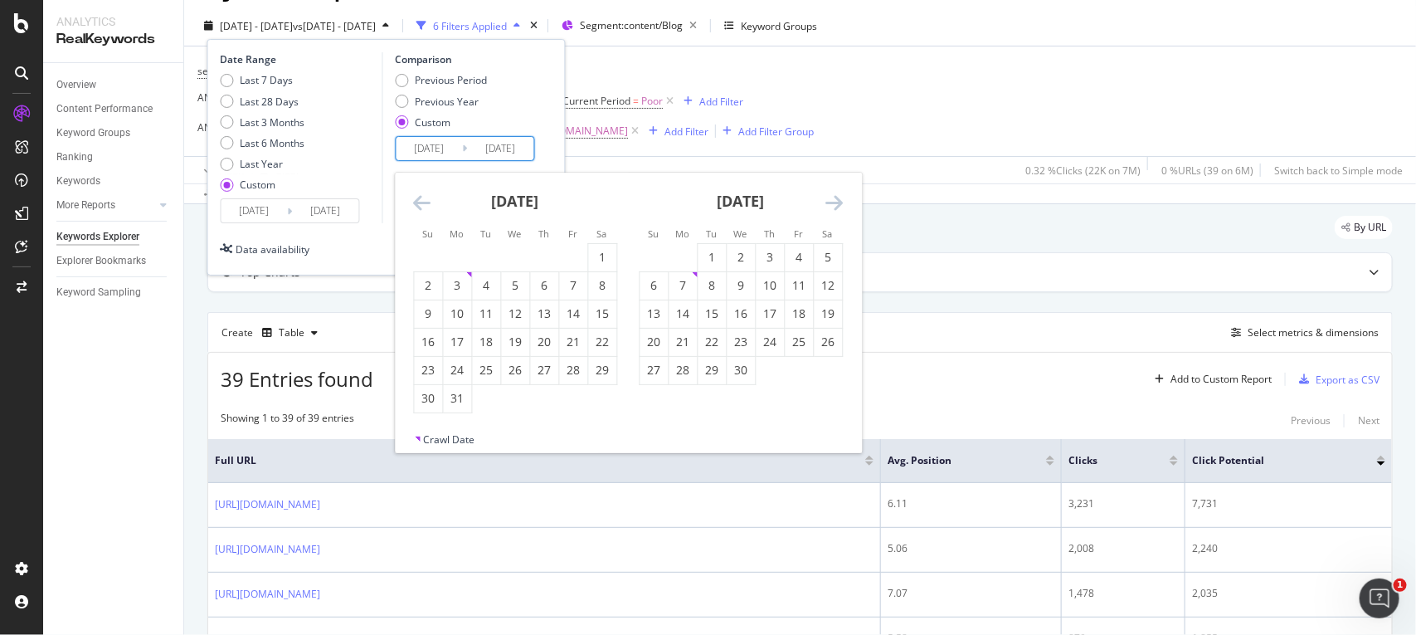
click at [429, 193] on icon "Move backward to switch to the previous month." at bounding box center [421, 202] width 17 height 20
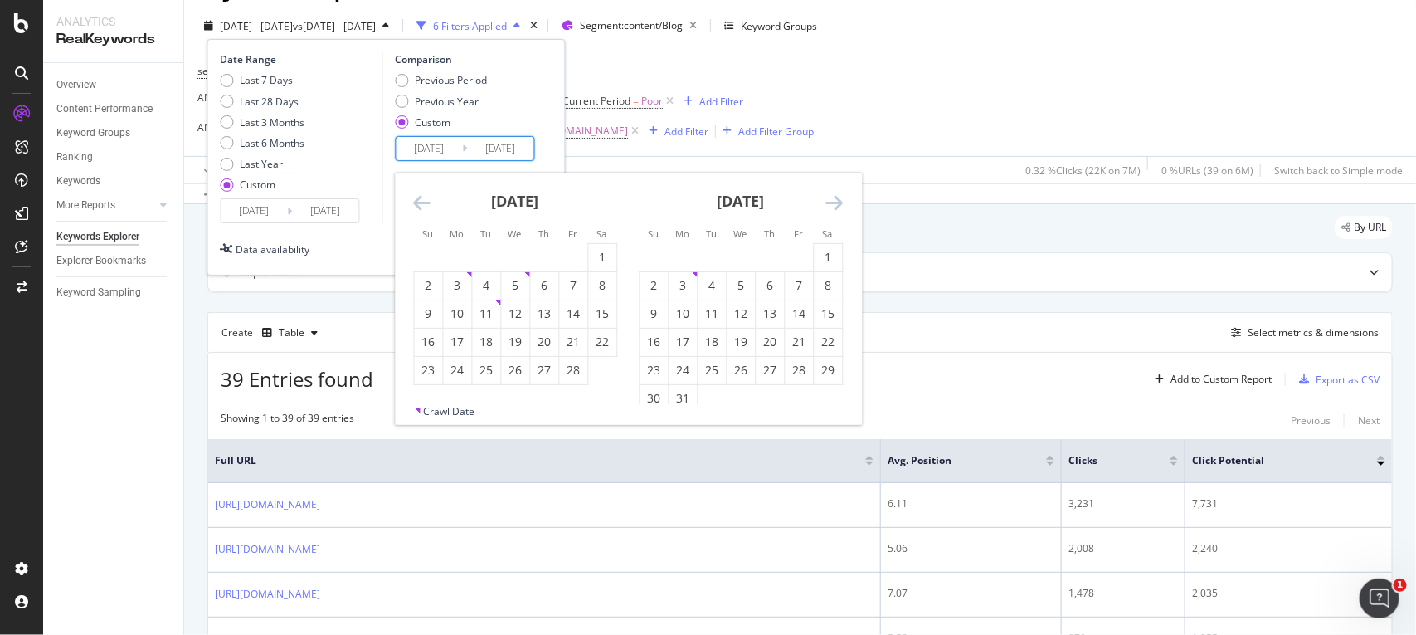
click at [429, 193] on icon "Move backward to switch to the previous month." at bounding box center [421, 202] width 17 height 20
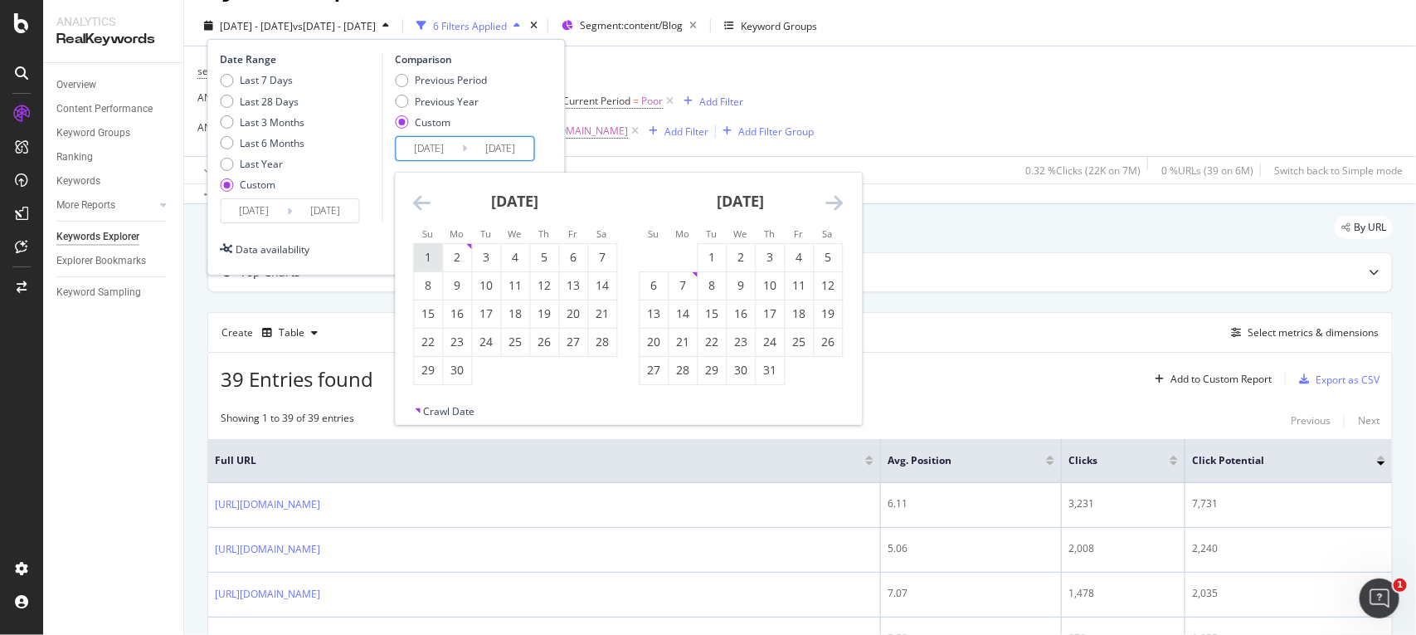
click at [425, 245] on div "1" at bounding box center [428, 257] width 28 height 27
type input "[DATE]"
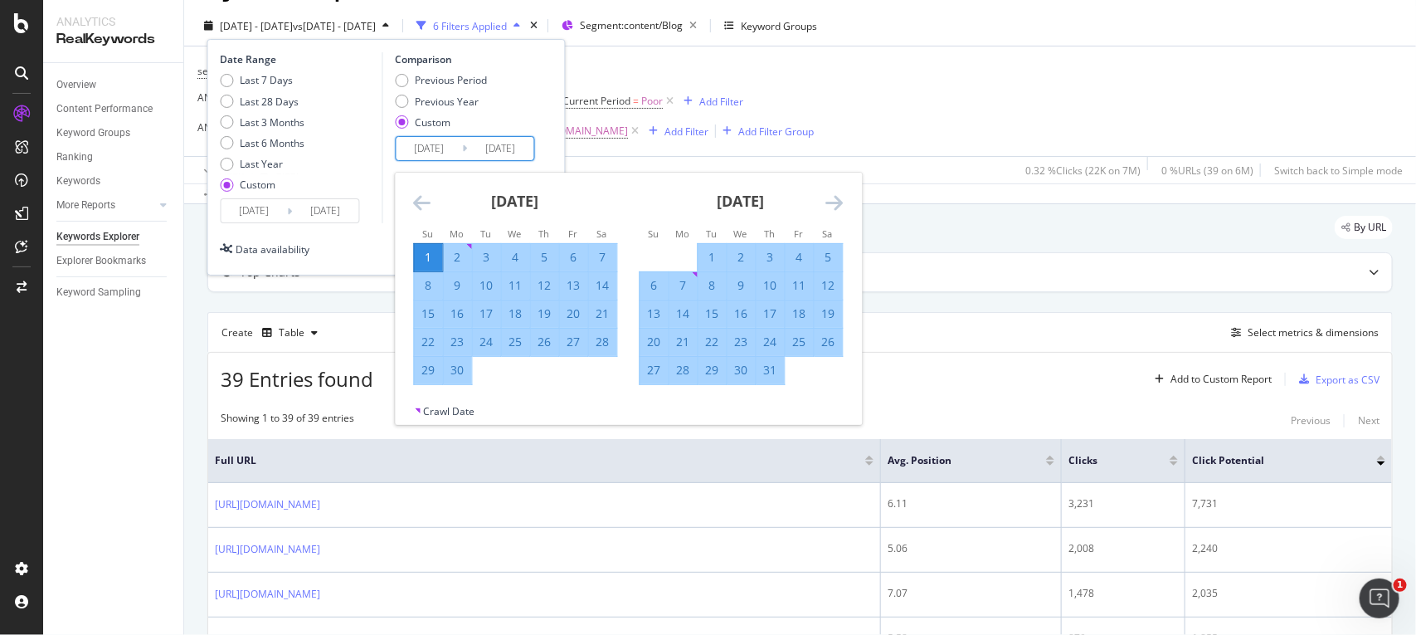
click at [453, 373] on div "30" at bounding box center [457, 370] width 28 height 17
type input "[DATE]"
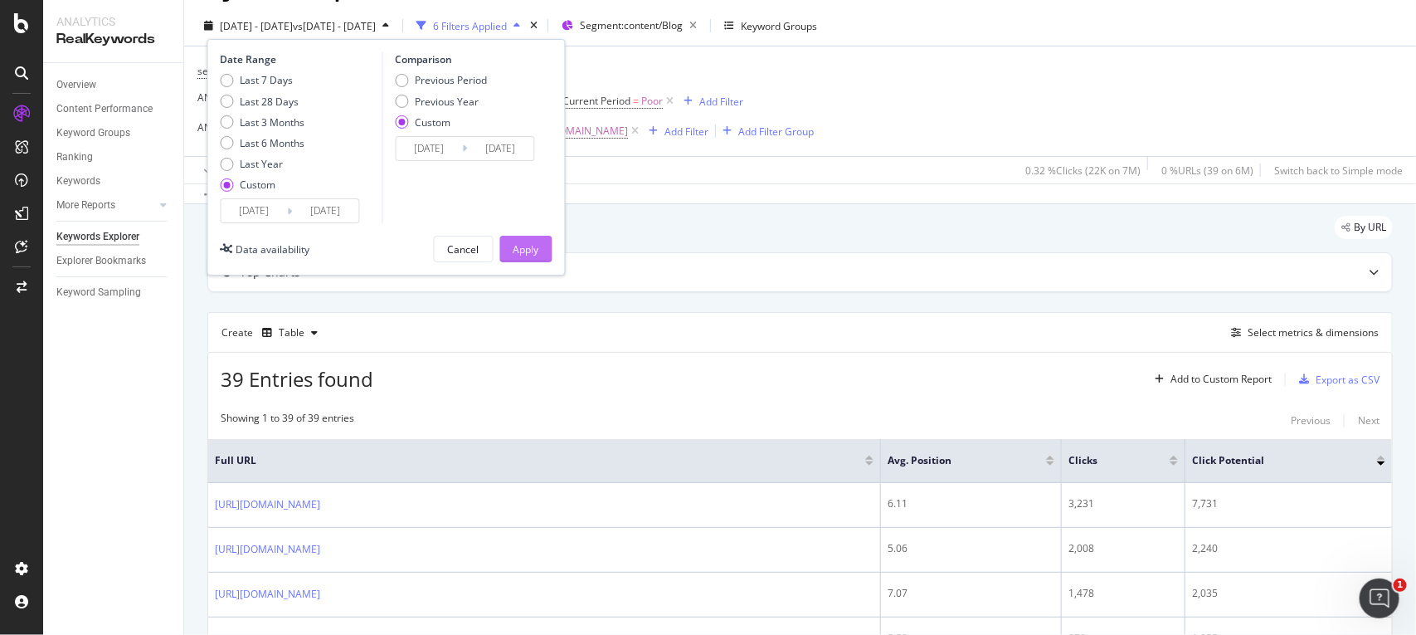
click at [535, 251] on div "Apply" at bounding box center [527, 249] width 26 height 14
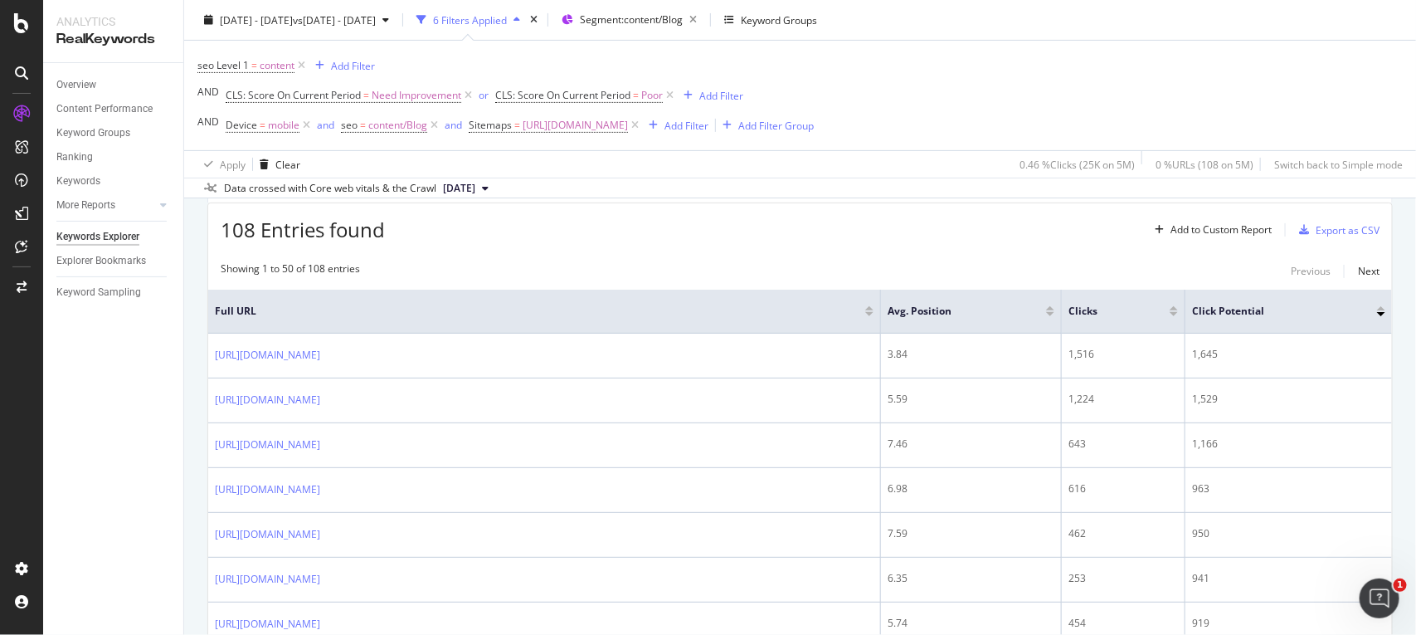
scroll to position [189, 0]
click at [1196, 214] on div "Add to Custom Report" at bounding box center [1210, 225] width 124 height 25
click at [963, 263] on div "Showing 1 to 50 of 108 entries Previous Next" at bounding box center [800, 267] width 1184 height 20
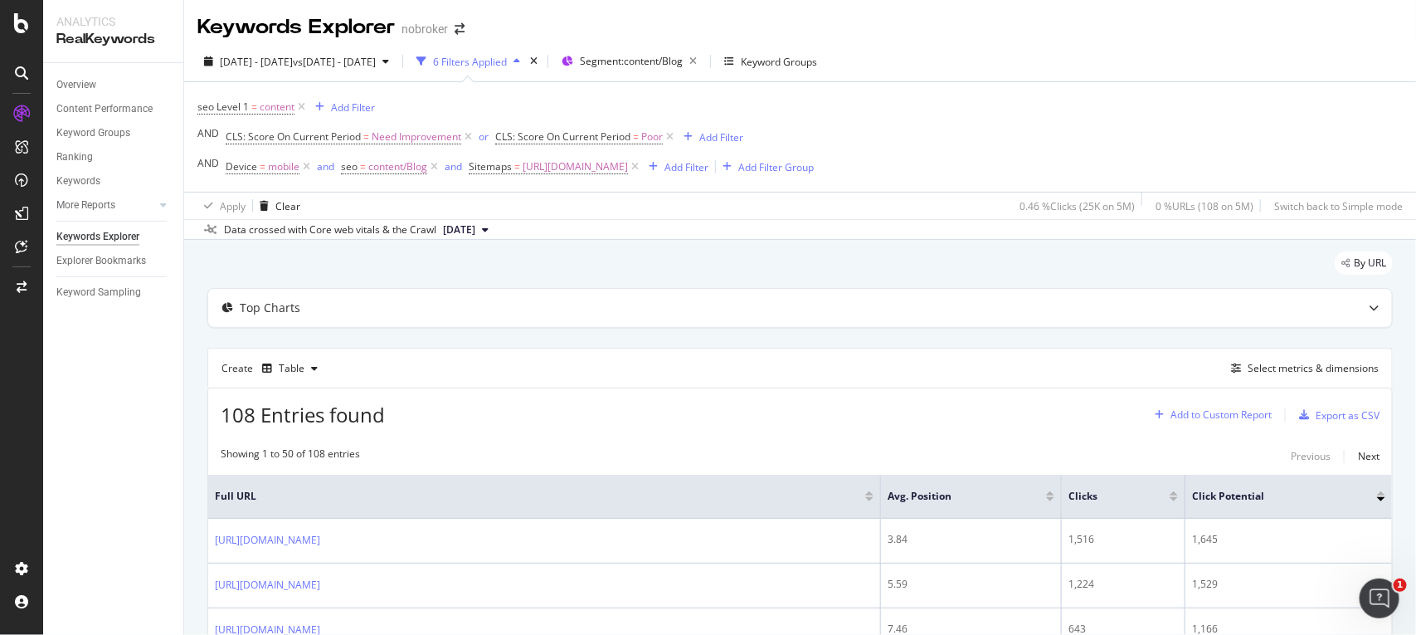
click at [1195, 420] on div "Add to Custom Report" at bounding box center [1221, 415] width 101 height 10
click at [994, 358] on div "Create Table Select metrics & dimensions" at bounding box center [800, 368] width 1186 height 40
click at [1238, 377] on div "Select metrics & dimensions" at bounding box center [1302, 368] width 154 height 18
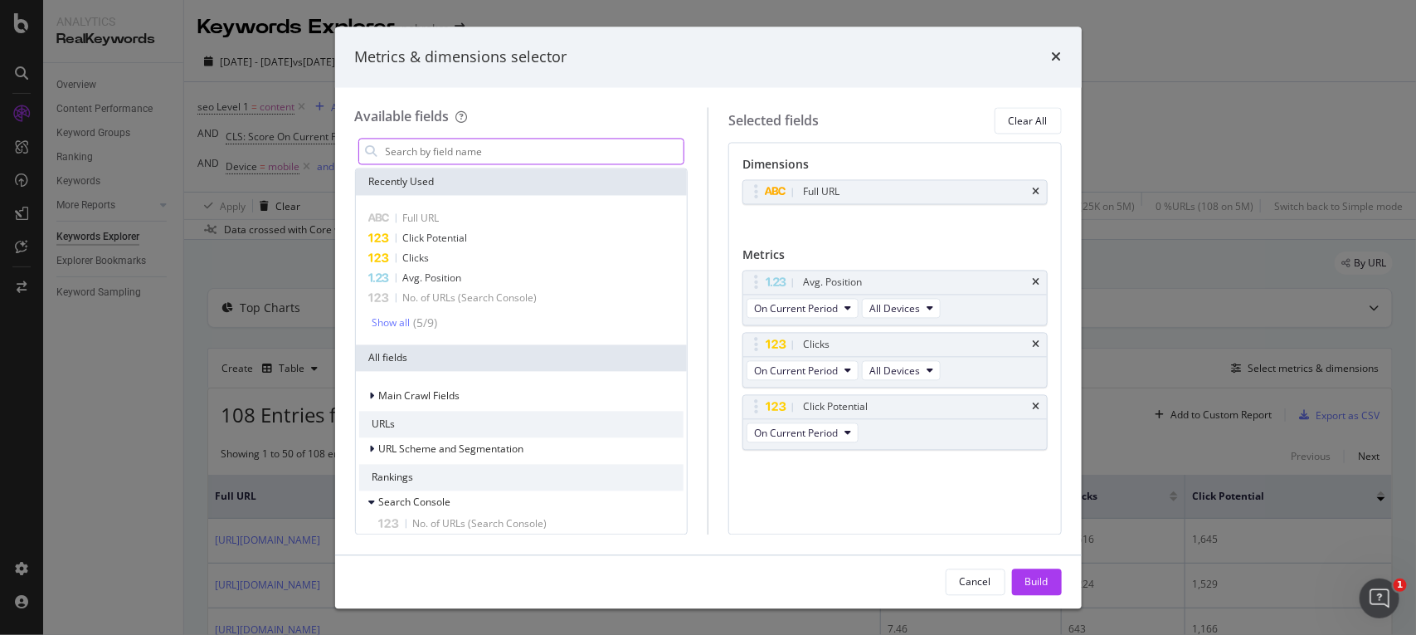
click at [608, 139] on div "modal" at bounding box center [521, 152] width 327 height 27
click at [524, 146] on input "modal" at bounding box center [534, 151] width 300 height 25
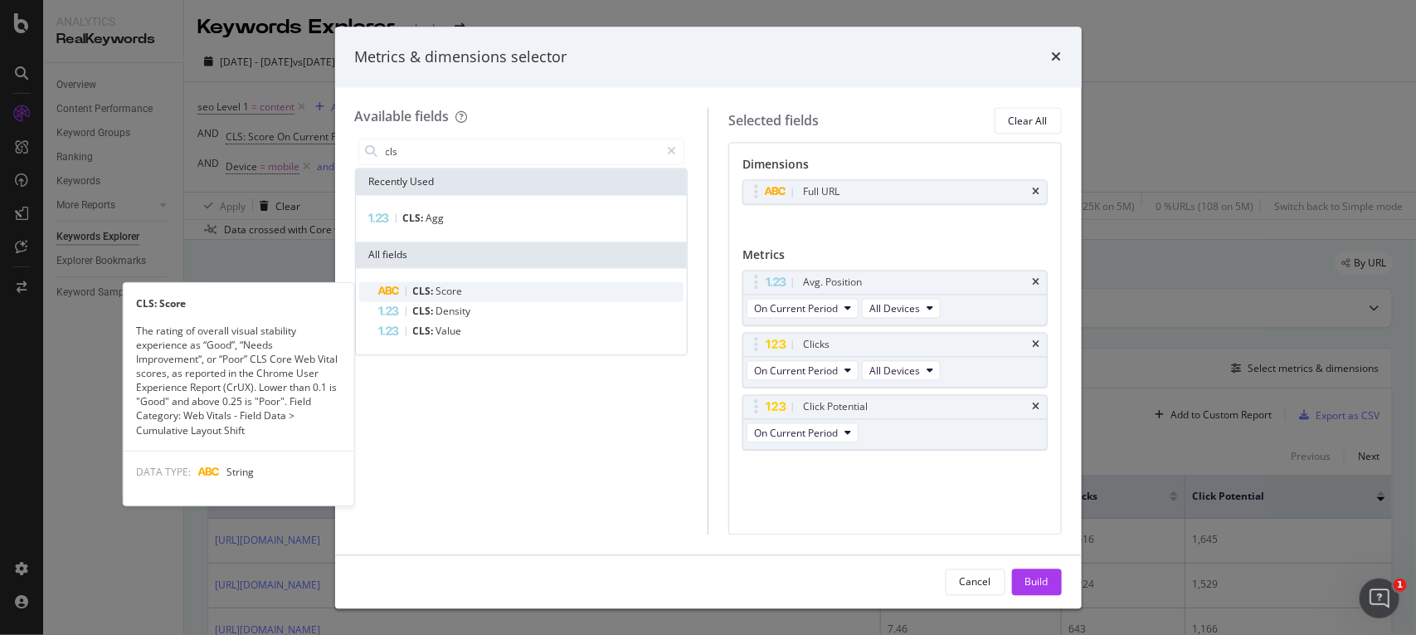
click at [470, 292] on div "CLS: Score" at bounding box center [531, 292] width 305 height 20
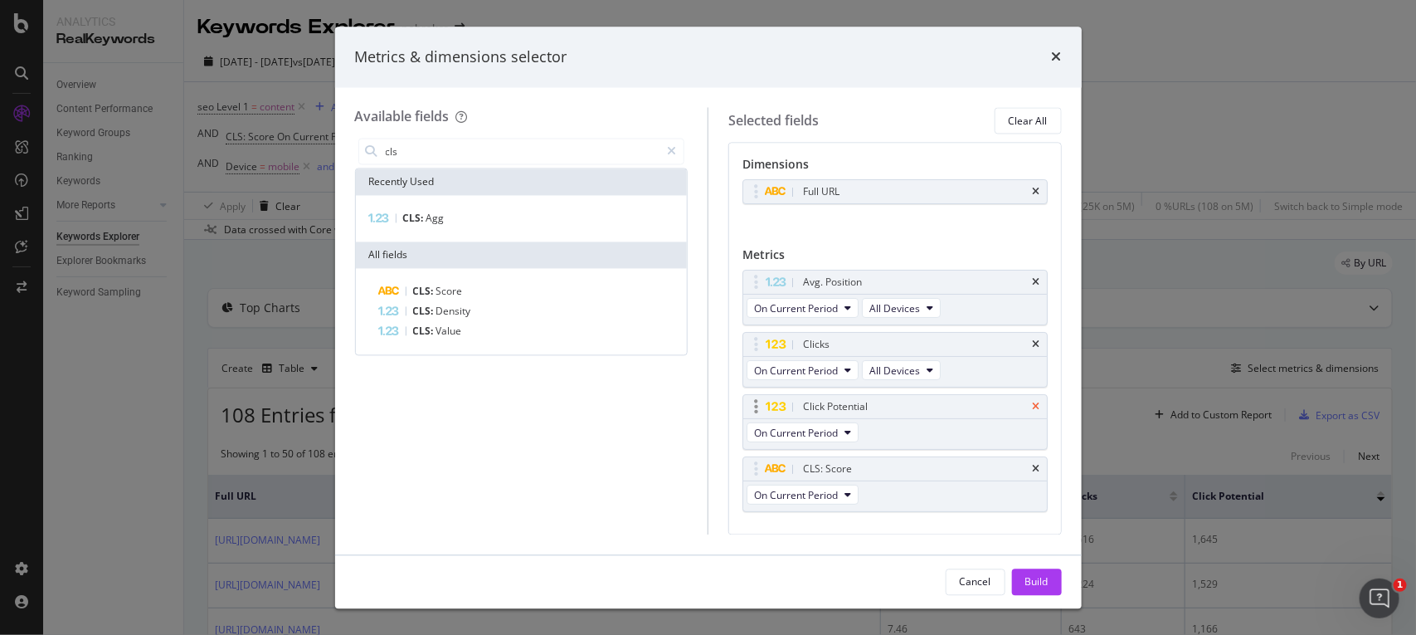
click at [1033, 411] on icon "times" at bounding box center [1036, 407] width 7 height 10
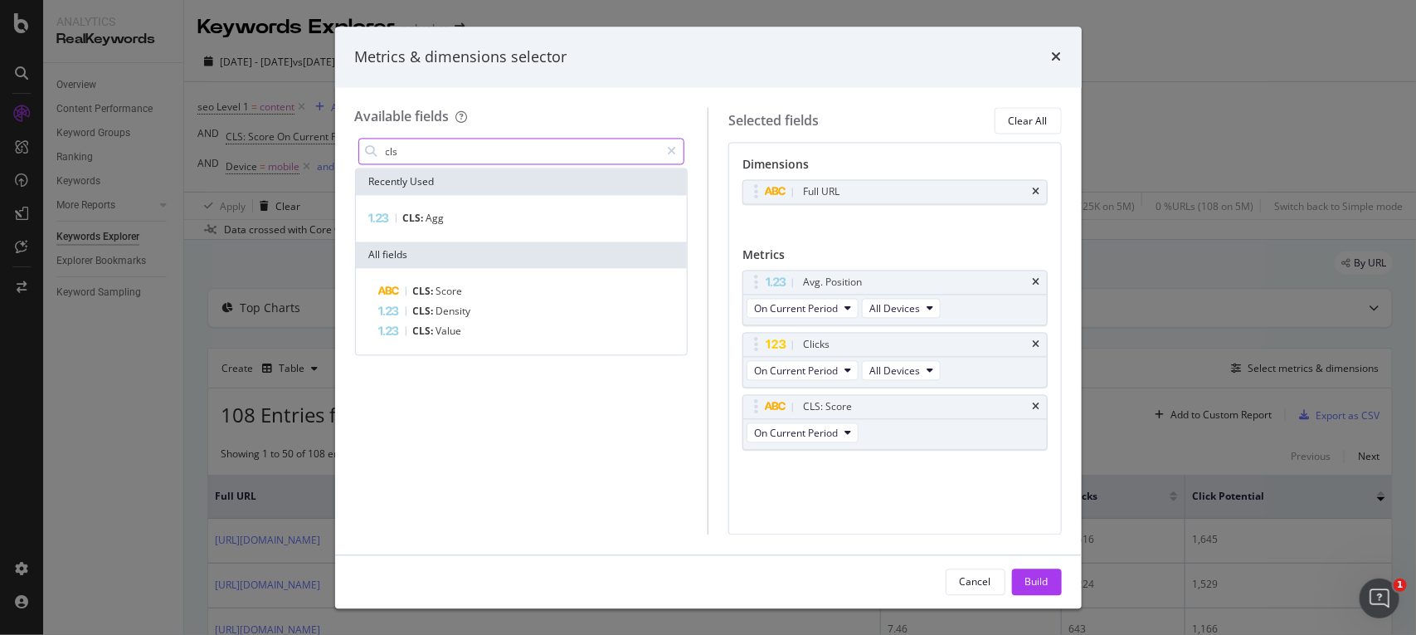
click at [481, 148] on input "cls" at bounding box center [522, 151] width 276 height 25
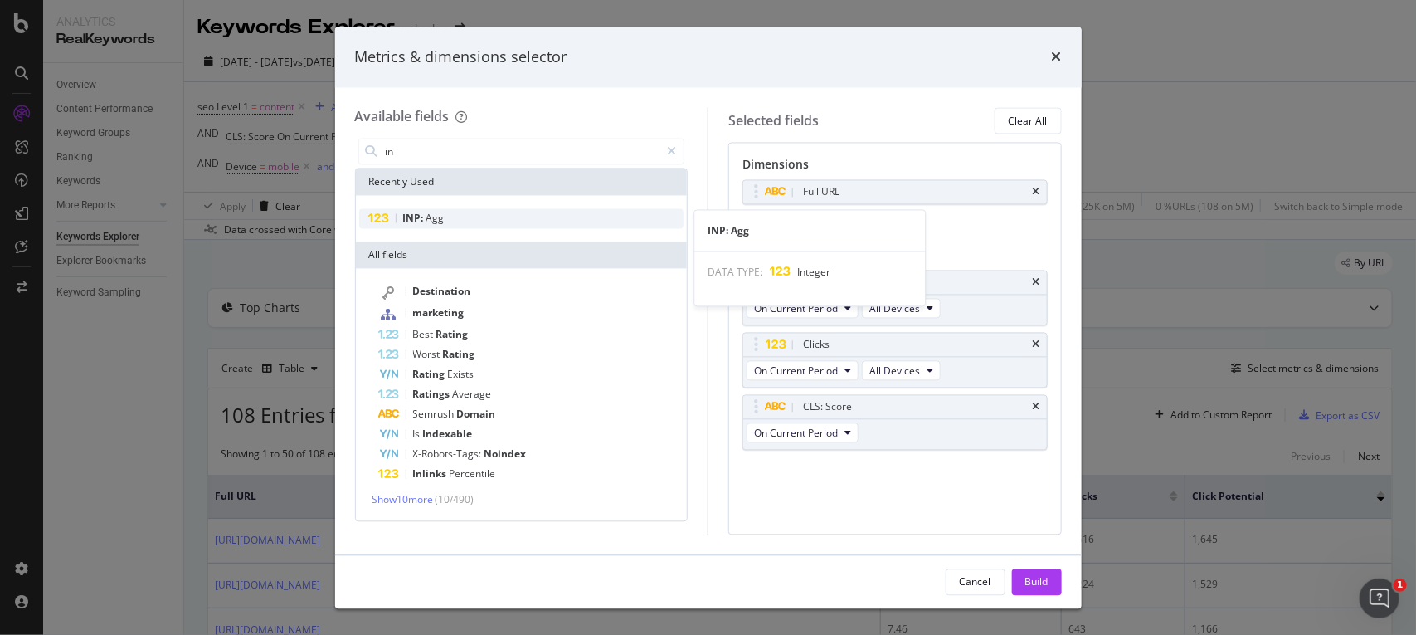
click at [459, 218] on div "INP: Agg" at bounding box center [521, 219] width 325 height 20
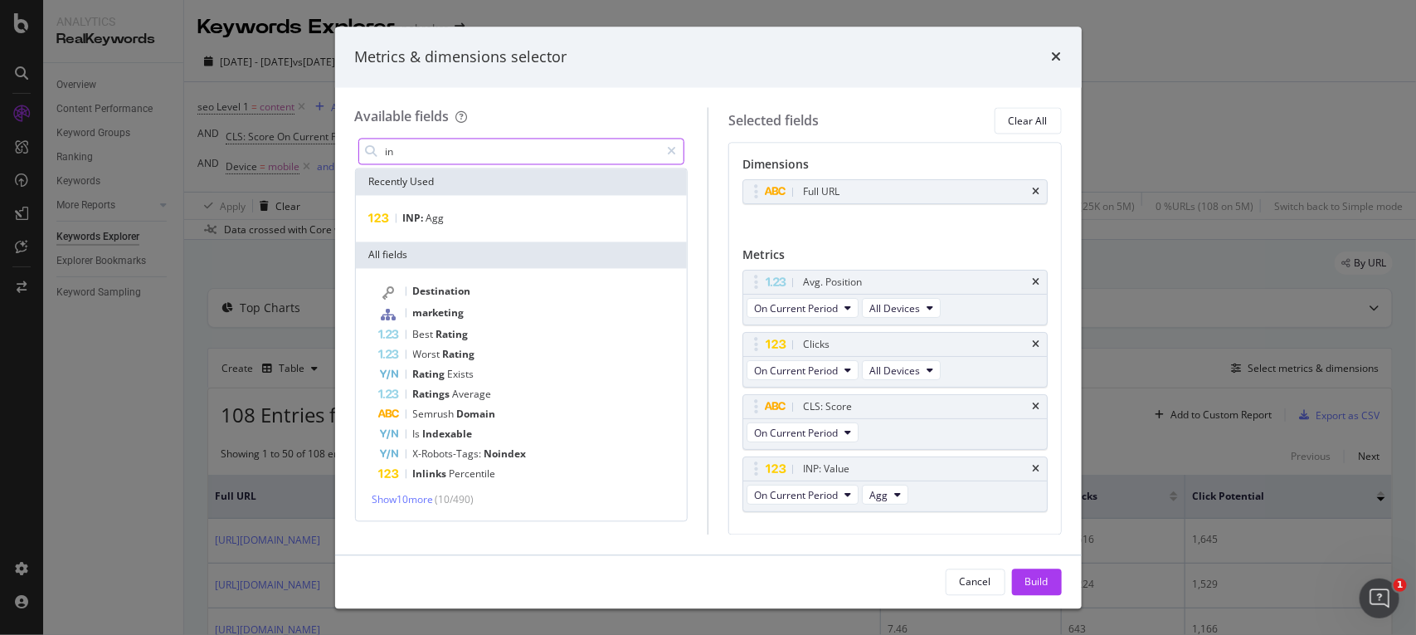
click at [450, 154] on input "in" at bounding box center [522, 151] width 276 height 25
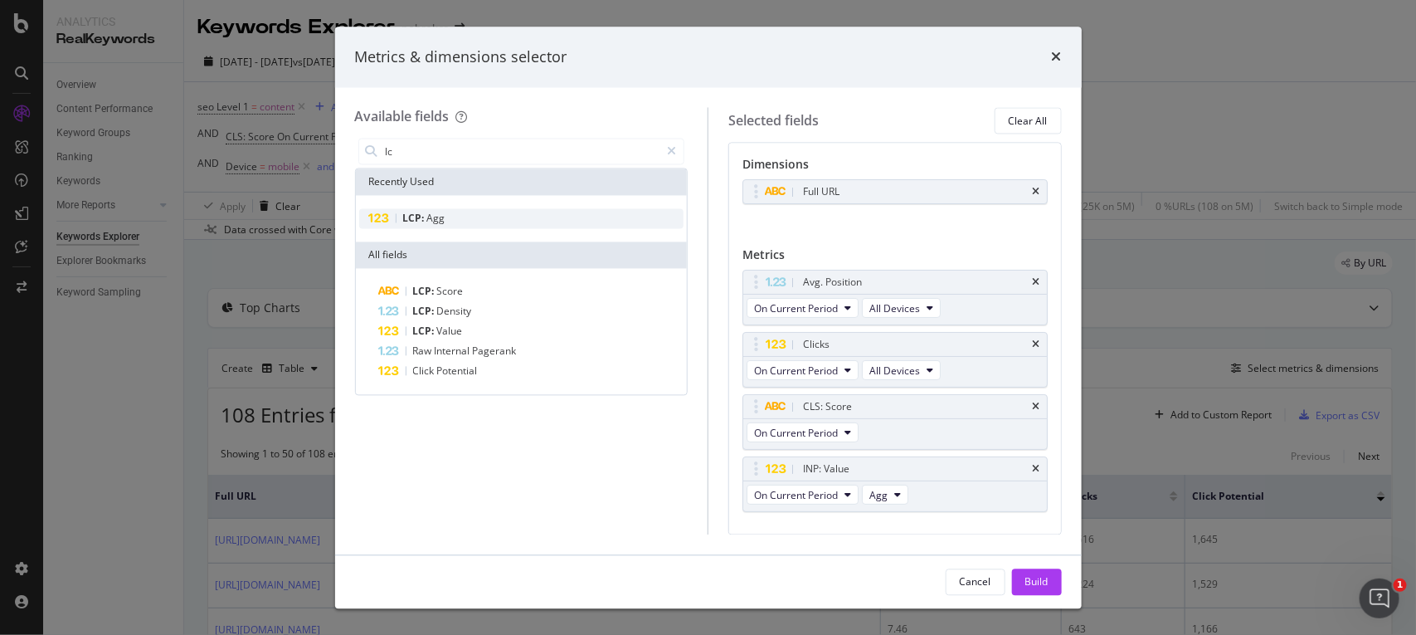
click at [446, 212] on div "LCP: Agg" at bounding box center [521, 219] width 325 height 20
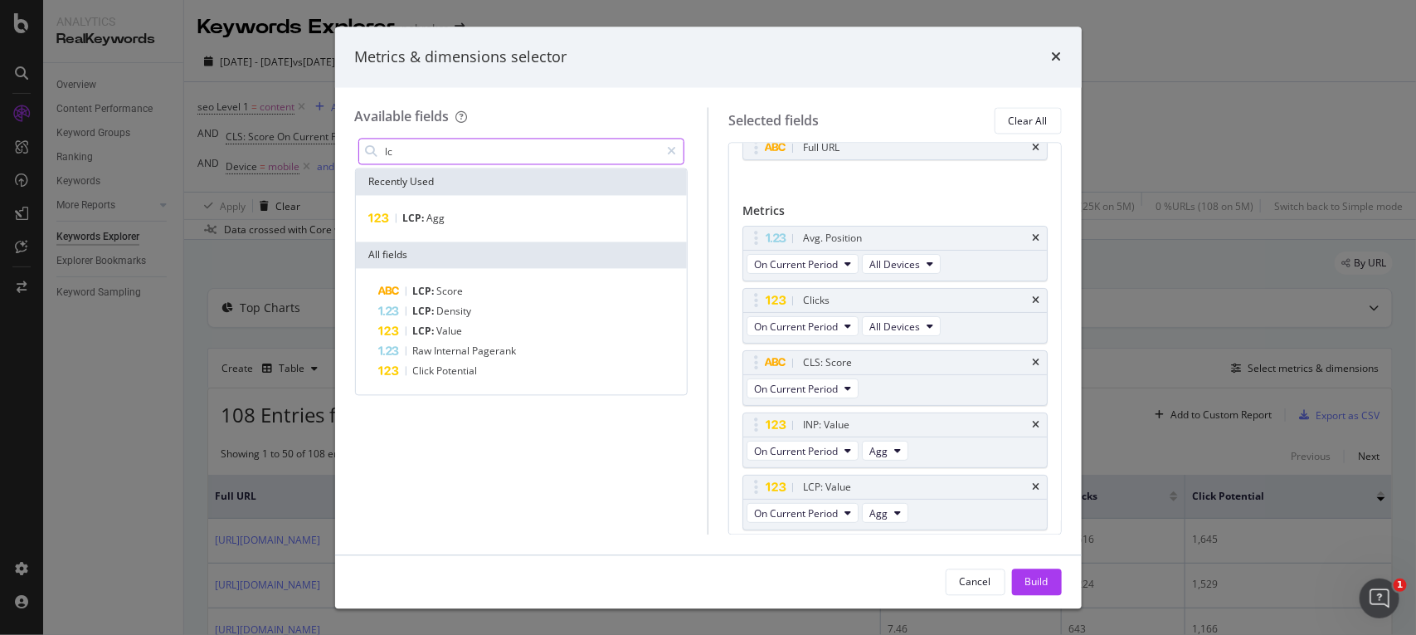
click at [474, 156] on input "lc" at bounding box center [522, 151] width 276 height 25
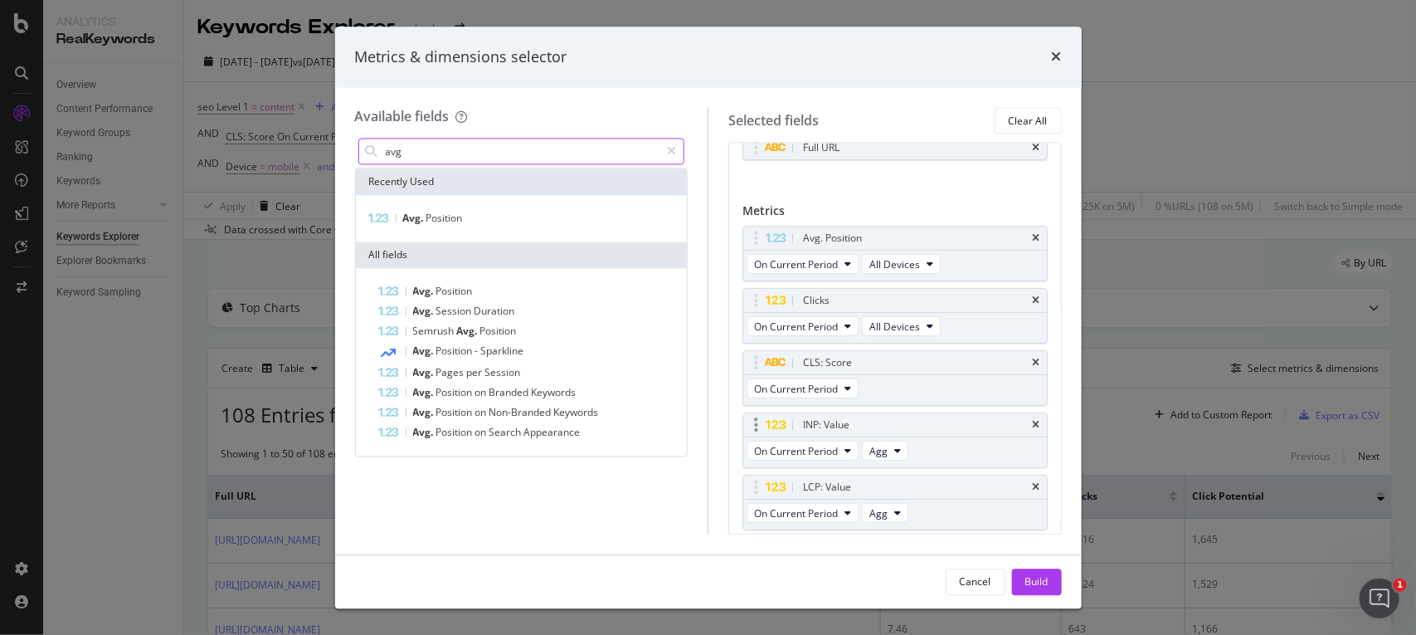
scroll to position [95, 0]
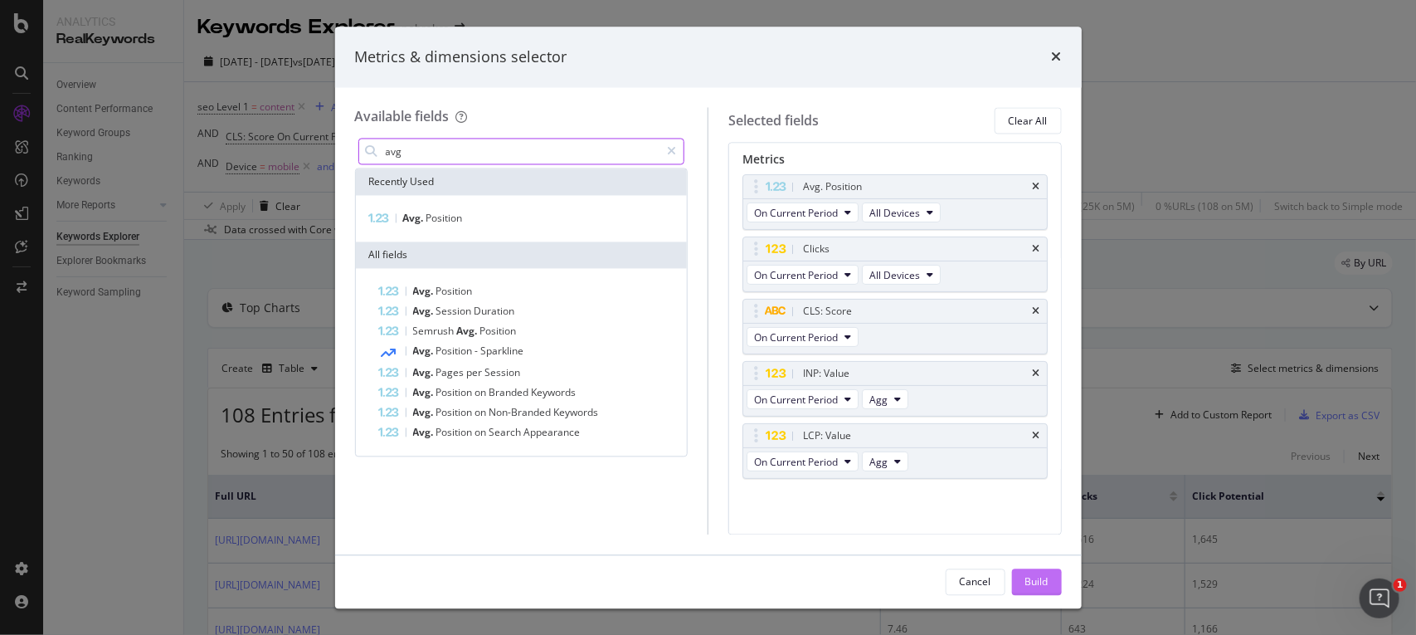
type input "avg"
click at [1033, 577] on div "Build" at bounding box center [1036, 581] width 23 height 14
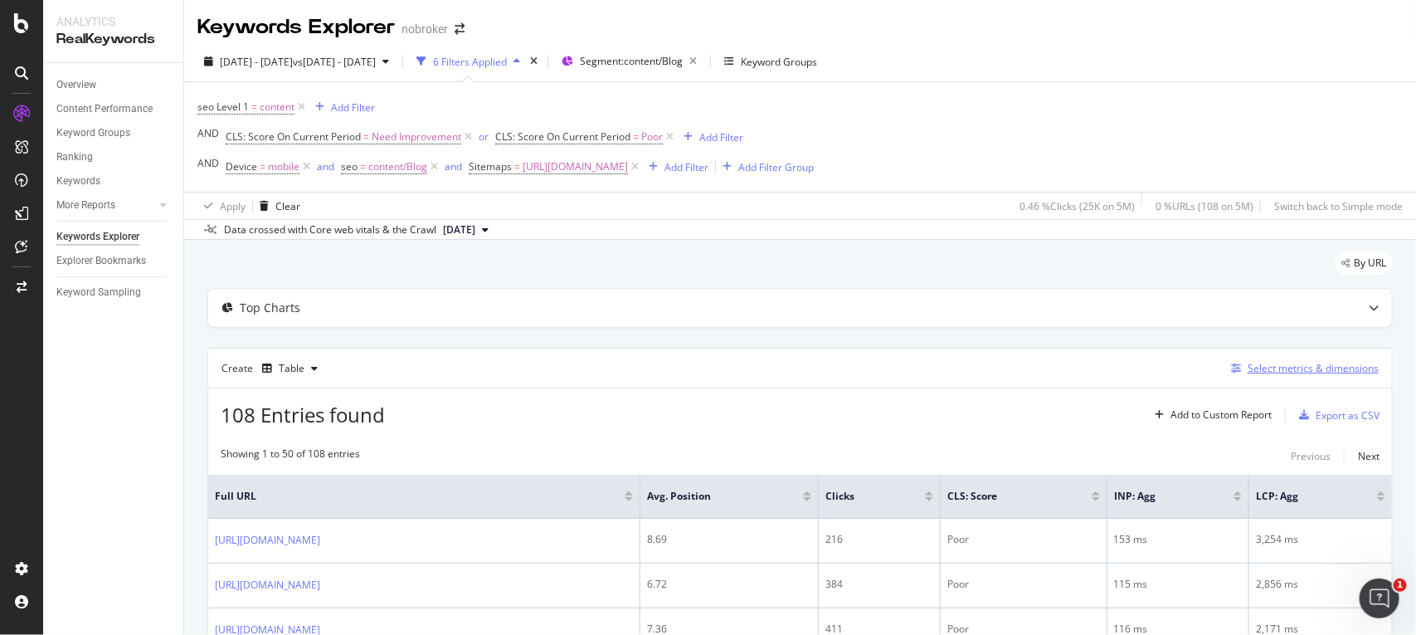
click at [1303, 368] on div "Select metrics & dimensions" at bounding box center [1313, 368] width 131 height 14
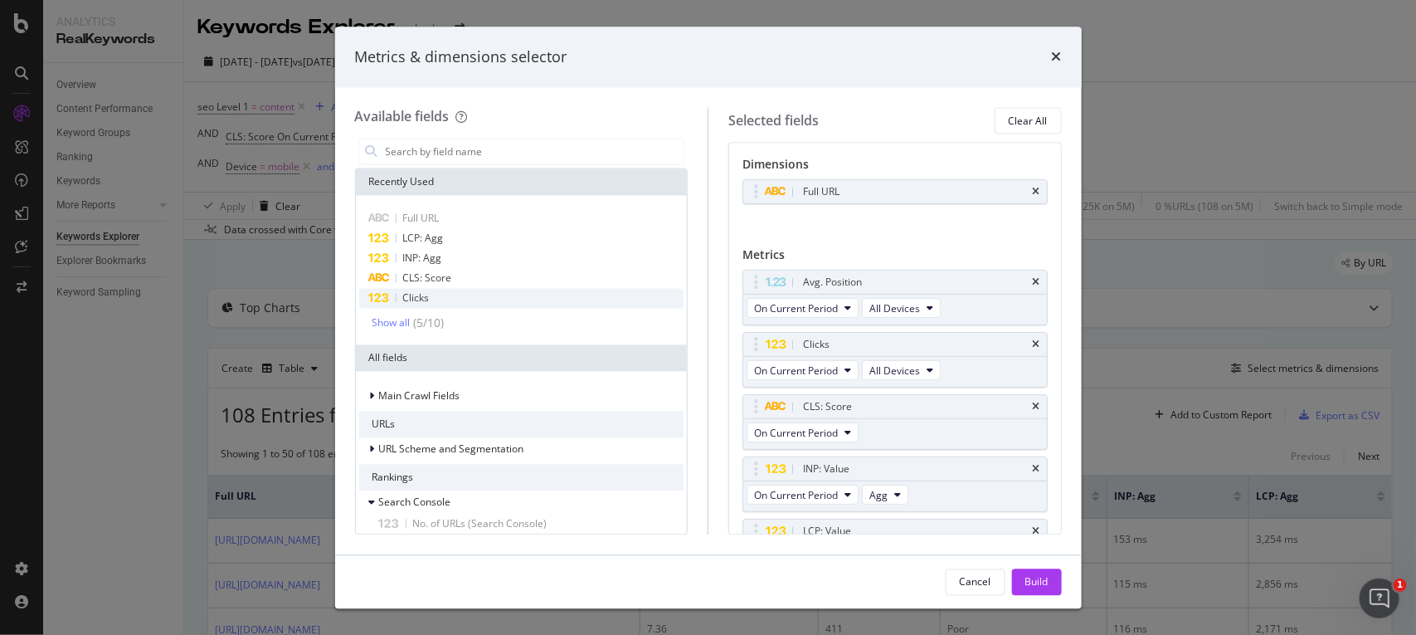
click at [415, 296] on span "Clicks" at bounding box center [416, 298] width 27 height 14
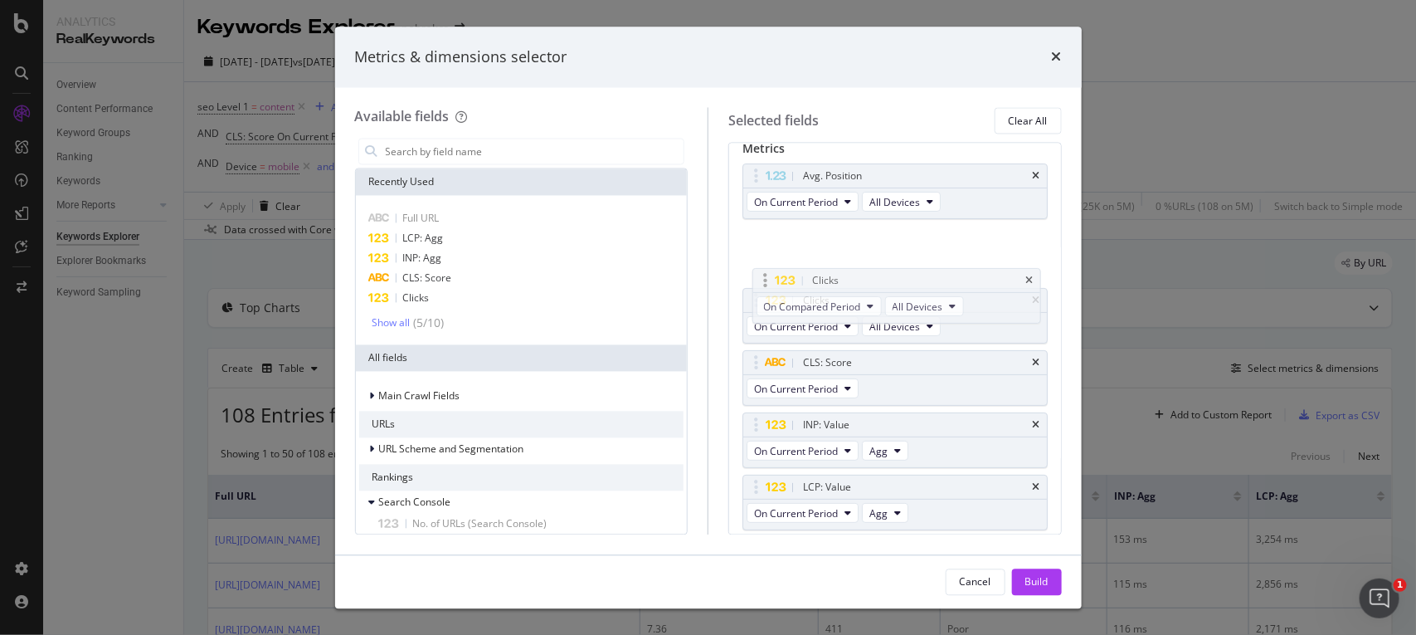
drag, startPoint x: 757, startPoint y: 483, endPoint x: 766, endPoint y: 270, distance: 212.6
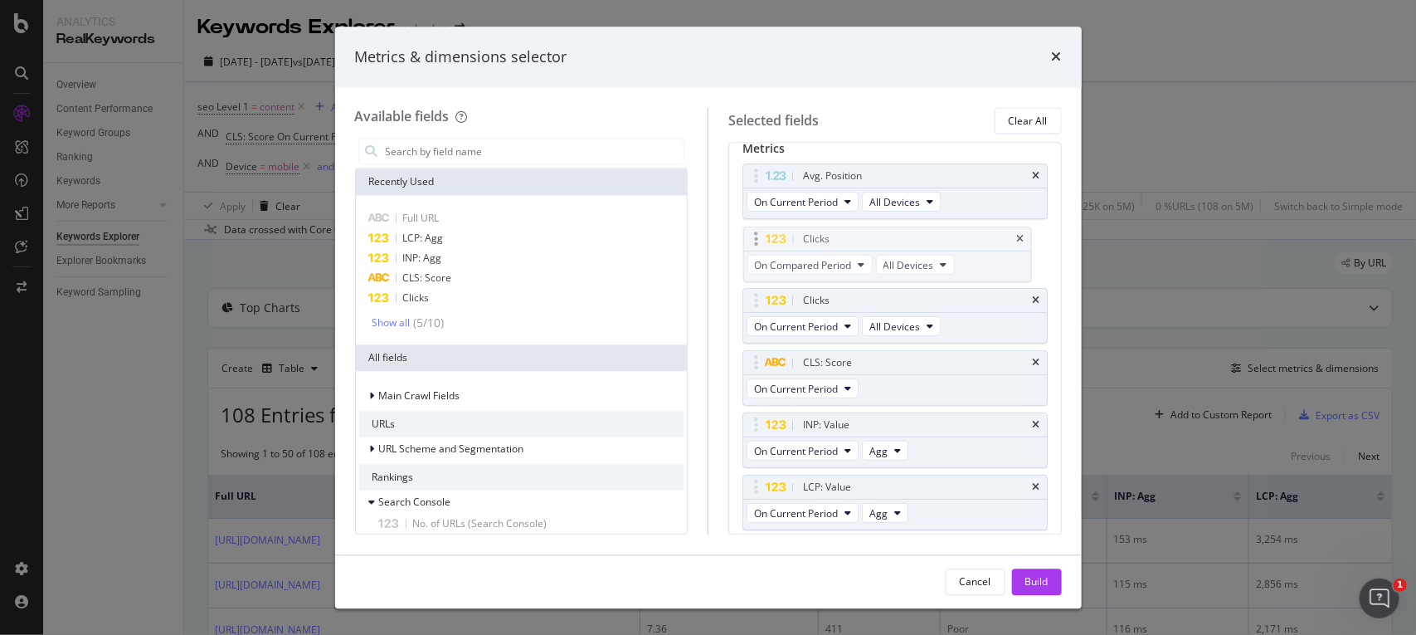
click at [766, 270] on body "Analytics RealKeywords Overview Content Performance Keyword Groups Ranking Keyw…" at bounding box center [708, 317] width 1416 height 635
click at [1030, 574] on div "Build" at bounding box center [1036, 581] width 23 height 14
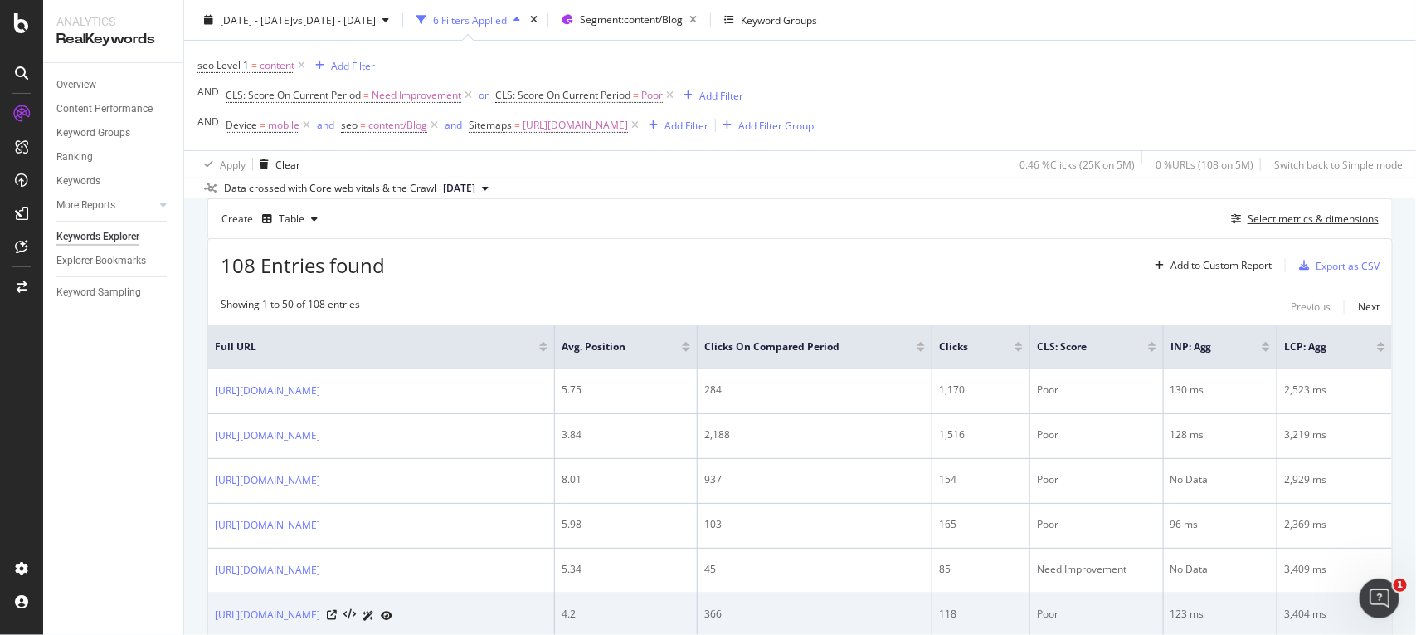
scroll to position [146, 0]
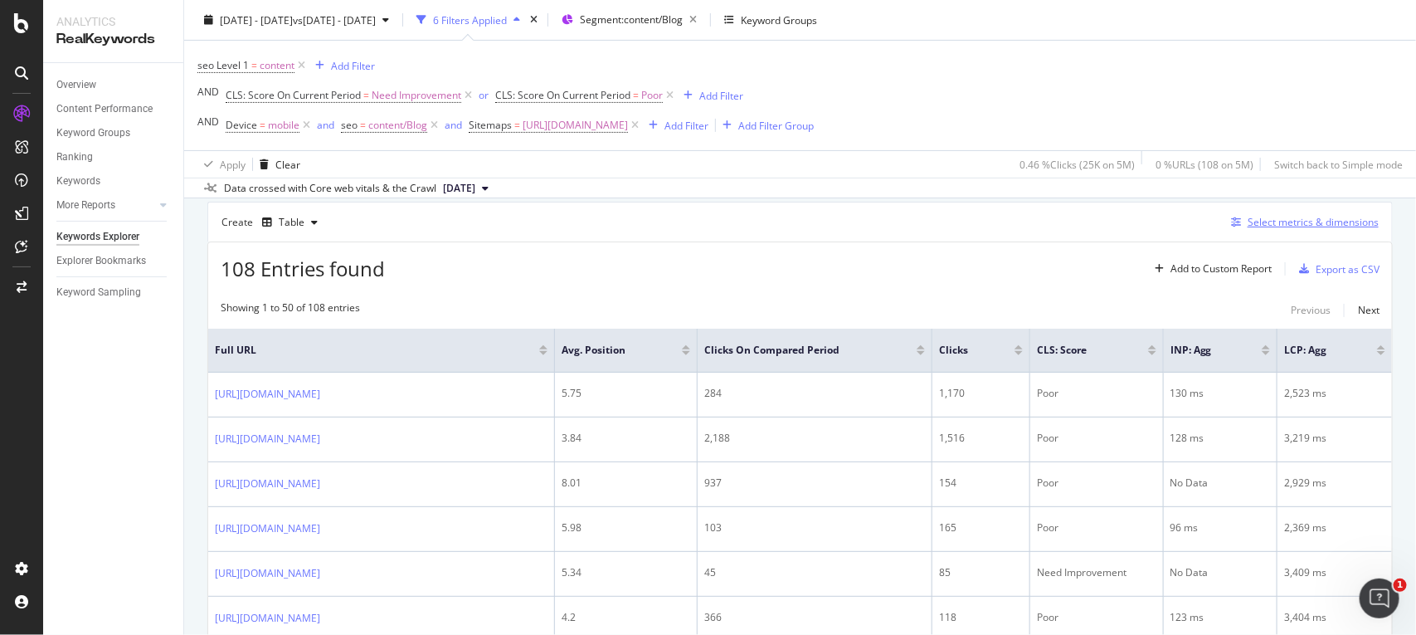
click at [1248, 222] on div "Select metrics & dimensions" at bounding box center [1313, 222] width 131 height 14
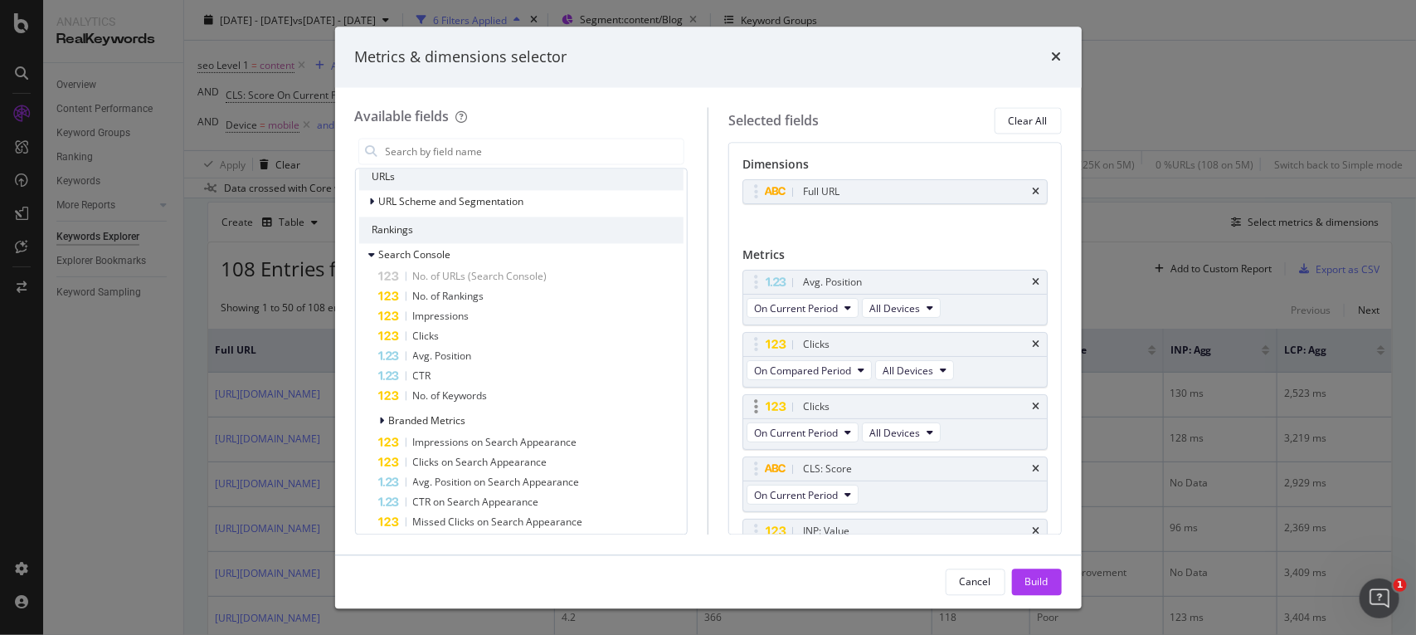
scroll to position [163, 0]
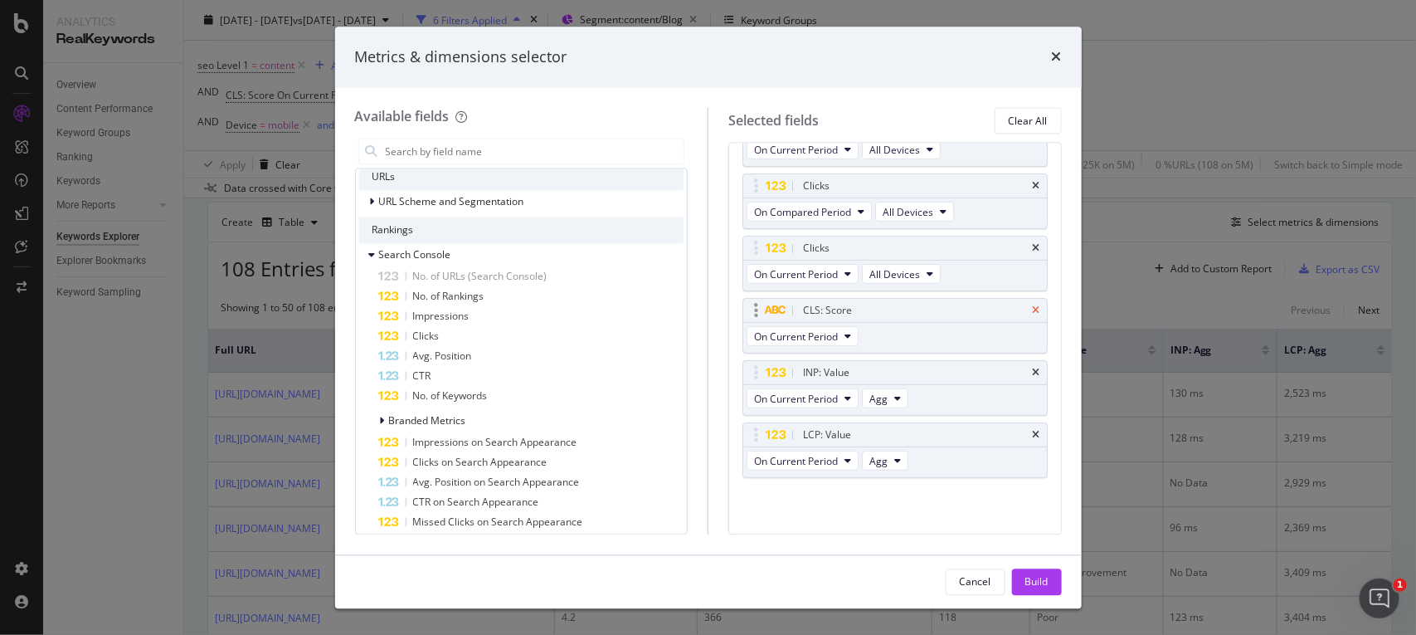
click at [1033, 305] on icon "times" at bounding box center [1036, 310] width 7 height 10
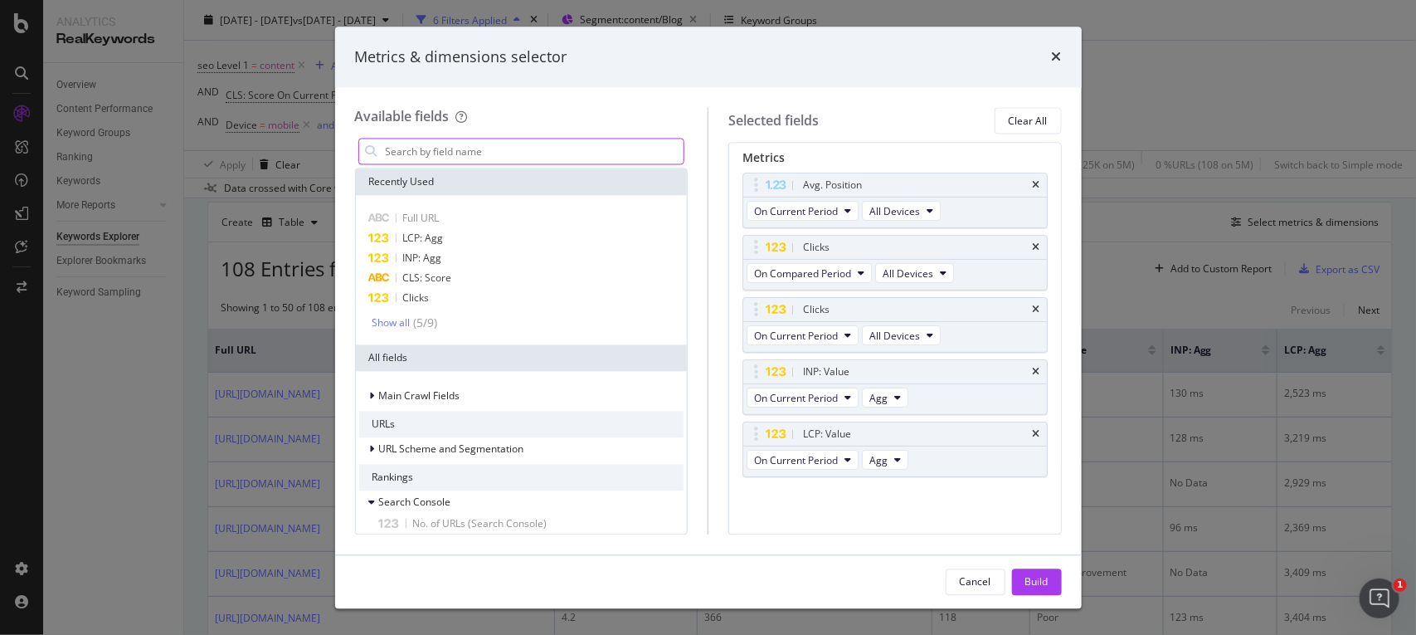
click at [436, 144] on input "modal" at bounding box center [534, 151] width 300 height 25
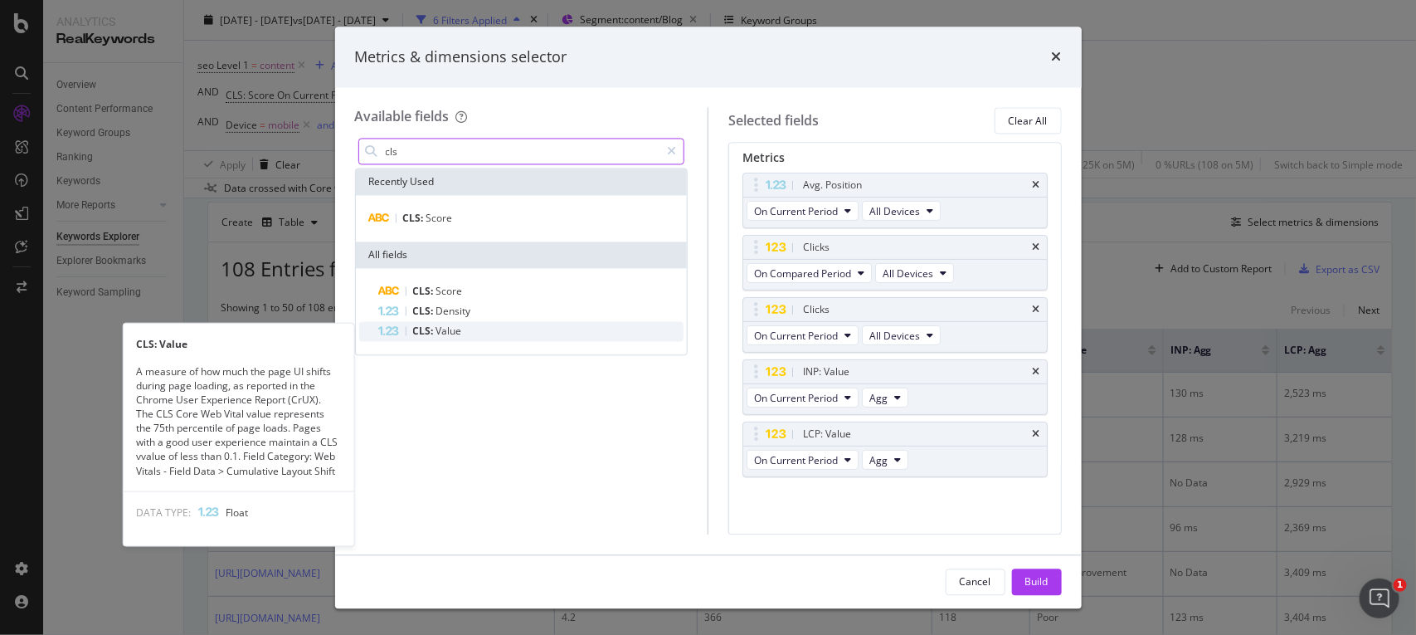
type input "cls"
click at [436, 332] on span "Value" at bounding box center [449, 331] width 26 height 14
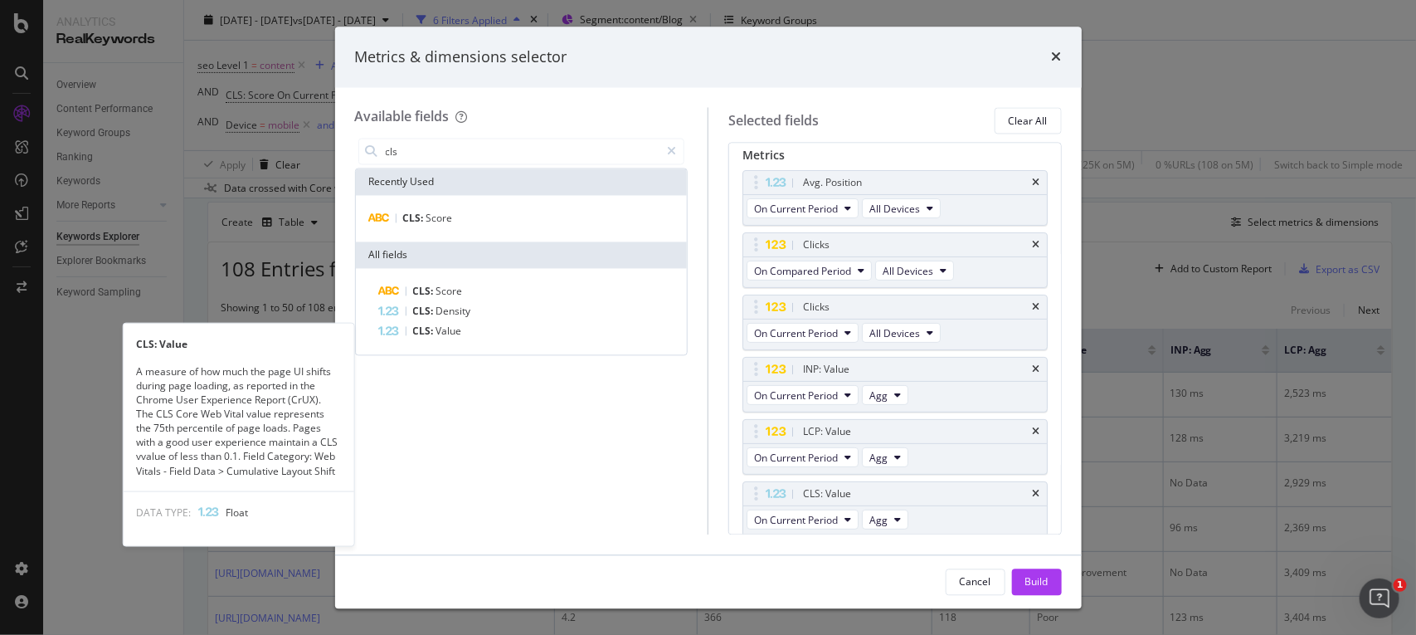
scroll to position [163, 0]
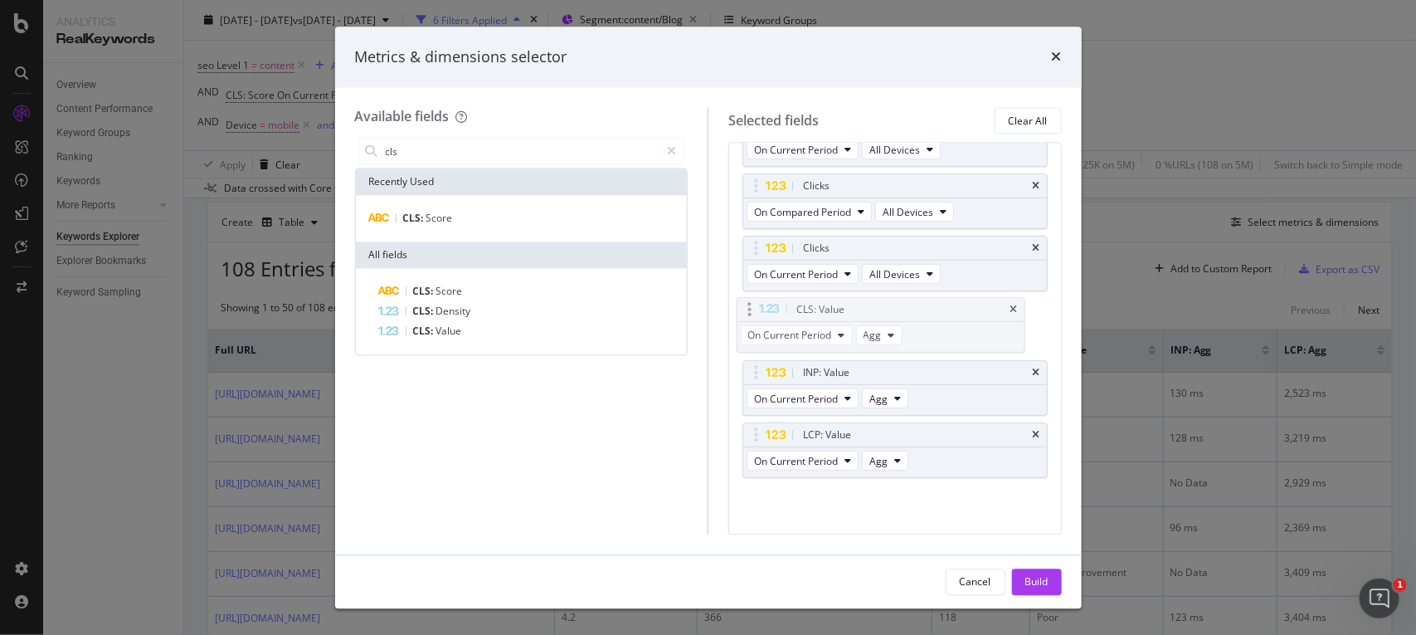
drag, startPoint x: 756, startPoint y: 432, endPoint x: 749, endPoint y: 309, distance: 123.8
click at [749, 309] on body "Analytics RealKeywords Overview Content Performance Keyword Groups Ranking Keyw…" at bounding box center [708, 317] width 1416 height 635
click at [1025, 574] on div "Build" at bounding box center [1036, 581] width 23 height 14
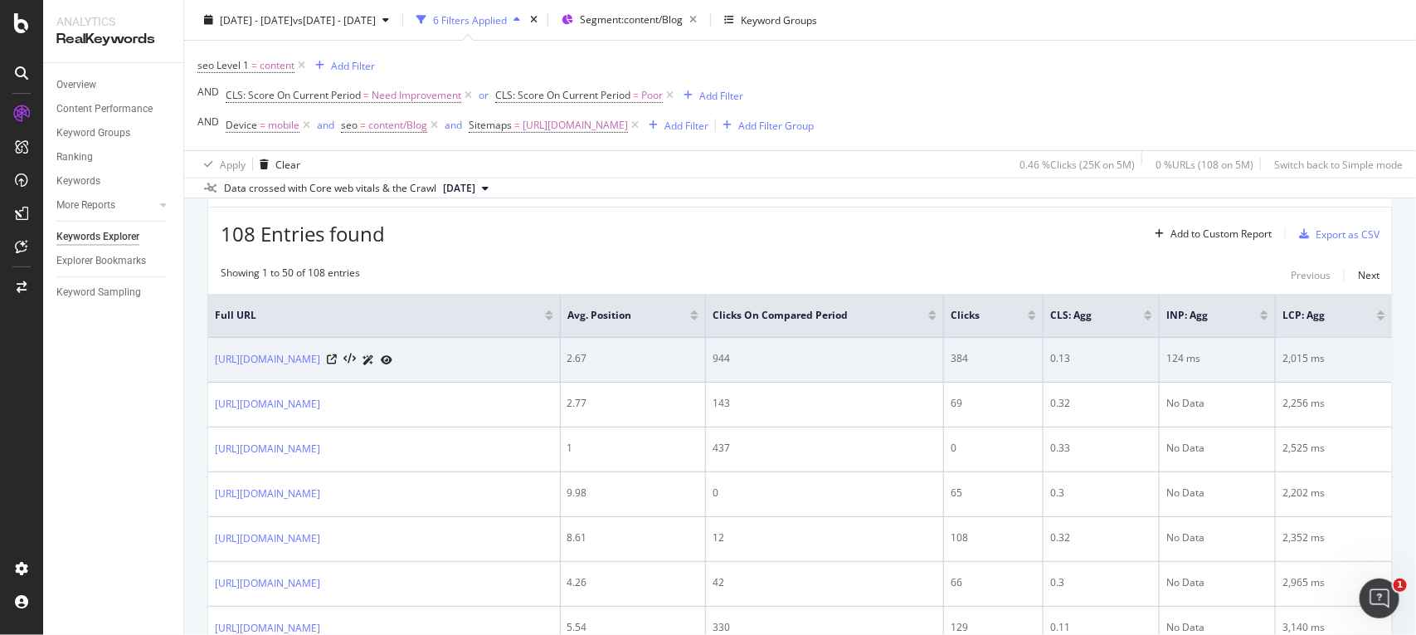
scroll to position [188, 0]
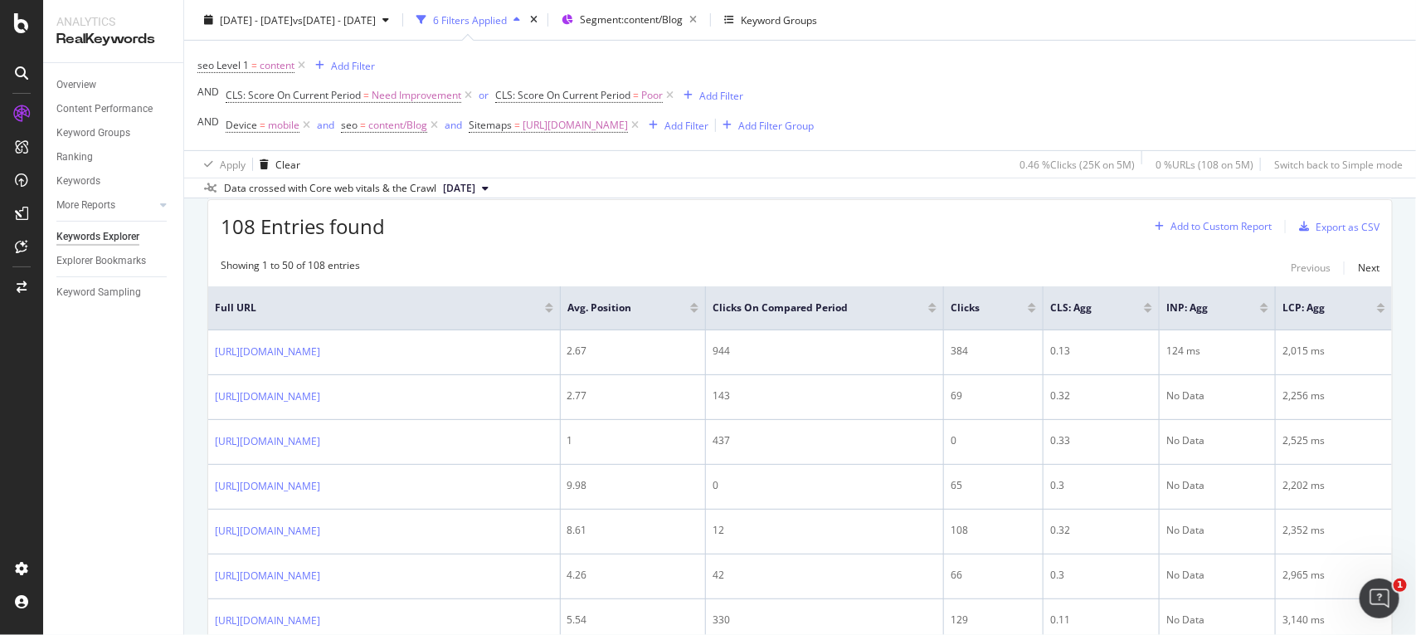
click at [1203, 237] on div "Add to Custom Report" at bounding box center [1210, 226] width 124 height 25
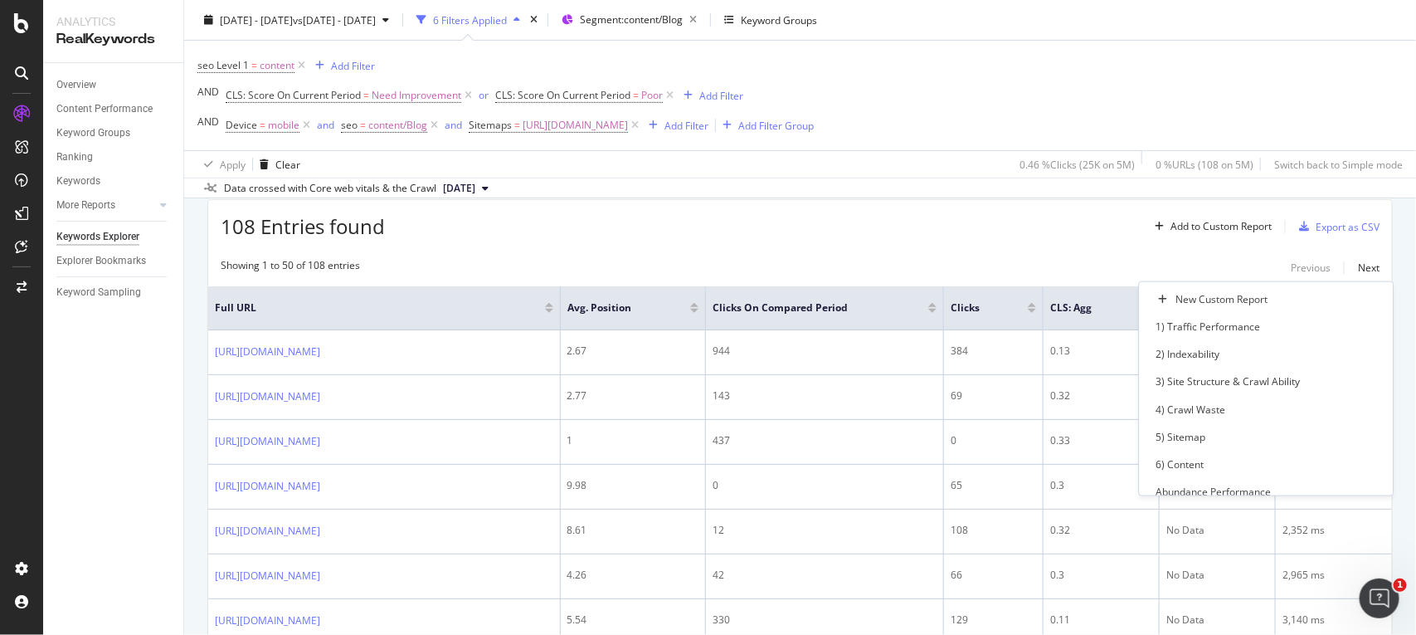
scroll to position [114, 0]
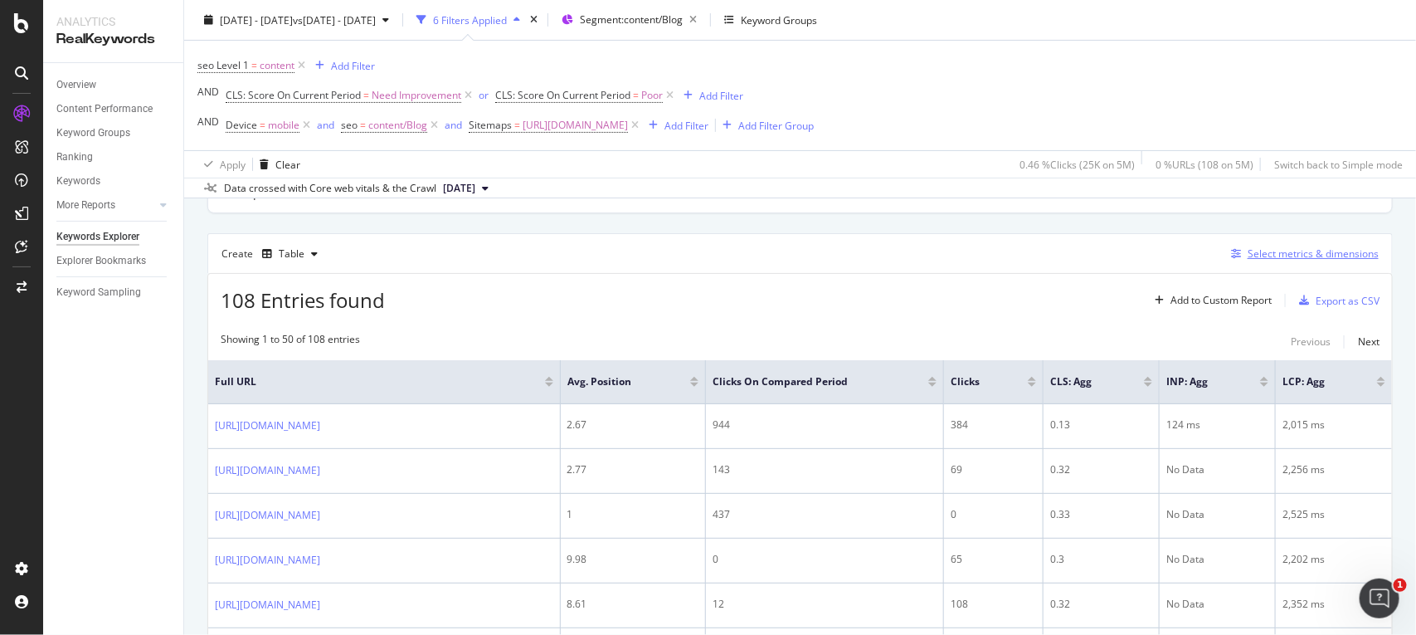
click at [1248, 246] on div "Select metrics & dimensions" at bounding box center [1313, 253] width 131 height 14
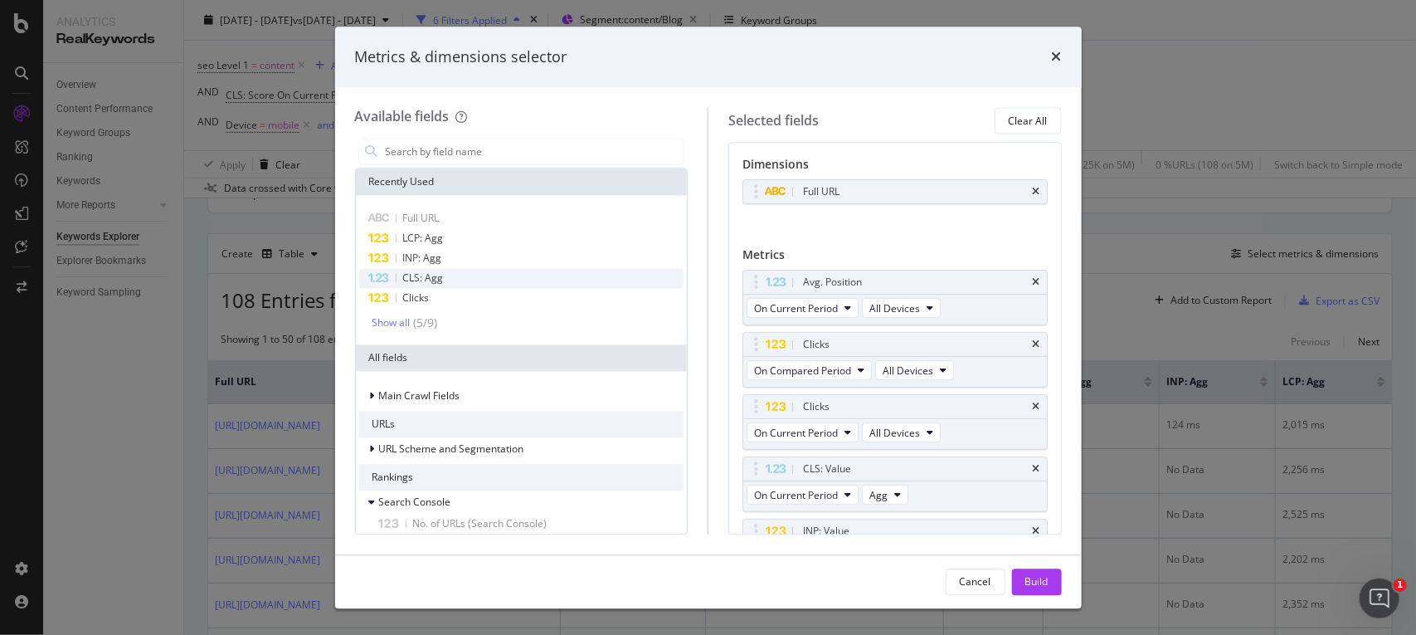
click at [450, 283] on div "CLS: Agg" at bounding box center [521, 279] width 325 height 20
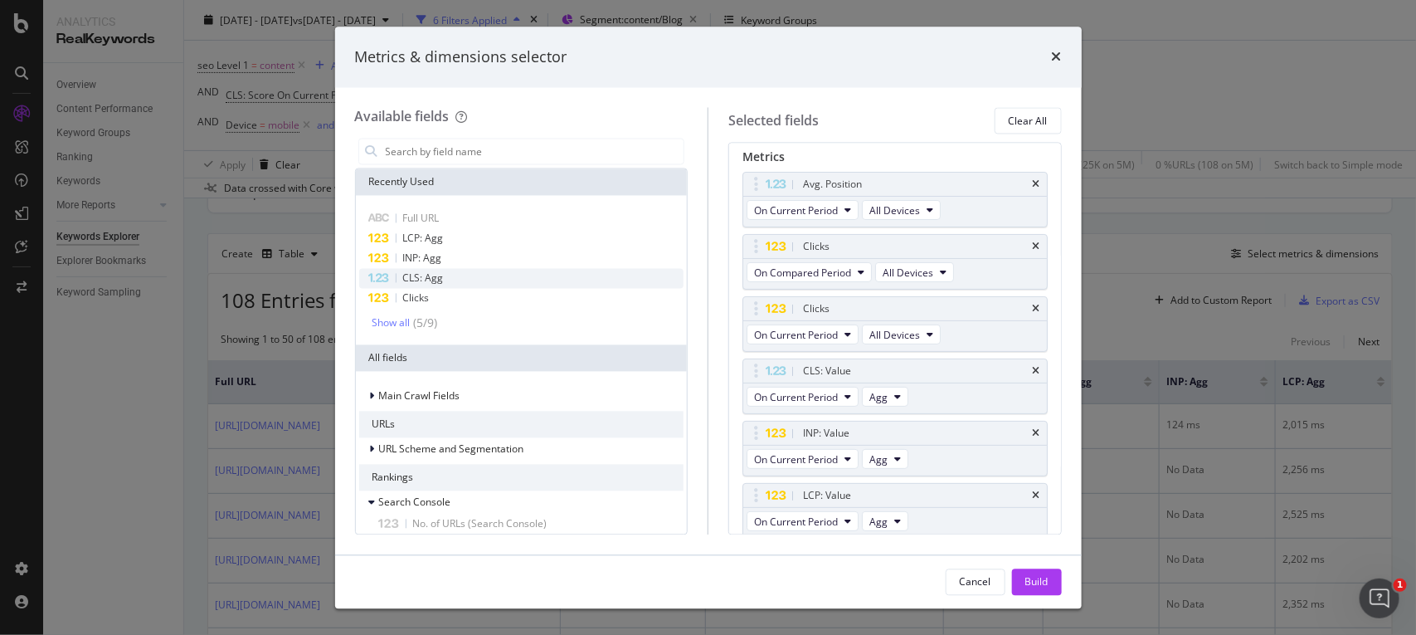
scroll to position [168, 0]
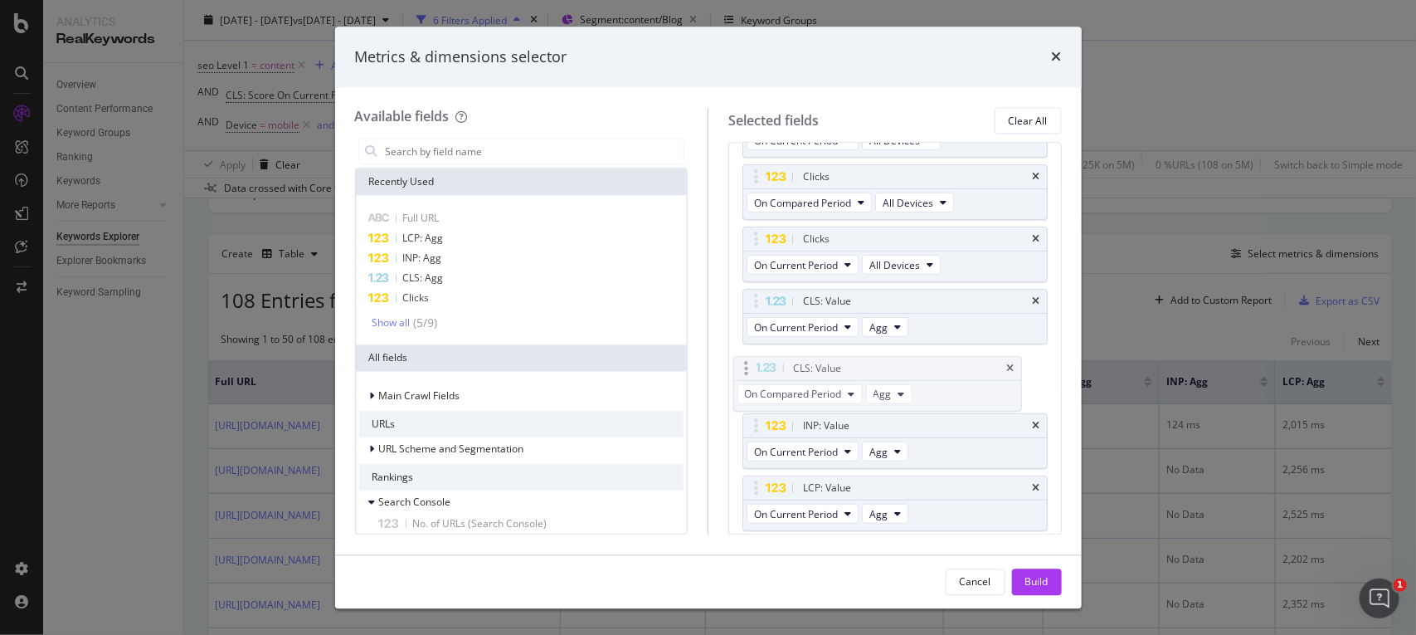
drag, startPoint x: 753, startPoint y: 485, endPoint x: 743, endPoint y: 363, distance: 122.4
click at [743, 363] on body "Analytics RealKeywords Overview Content Performance Keyword Groups Ranking Keyw…" at bounding box center [708, 317] width 1416 height 635
click at [1048, 582] on div "Build" at bounding box center [1036, 581] width 23 height 14
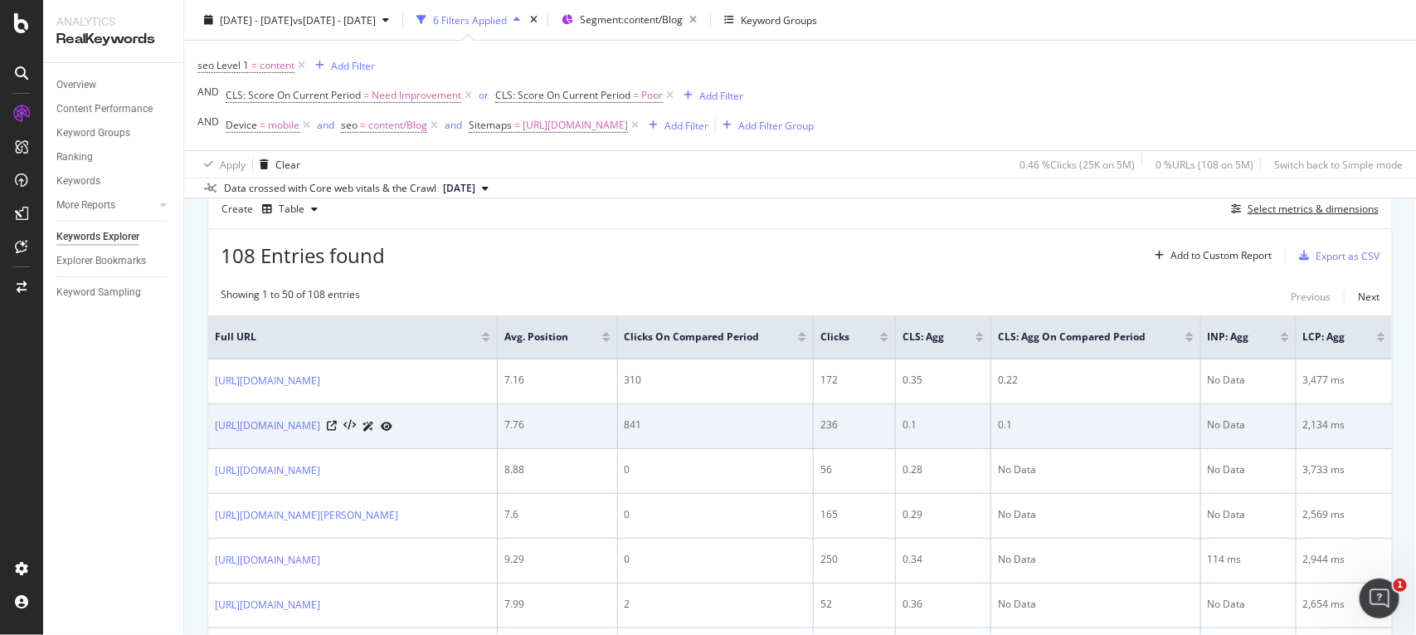
scroll to position [0, 75]
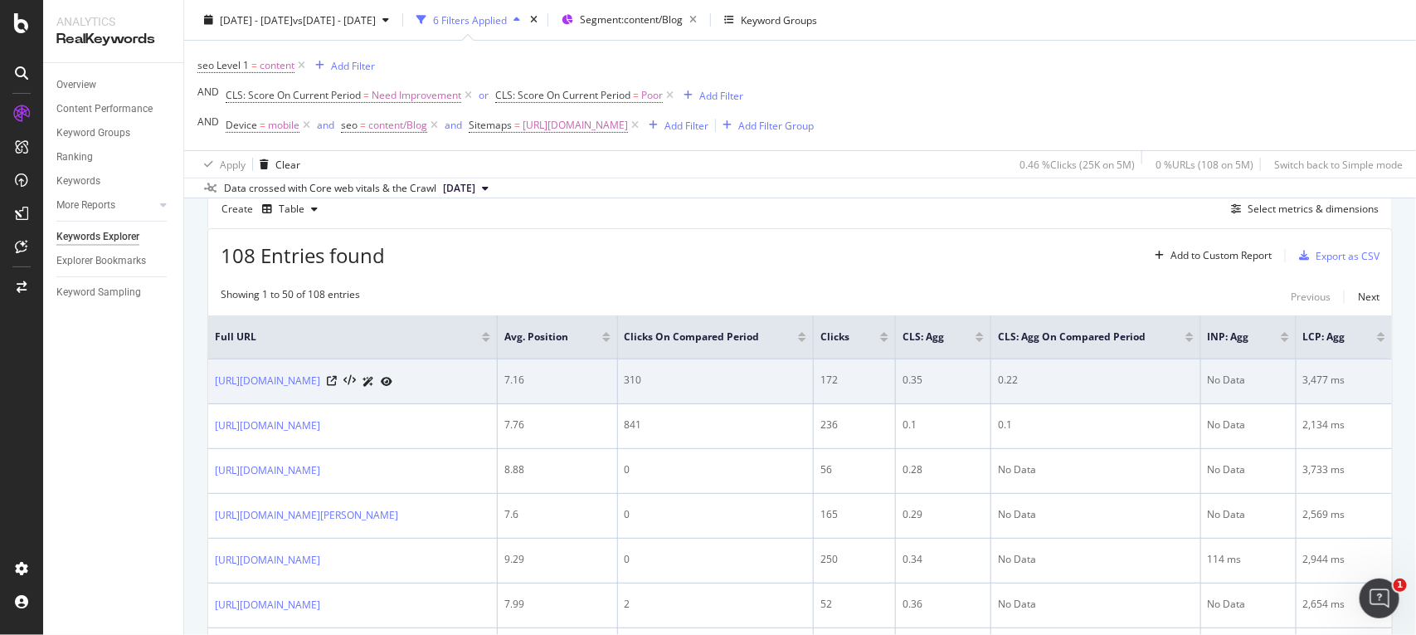
click at [1033, 371] on td "0.22" at bounding box center [1096, 381] width 210 height 45
click at [944, 386] on div "0.35" at bounding box center [943, 380] width 81 height 15
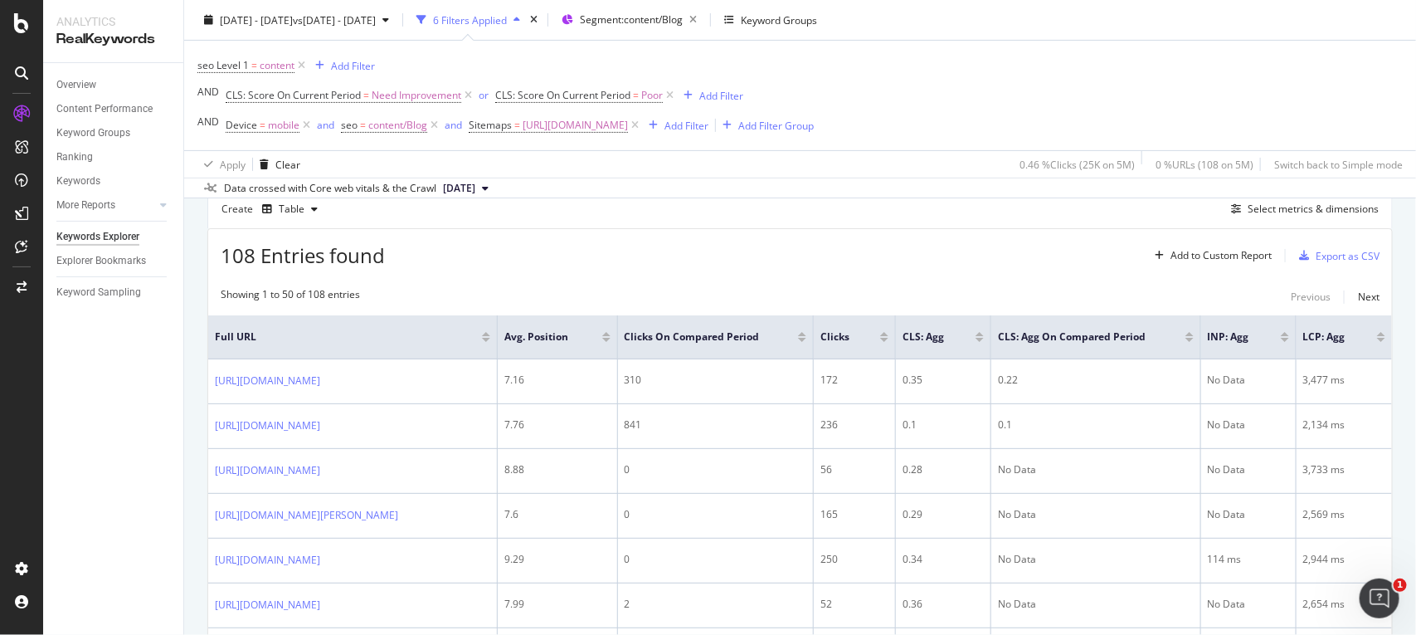
scroll to position [105, 0]
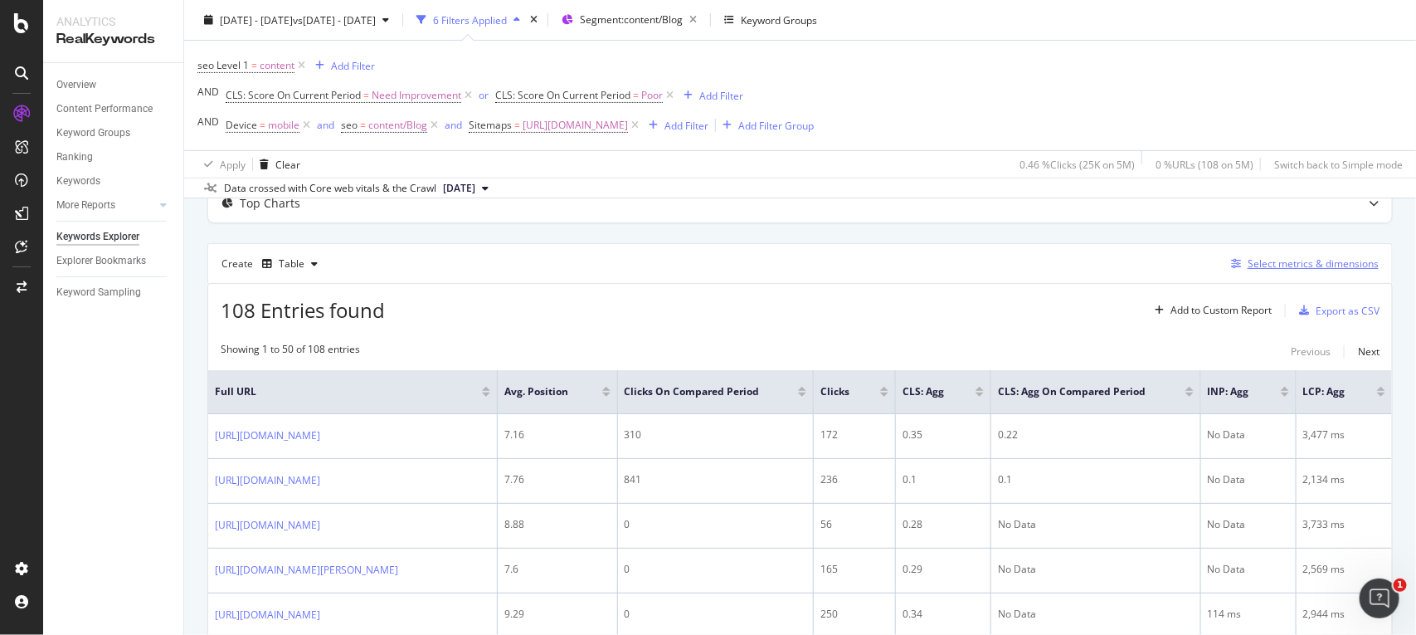
click at [1230, 261] on div "button" at bounding box center [1236, 264] width 23 height 10
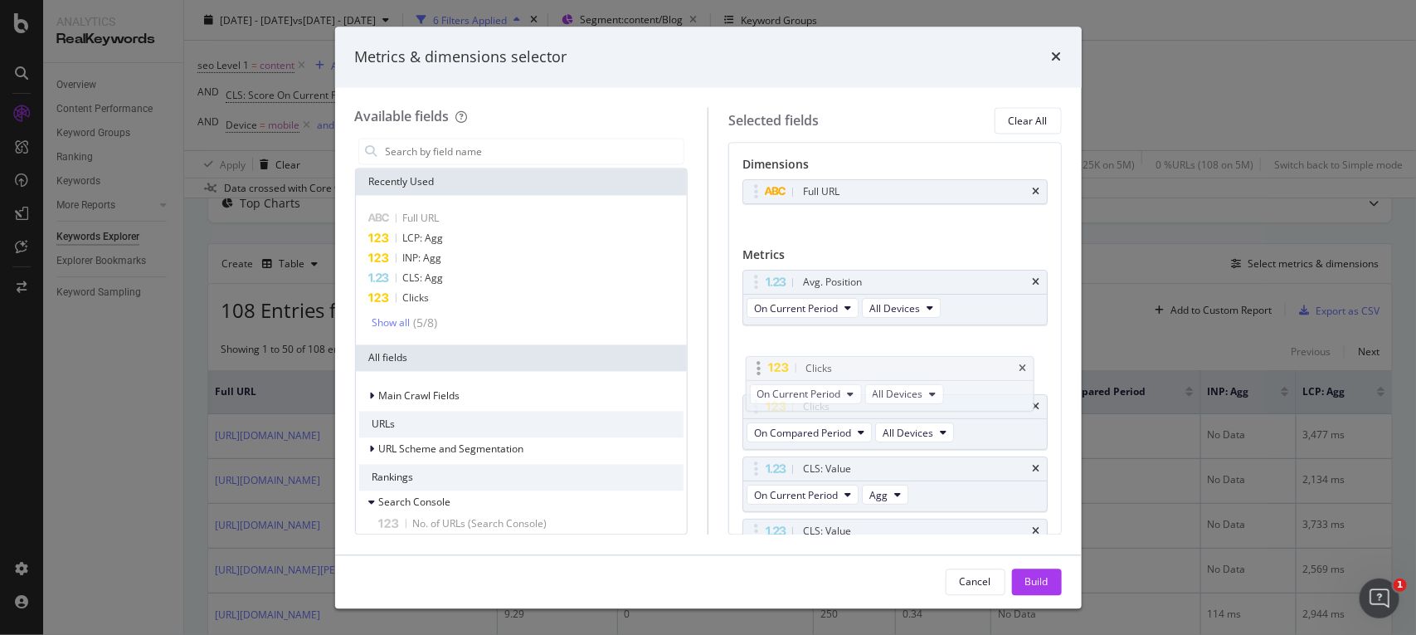
drag, startPoint x: 757, startPoint y: 407, endPoint x: 760, endPoint y: 367, distance: 40.7
click at [760, 367] on body "Analytics RealKeywords Overview Content Performance Keyword Groups Ranking Keyw…" at bounding box center [708, 317] width 1416 height 635
click at [489, 134] on div "Available fields Recently Used Full URL LCP: Agg INP: Agg CLS: Agg Clicks Show …" at bounding box center [531, 321] width 353 height 426
click at [489, 146] on input "modal" at bounding box center [534, 151] width 300 height 25
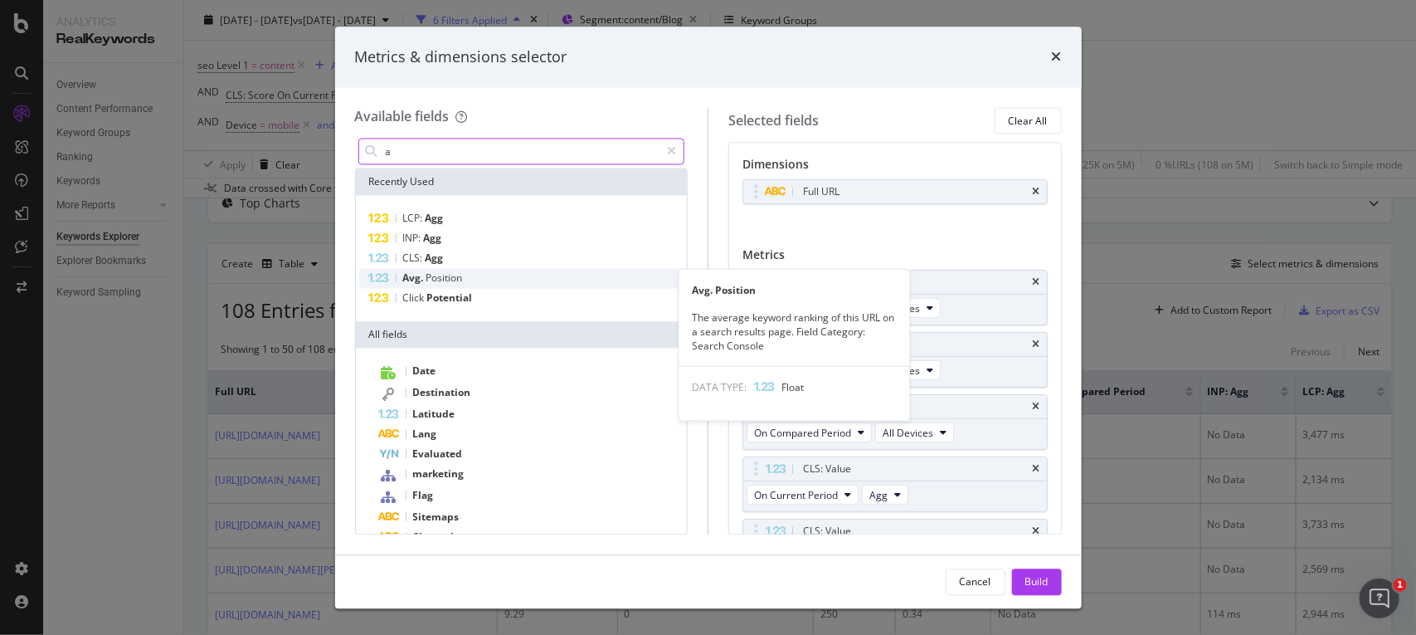
type input "a"
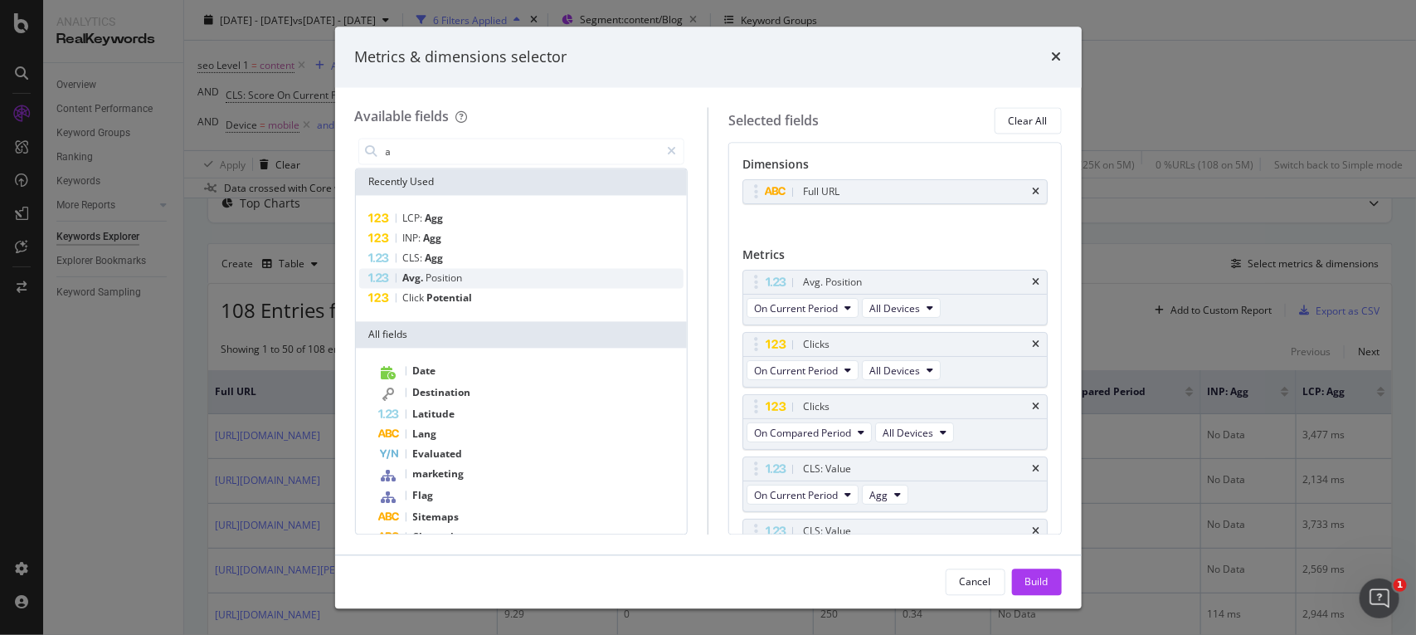
click at [442, 271] on span "Position" at bounding box center [444, 278] width 37 height 14
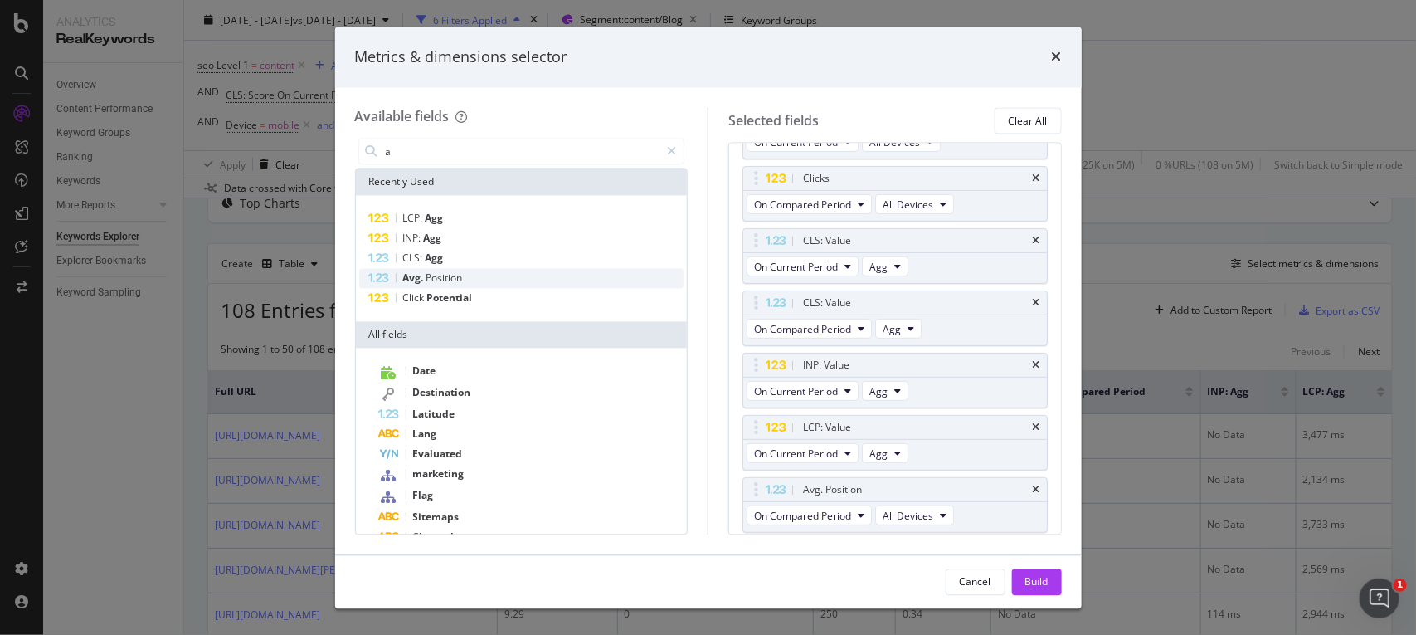
scroll to position [231, 0]
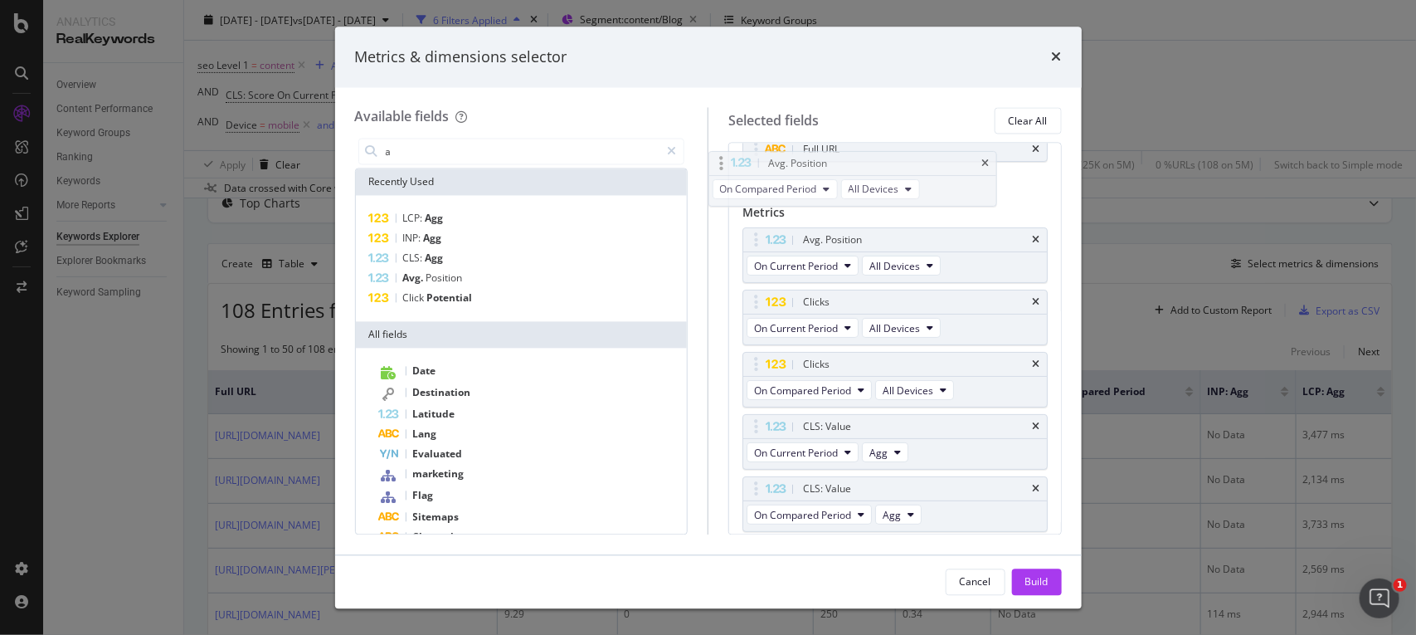
drag, startPoint x: 752, startPoint y: 491, endPoint x: 718, endPoint y: 164, distance: 328.7
click at [718, 164] on body "Analytics RealKeywords Overview Content Performance Keyword Groups Ranking Keyw…" at bounding box center [708, 317] width 1416 height 635
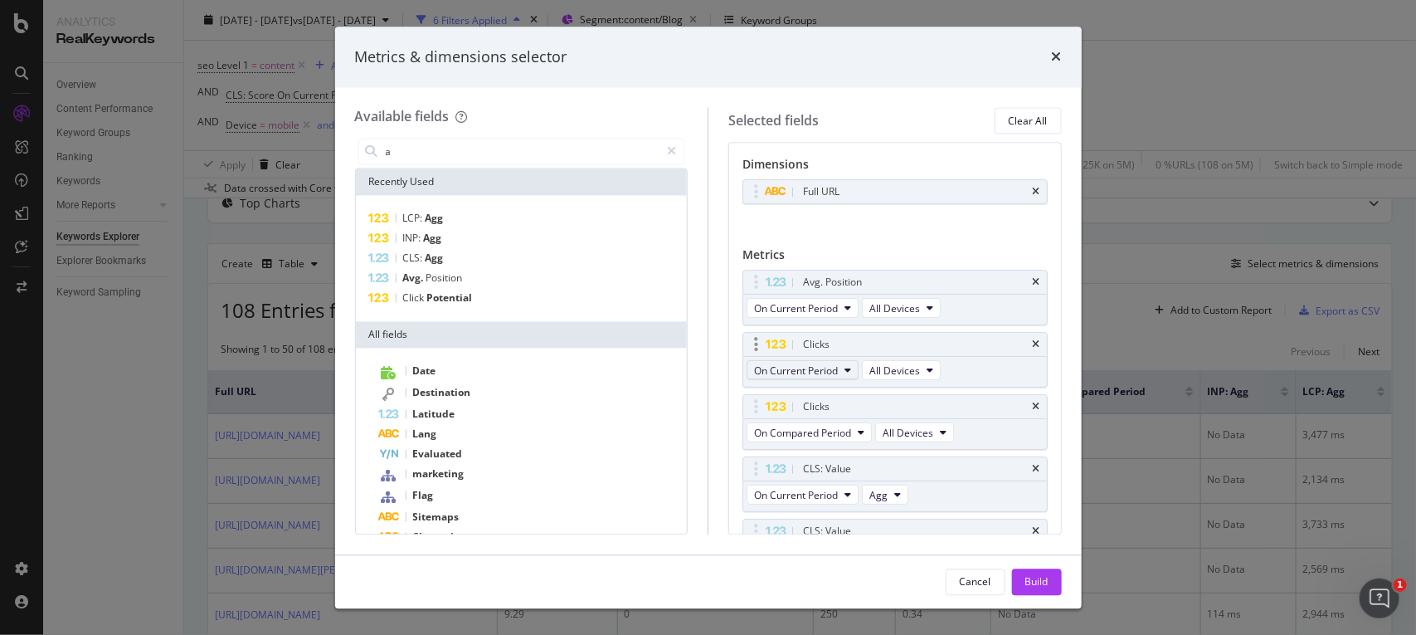
scroll to position [287, 0]
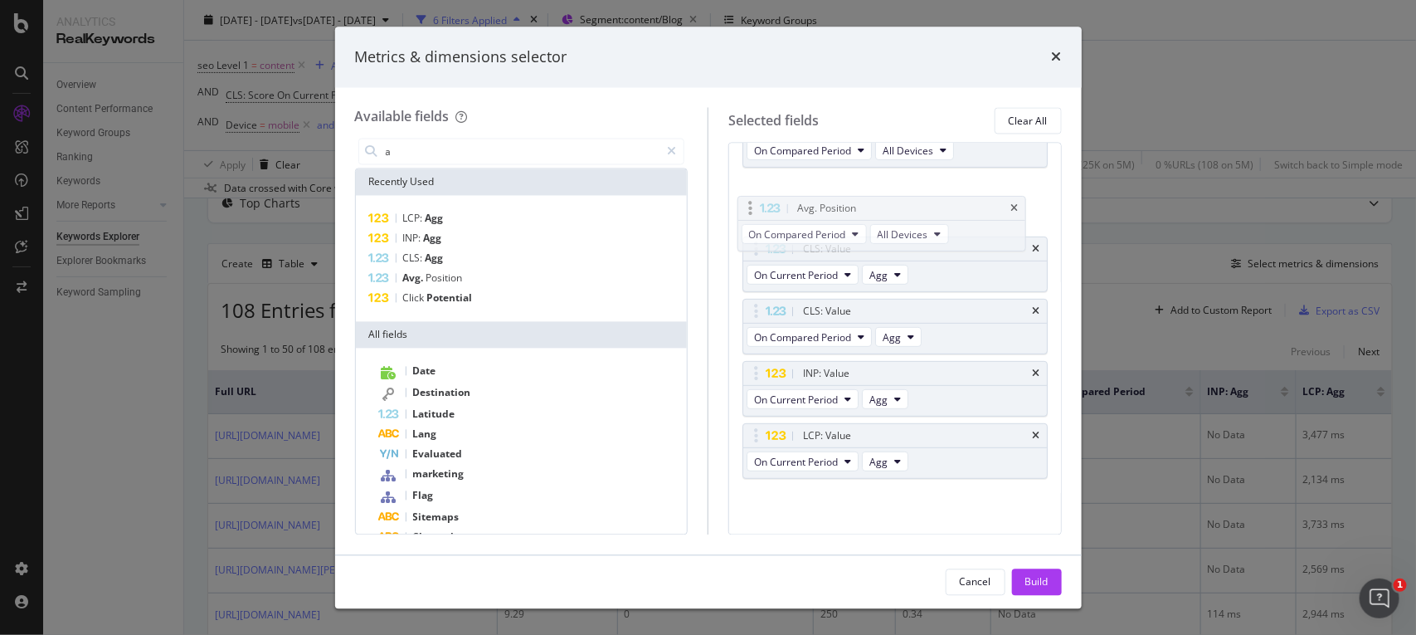
drag, startPoint x: 751, startPoint y: 441, endPoint x: 745, endPoint y: 203, distance: 238.2
click at [745, 203] on body "Analytics RealKeywords Overview Content Performance Keyword Groups Ranking Keyw…" at bounding box center [708, 317] width 1416 height 635
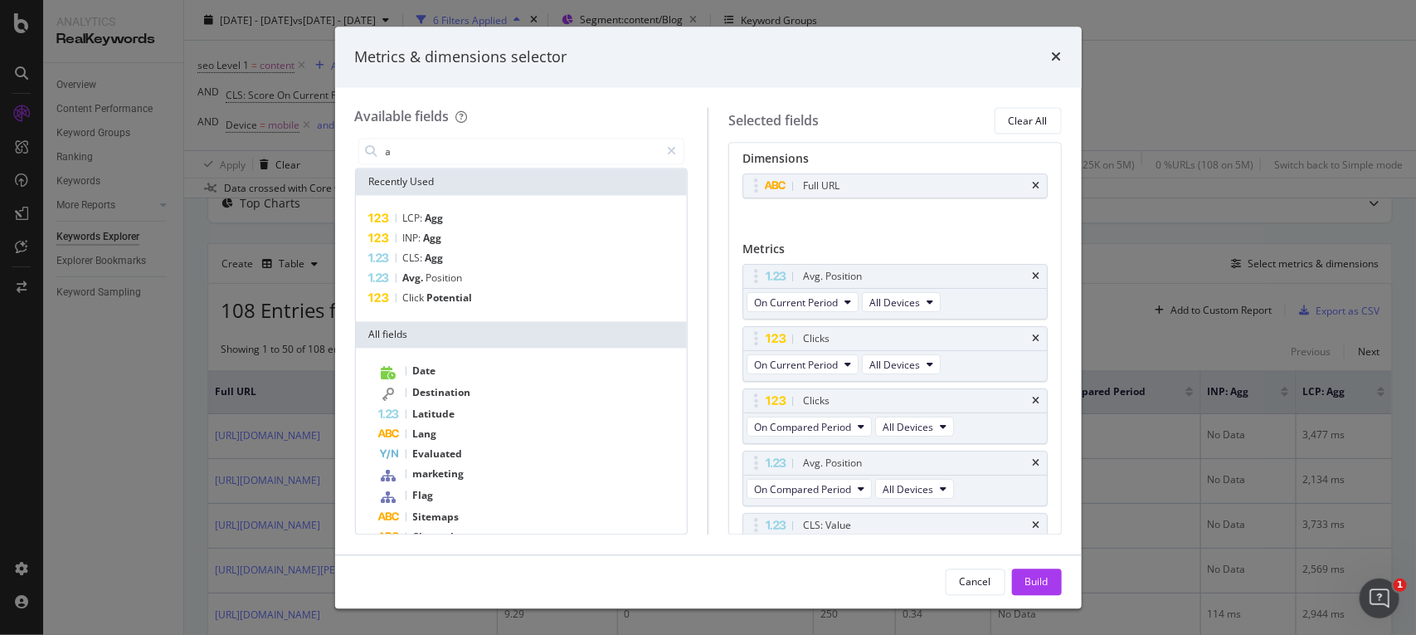
scroll to position [0, 0]
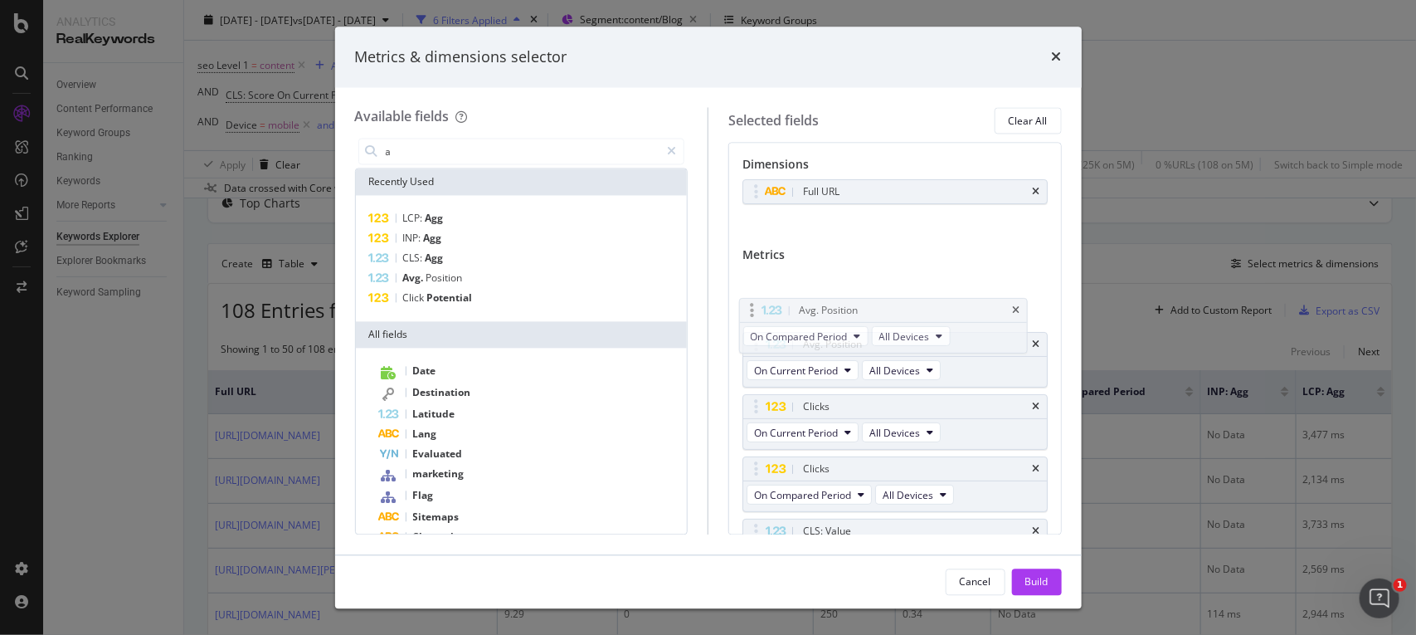
drag, startPoint x: 753, startPoint y: 465, endPoint x: 749, endPoint y: 304, distance: 161.0
click at [749, 304] on body "Analytics RealKeywords Overview Content Performance Keyword Groups Ranking Keyw…" at bounding box center [708, 317] width 1416 height 635
drag, startPoint x: 752, startPoint y: 280, endPoint x: 752, endPoint y: 340, distance: 60.6
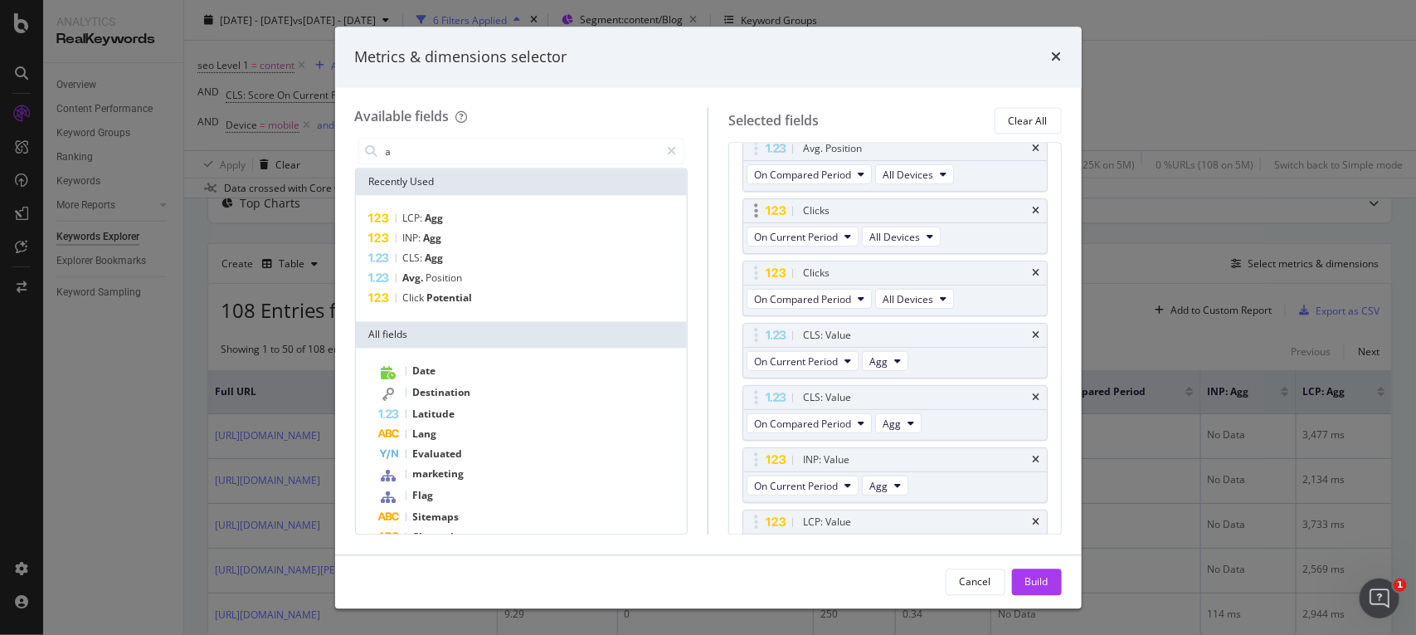
scroll to position [200, 0]
click at [1046, 590] on div "Build" at bounding box center [1036, 581] width 23 height 25
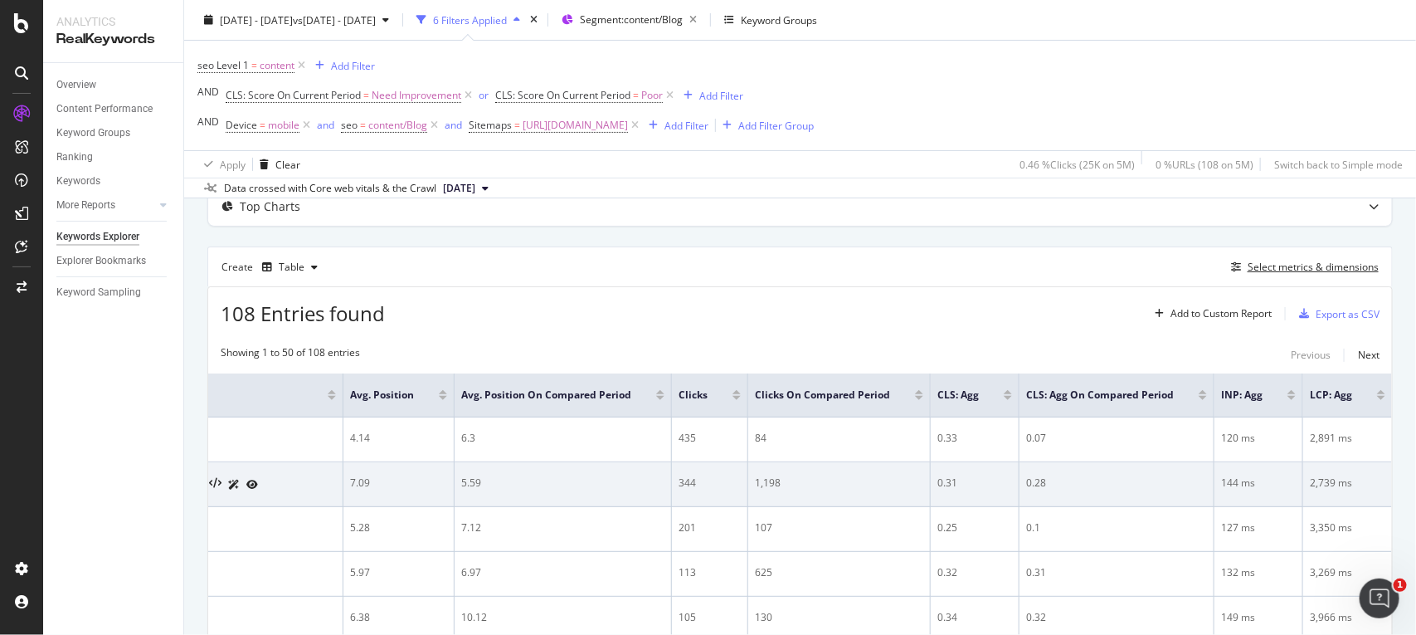
scroll to position [0, 274]
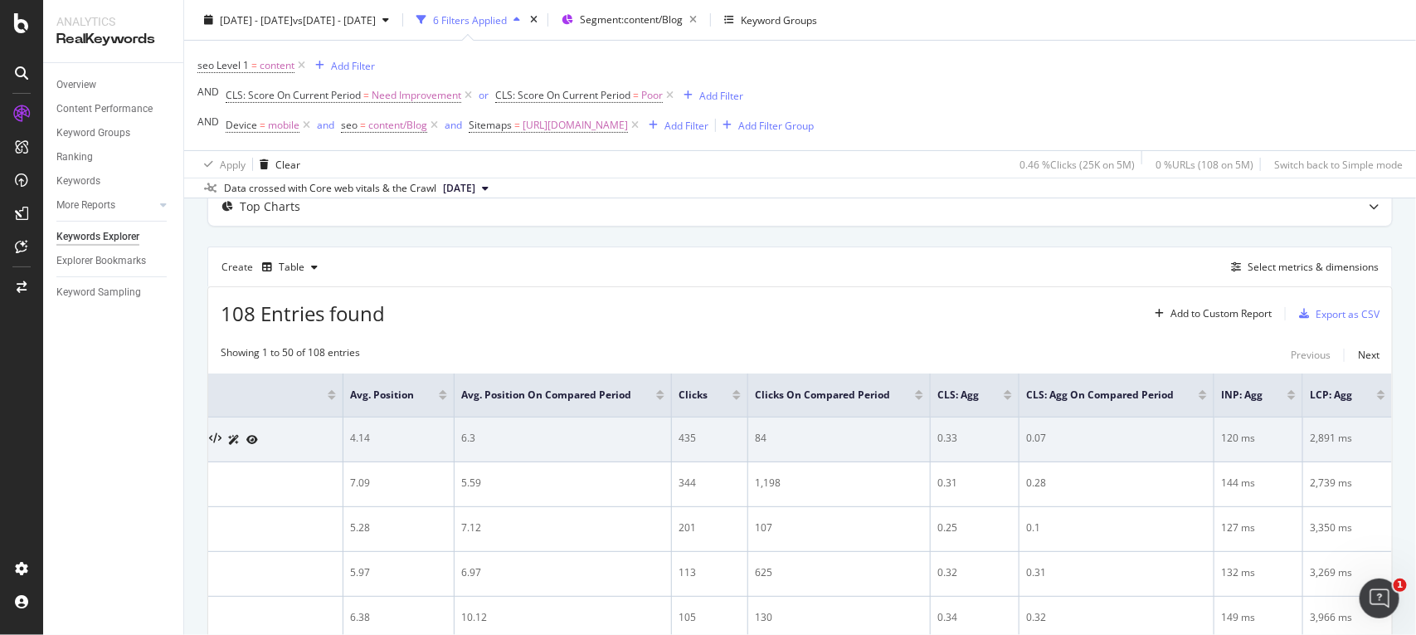
click at [1047, 452] on td "0.07" at bounding box center [1117, 439] width 195 height 45
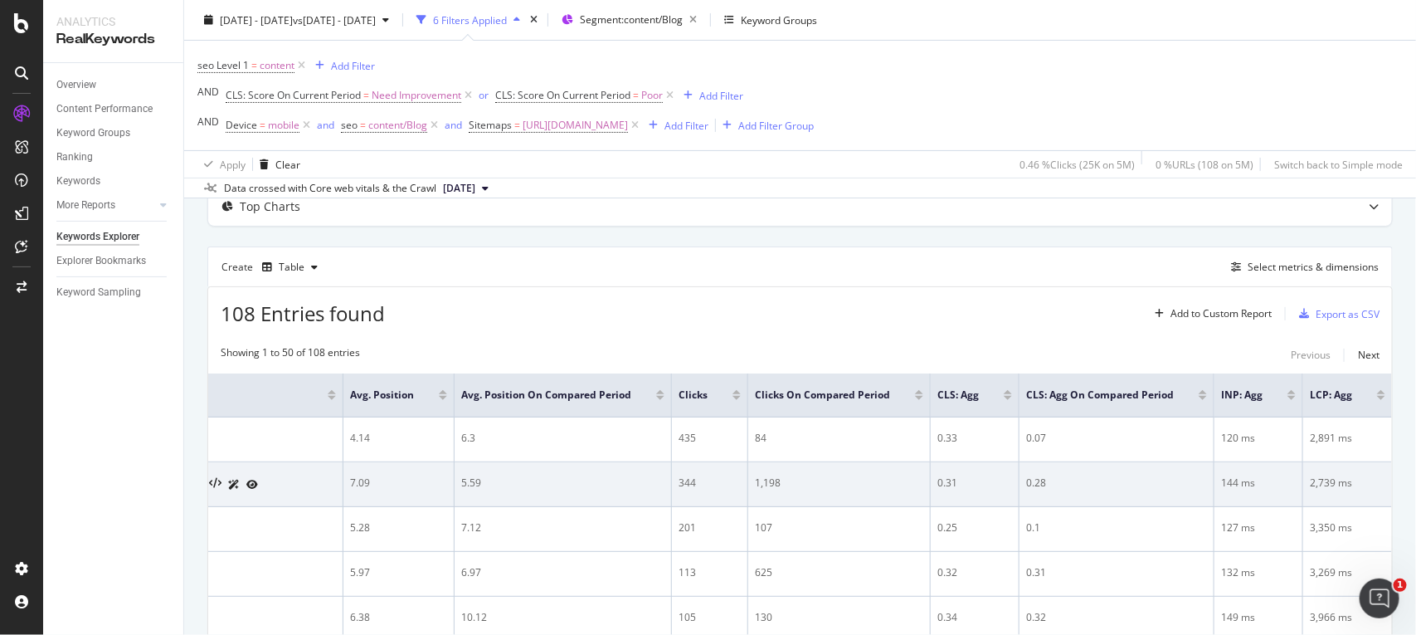
scroll to position [0, 178]
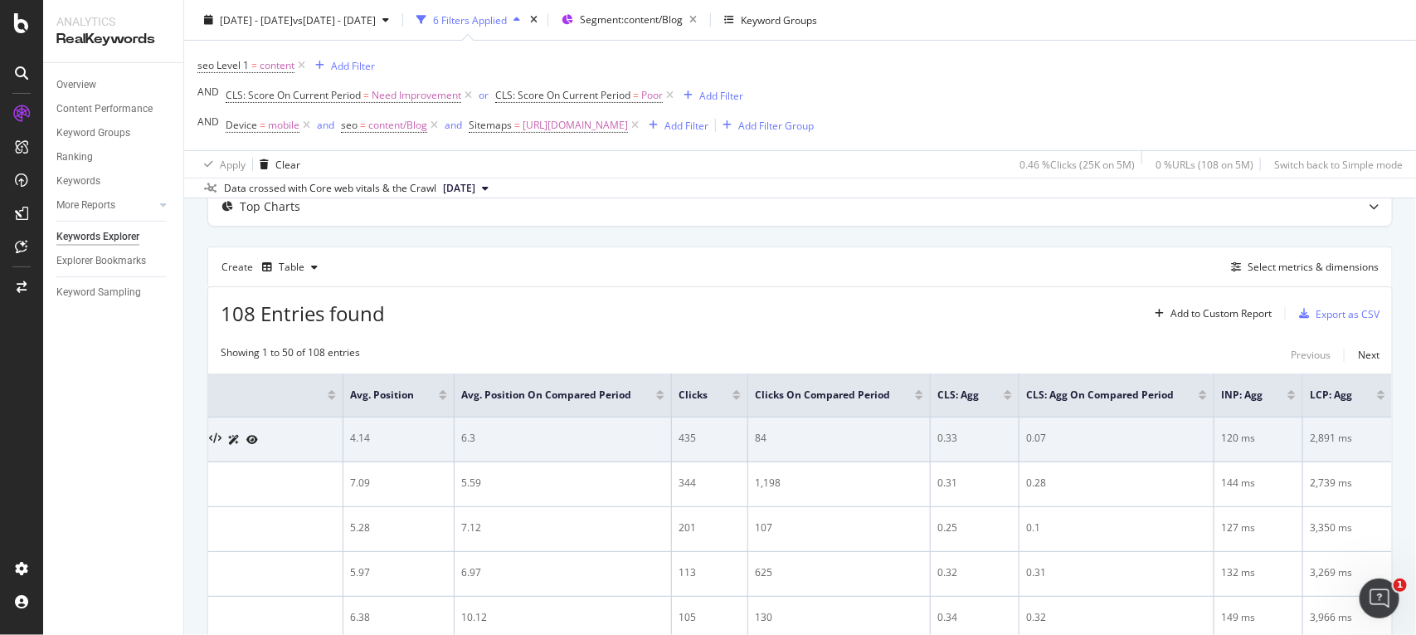
click at [741, 444] on div "435" at bounding box center [710, 438] width 62 height 15
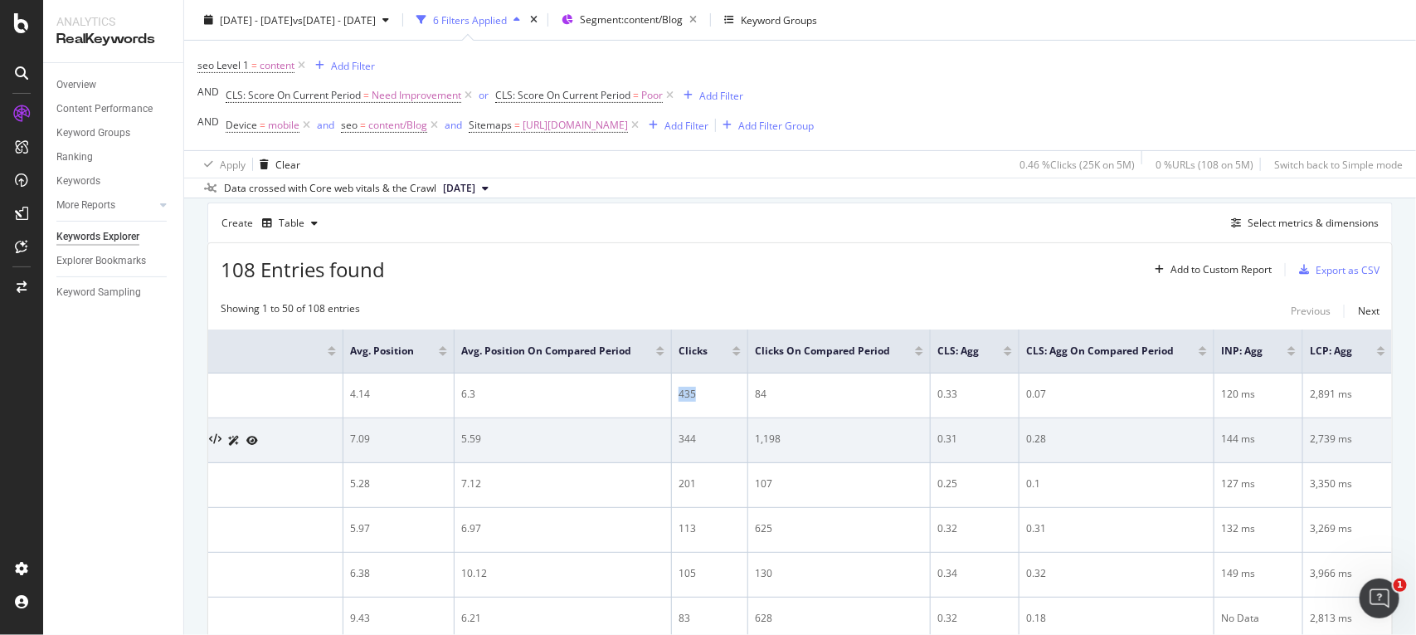
scroll to position [0, 43]
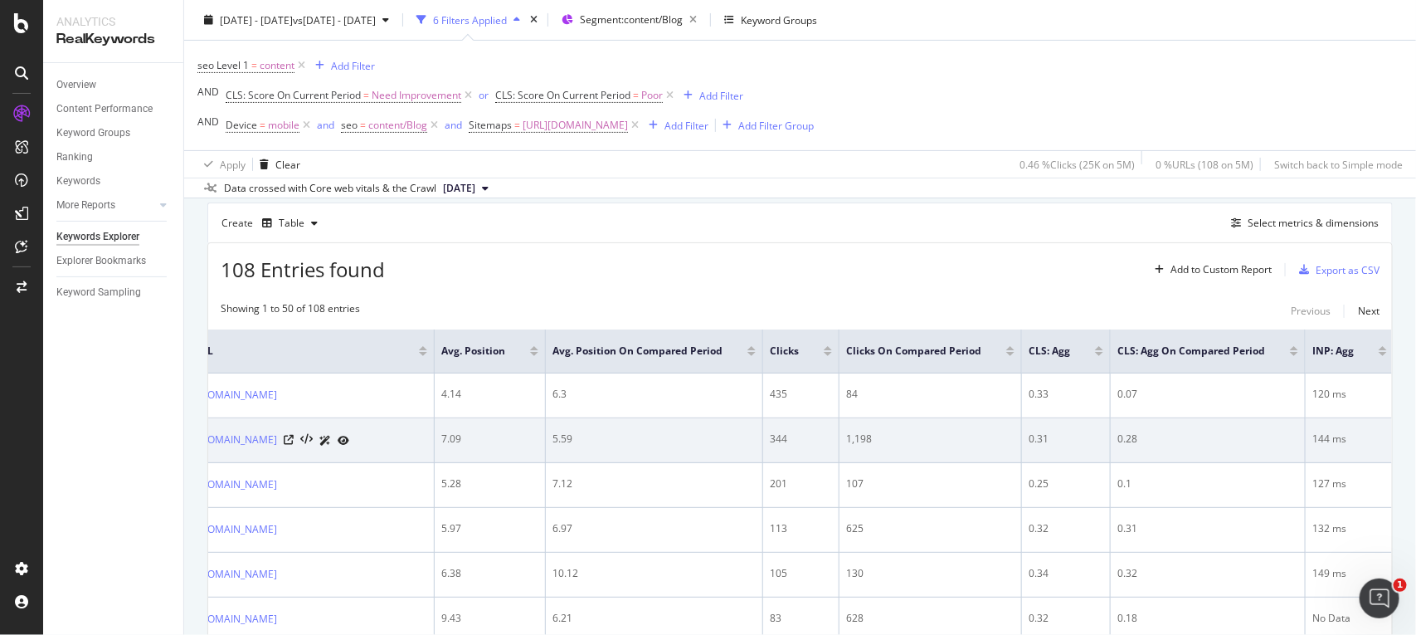
click at [1001, 441] on div "1,198" at bounding box center [930, 438] width 168 height 15
click at [832, 445] on div "344" at bounding box center [801, 438] width 62 height 15
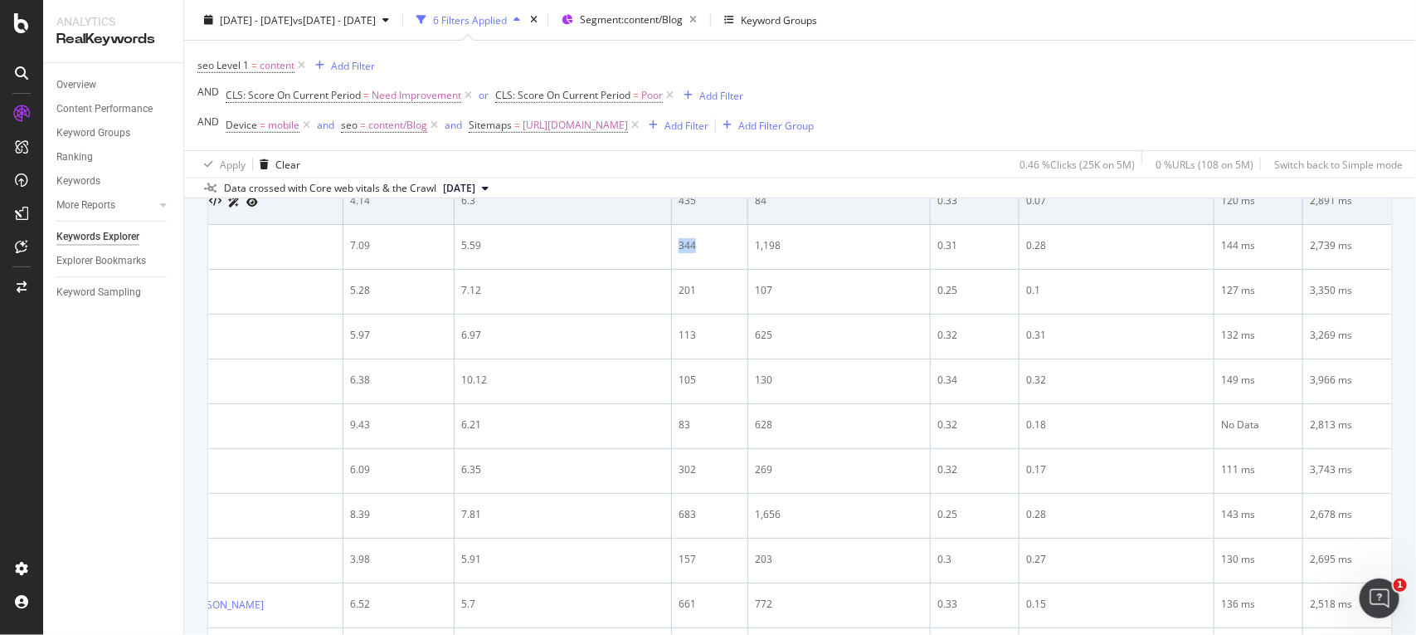
scroll to position [0, 0]
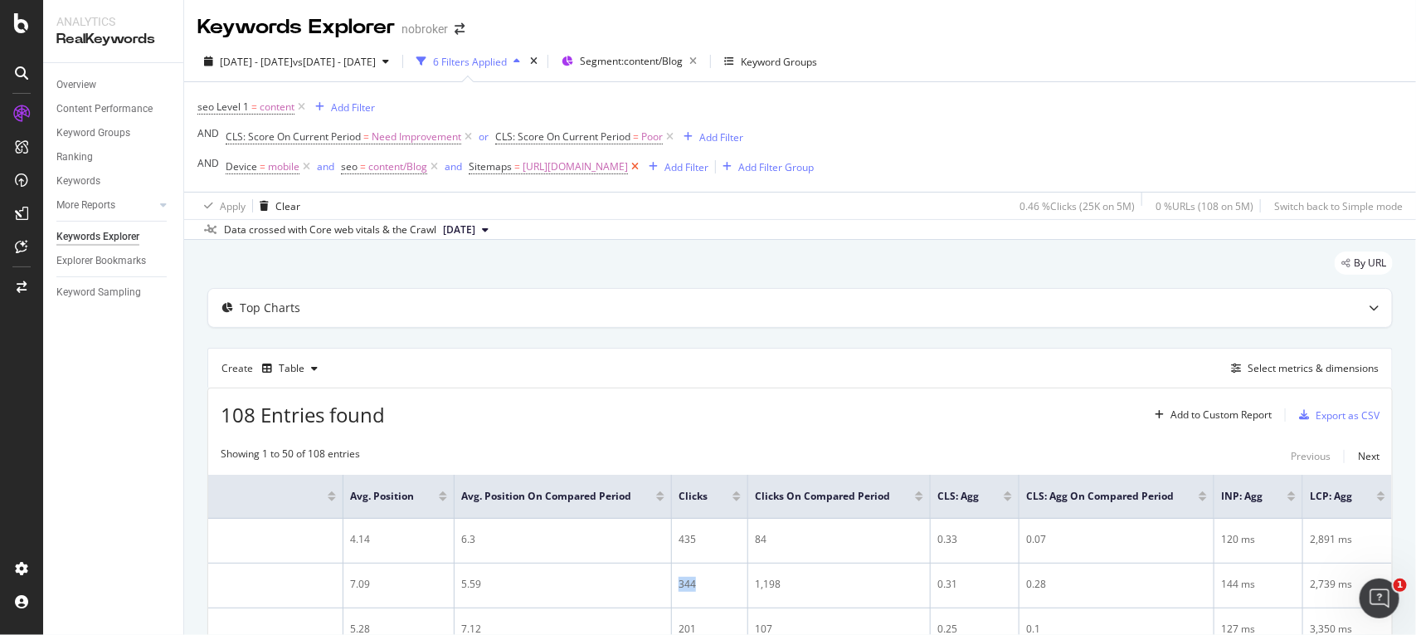
click at [642, 166] on icon at bounding box center [635, 166] width 14 height 17
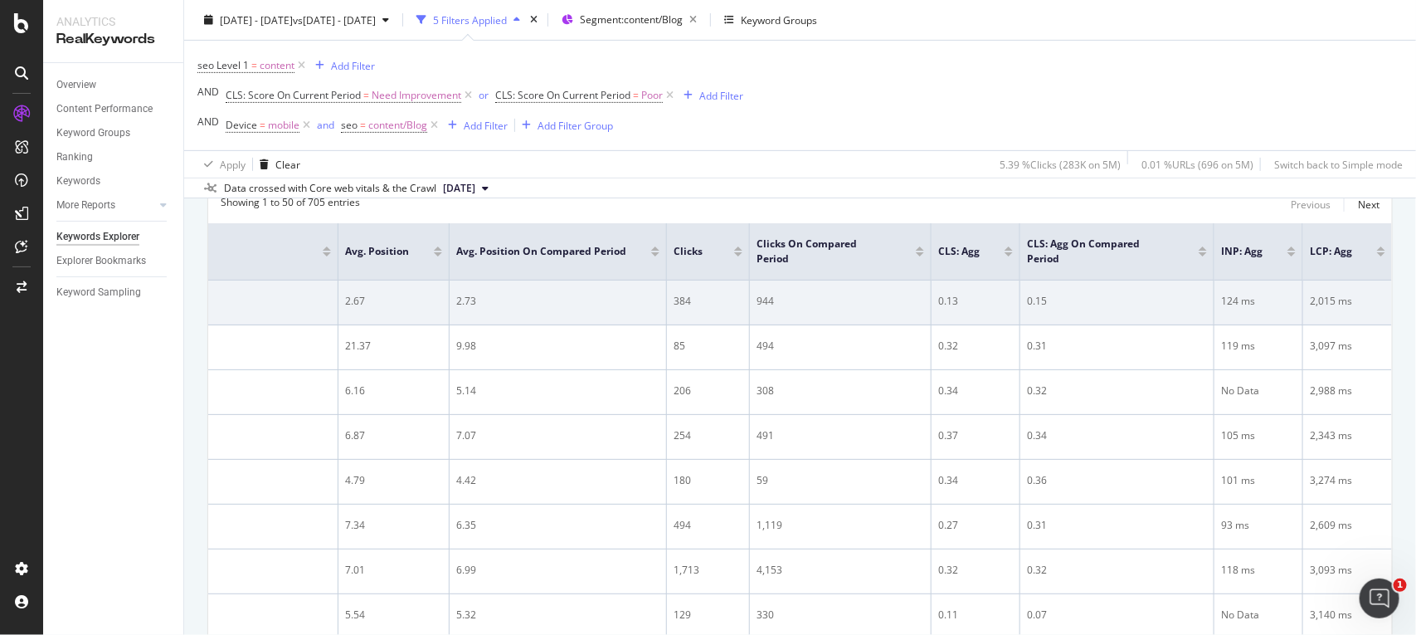
scroll to position [0, 299]
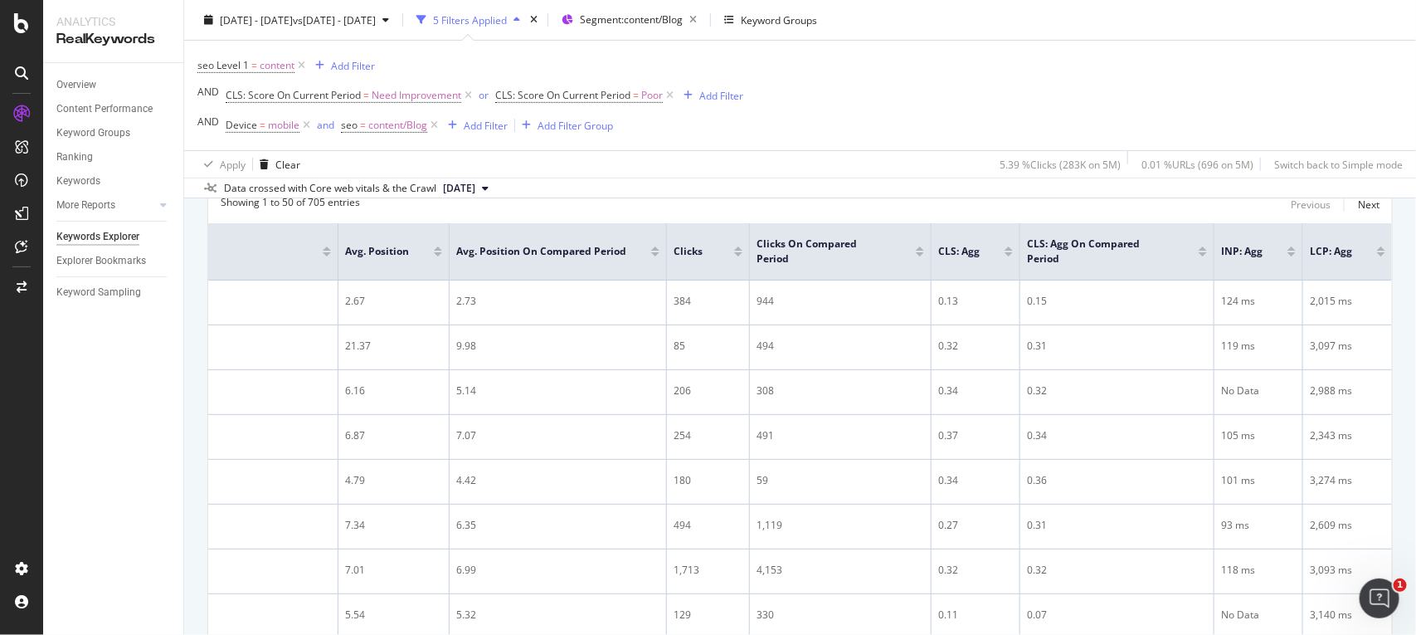
click at [1199, 255] on div at bounding box center [1203, 254] width 8 height 4
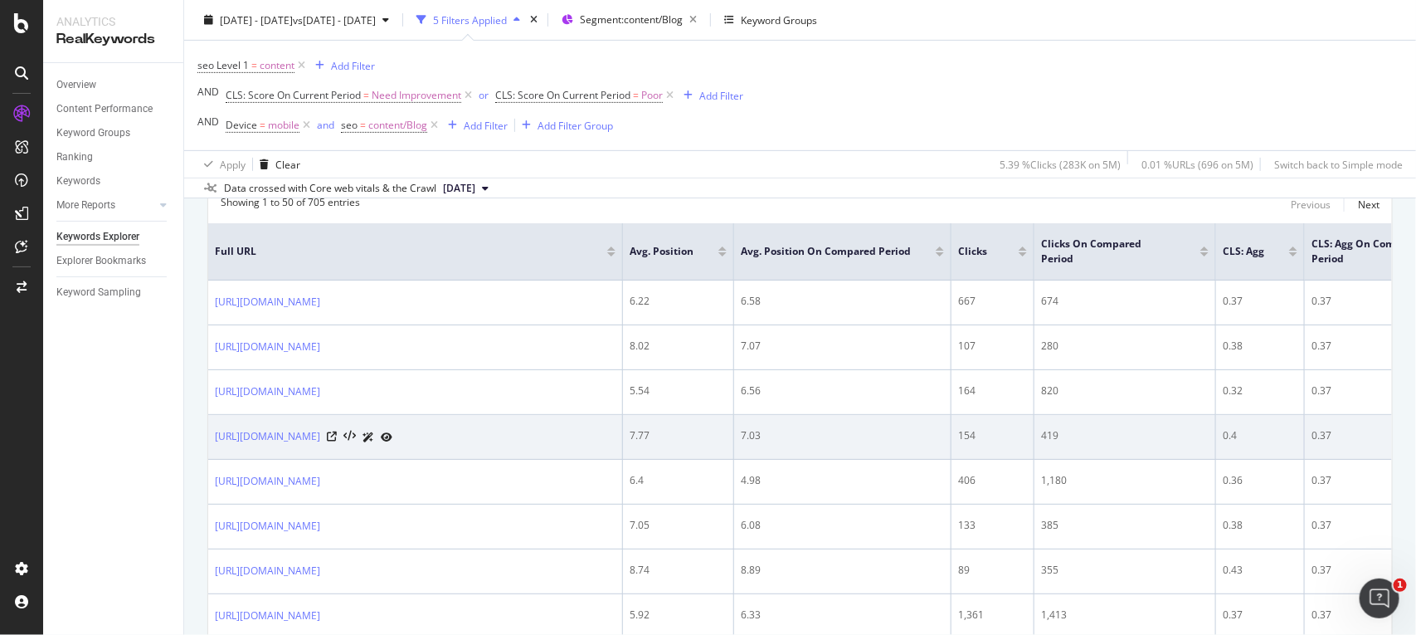
scroll to position [0, 299]
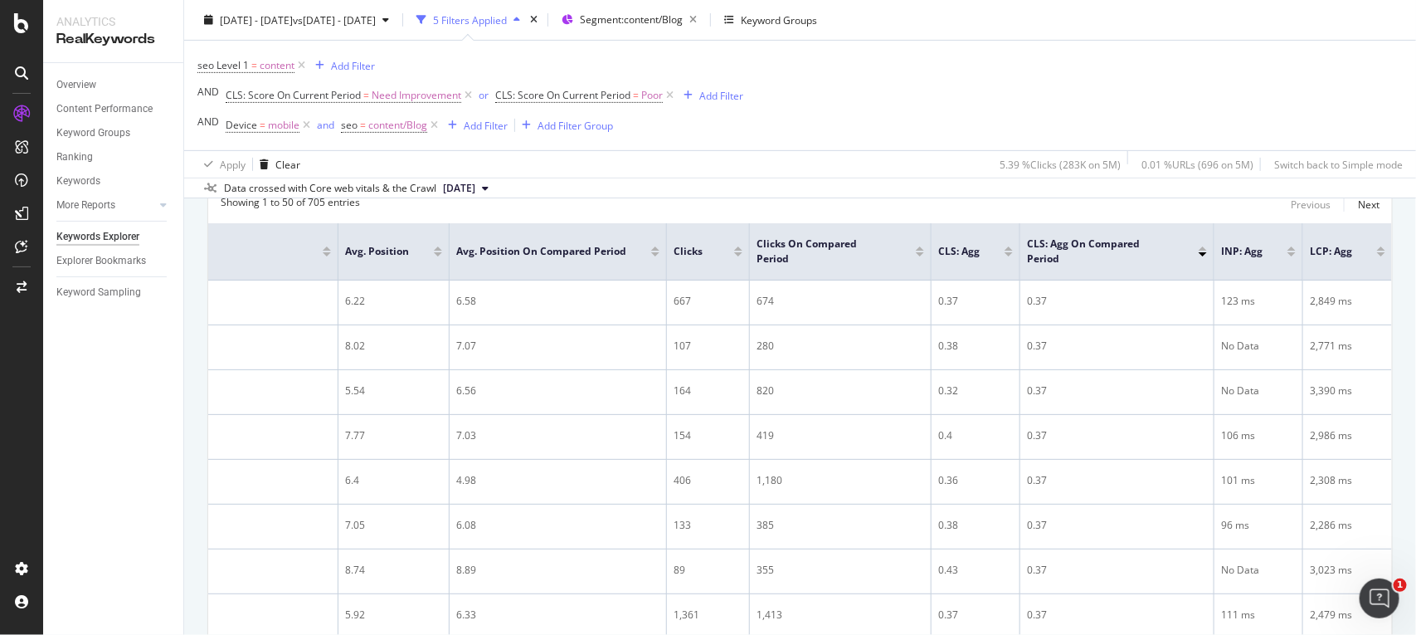
click at [1199, 254] on div at bounding box center [1203, 254] width 8 height 4
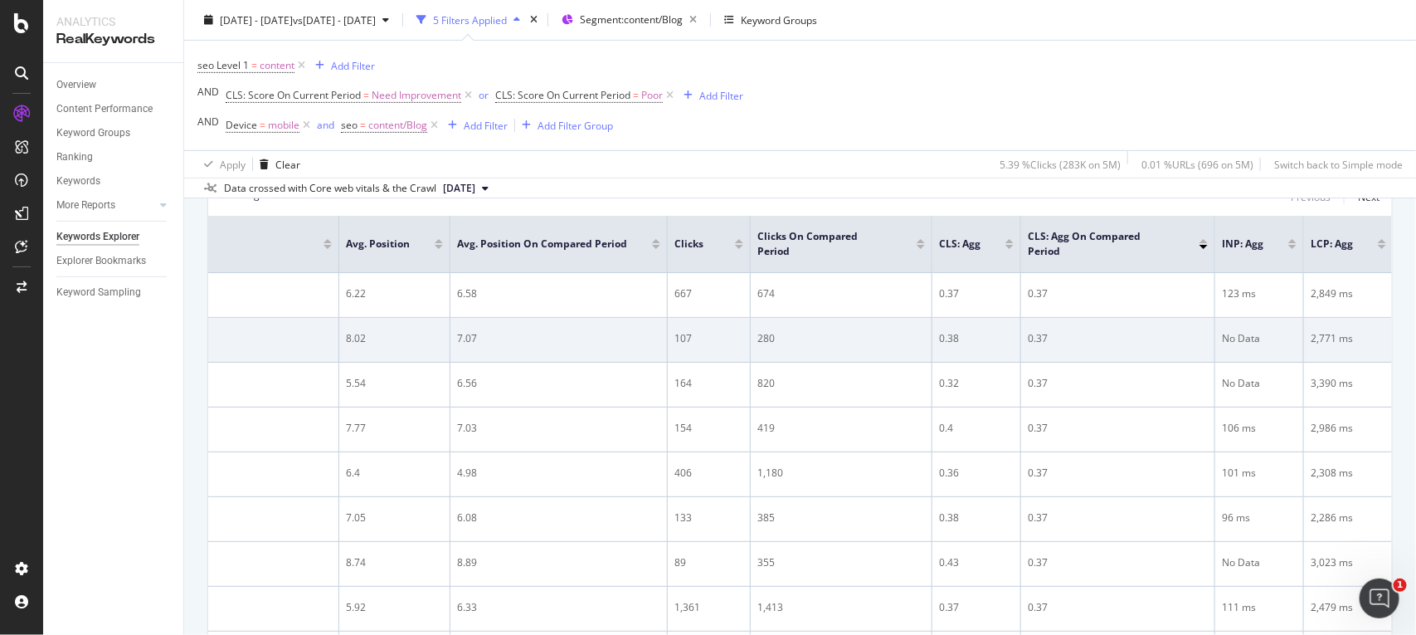
scroll to position [262, 0]
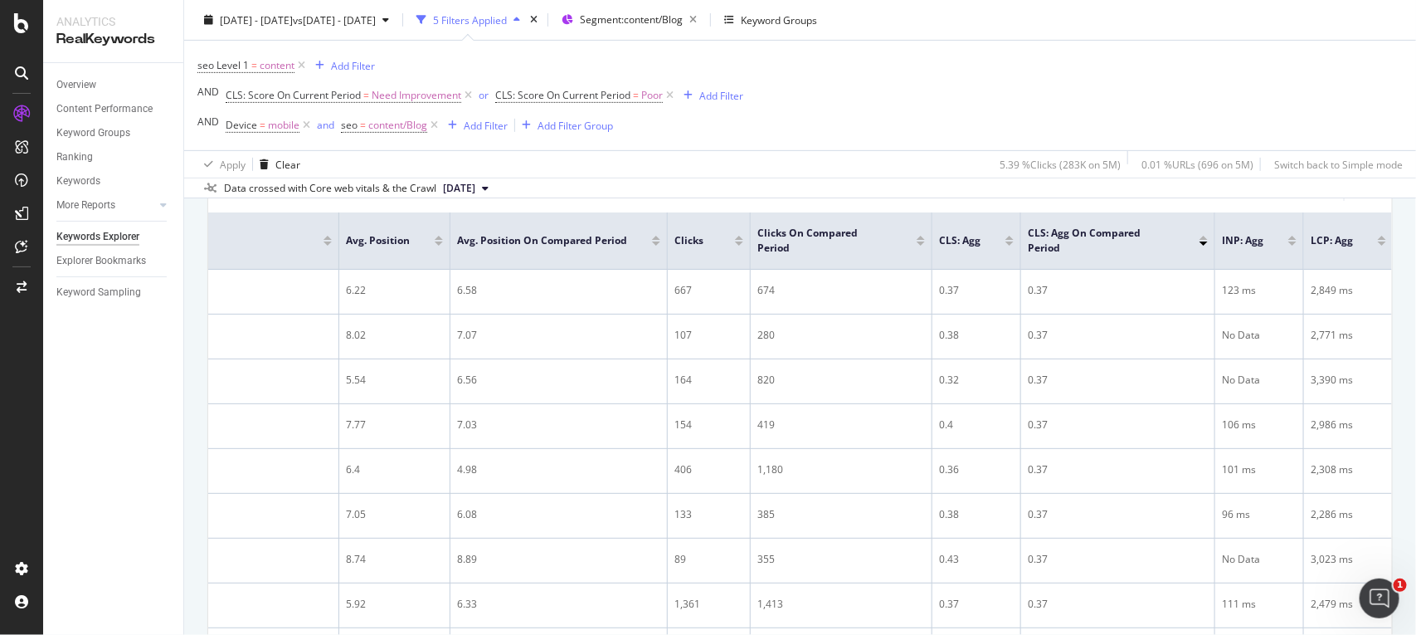
click at [1200, 239] on div at bounding box center [1204, 238] width 8 height 4
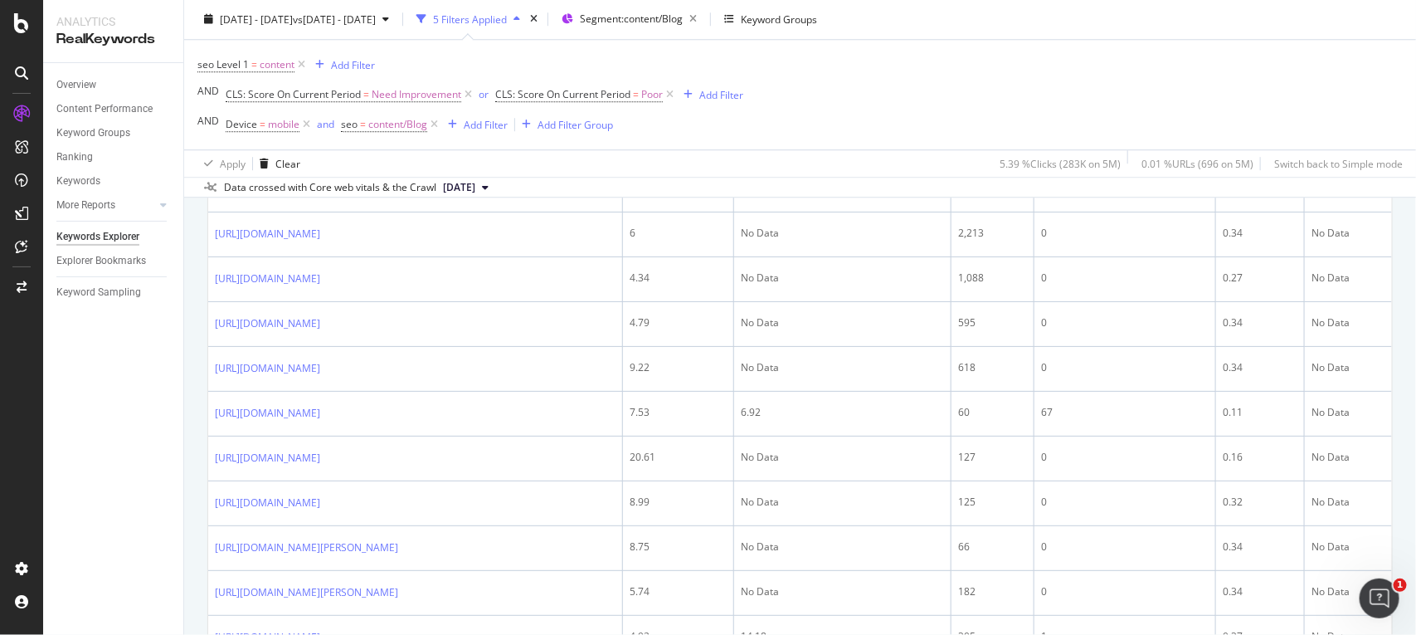
scroll to position [2400, 0]
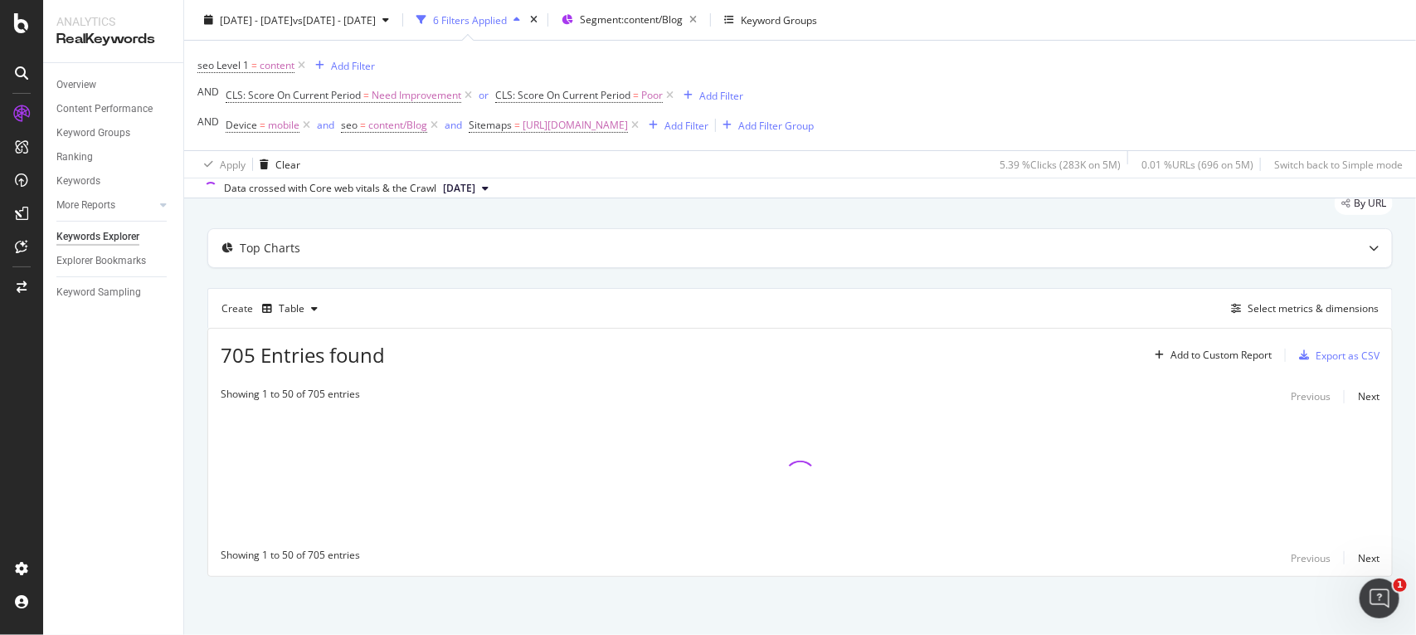
scroll to position [61, 0]
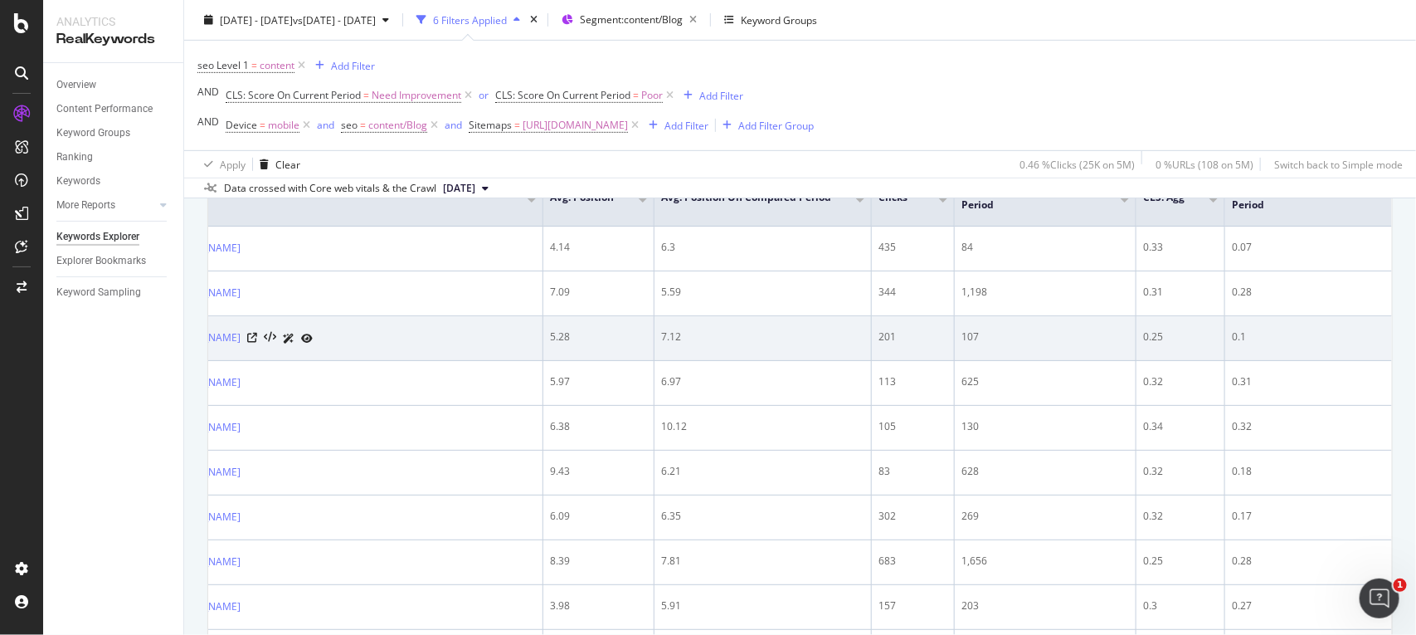
scroll to position [346, 0]
